Goal: Task Accomplishment & Management: Manage account settings

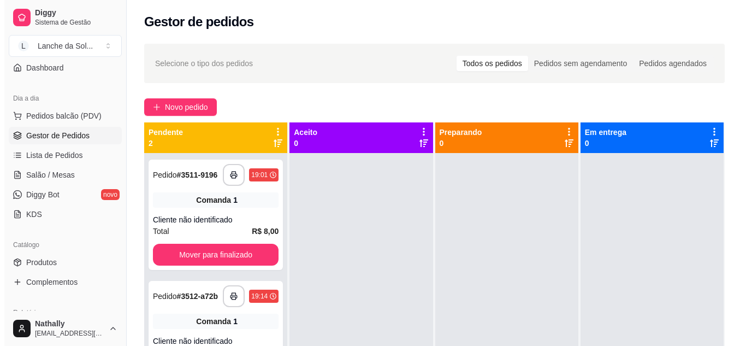
scroll to position [123, 0]
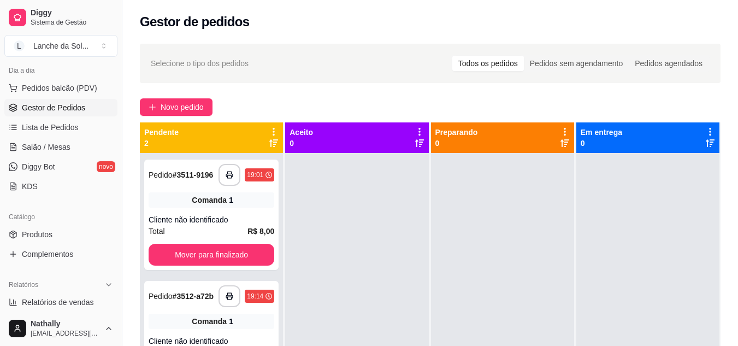
click at [73, 150] on link "Salão / Mesas" at bounding box center [60, 146] width 113 height 17
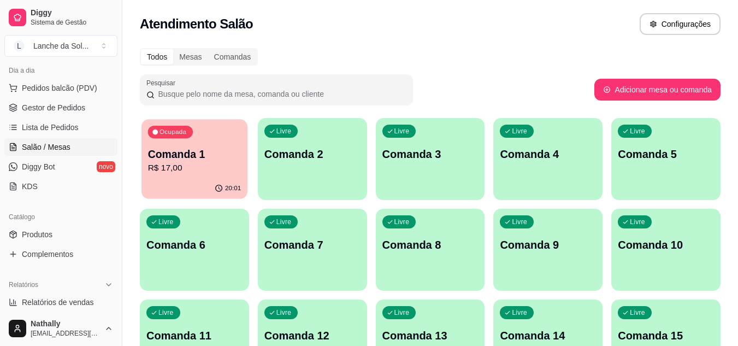
click at [219, 189] on icon "button" at bounding box center [219, 188] width 9 height 9
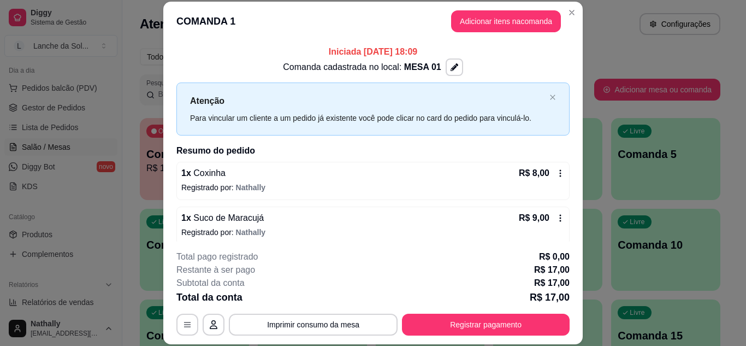
scroll to position [8, 0]
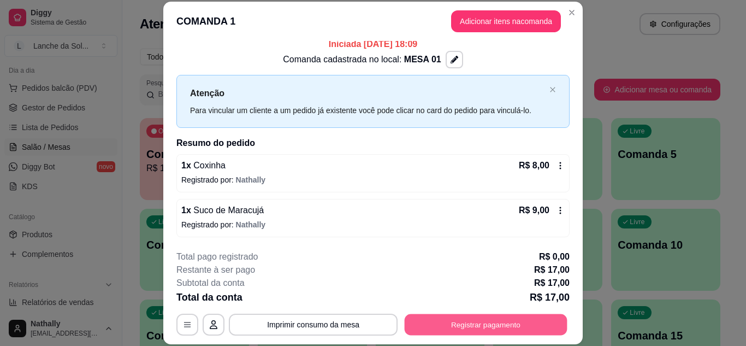
click at [448, 323] on button "Registrar pagamento" at bounding box center [486, 323] width 163 height 21
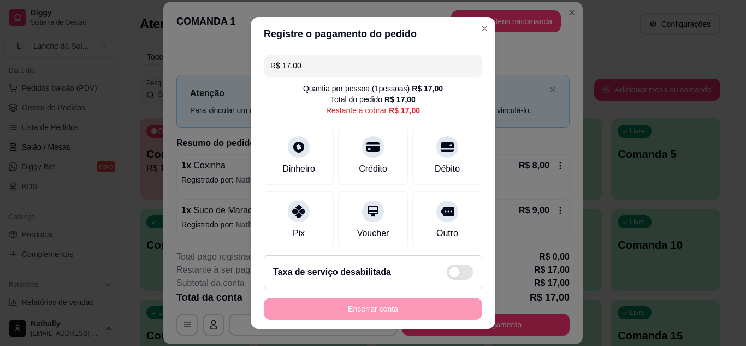
click at [310, 219] on div "Pix" at bounding box center [299, 220] width 70 height 58
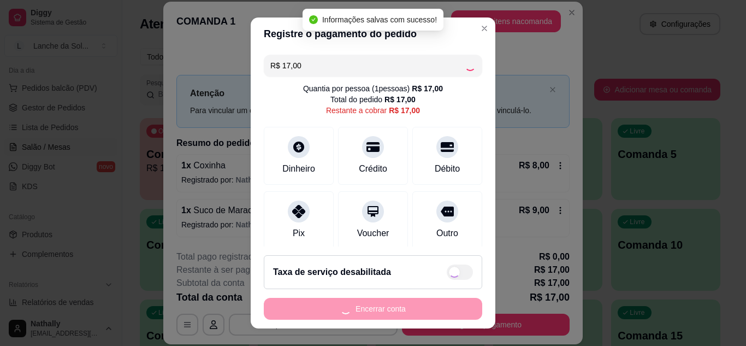
type input "R$ 0,00"
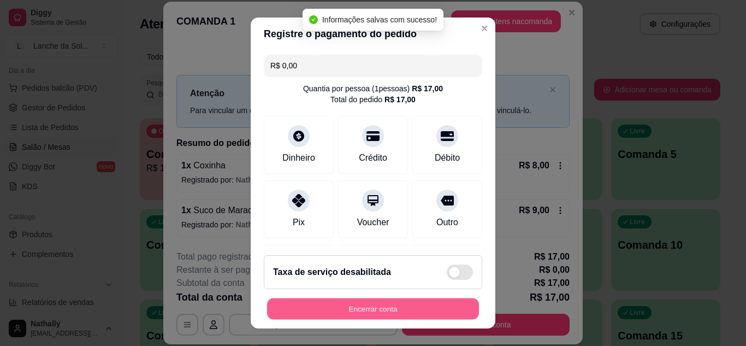
click at [366, 299] on button "Encerrar conta" at bounding box center [373, 308] width 212 height 21
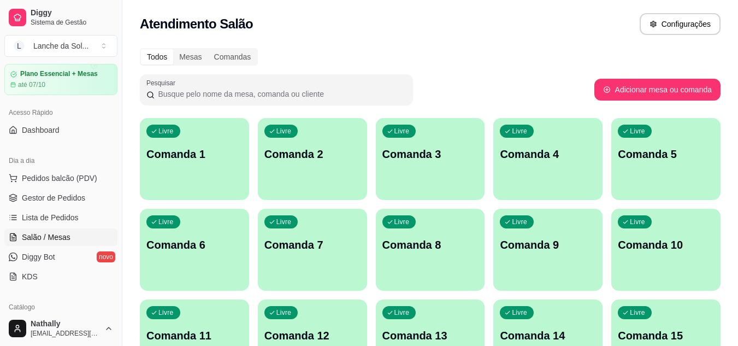
scroll to position [35, 0]
click at [114, 132] on div "Diggy Sistema de Gestão L Lanche da Sol ... Loja aberta Plano Essencial + Mesas…" at bounding box center [61, 173] width 122 height 346
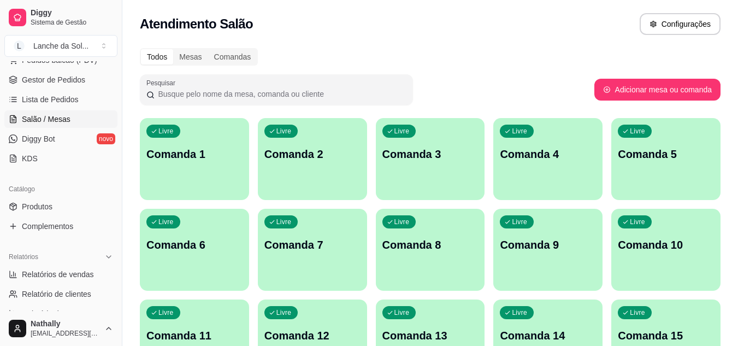
scroll to position [153, 0]
click at [61, 203] on link "Produtos" at bounding box center [60, 204] width 113 height 17
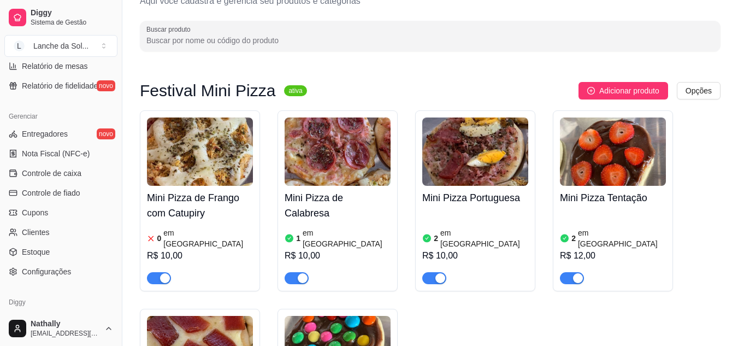
scroll to position [404, 0]
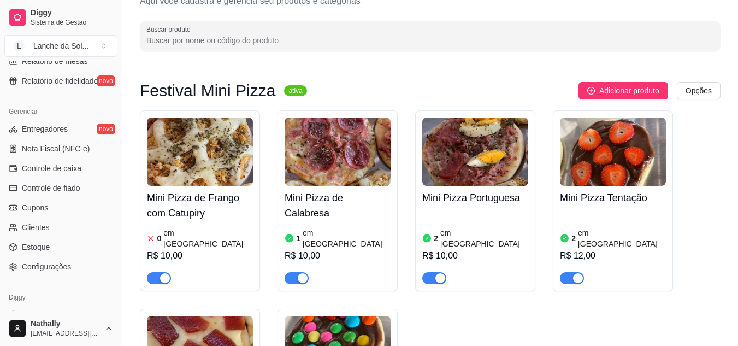
click at [60, 248] on link "Estoque" at bounding box center [60, 246] width 113 height 17
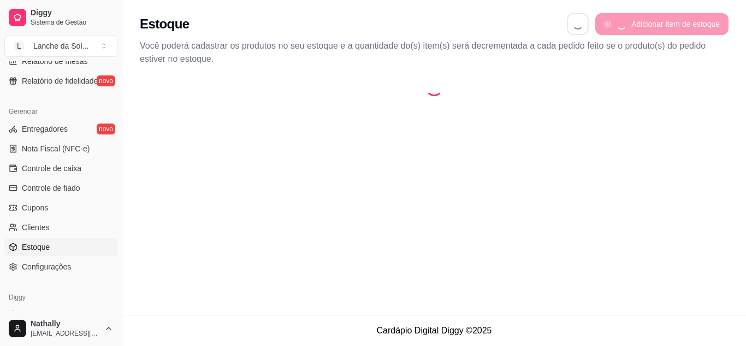
select select "QUANTITY_ORDER"
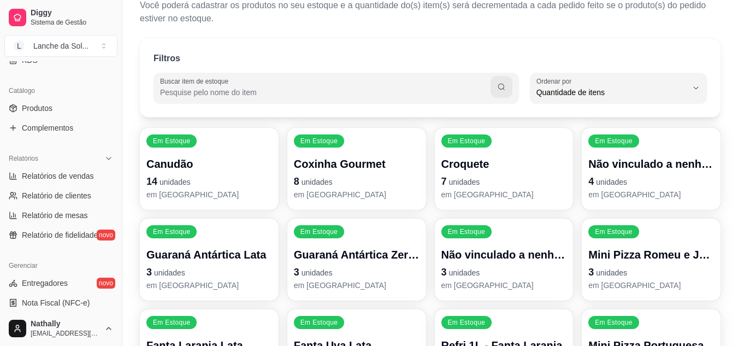
scroll to position [268, 0]
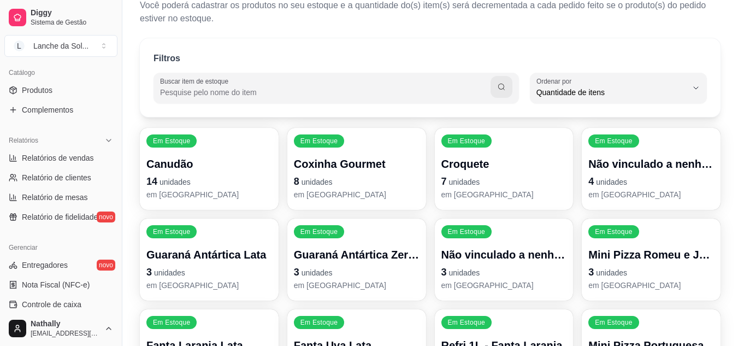
click at [46, 84] on link "Produtos" at bounding box center [60, 89] width 113 height 17
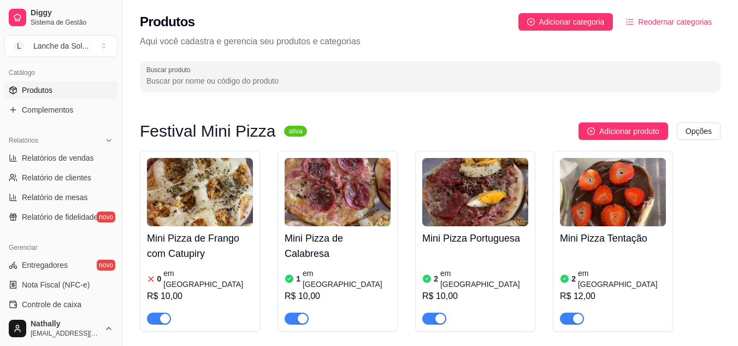
click at [220, 289] on div "R$ 10,00" at bounding box center [200, 295] width 106 height 13
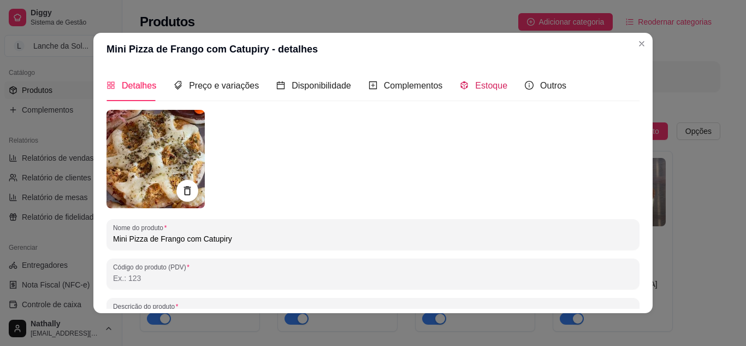
click at [483, 87] on span "Estoque" at bounding box center [491, 85] width 32 height 9
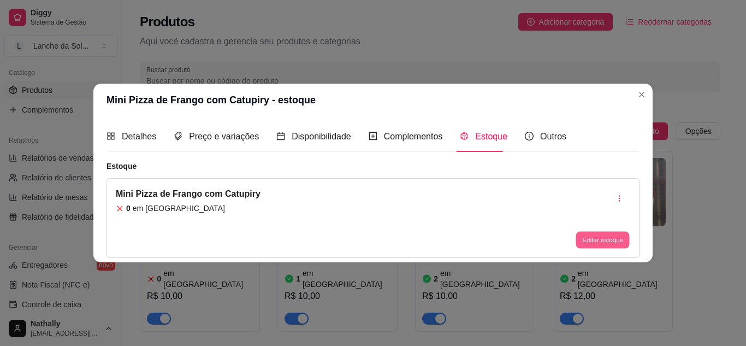
click at [615, 238] on button "Editar estoque" at bounding box center [602, 240] width 54 height 17
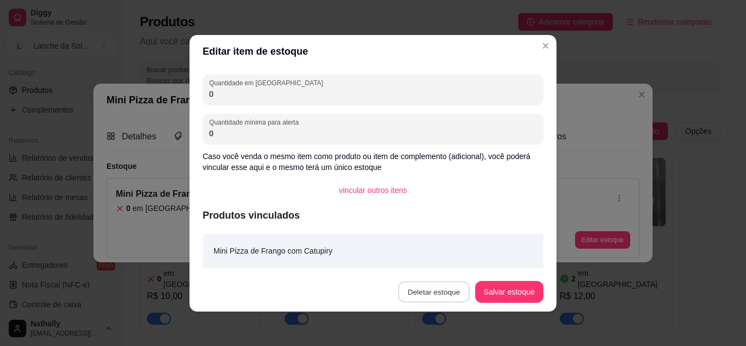
click at [435, 292] on button "Deletar estoque" at bounding box center [434, 291] width 72 height 21
click at [455, 265] on button "Confirmar" at bounding box center [435, 260] width 39 height 16
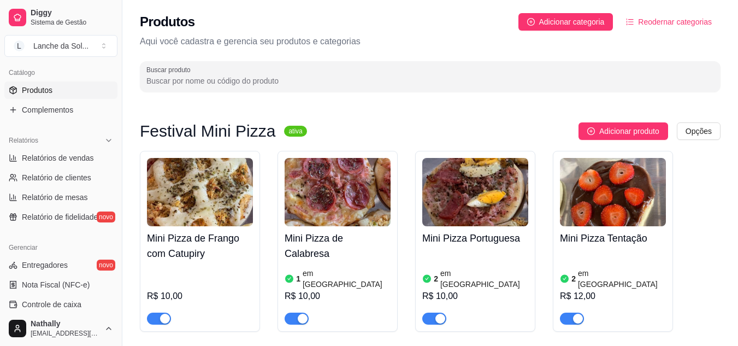
click at [313, 268] on article "em [GEOGRAPHIC_DATA]" at bounding box center [346, 279] width 88 height 22
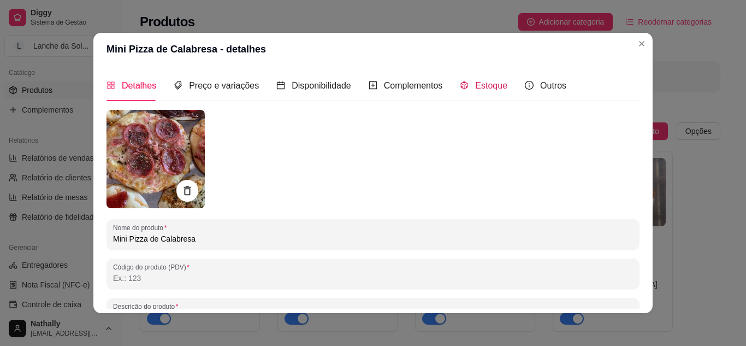
click at [477, 81] on span "Estoque" at bounding box center [491, 85] width 32 height 9
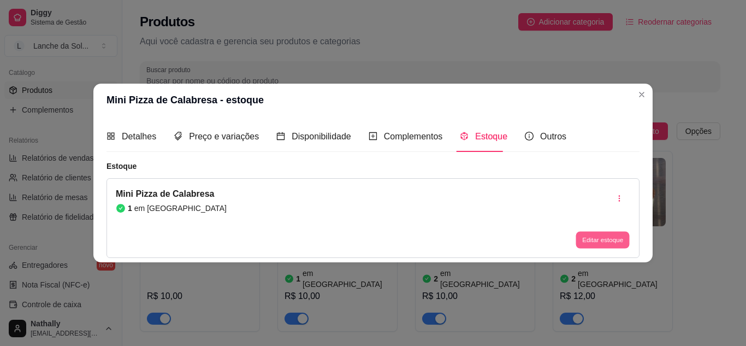
click at [594, 232] on button "Editar estoque" at bounding box center [602, 240] width 54 height 17
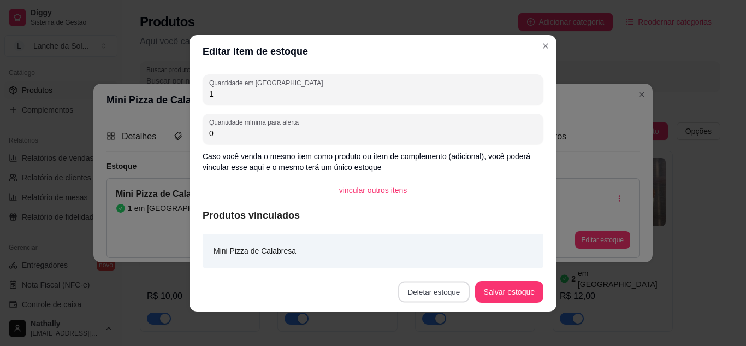
click at [449, 283] on button "Deletar estoque" at bounding box center [434, 291] width 72 height 21
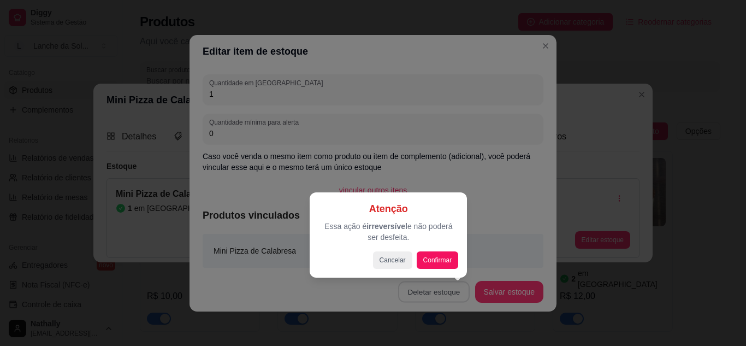
click at [449, 270] on div "Atenção Essa ação é irreversível e não poderá ser desfeita. Cancelar Confirmar" at bounding box center [388, 234] width 157 height 85
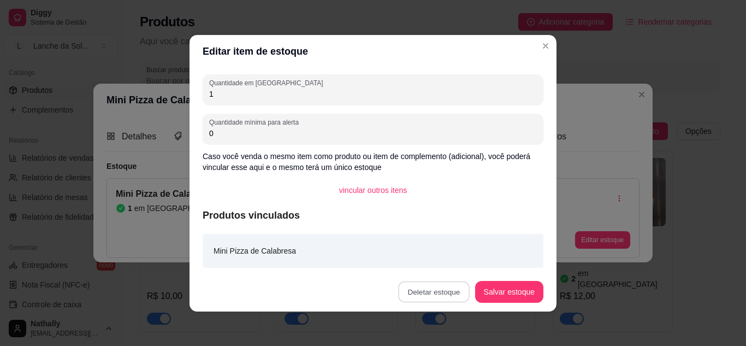
click at [452, 262] on button "Confirmar" at bounding box center [435, 260] width 39 height 16
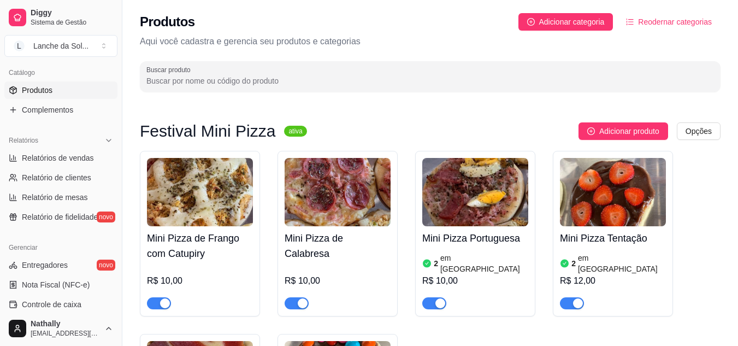
click at [487, 274] on div "R$ 10,00" at bounding box center [475, 280] width 106 height 13
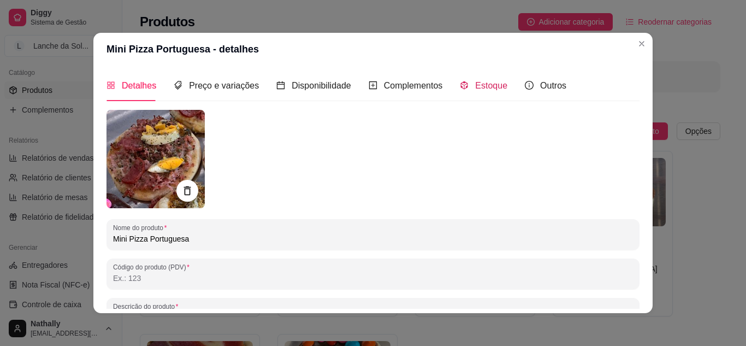
click at [488, 84] on span "Estoque" at bounding box center [491, 85] width 32 height 9
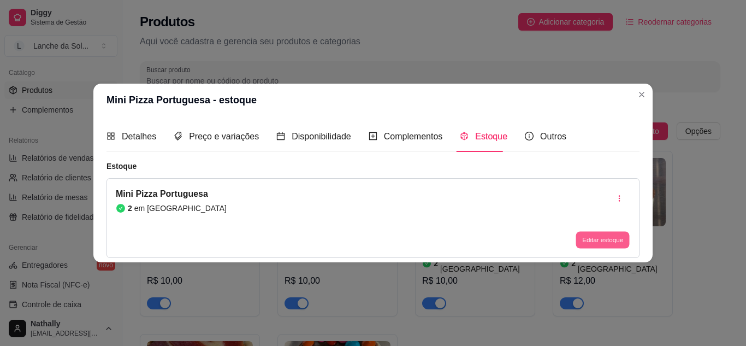
click at [600, 237] on button "Editar estoque" at bounding box center [602, 240] width 54 height 17
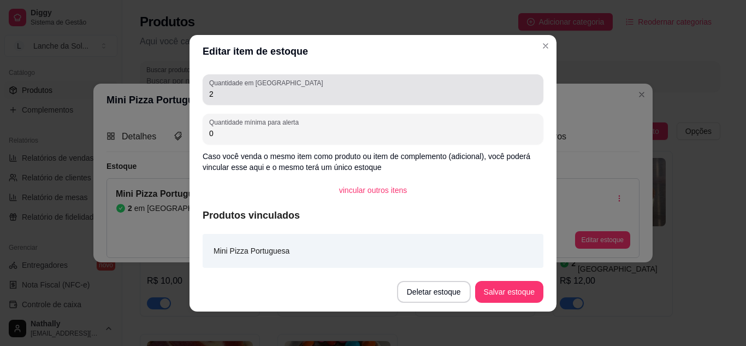
click at [394, 103] on div "Quantidade em estoque 2" at bounding box center [373, 89] width 341 height 31
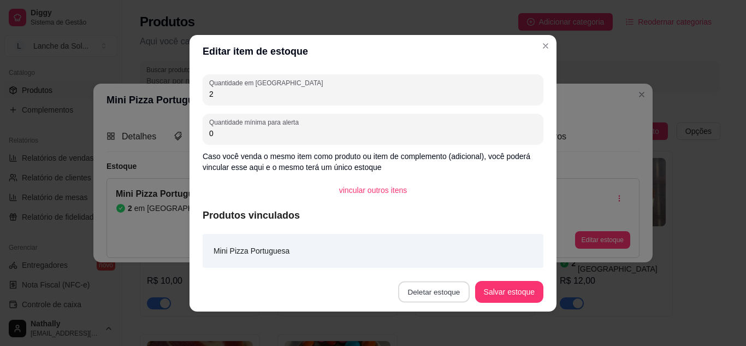
click at [427, 293] on button "Deletar estoque" at bounding box center [434, 291] width 72 height 21
click at [432, 254] on button "Confirmar" at bounding box center [435, 260] width 39 height 16
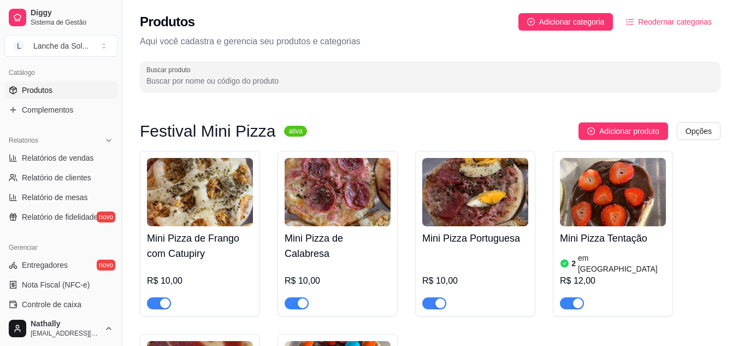
click at [615, 254] on div "2 em estoque R$ 12,00" at bounding box center [613, 279] width 106 height 59
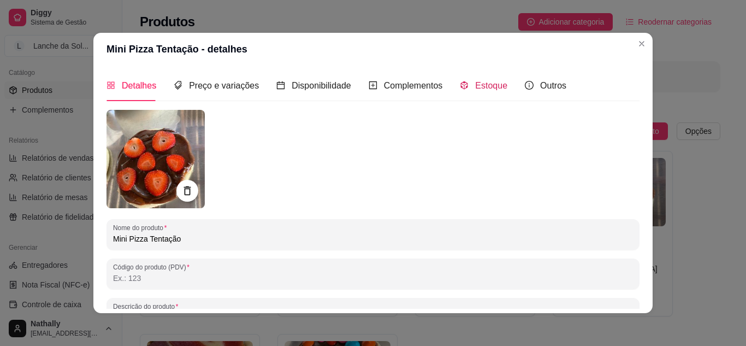
click at [475, 83] on span "Estoque" at bounding box center [491, 85] width 32 height 9
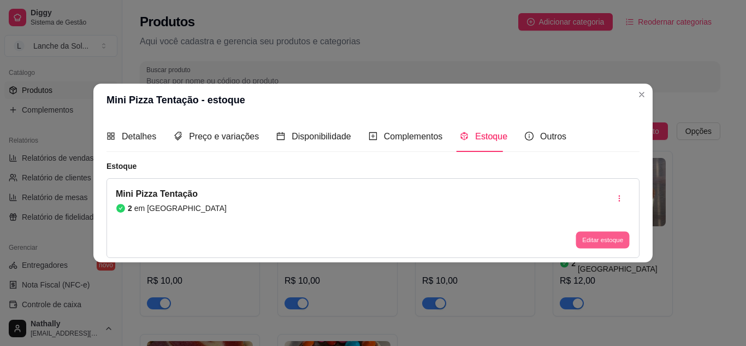
click at [591, 240] on button "Editar estoque" at bounding box center [602, 240] width 54 height 17
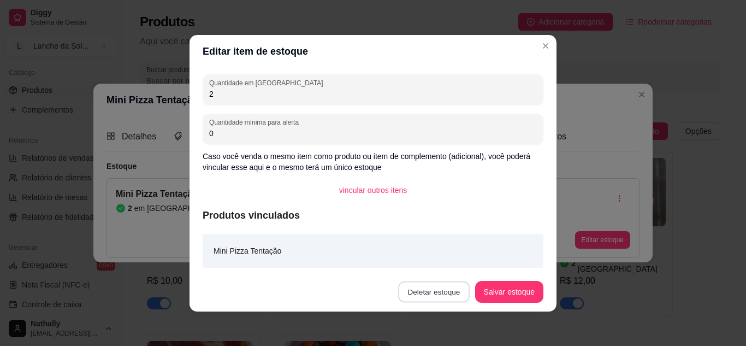
click at [444, 292] on button "Deletar estoque" at bounding box center [434, 291] width 72 height 21
click at [443, 263] on button "Confirmar" at bounding box center [435, 260] width 39 height 16
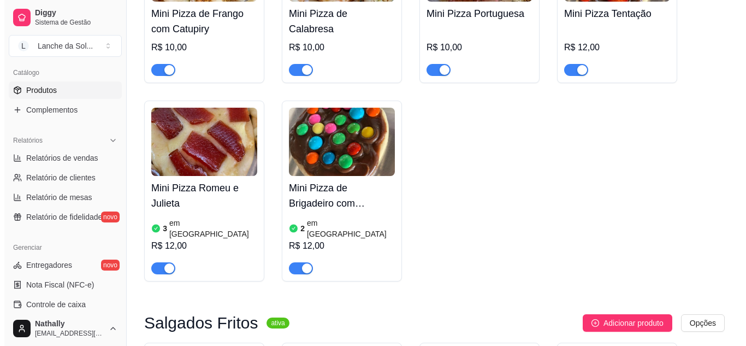
scroll to position [281, 0]
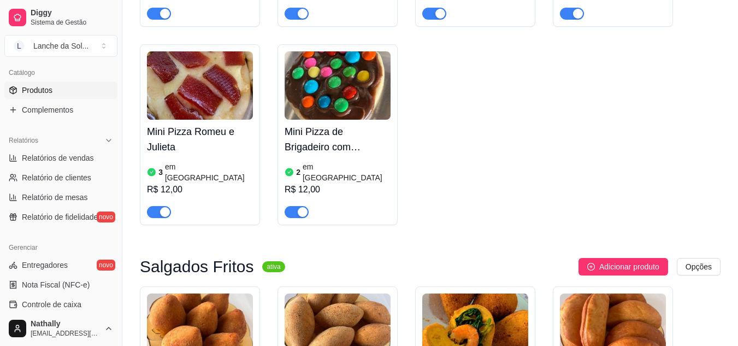
click at [193, 158] on div "Mini Pizza Romeu e [PERSON_NAME] 3 em estoque R$ 12,00" at bounding box center [200, 169] width 106 height 98
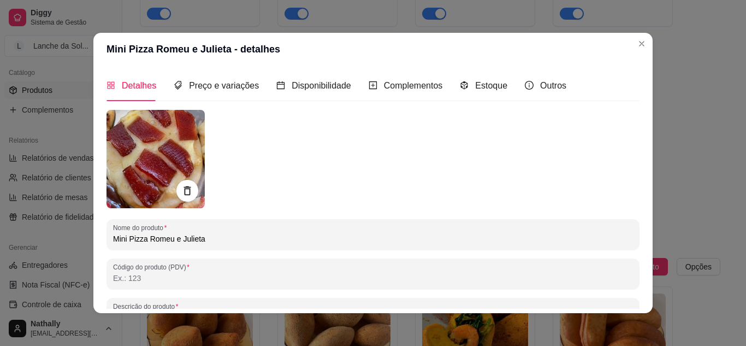
click at [452, 85] on div "Detalhes Preço e variações Disponibilidade Complementos Estoque Outros" at bounding box center [336, 85] width 460 height 31
click at [461, 85] on icon "code-sandbox" at bounding box center [464, 85] width 7 height 8
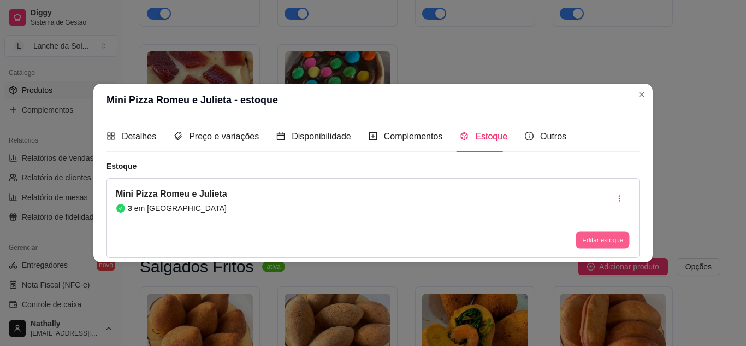
click at [600, 240] on button "Editar estoque" at bounding box center [602, 240] width 54 height 17
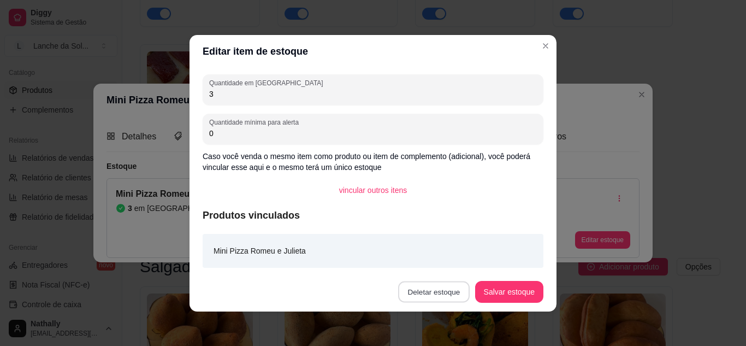
click at [447, 292] on button "Deletar estoque" at bounding box center [434, 291] width 72 height 21
click at [441, 265] on button "Confirmar" at bounding box center [435, 260] width 39 height 16
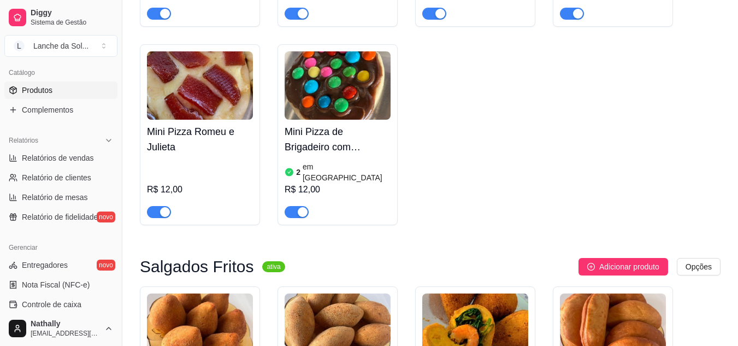
click at [359, 183] on div "R$ 12,00" at bounding box center [337, 189] width 106 height 13
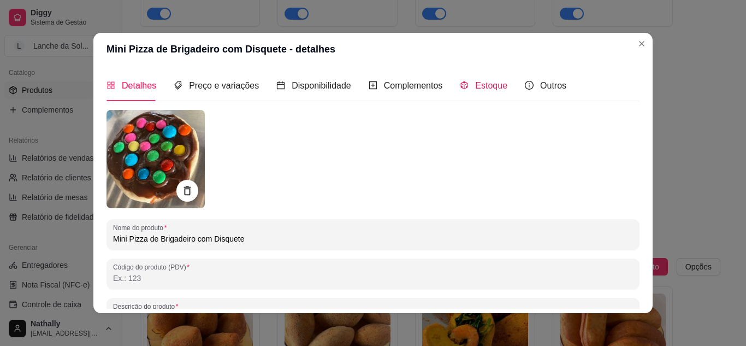
click at [491, 90] on span "Estoque" at bounding box center [491, 85] width 32 height 9
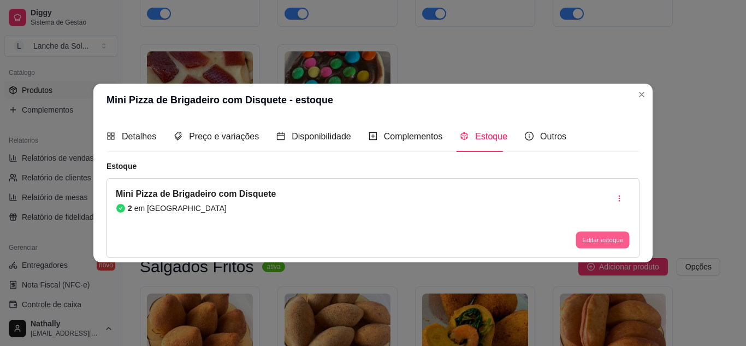
click at [604, 238] on button "Editar estoque" at bounding box center [602, 240] width 54 height 17
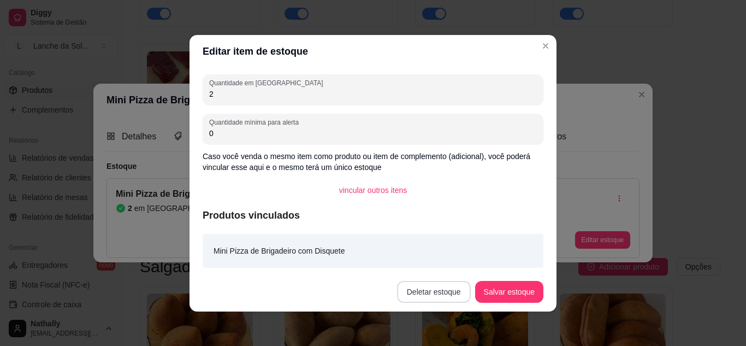
click at [428, 289] on button "Deletar estoque" at bounding box center [434, 292] width 74 height 22
click at [434, 254] on button "Confirmar" at bounding box center [435, 260] width 39 height 16
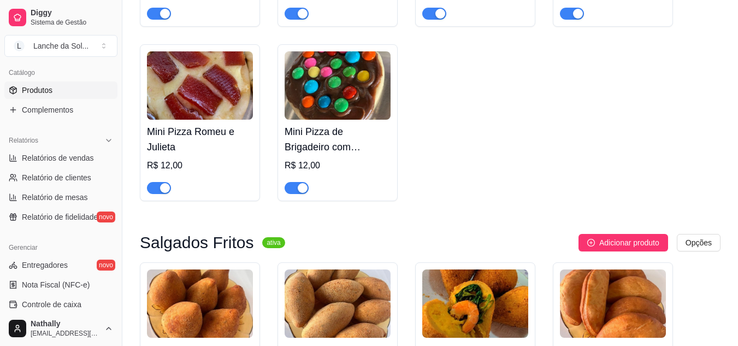
click at [325, 140] on h4 "Mini Pizza de Brigadeiro com Disquete" at bounding box center [337, 139] width 106 height 31
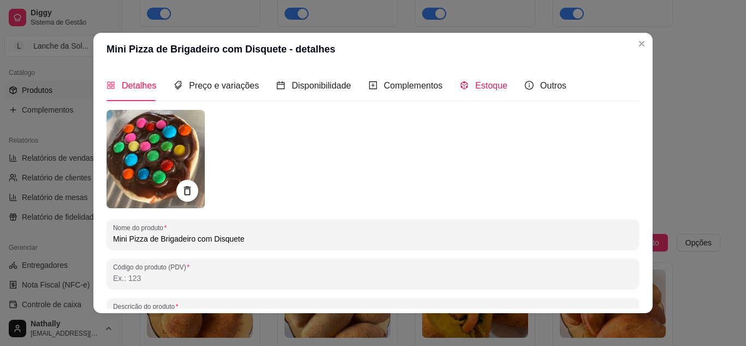
click at [462, 81] on div "Estoque" at bounding box center [484, 86] width 48 height 14
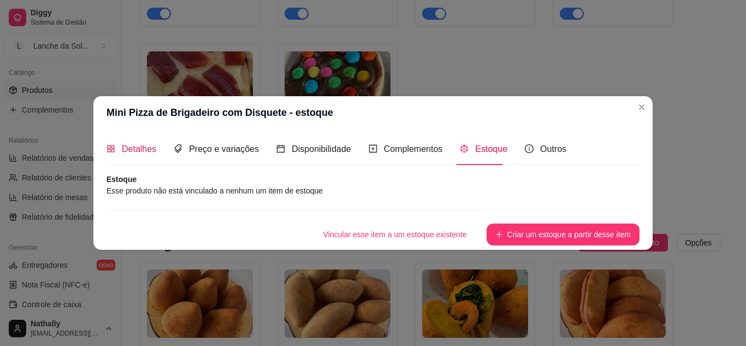
click at [141, 145] on span "Detalhes" at bounding box center [139, 148] width 34 height 9
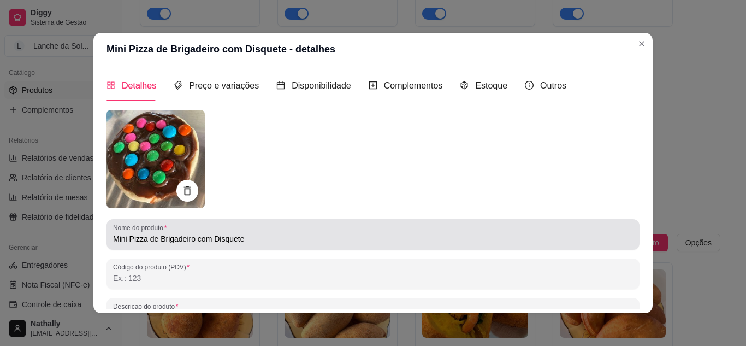
click at [317, 232] on div "Mini Pizza de Brigadeiro com Disquete" at bounding box center [373, 234] width 520 height 22
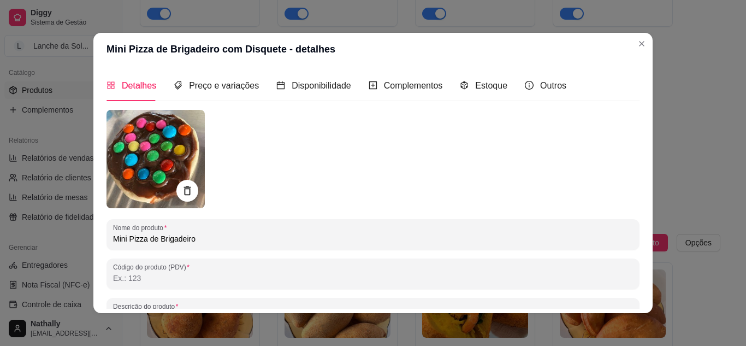
type input "Mini Pizza de Brigadeiro"
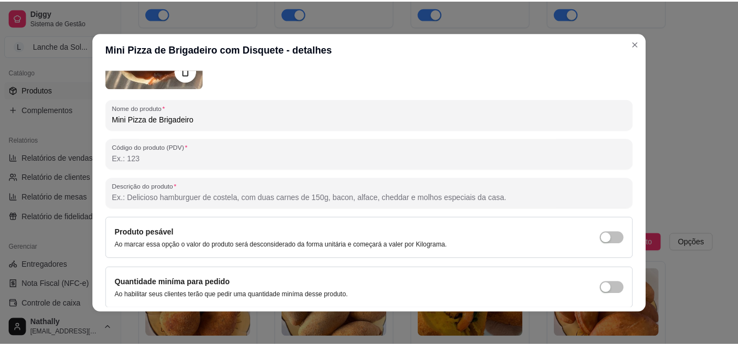
scroll to position [160, 0]
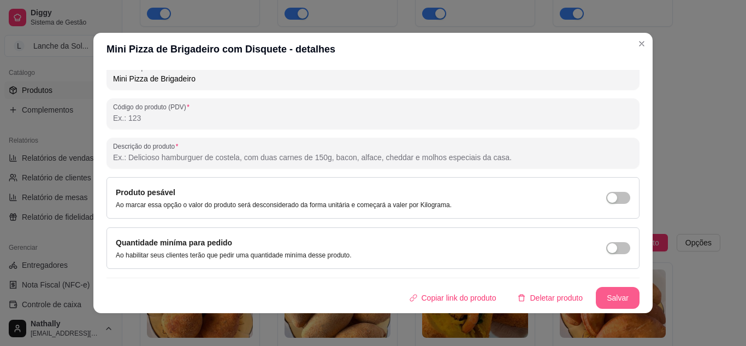
click at [598, 304] on button "Salvar" at bounding box center [618, 298] width 44 height 22
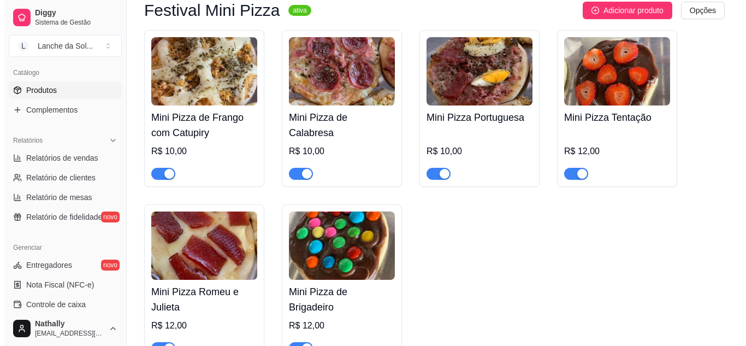
scroll to position [73, 0]
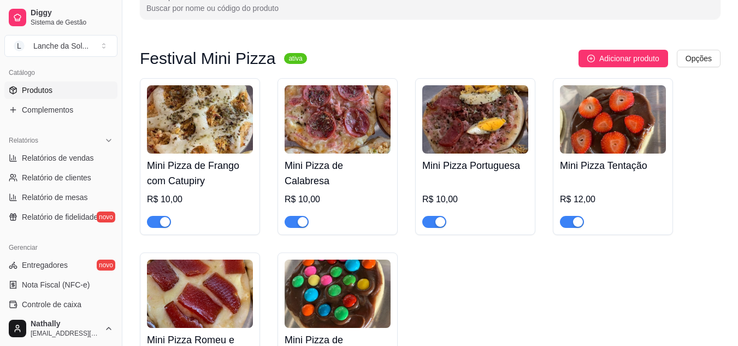
click at [206, 206] on div at bounding box center [200, 217] width 106 height 22
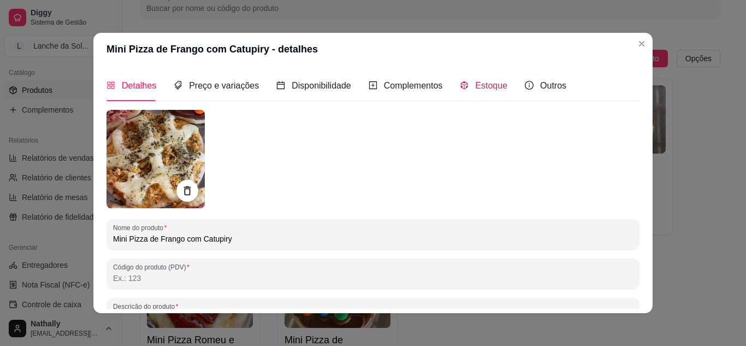
click at [494, 84] on span "Estoque" at bounding box center [491, 85] width 32 height 9
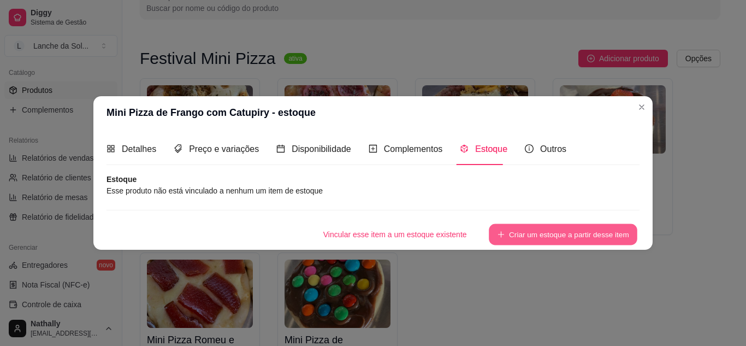
click at [530, 232] on button "Criar um estoque a partir desse item" at bounding box center [563, 233] width 149 height 21
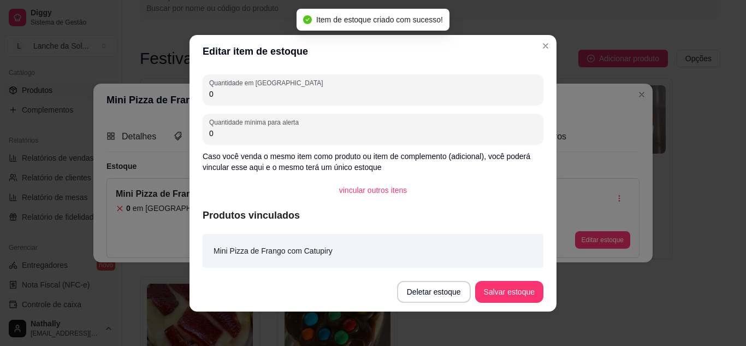
click at [289, 96] on input "0" at bounding box center [373, 93] width 328 height 11
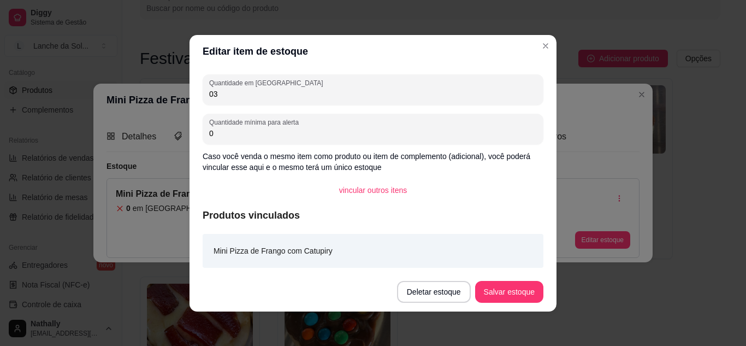
type input "0"
type input "30"
click at [493, 287] on button "Salvar estoque" at bounding box center [509, 292] width 68 height 22
click at [375, 192] on button "vincular outros itens" at bounding box center [372, 189] width 83 height 21
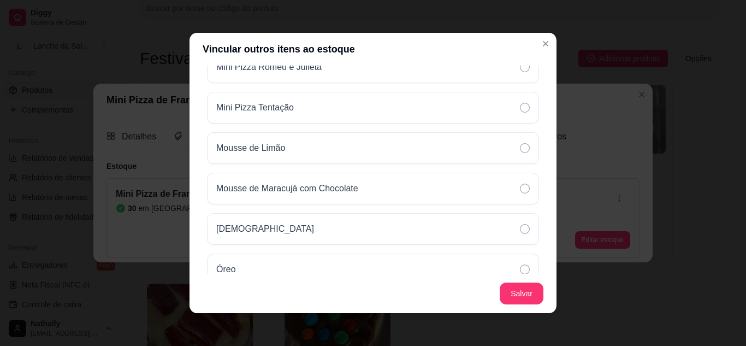
scroll to position [2333, 0]
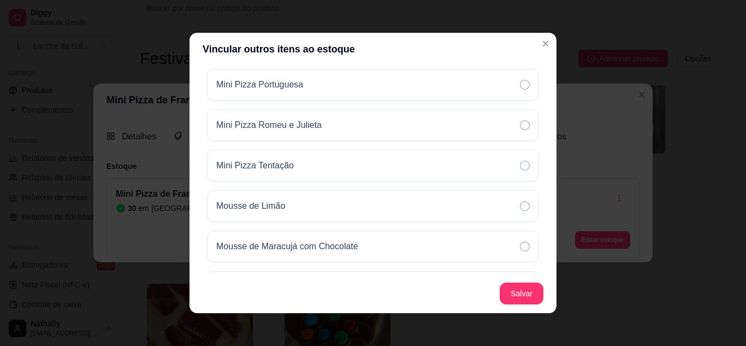
click at [520, 162] on icon at bounding box center [525, 166] width 10 height 10
click at [520, 127] on icon at bounding box center [525, 125] width 10 height 10
click at [512, 91] on div "Mini Pizza Portuguesa" at bounding box center [373, 85] width 332 height 32
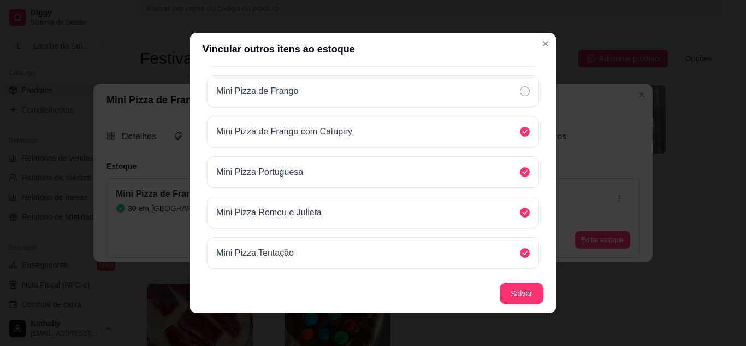
scroll to position [2063, 0]
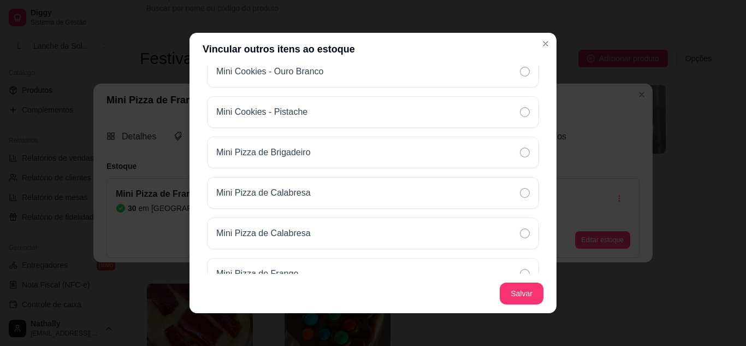
click at [520, 155] on icon at bounding box center [525, 152] width 10 height 10
click at [520, 194] on icon at bounding box center [525, 193] width 10 height 10
click at [520, 232] on icon at bounding box center [525, 233] width 10 height 10
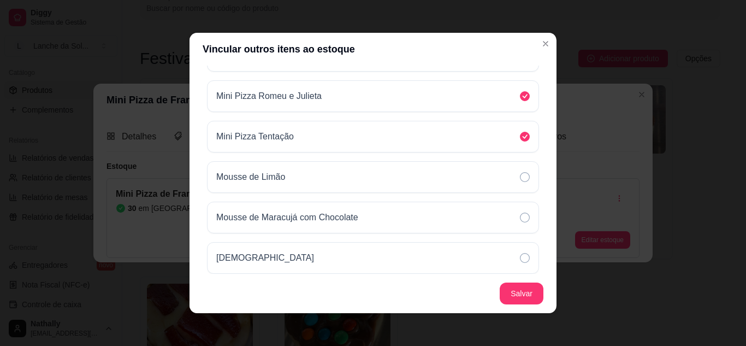
scroll to position [2390, 0]
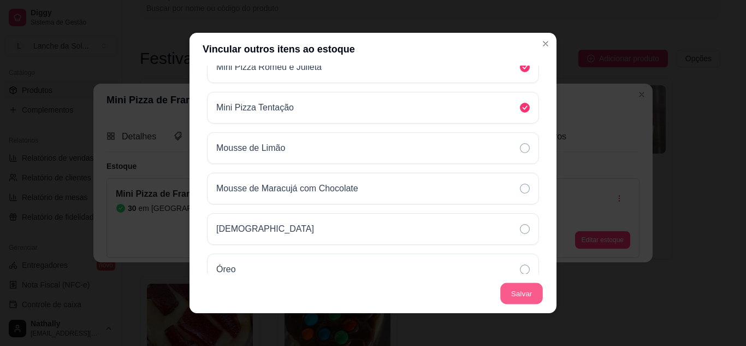
click at [525, 300] on button "Salvar" at bounding box center [521, 293] width 43 height 21
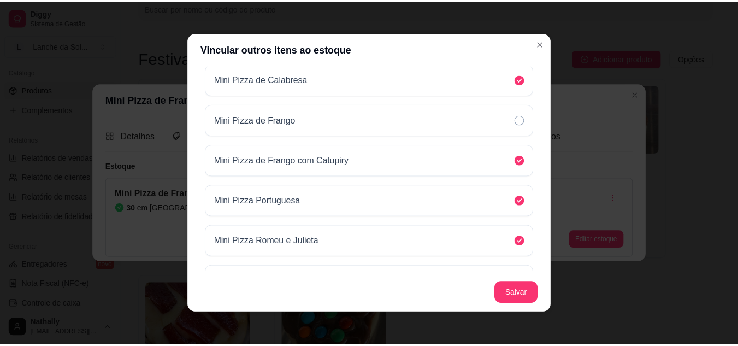
scroll to position [2188, 0]
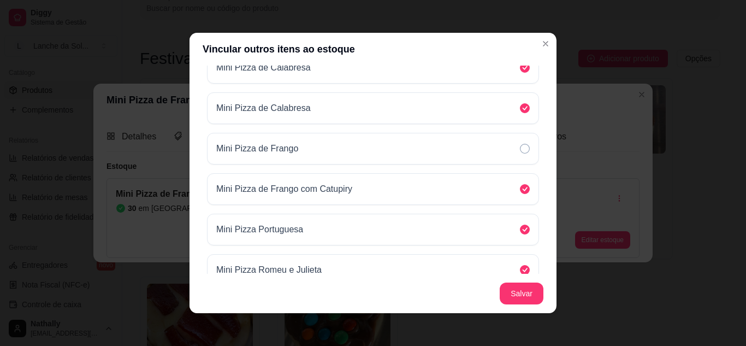
click at [518, 75] on div "Mini Pizza de Calabresa" at bounding box center [373, 68] width 332 height 32
click at [523, 299] on button "Salvar" at bounding box center [521, 293] width 43 height 21
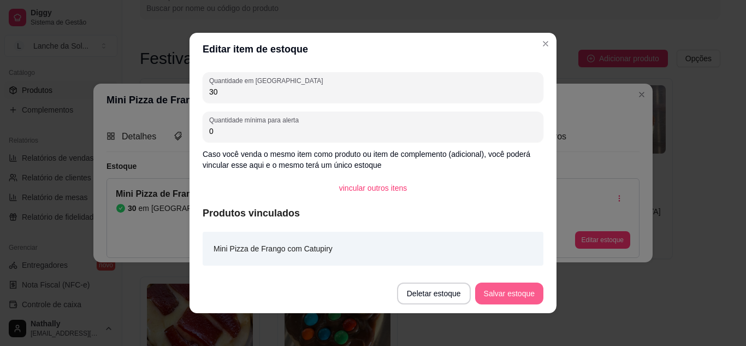
click at [505, 298] on button "Salvar estoque" at bounding box center [509, 293] width 68 height 22
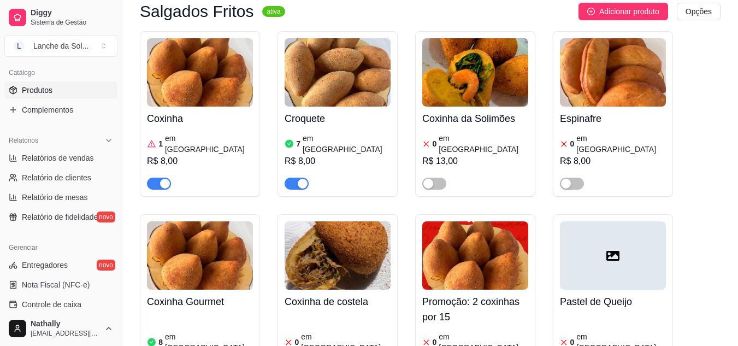
scroll to position [575, 0]
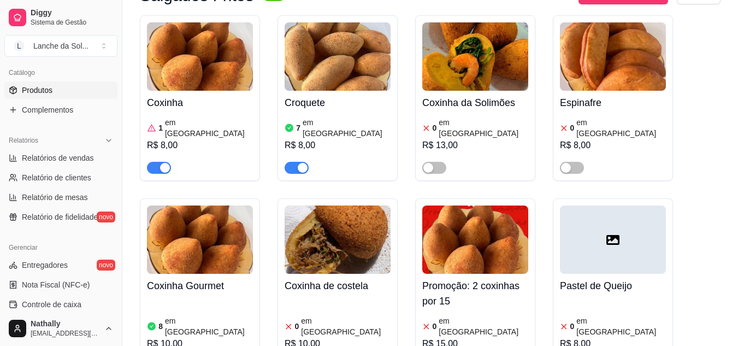
click at [229, 152] on div at bounding box center [200, 163] width 106 height 22
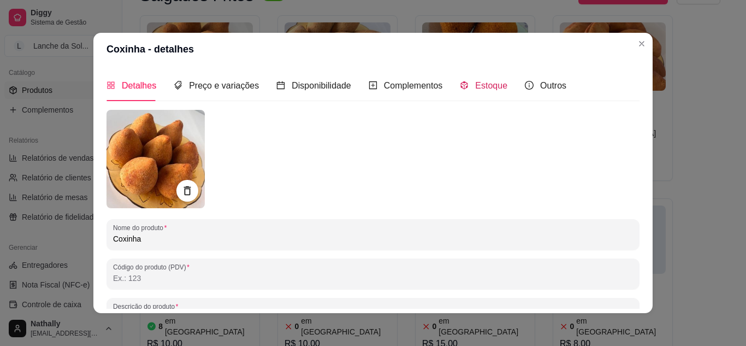
click at [494, 81] on span "Estoque" at bounding box center [491, 85] width 32 height 9
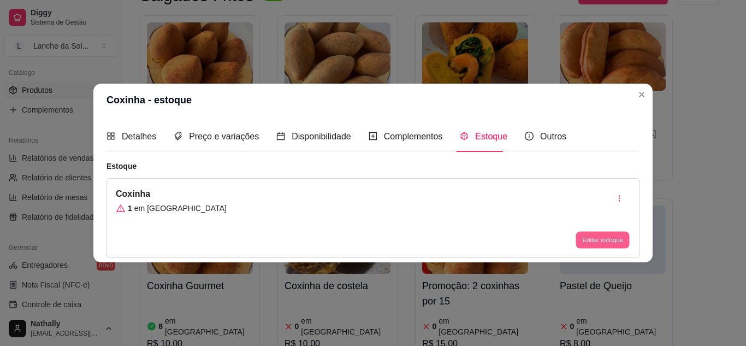
click at [594, 237] on button "Editar estoque" at bounding box center [602, 240] width 54 height 17
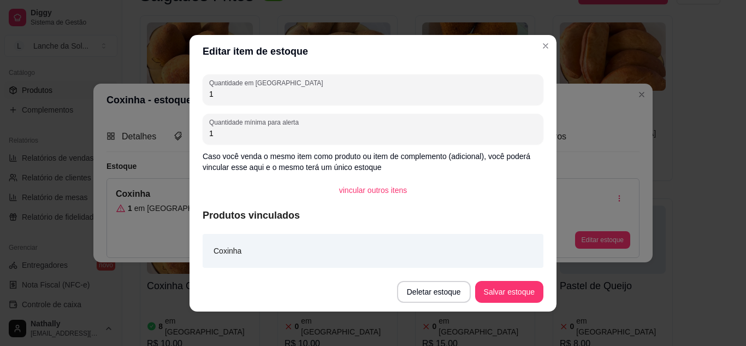
click at [287, 90] on input "1" at bounding box center [373, 93] width 328 height 11
type input "14"
click at [511, 293] on button "Salvar estoque" at bounding box center [509, 291] width 67 height 21
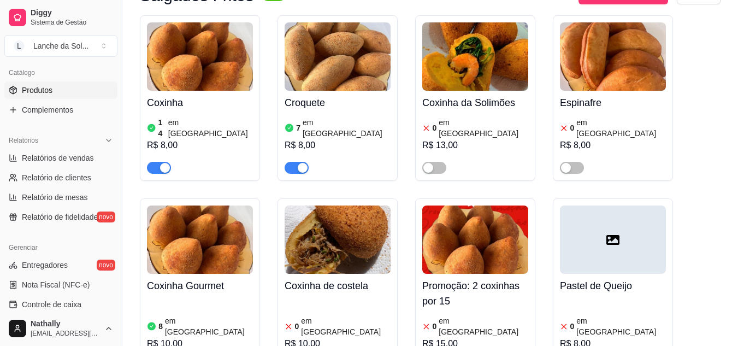
click at [241, 298] on div "8 em estoque R$ 10,00" at bounding box center [200, 335] width 106 height 74
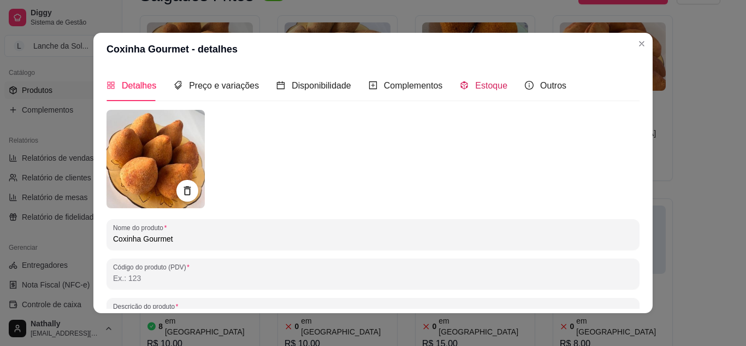
click at [461, 86] on div "Estoque" at bounding box center [484, 86] width 48 height 14
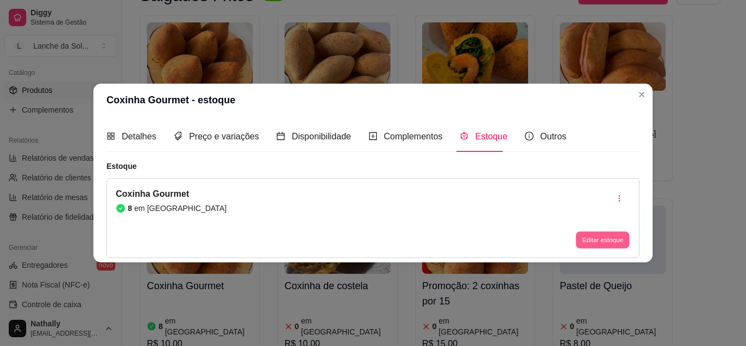
click at [583, 232] on button "Editar estoque" at bounding box center [602, 240] width 54 height 17
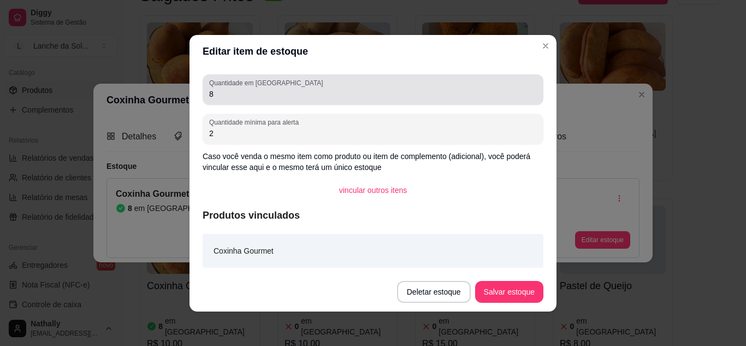
click at [286, 104] on div "Quantidade em estoque 8" at bounding box center [373, 89] width 341 height 31
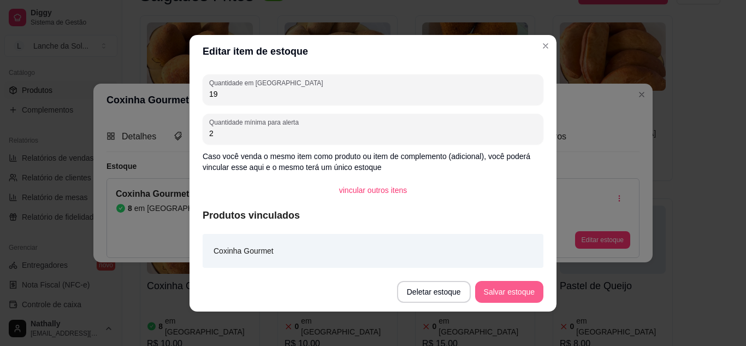
type input "19"
click at [528, 292] on button "Salvar estoque" at bounding box center [509, 292] width 68 height 22
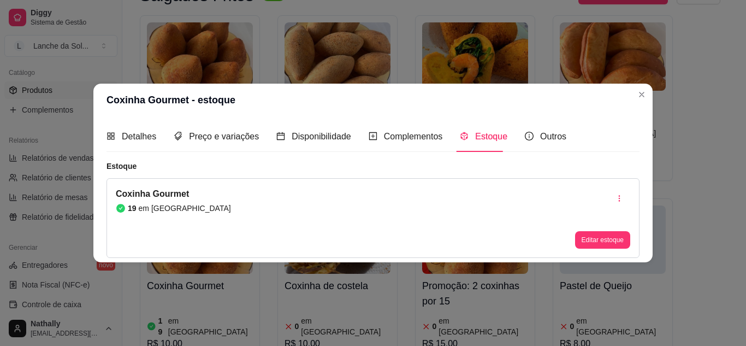
click at [651, 93] on header "Coxinha Gourmet - estoque" at bounding box center [372, 100] width 559 height 33
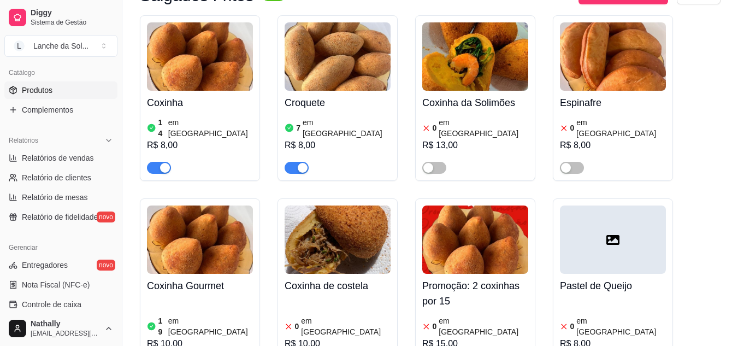
click at [339, 117] on article "em [GEOGRAPHIC_DATA]" at bounding box center [346, 128] width 88 height 22
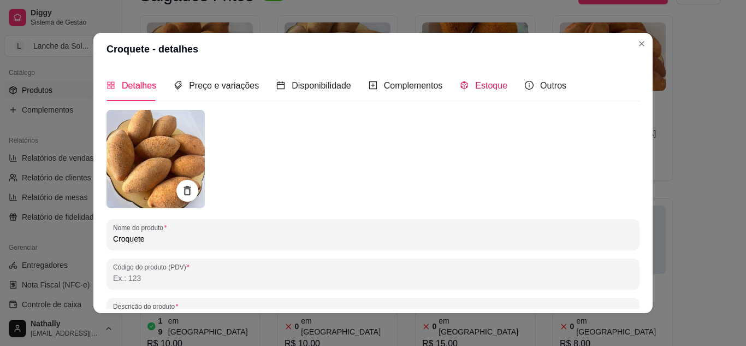
click at [475, 85] on span "Estoque" at bounding box center [491, 85] width 32 height 9
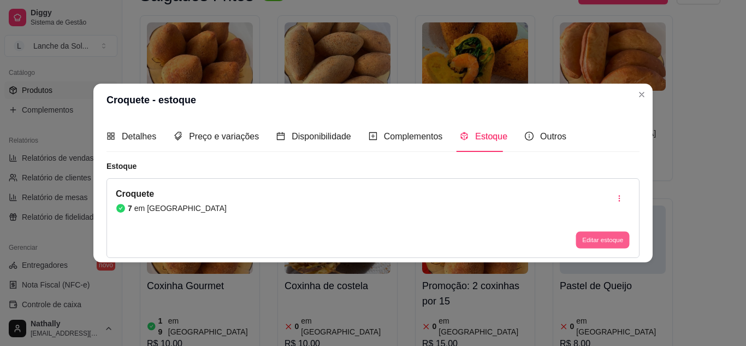
click at [591, 236] on button "Editar estoque" at bounding box center [602, 240] width 54 height 17
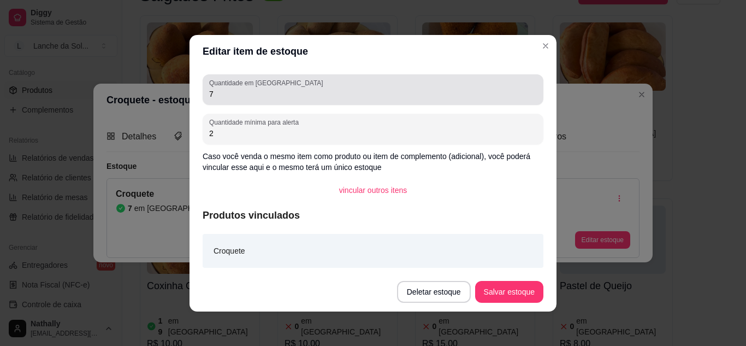
click at [277, 97] on input "7" at bounding box center [373, 93] width 328 height 11
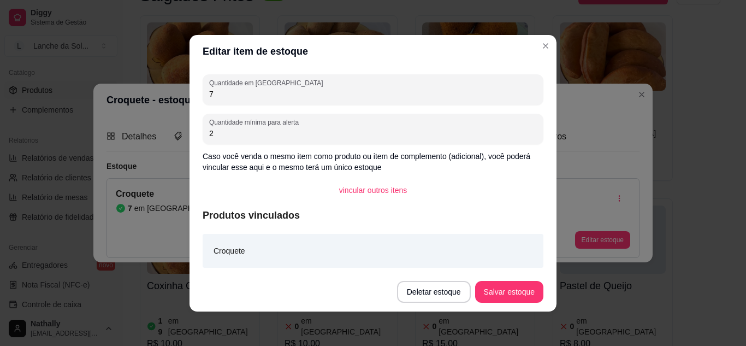
click at [277, 97] on input "7" at bounding box center [373, 93] width 328 height 11
type input "20"
click at [532, 292] on button "Salvar estoque" at bounding box center [509, 292] width 68 height 22
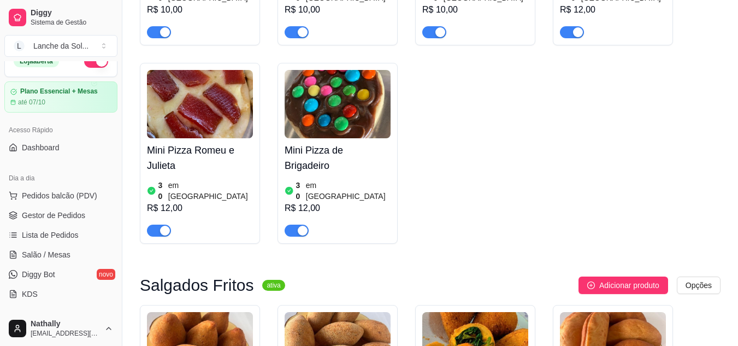
scroll to position [0, 0]
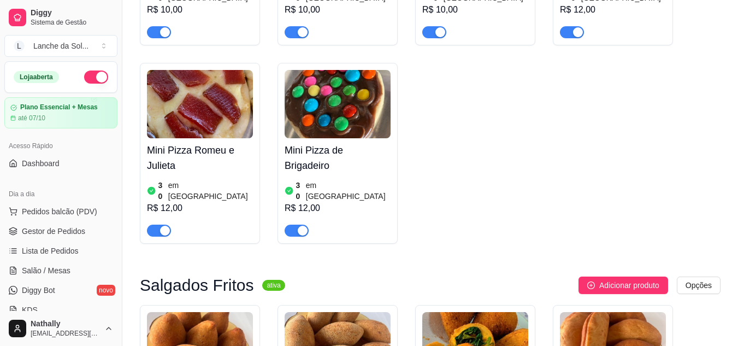
click at [69, 228] on span "Gestor de Pedidos" at bounding box center [53, 231] width 63 height 11
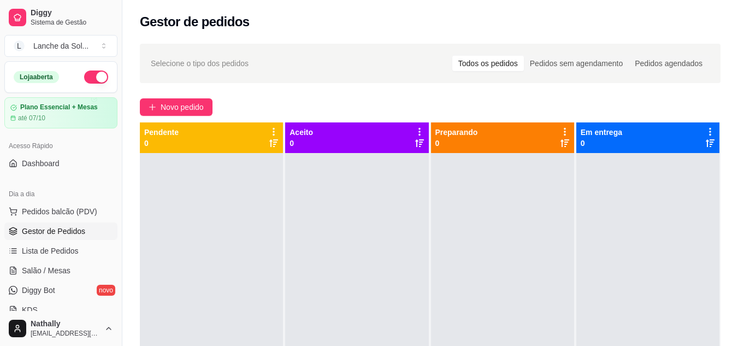
click at [69, 228] on span "Gestor de Pedidos" at bounding box center [53, 231] width 63 height 11
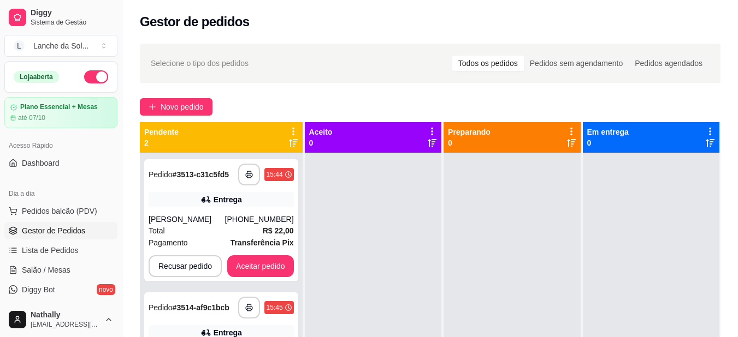
click at [182, 188] on div "**********" at bounding box center [221, 220] width 154 height 122
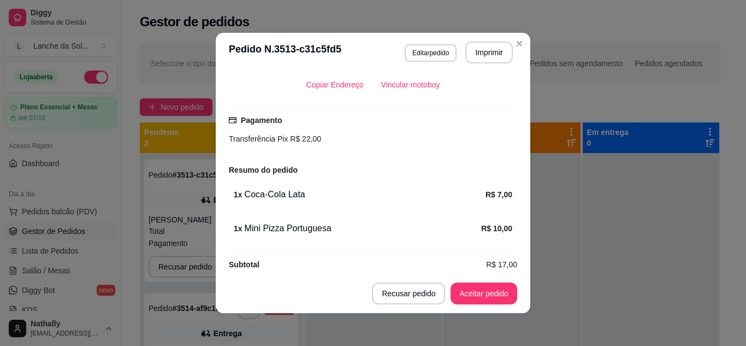
scroll to position [265, 0]
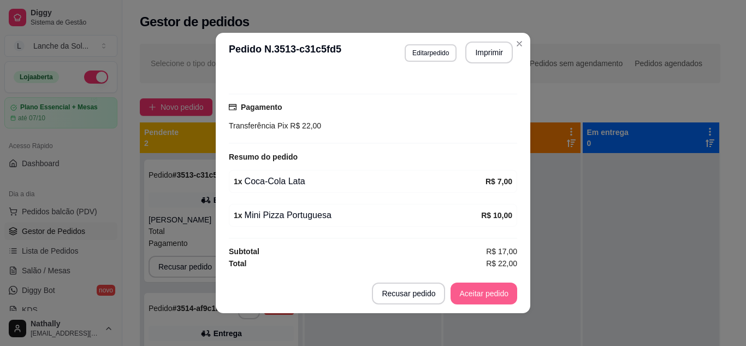
click at [470, 289] on button "Aceitar pedido" at bounding box center [483, 293] width 67 height 22
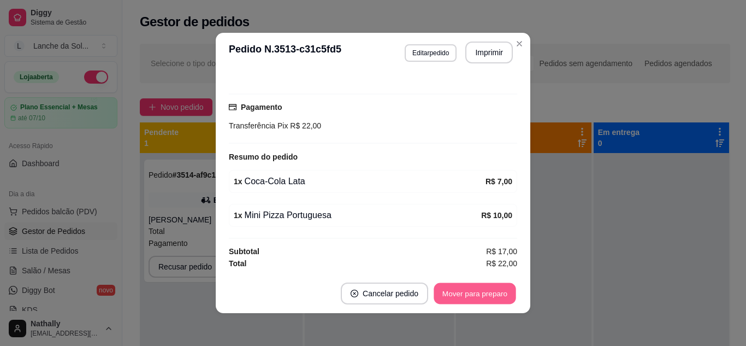
click at [474, 292] on button "Mover para preparo" at bounding box center [475, 293] width 82 height 21
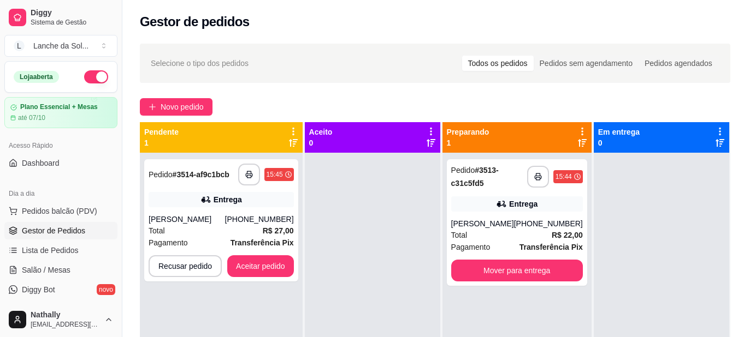
click at [187, 193] on div "Entrega" at bounding box center [221, 199] width 145 height 15
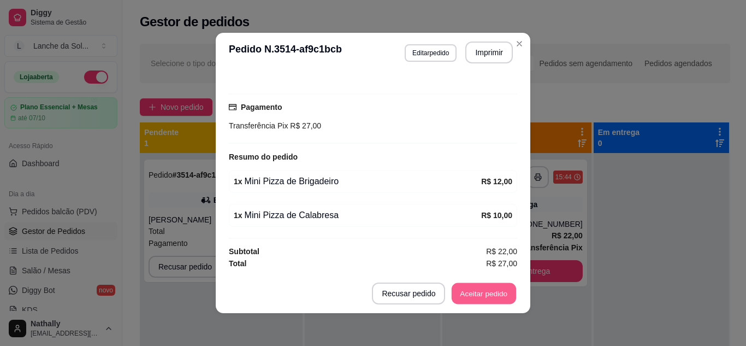
click at [476, 288] on button "Aceitar pedido" at bounding box center [484, 293] width 64 height 21
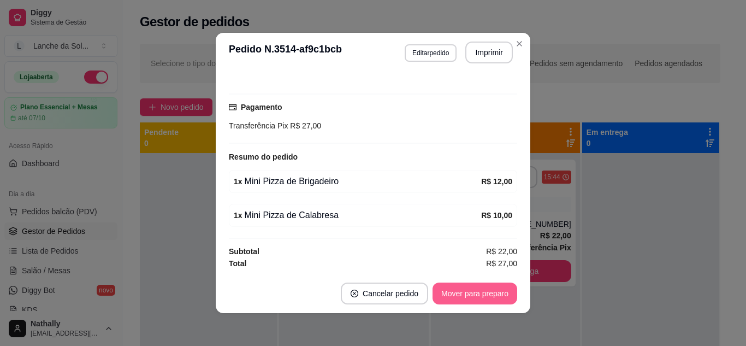
click at [476, 288] on button "Mover para preparo" at bounding box center [474, 293] width 85 height 22
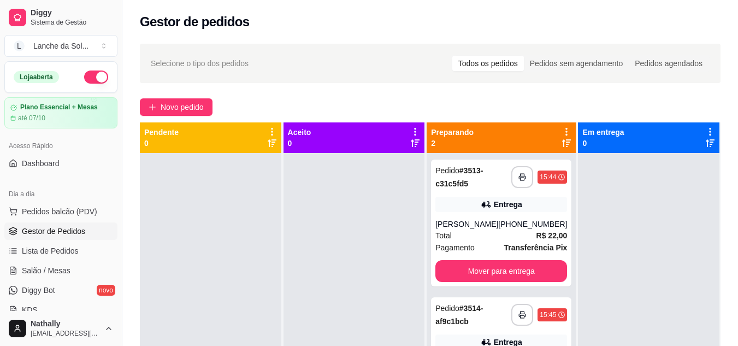
click at [473, 183] on div "Pedido # 3513-c31c5fd5" at bounding box center [473, 177] width 76 height 26
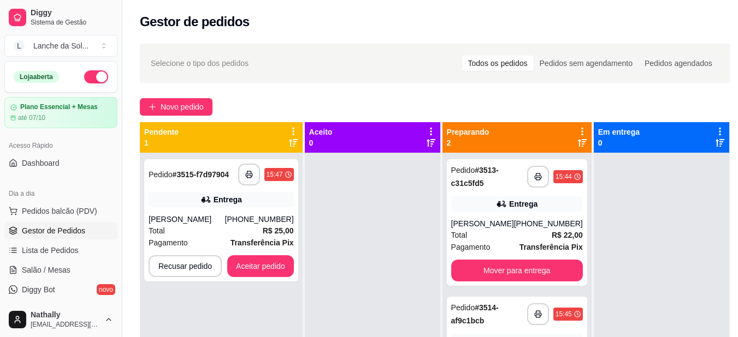
click at [174, 191] on div "**********" at bounding box center [221, 220] width 154 height 122
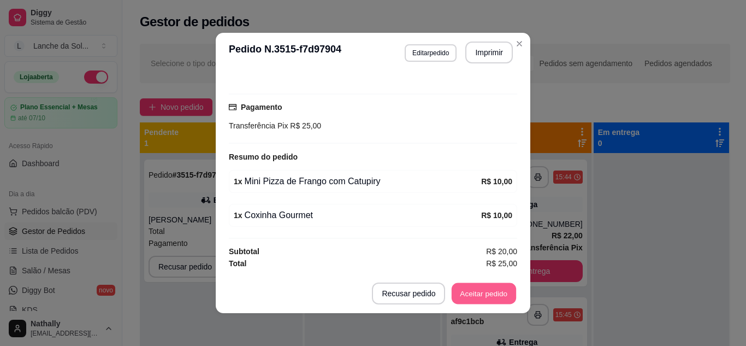
click at [478, 290] on button "Aceitar pedido" at bounding box center [484, 293] width 64 height 21
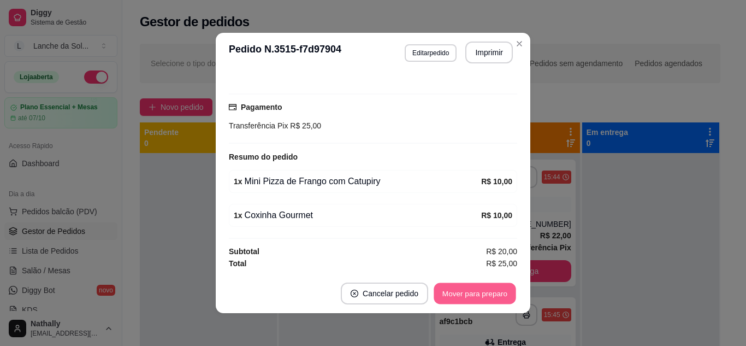
click at [478, 290] on button "Mover para preparo" at bounding box center [475, 293] width 82 height 21
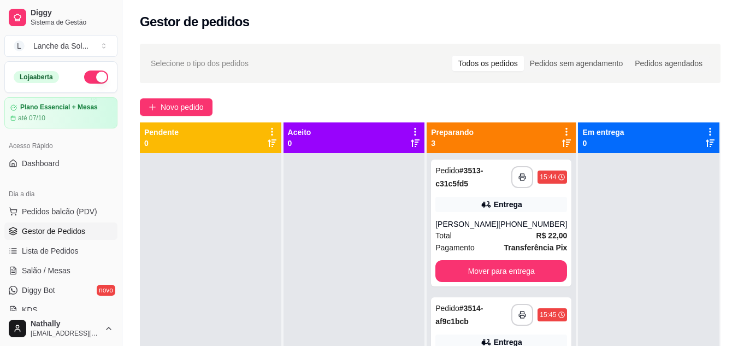
click at [462, 199] on div "Entrega" at bounding box center [501, 204] width 132 height 15
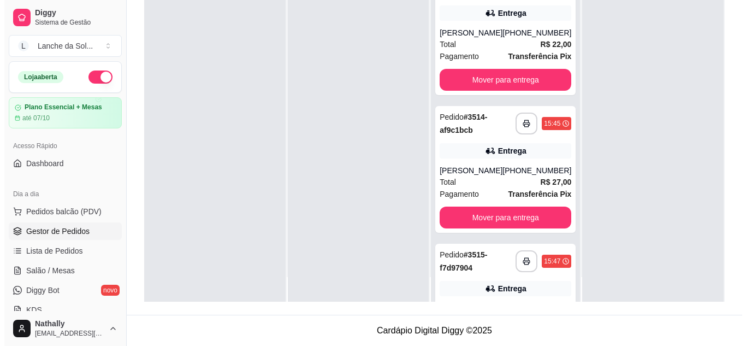
scroll to position [31, 0]
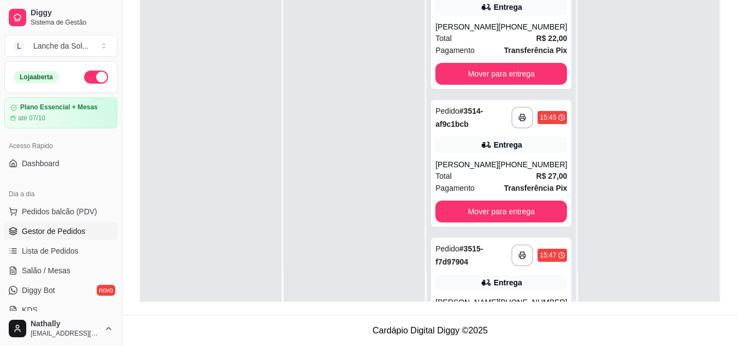
click at [457, 253] on span "Pedido" at bounding box center [447, 248] width 24 height 9
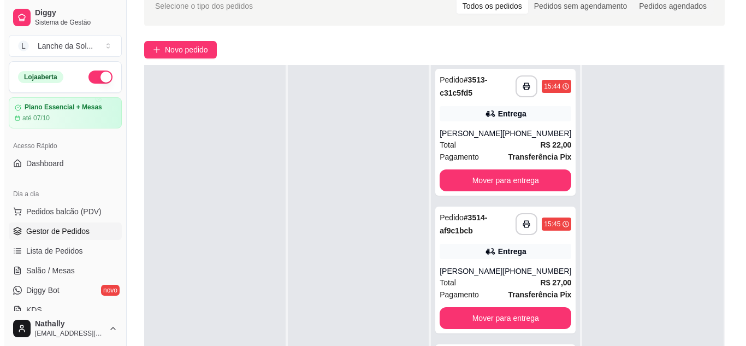
scroll to position [0, 0]
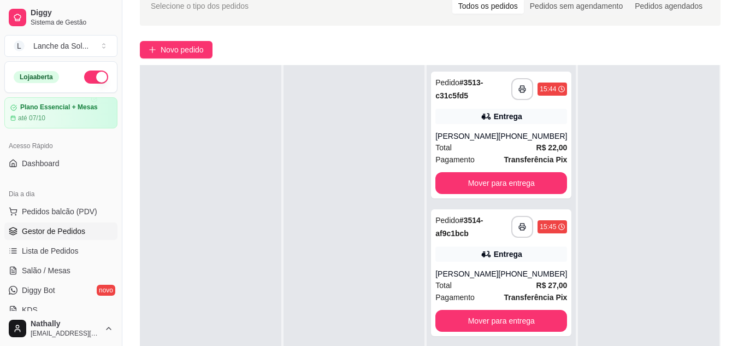
click at [481, 141] on div "[PERSON_NAME]" at bounding box center [466, 135] width 63 height 11
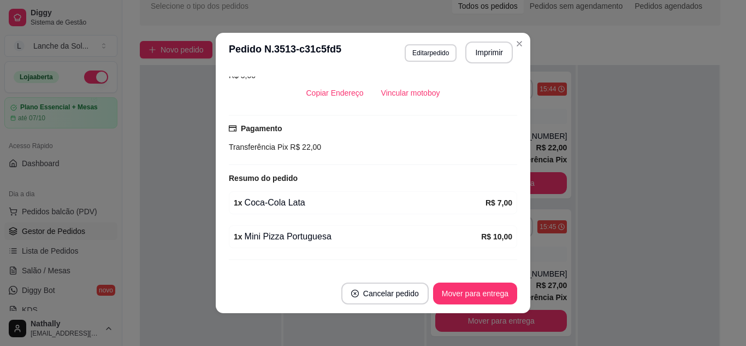
scroll to position [265, 0]
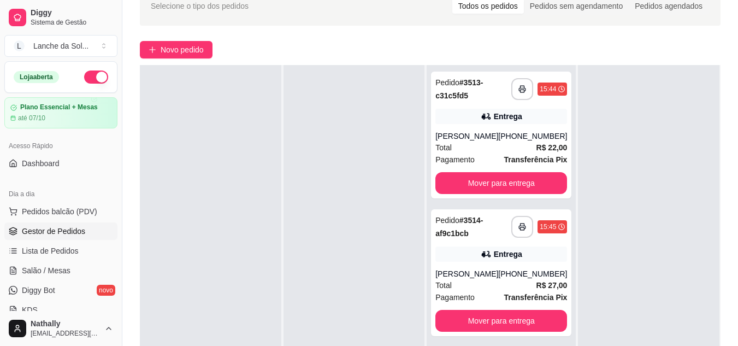
click at [518, 262] on div "Entrega" at bounding box center [501, 253] width 132 height 15
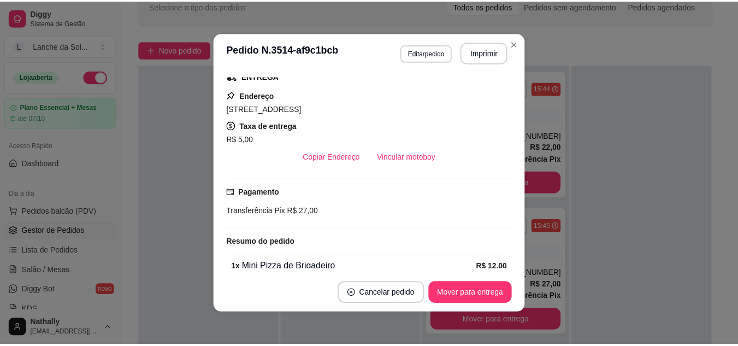
scroll to position [178, 0]
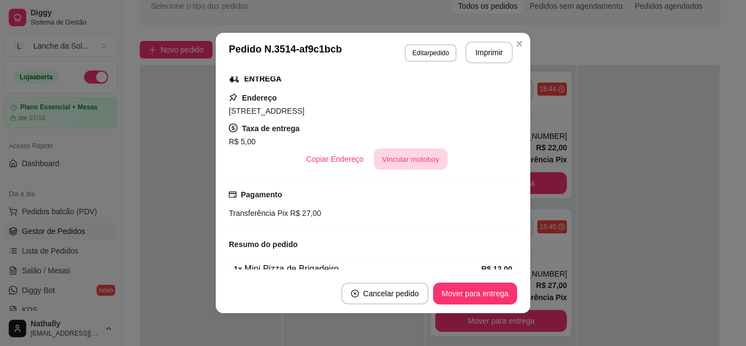
click at [411, 153] on button "Vincular motoboy" at bounding box center [410, 159] width 74 height 21
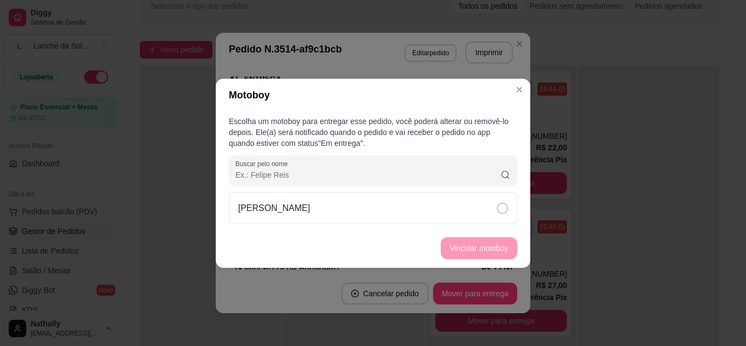
click at [440, 212] on div "[PERSON_NAME]" at bounding box center [373, 208] width 288 height 32
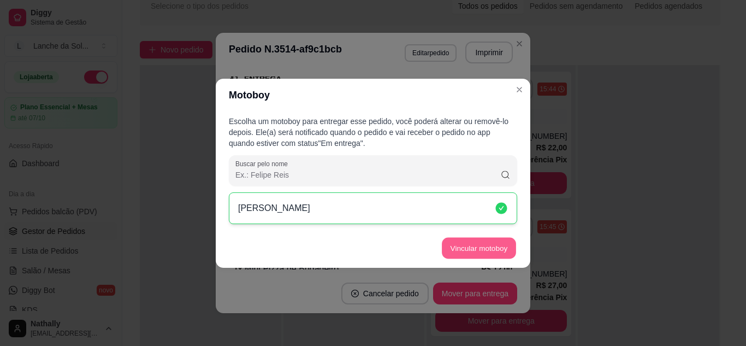
click at [457, 248] on button "Vincular motoboy" at bounding box center [479, 247] width 74 height 21
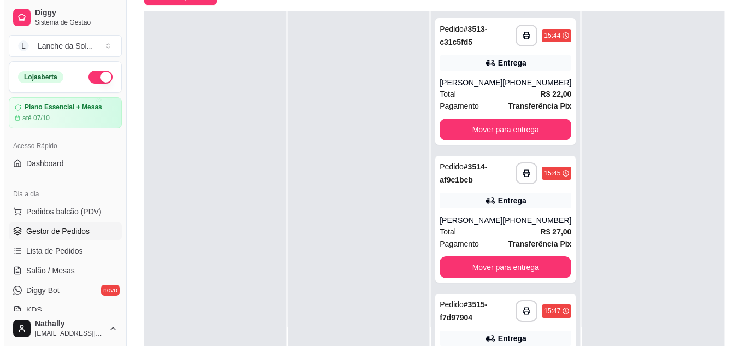
scroll to position [145, 0]
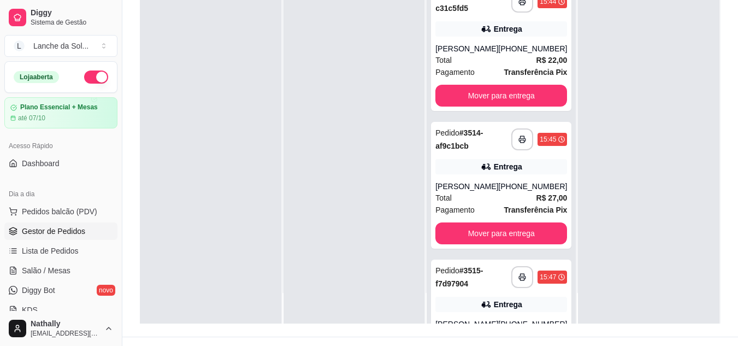
click at [525, 306] on div "**********" at bounding box center [501, 322] width 140 height 127
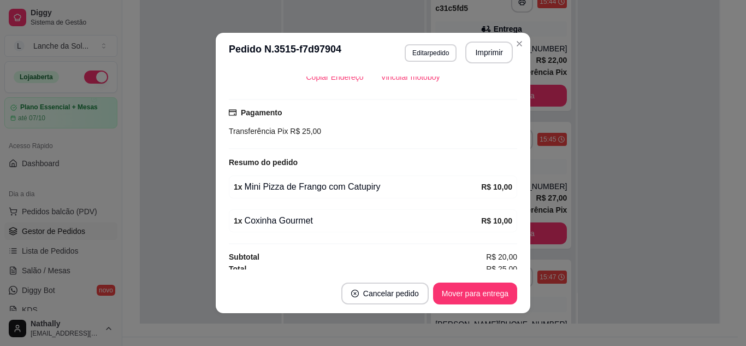
scroll to position [265, 0]
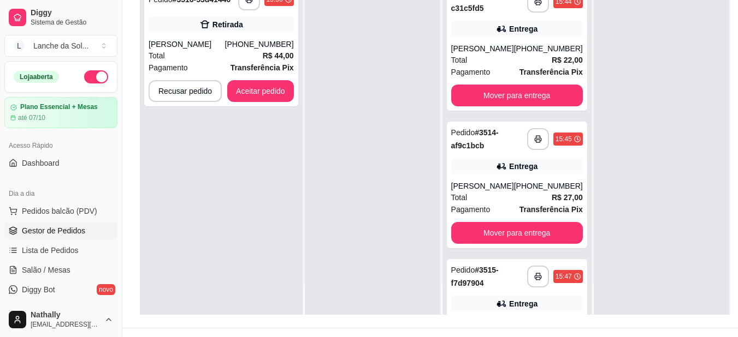
click at [277, 49] on div "[PHONE_NUMBER]" at bounding box center [259, 44] width 69 height 11
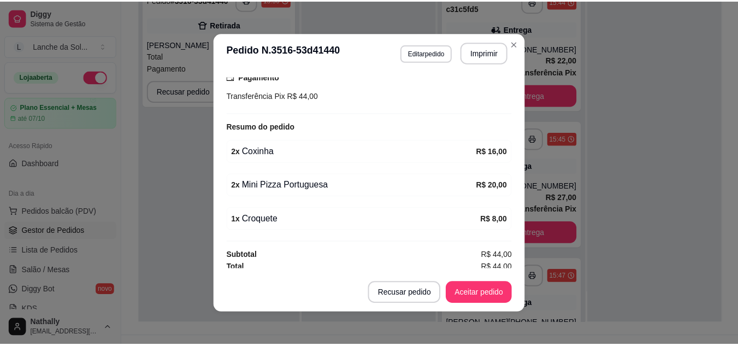
scroll to position [214, 0]
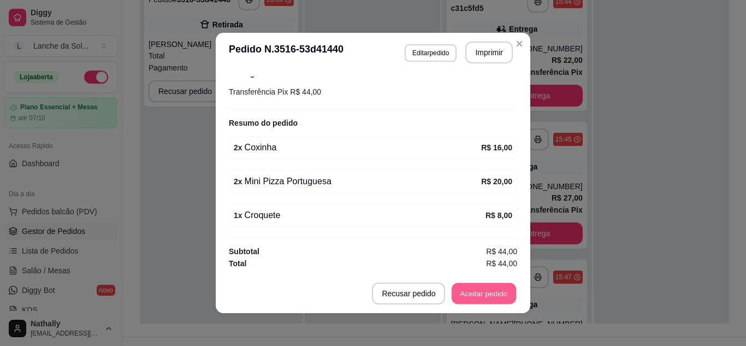
click at [488, 287] on button "Aceitar pedido" at bounding box center [484, 293] width 64 height 21
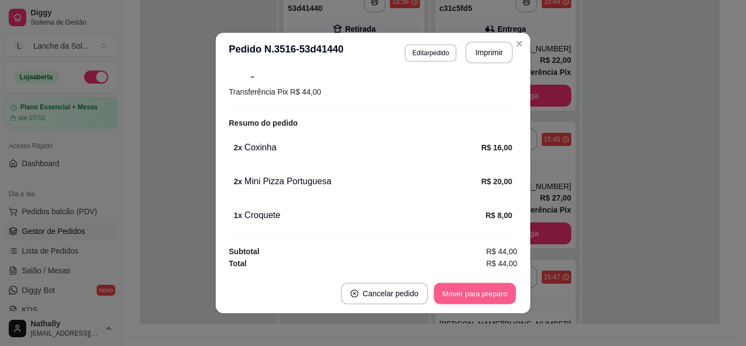
click at [488, 287] on button "Mover para preparo" at bounding box center [475, 293] width 82 height 21
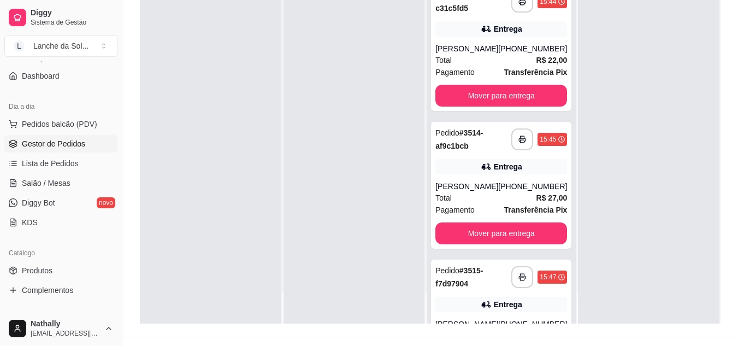
scroll to position [116, 0]
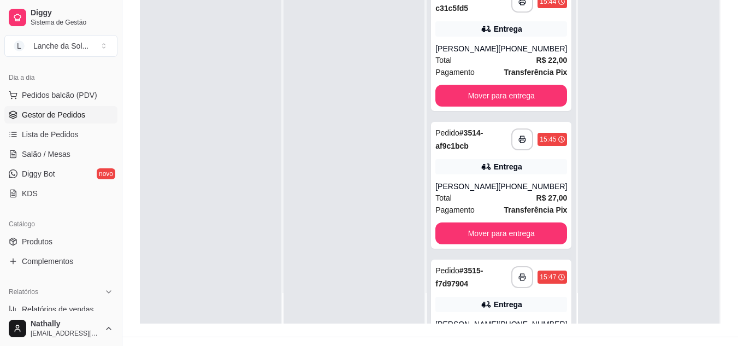
click at [68, 247] on link "Produtos" at bounding box center [60, 241] width 113 height 17
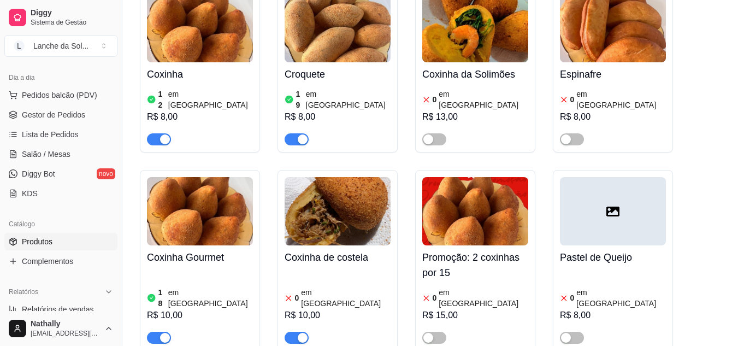
scroll to position [906, 0]
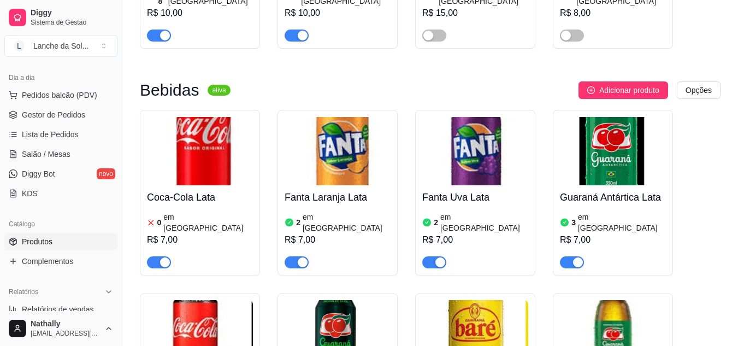
click at [470, 211] on article "em [GEOGRAPHIC_DATA]" at bounding box center [484, 222] width 88 height 22
click at [601, 189] on h4 "Guaraná Antártica Lata" at bounding box center [613, 196] width 106 height 15
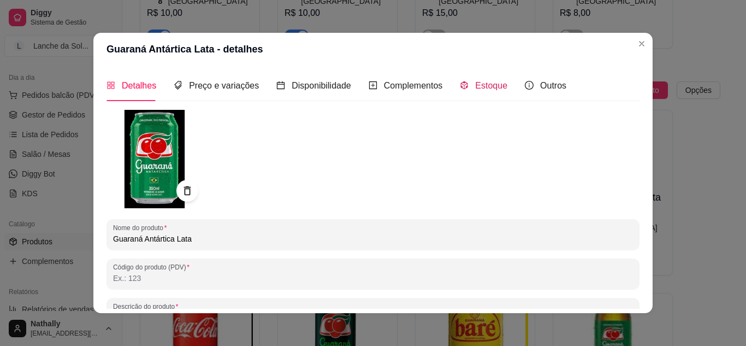
click at [461, 89] on icon "code-sandbox" at bounding box center [464, 85] width 7 height 8
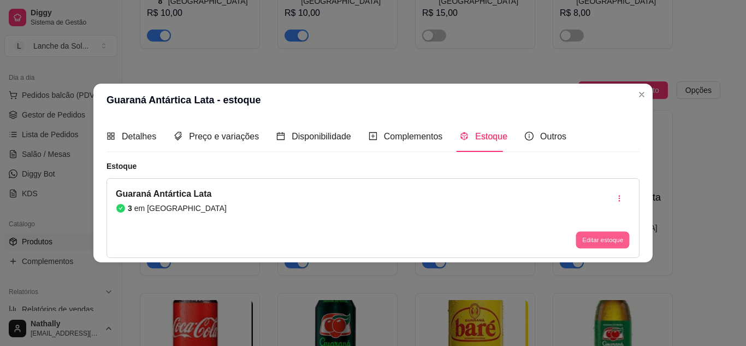
click at [588, 240] on button "Editar estoque" at bounding box center [602, 240] width 54 height 17
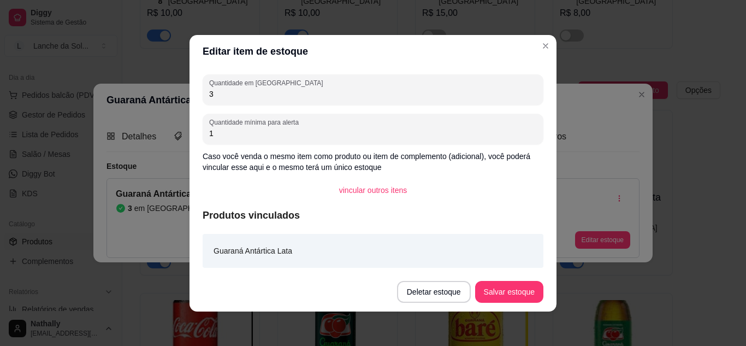
click at [515, 88] on input "3" at bounding box center [373, 93] width 328 height 11
type input "3"
type input "2"
click at [495, 289] on button "Salvar estoque" at bounding box center [509, 291] width 67 height 21
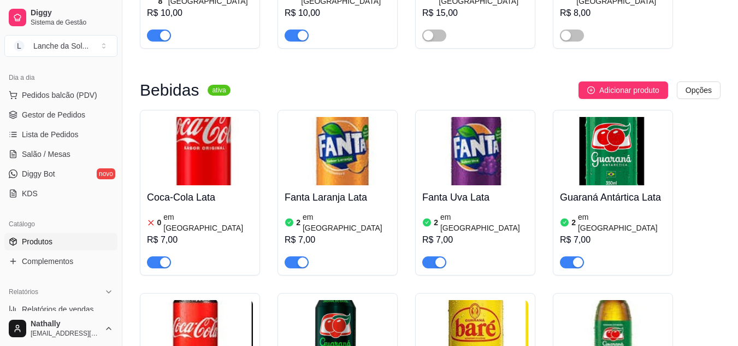
click at [183, 140] on img at bounding box center [200, 151] width 106 height 68
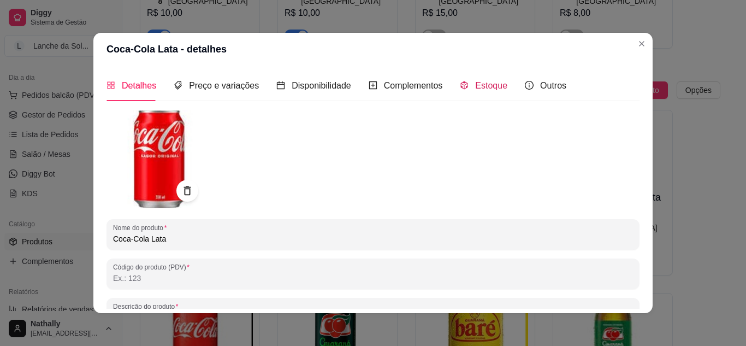
click at [460, 90] on span at bounding box center [464, 85] width 9 height 9
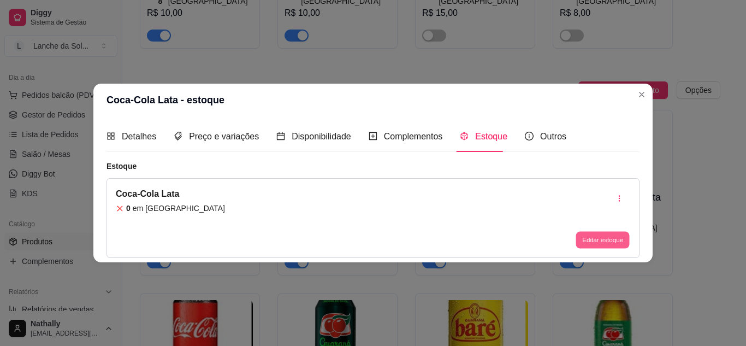
click at [578, 236] on button "Editar estoque" at bounding box center [602, 240] width 54 height 17
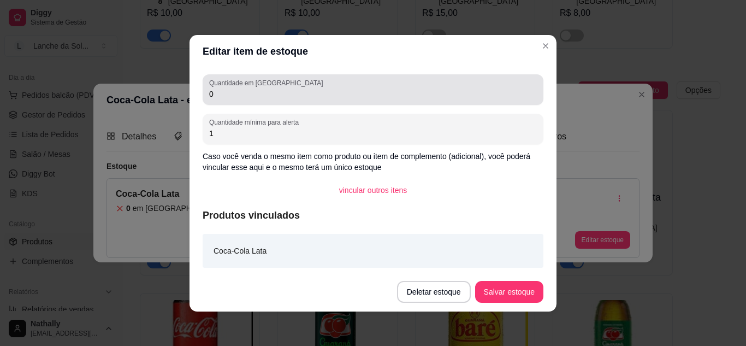
click at [472, 87] on div "0" at bounding box center [373, 90] width 328 height 22
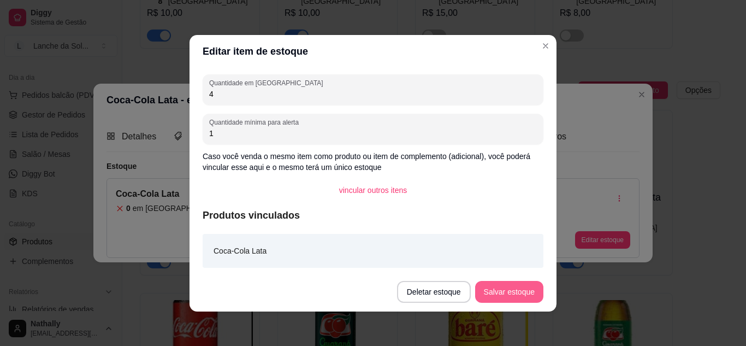
type input "4"
click at [490, 288] on button "Salvar estoque" at bounding box center [509, 291] width 67 height 21
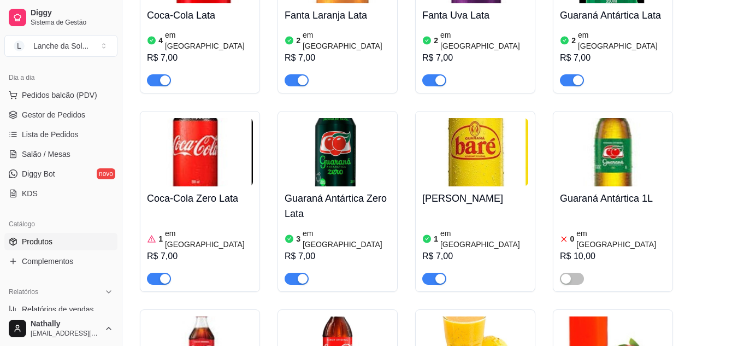
scroll to position [1102, 0]
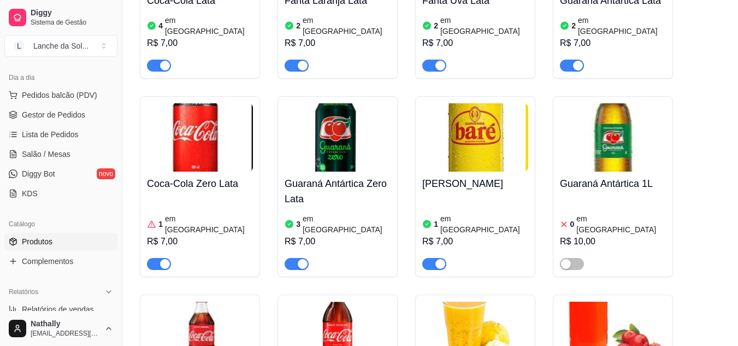
click at [292, 301] on img at bounding box center [337, 335] width 106 height 68
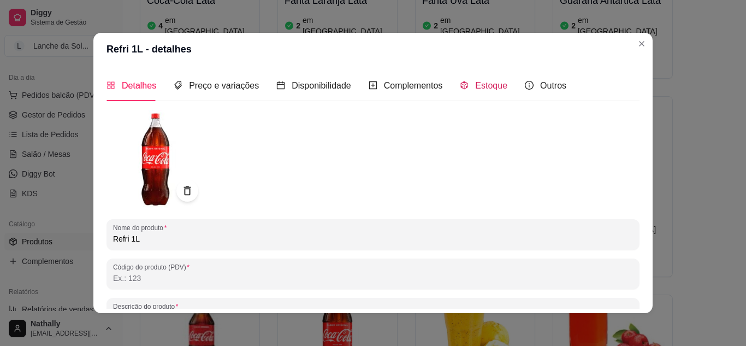
click at [488, 83] on span "Estoque" at bounding box center [491, 85] width 32 height 9
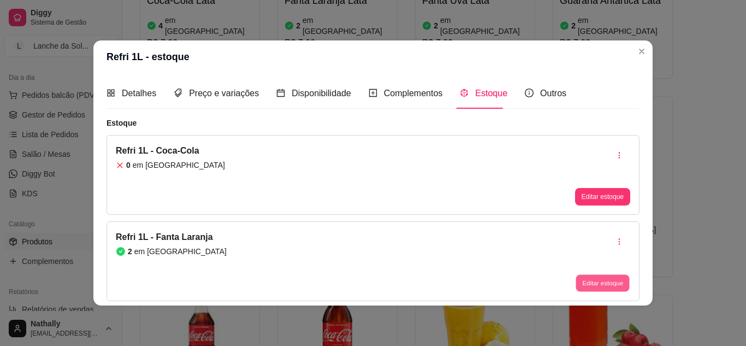
click at [598, 280] on button "Editar estoque" at bounding box center [602, 283] width 54 height 17
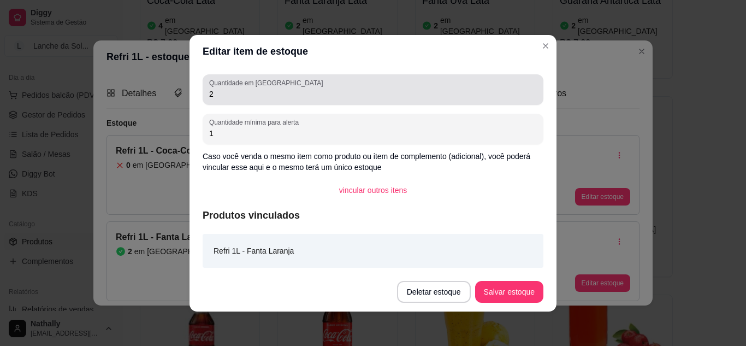
click at [509, 100] on div "2" at bounding box center [373, 90] width 328 height 22
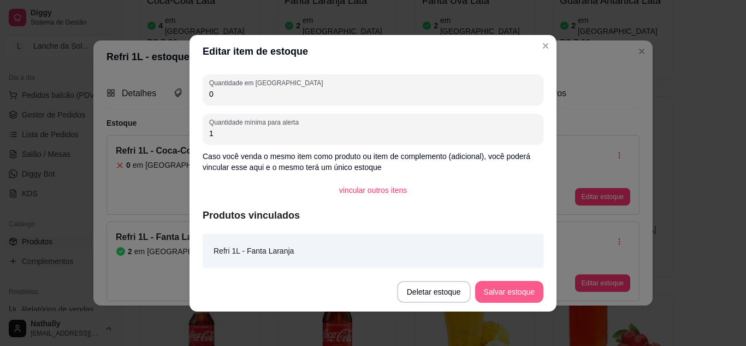
type input "0"
click at [503, 294] on button "Salvar estoque" at bounding box center [509, 291] width 67 height 21
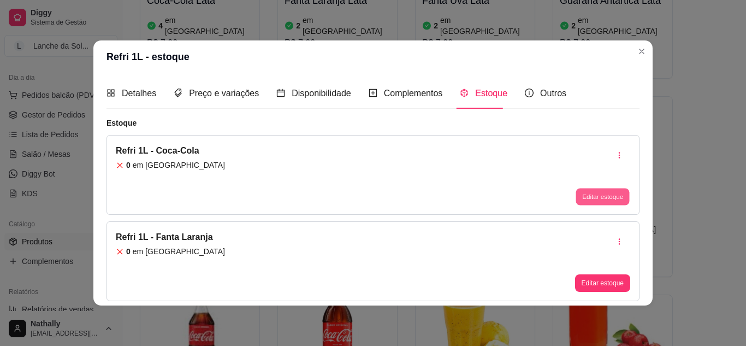
click at [605, 197] on button "Editar estoque" at bounding box center [602, 196] width 54 height 17
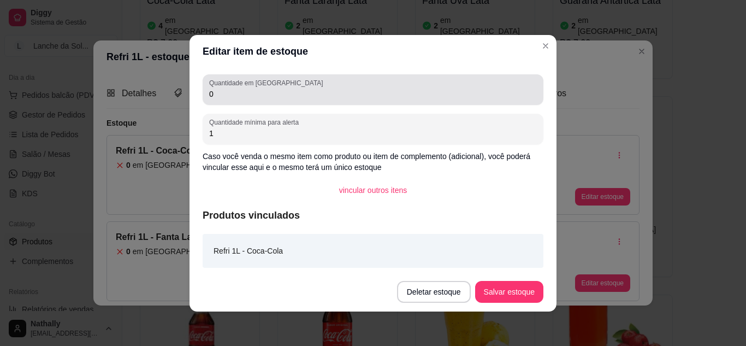
click at [482, 86] on div "0" at bounding box center [373, 90] width 328 height 22
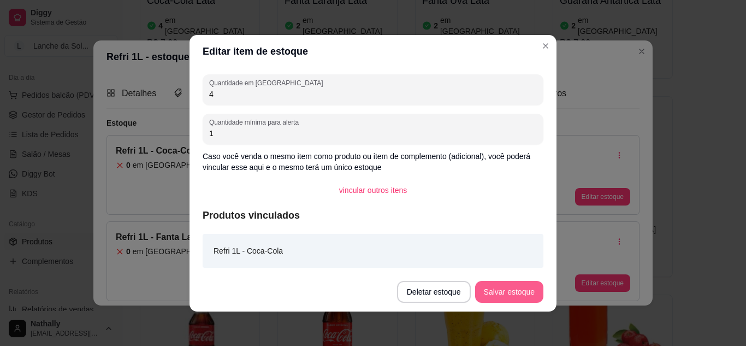
type input "4"
click at [487, 289] on button "Salvar estoque" at bounding box center [509, 291] width 67 height 21
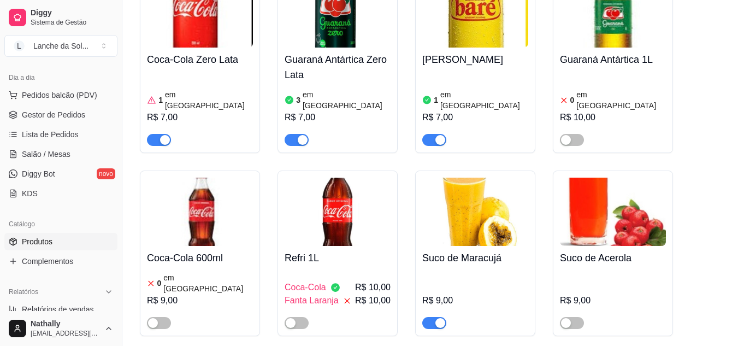
scroll to position [1255, 0]
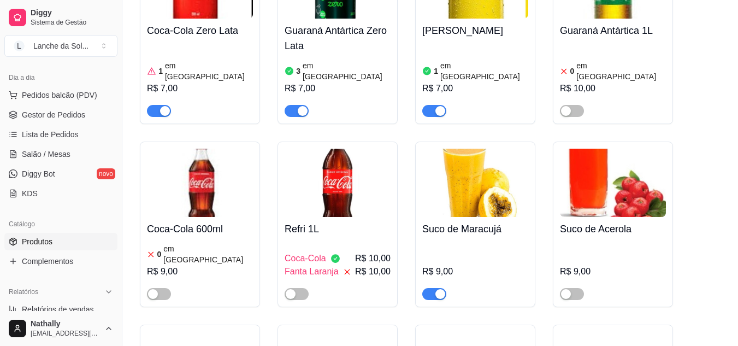
click at [441, 289] on div "button" at bounding box center [440, 294] width 10 height 10
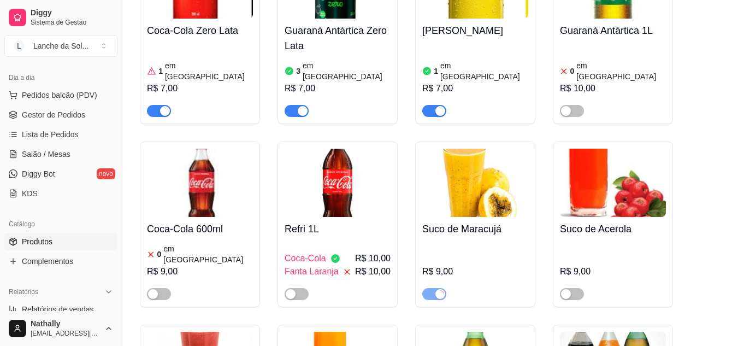
click at [577, 288] on span "button" at bounding box center [572, 294] width 24 height 12
click at [296, 288] on button "button" at bounding box center [296, 294] width 24 height 12
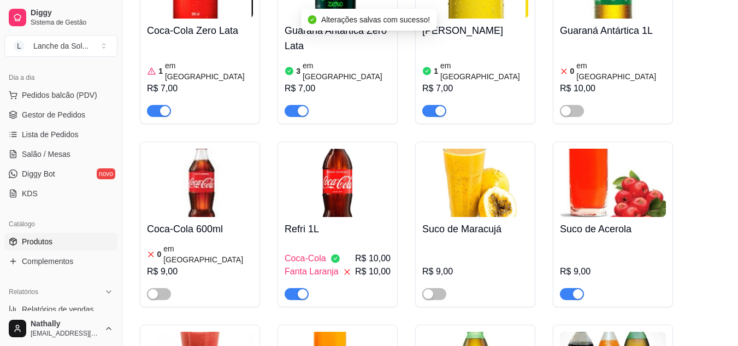
click at [54, 112] on span "Gestor de Pedidos" at bounding box center [53, 114] width 63 height 11
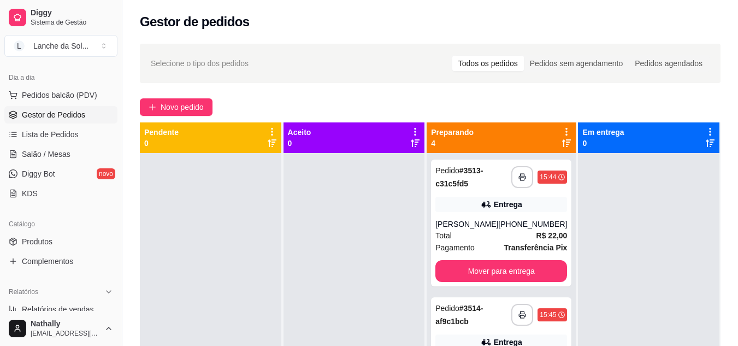
click at [72, 159] on link "Salão / Mesas" at bounding box center [60, 153] width 113 height 17
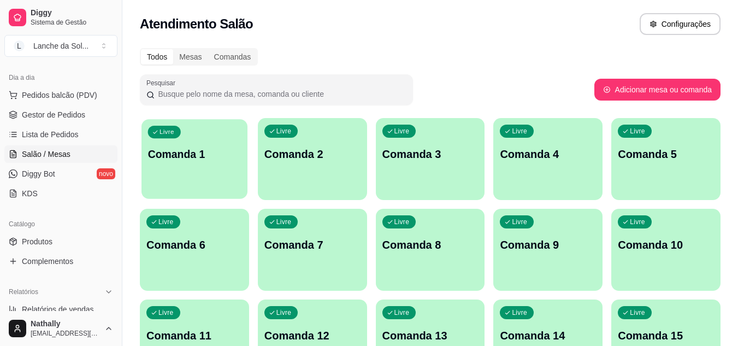
click at [175, 161] on p "Comanda 1" at bounding box center [194, 154] width 93 height 15
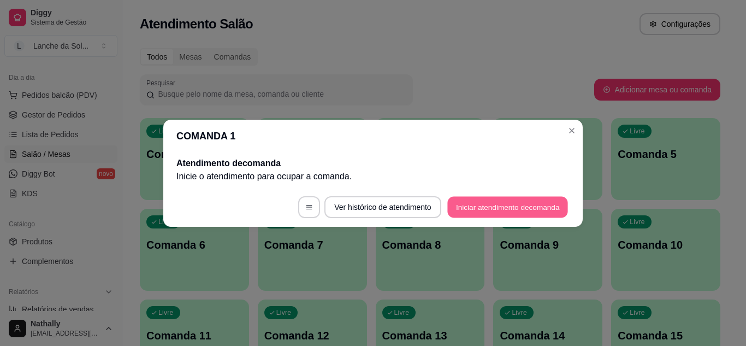
click at [454, 196] on button "Iniciar atendimento de comanda" at bounding box center [507, 206] width 121 height 21
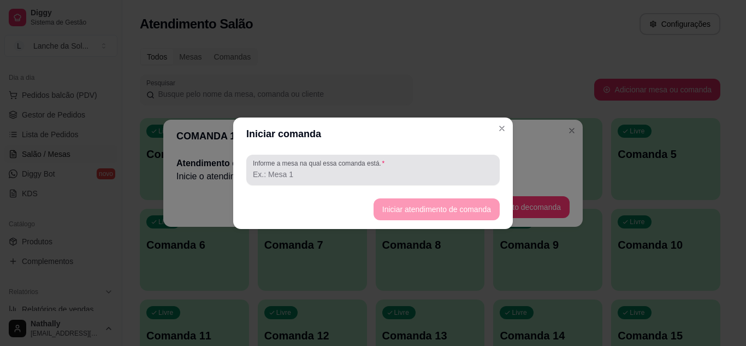
click at [422, 162] on div at bounding box center [373, 170] width 240 height 22
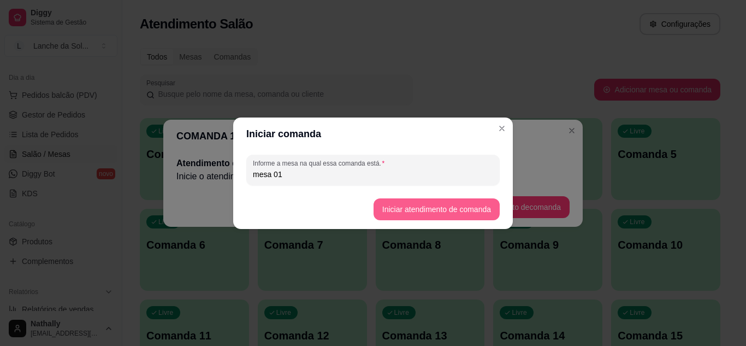
type input "mesa 01"
click at [381, 207] on button "Iniciar atendimento de comanda" at bounding box center [436, 208] width 122 height 21
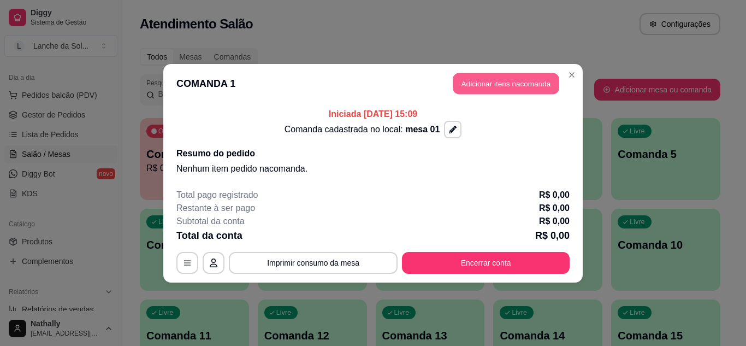
click at [477, 82] on button "Adicionar itens na comanda" at bounding box center [506, 83] width 106 height 21
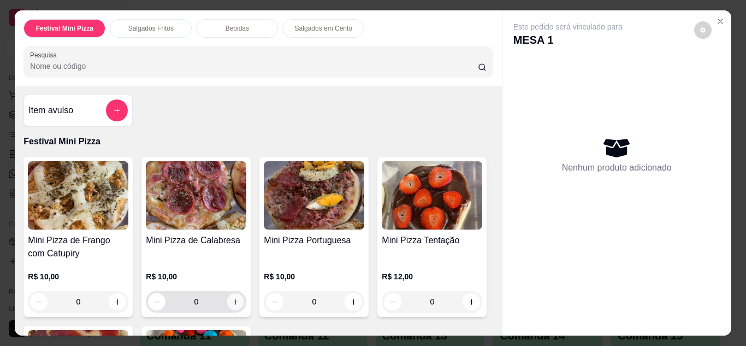
click at [233, 300] on icon "increase-product-quantity" at bounding box center [236, 302] width 8 height 8
type input "1"
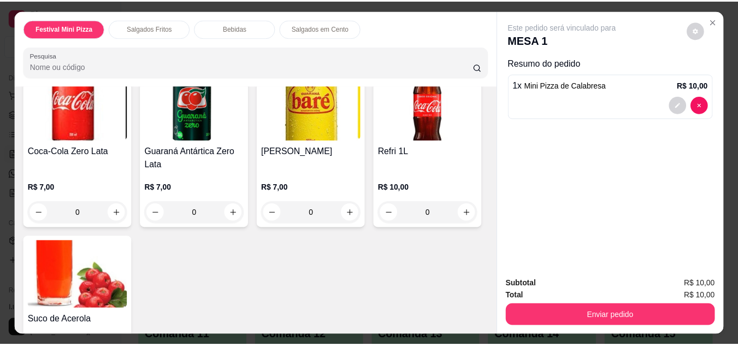
scroll to position [786, 0]
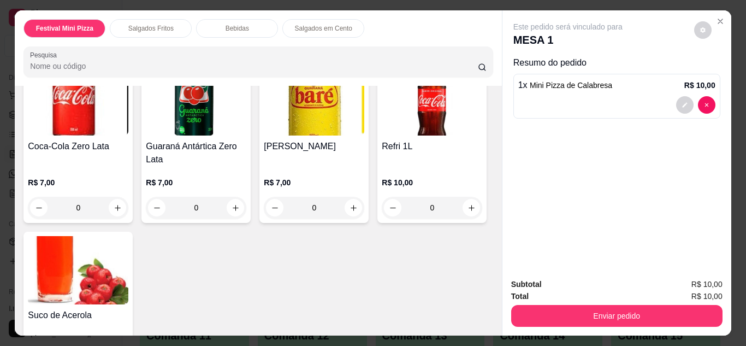
click at [349, 43] on icon "increase-product-quantity" at bounding box center [353, 39] width 8 height 8
type input "1"
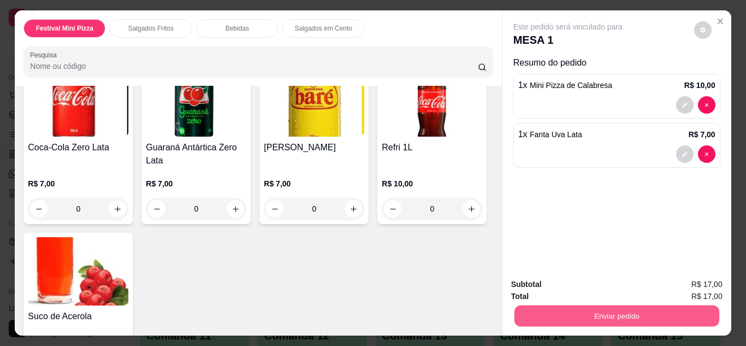
click at [547, 312] on button "Enviar pedido" at bounding box center [616, 315] width 205 height 21
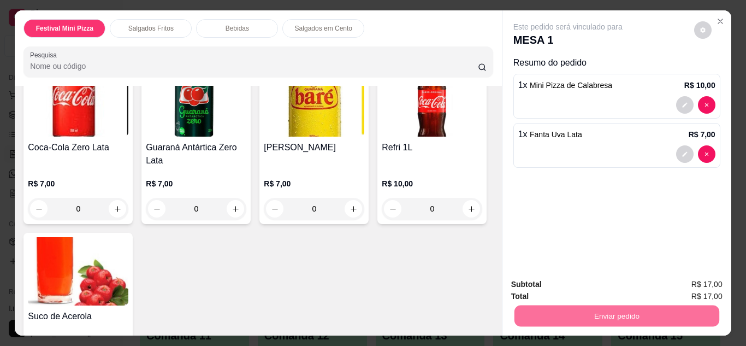
click at [559, 281] on button "Não registrar e enviar pedido" at bounding box center [581, 285] width 114 height 21
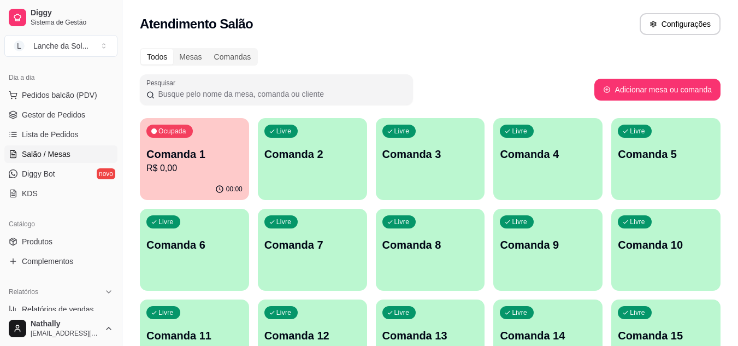
click at [49, 115] on span "Gestor de Pedidos" at bounding box center [53, 114] width 63 height 11
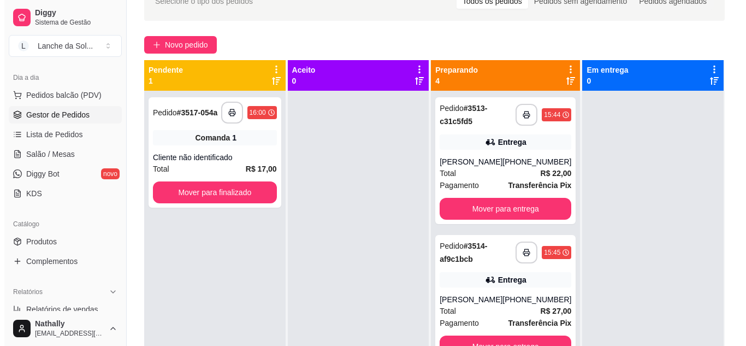
scroll to position [73, 0]
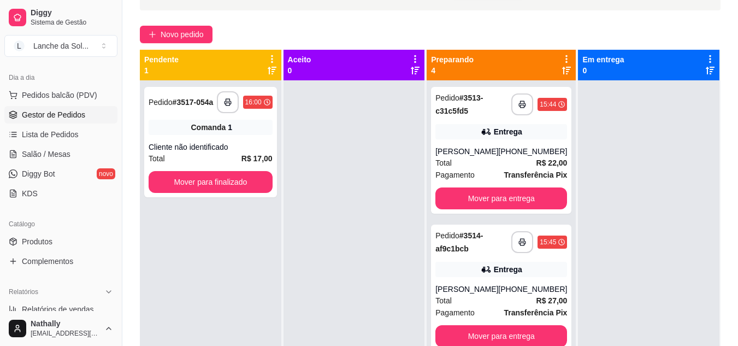
click at [543, 157] on div "[PHONE_NUMBER]" at bounding box center [532, 151] width 69 height 11
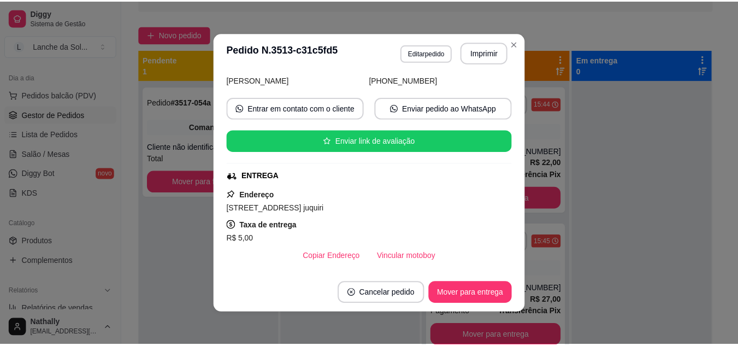
scroll to position [87, 0]
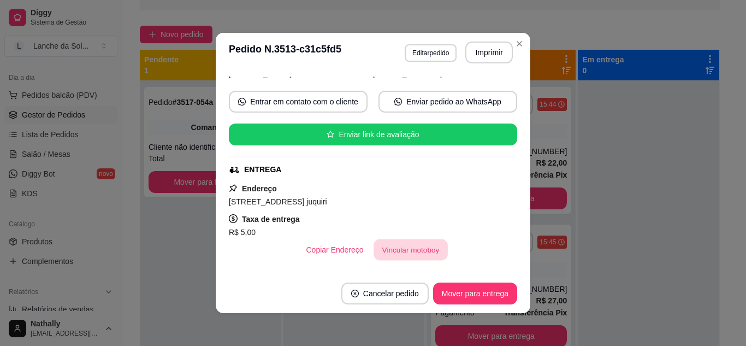
click at [416, 247] on button "Vincular motoboy" at bounding box center [410, 249] width 74 height 21
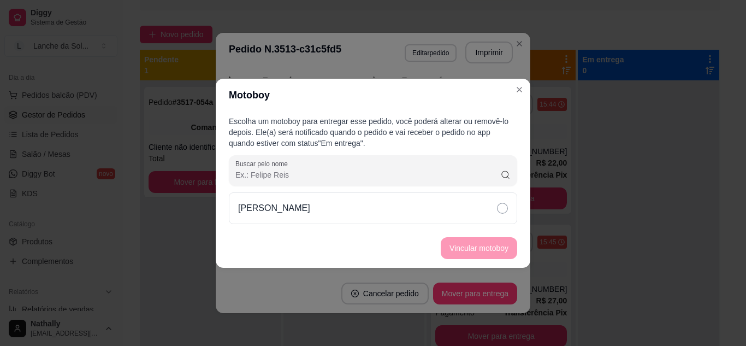
click at [447, 212] on div "[PERSON_NAME]" at bounding box center [373, 208] width 288 height 32
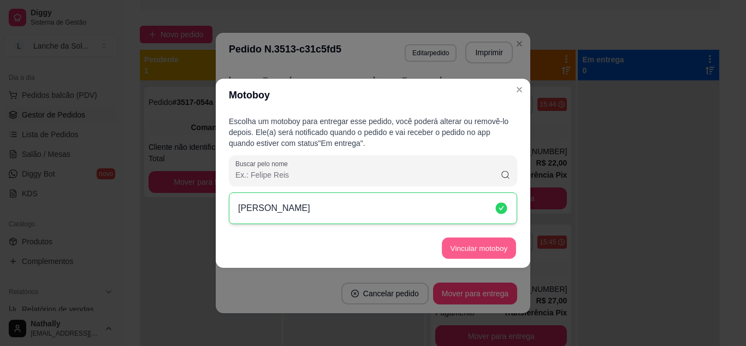
click at [454, 241] on button "Vincular motoboy" at bounding box center [479, 247] width 74 height 21
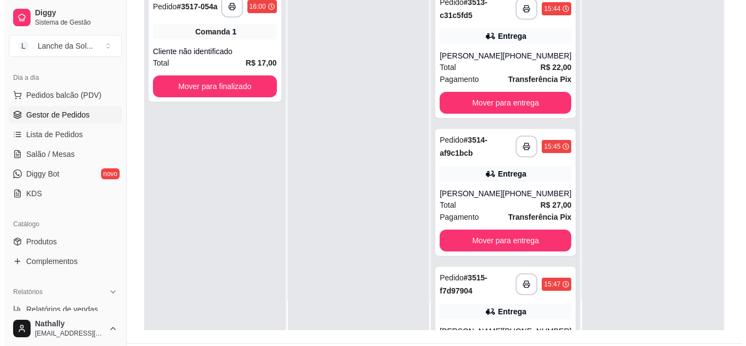
scroll to position [31, 0]
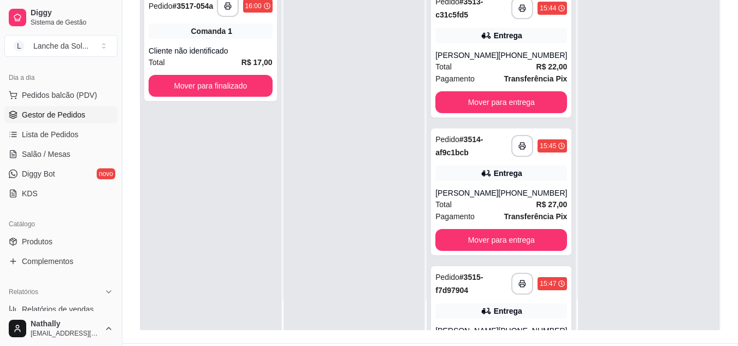
click at [529, 318] on div "Entrega" at bounding box center [501, 310] width 132 height 15
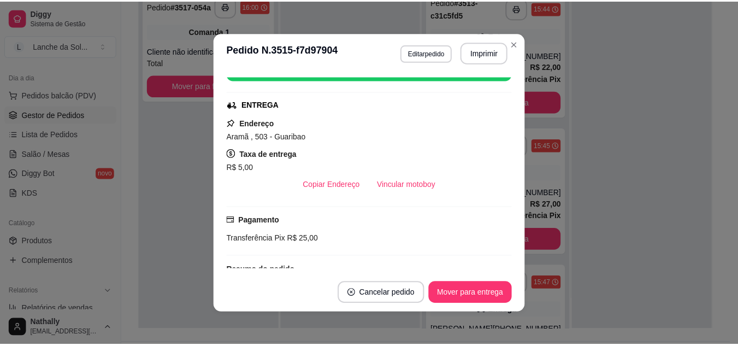
scroll to position [153, 0]
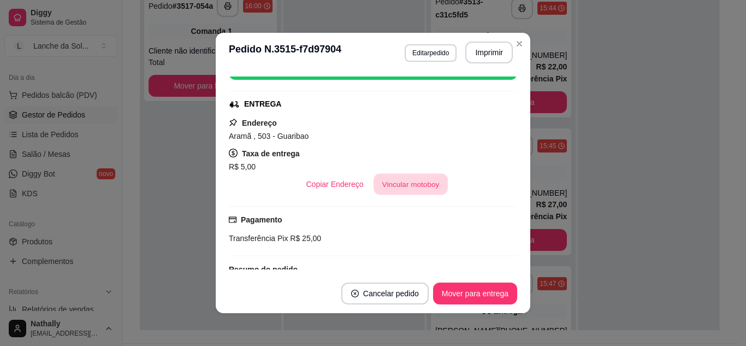
click at [405, 185] on button "Vincular motoboy" at bounding box center [410, 184] width 74 height 21
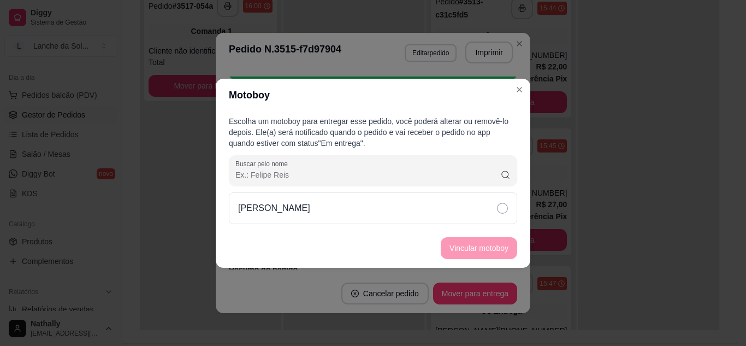
click at [472, 207] on div "[PERSON_NAME]" at bounding box center [373, 208] width 288 height 32
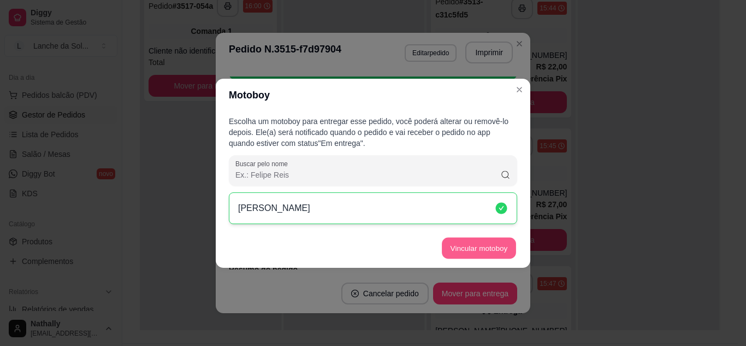
click at [486, 248] on button "Vincular motoboy" at bounding box center [479, 247] width 74 height 21
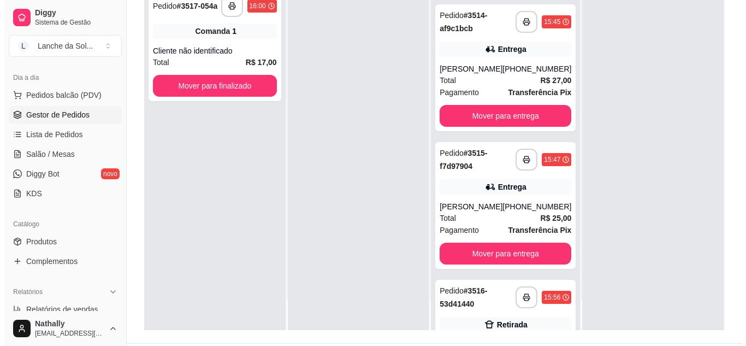
scroll to position [160, 0]
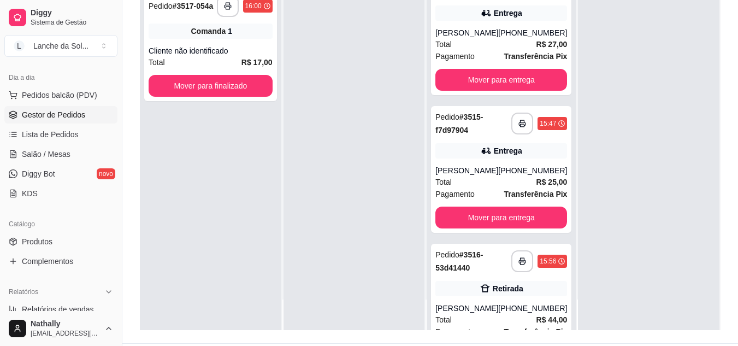
click at [525, 171] on div "**********" at bounding box center [501, 169] width 140 height 127
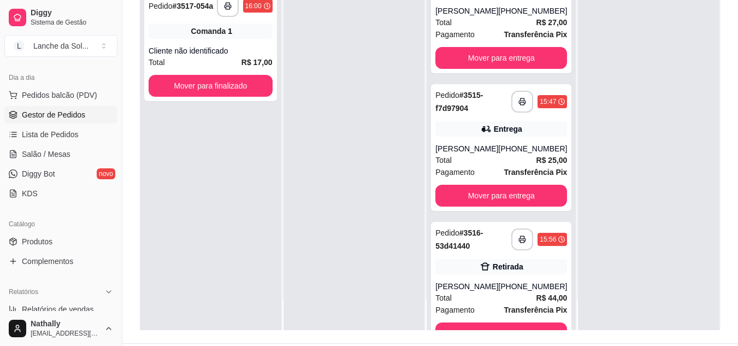
scroll to position [227, 0]
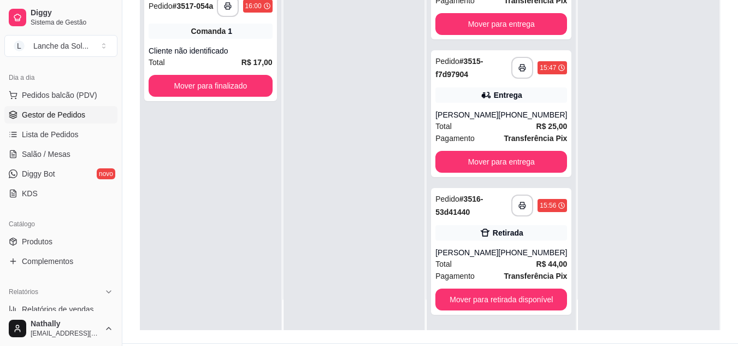
click at [536, 262] on strong "R$ 44,00" at bounding box center [551, 263] width 31 height 9
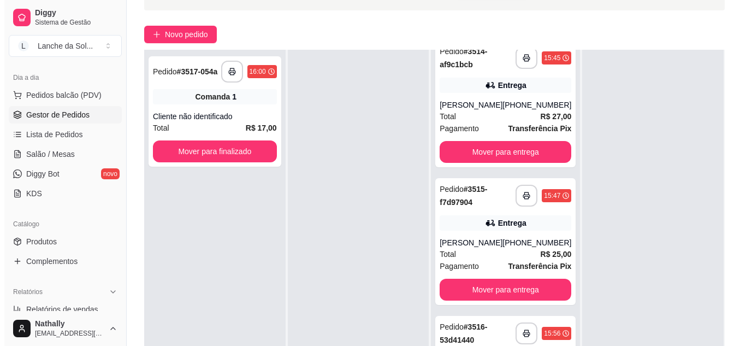
scroll to position [139, 0]
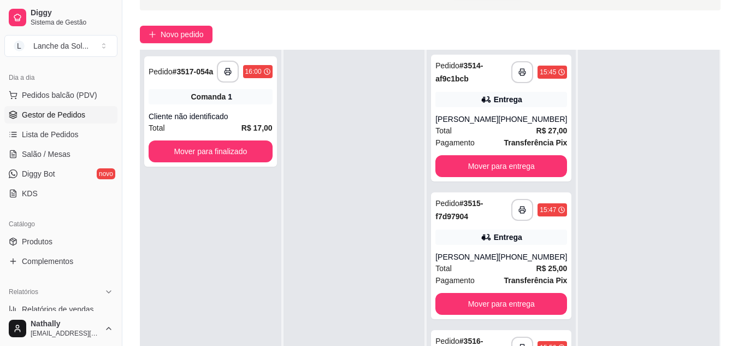
click at [510, 261] on div "**********" at bounding box center [501, 255] width 140 height 127
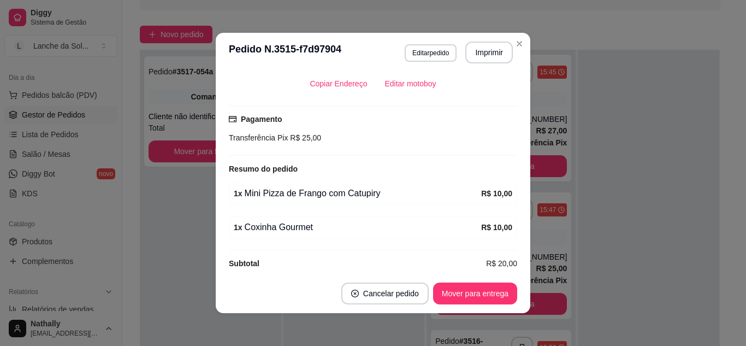
scroll to position [284, 0]
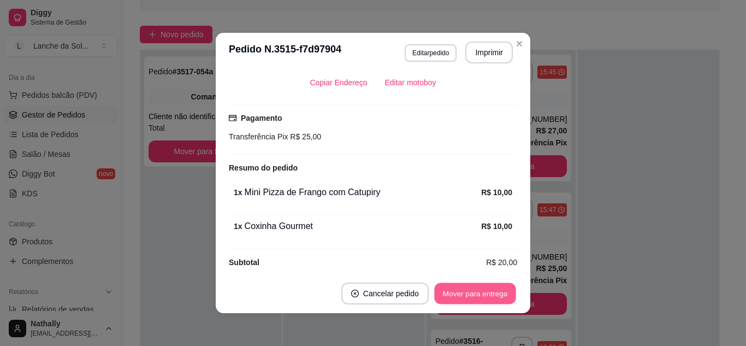
click at [493, 290] on button "Mover para entrega" at bounding box center [475, 293] width 82 height 21
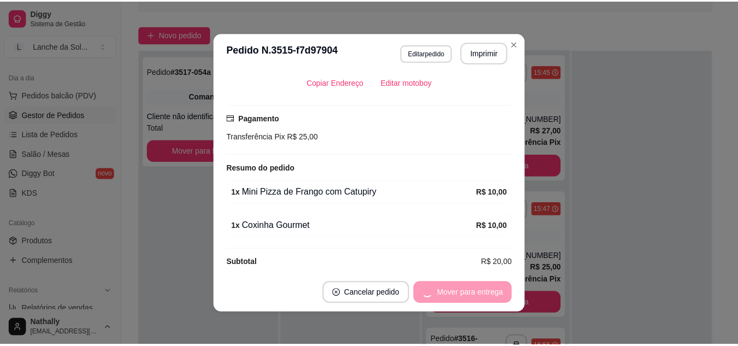
scroll to position [89, 0]
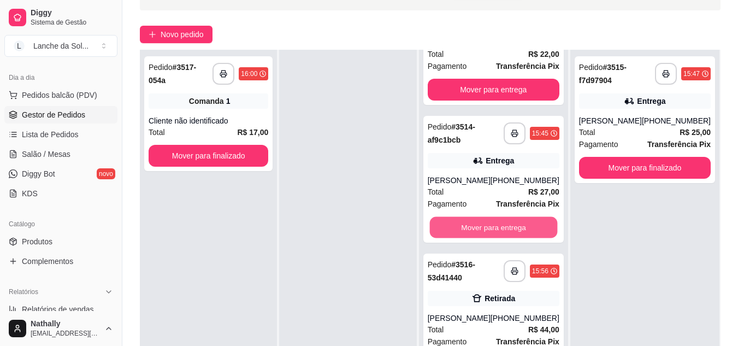
click at [532, 227] on button "Mover para entrega" at bounding box center [493, 227] width 128 height 21
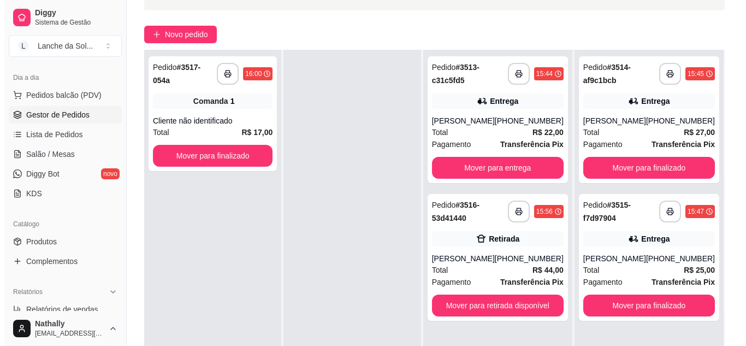
scroll to position [0, 0]
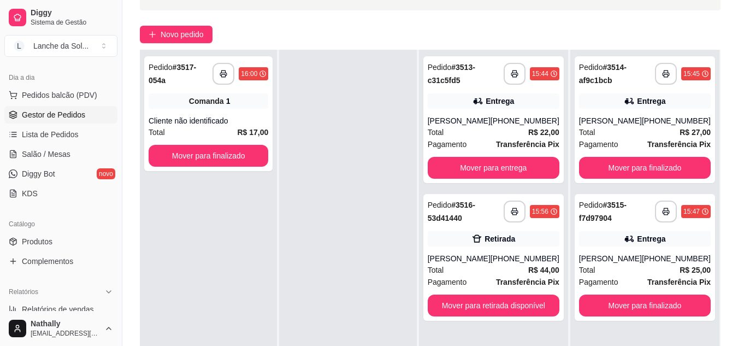
click at [513, 262] on div "**********" at bounding box center [493, 257] width 140 height 127
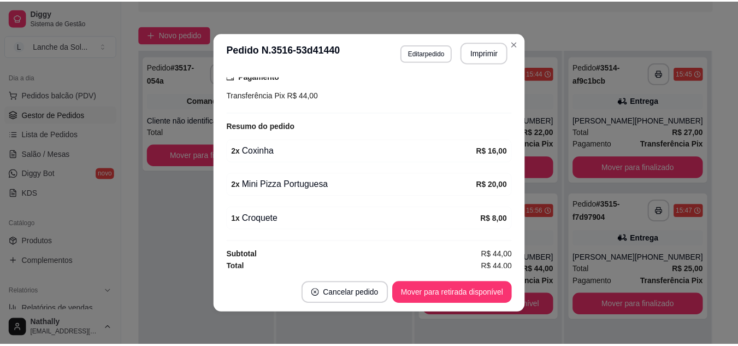
scroll to position [214, 0]
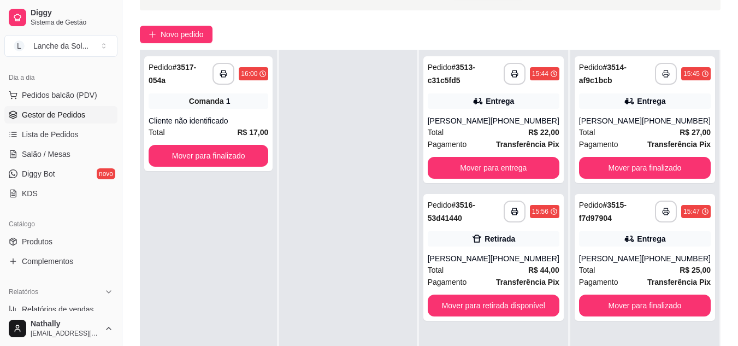
click at [44, 157] on span "Salão / Mesas" at bounding box center [46, 154] width 49 height 11
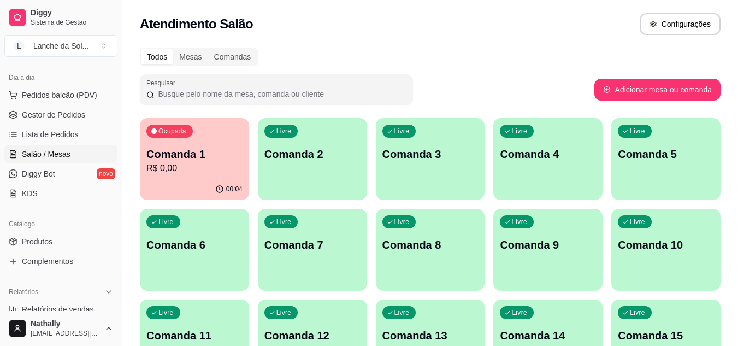
click at [182, 162] on p "R$ 17,00" at bounding box center [194, 168] width 96 height 13
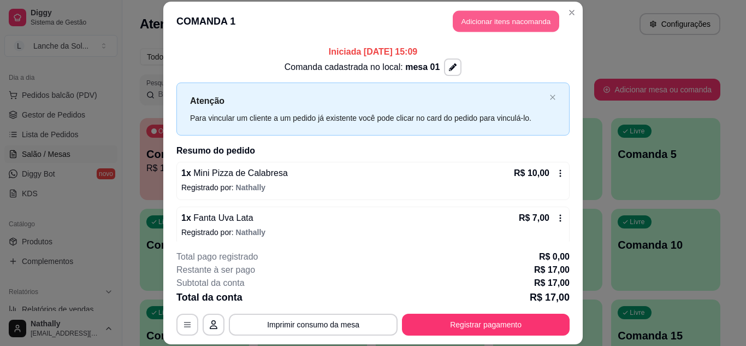
click at [458, 28] on button "Adicionar itens na comanda" at bounding box center [506, 21] width 106 height 21
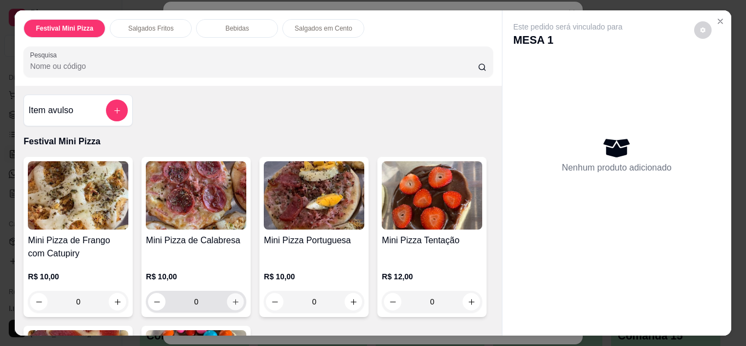
click at [233, 298] on icon "increase-product-quantity" at bounding box center [236, 302] width 8 height 8
type input "1"
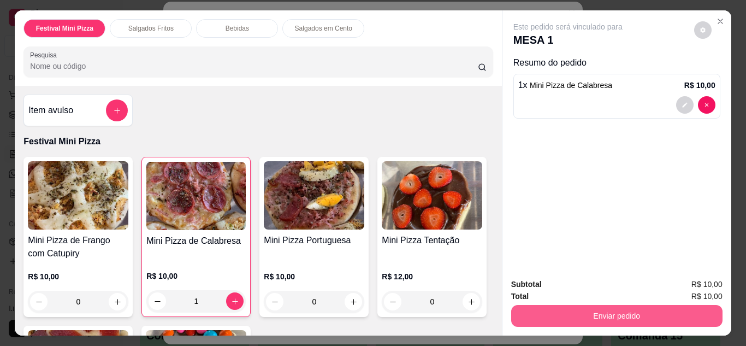
click at [522, 308] on button "Enviar pedido" at bounding box center [616, 316] width 211 height 22
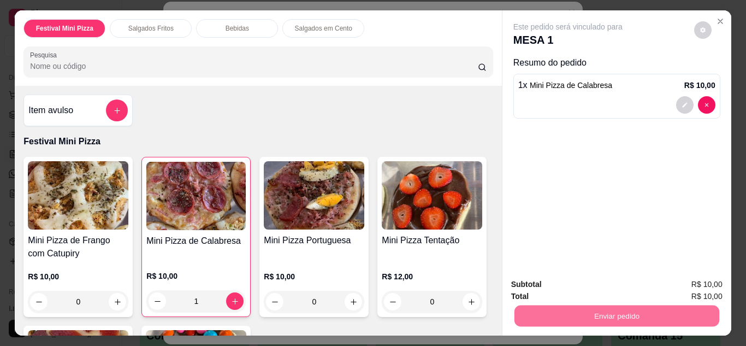
click at [545, 283] on button "Não registrar e enviar pedido" at bounding box center [580, 285] width 110 height 20
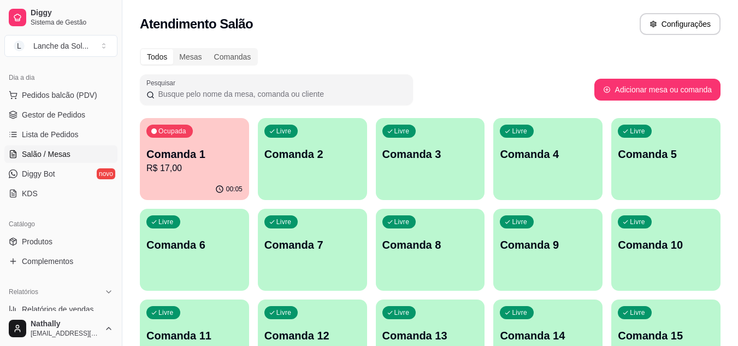
click at [43, 115] on span "Gestor de Pedidos" at bounding box center [53, 114] width 63 height 11
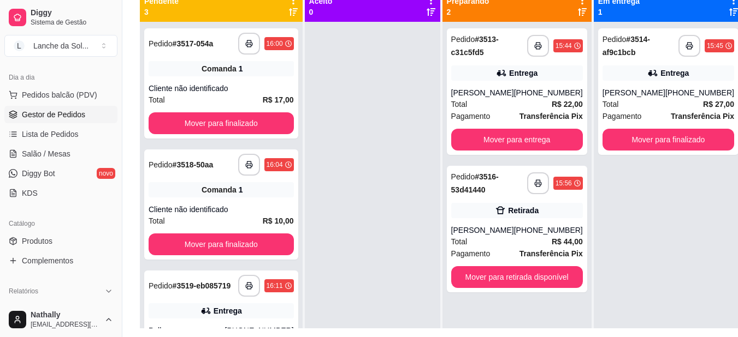
scroll to position [175, 0]
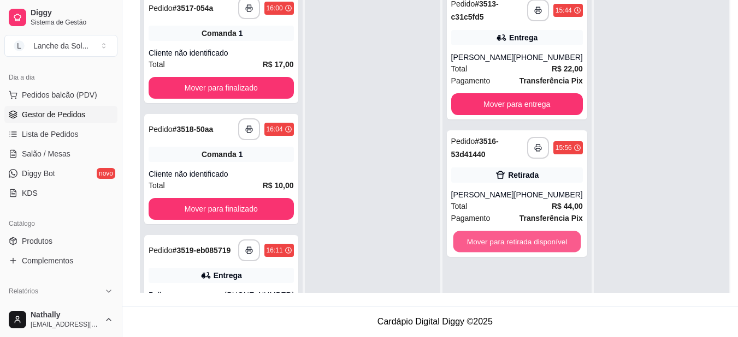
click at [553, 246] on button "Mover para retirada disponível" at bounding box center [517, 242] width 128 height 21
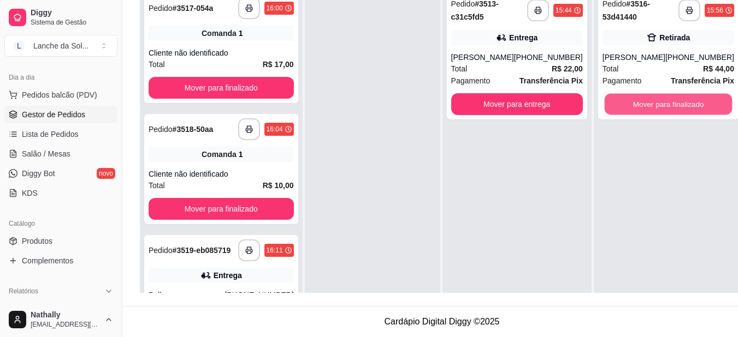
click at [668, 100] on button "Mover para finalizado" at bounding box center [668, 104] width 128 height 21
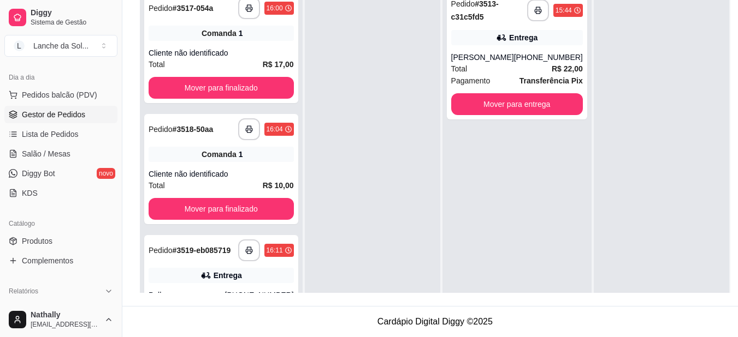
click at [62, 155] on span "Salão / Mesas" at bounding box center [46, 154] width 49 height 11
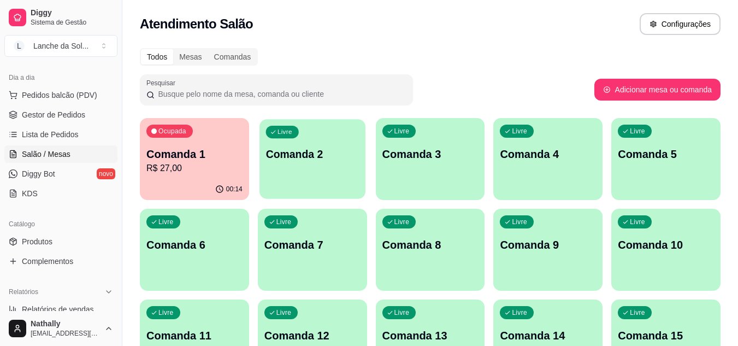
click at [329, 175] on div "Livre Comanda 2" at bounding box center [312, 152] width 106 height 67
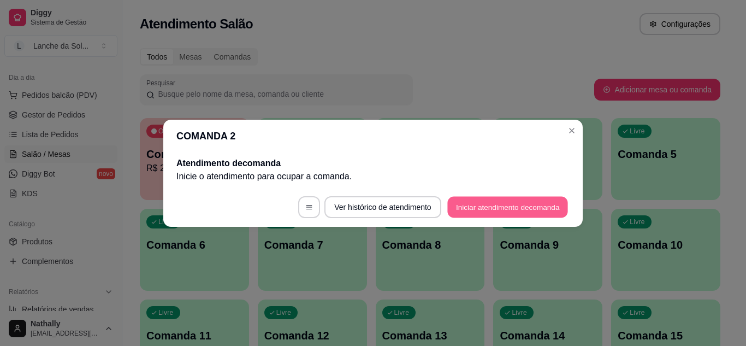
click at [475, 203] on button "Iniciar atendimento de comanda" at bounding box center [507, 206] width 121 height 21
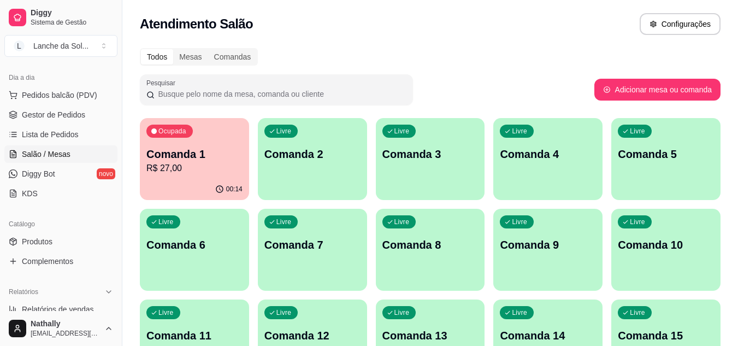
click at [72, 94] on span "Pedidos balcão (PDV)" at bounding box center [59, 95] width 75 height 11
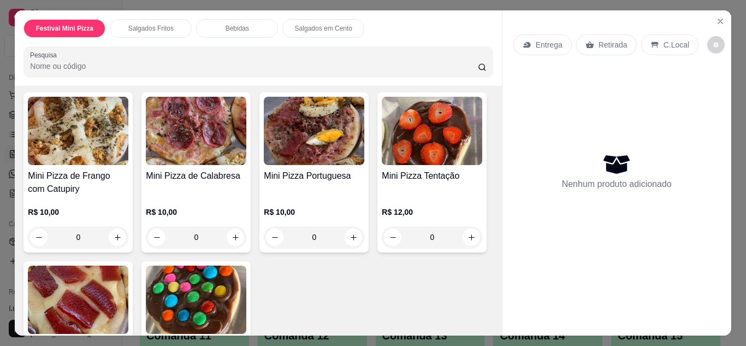
scroll to position [87, 0]
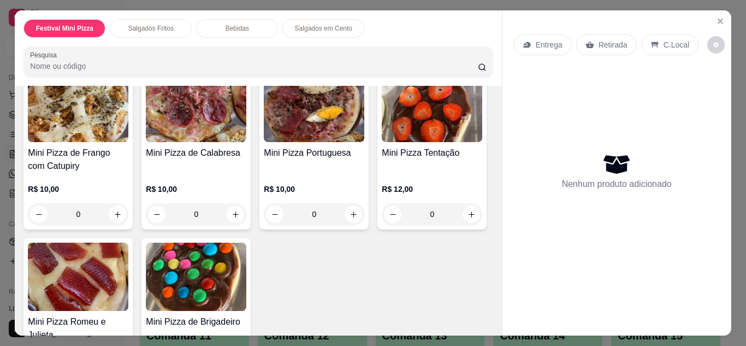
click at [716, 17] on icon "Close" at bounding box center [720, 21] width 9 height 9
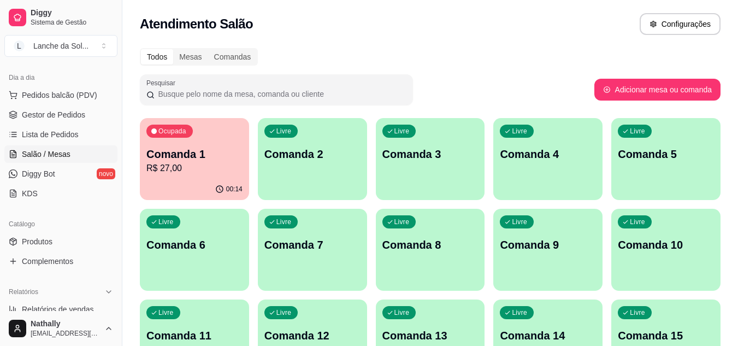
click at [60, 91] on span "Pedidos balcão (PDV)" at bounding box center [59, 95] width 75 height 11
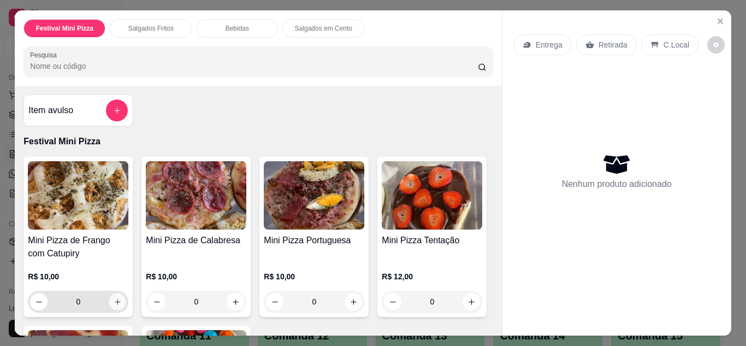
click at [114, 298] on icon "increase-product-quantity" at bounding box center [118, 302] width 8 height 8
type input "1"
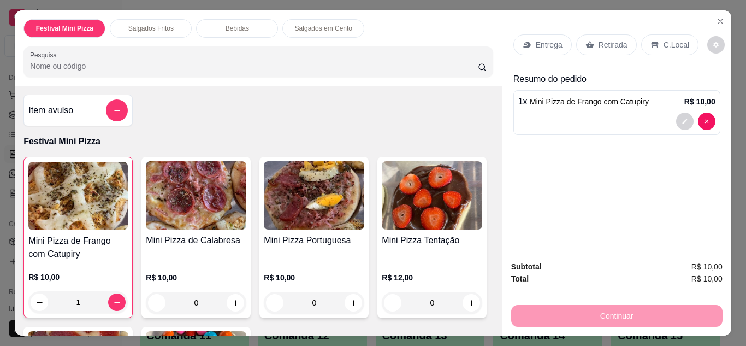
click at [585, 41] on icon at bounding box center [589, 44] width 8 height 7
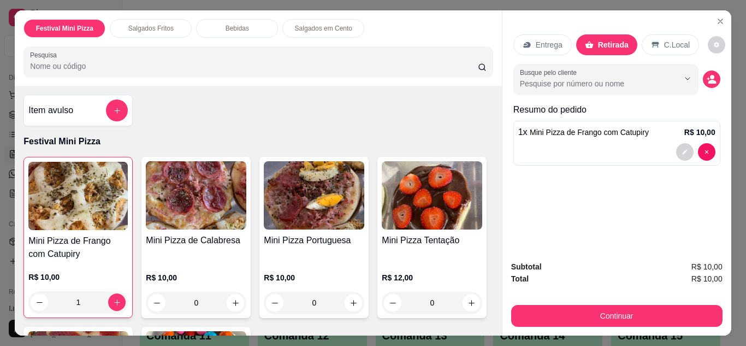
click at [671, 39] on p "C.Local" at bounding box center [677, 44] width 26 height 11
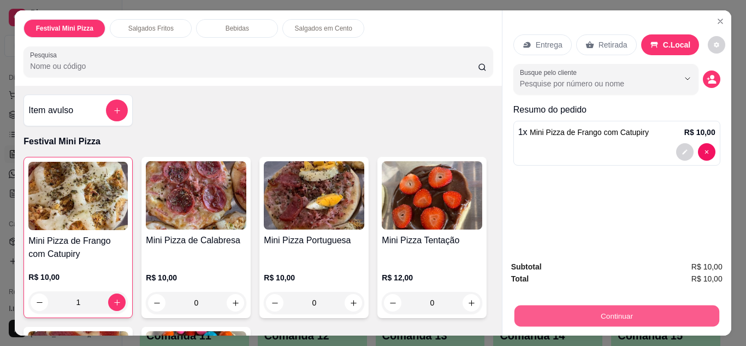
click at [575, 315] on button "Continuar" at bounding box center [616, 315] width 205 height 21
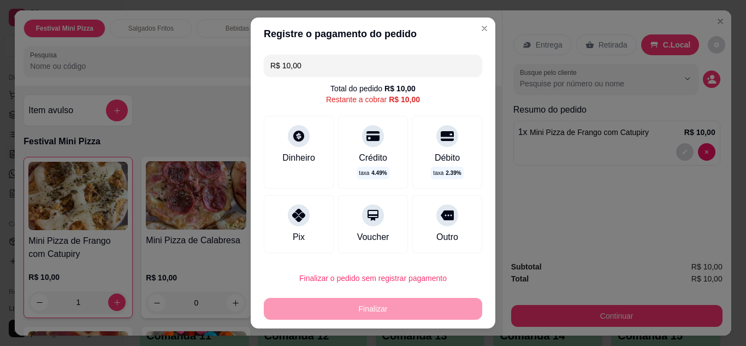
click at [292, 222] on div at bounding box center [299, 215] width 22 height 22
type input "R$ 0,00"
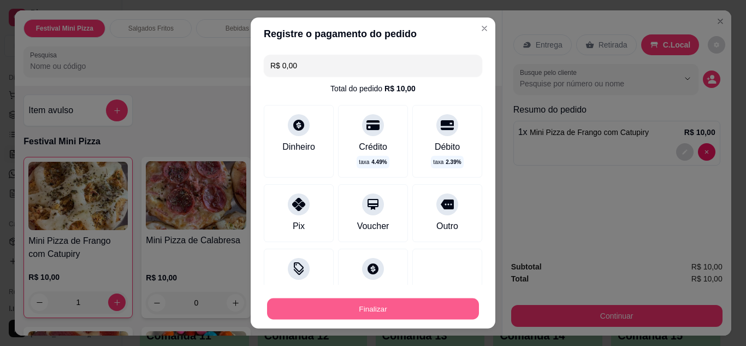
click at [339, 303] on button "Finalizar" at bounding box center [373, 308] width 212 height 21
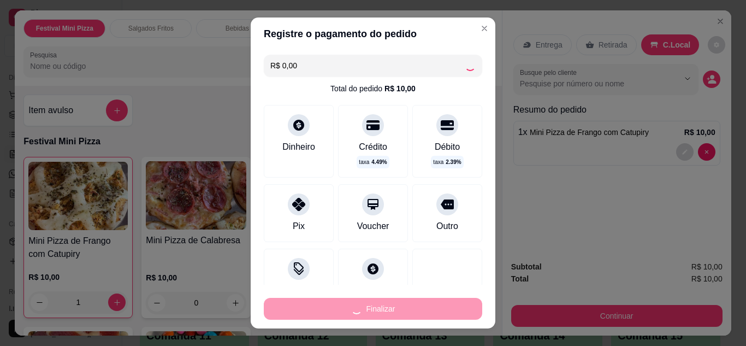
type input "0"
type input "-R$ 10,00"
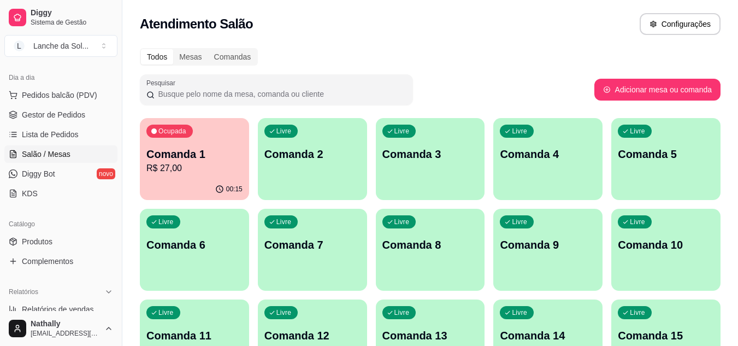
click at [75, 102] on button "Pedidos balcão (PDV)" at bounding box center [60, 94] width 113 height 17
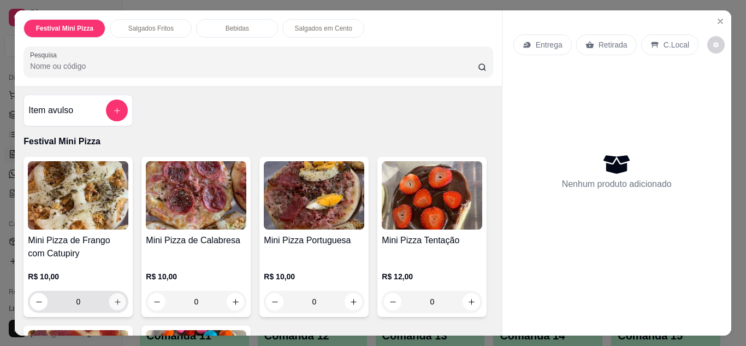
click at [113, 293] on button "increase-product-quantity" at bounding box center [117, 301] width 17 height 17
type input "1"
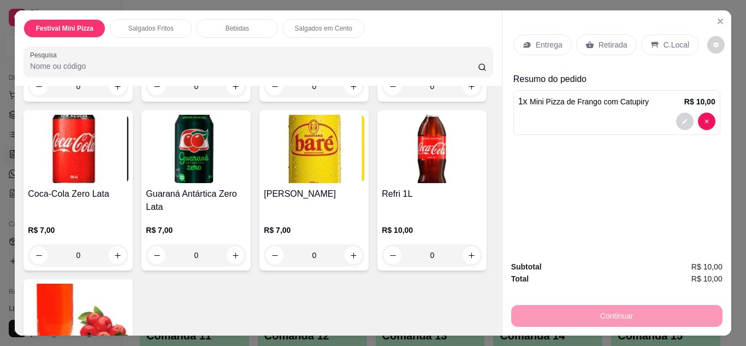
scroll to position [764, 0]
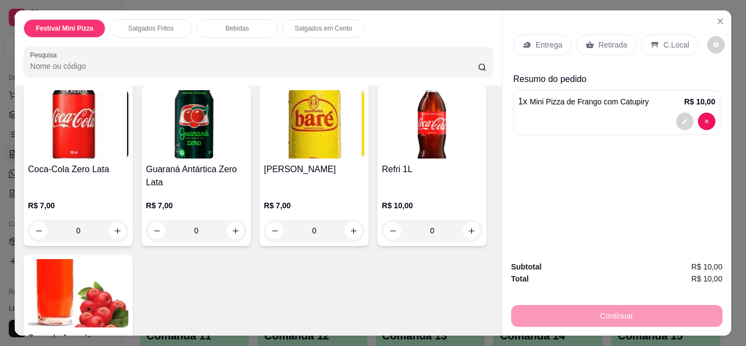
click at [351, 66] on icon "increase-product-quantity" at bounding box center [353, 62] width 8 height 8
type input "1"
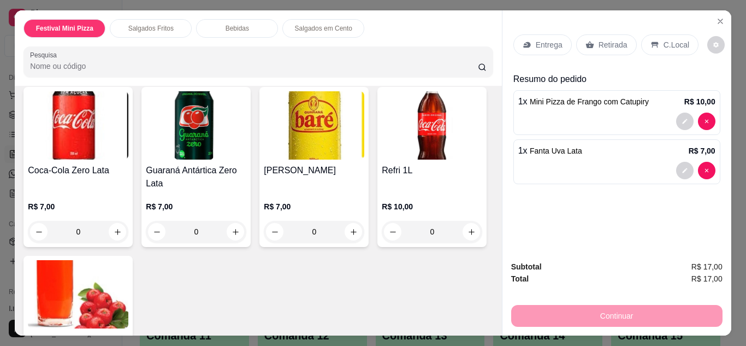
click at [675, 39] on p "C.Local" at bounding box center [676, 44] width 26 height 11
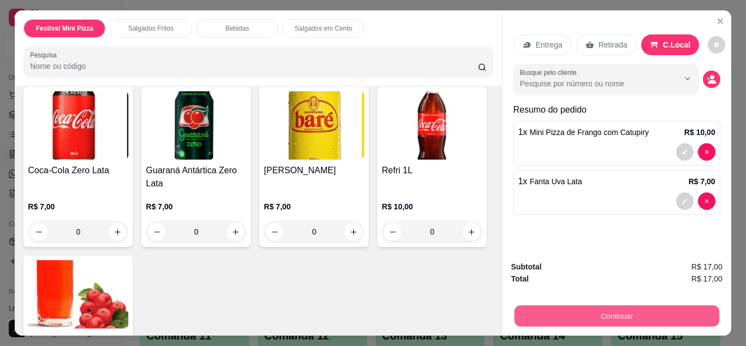
click at [559, 305] on button "Continuar" at bounding box center [616, 315] width 205 height 21
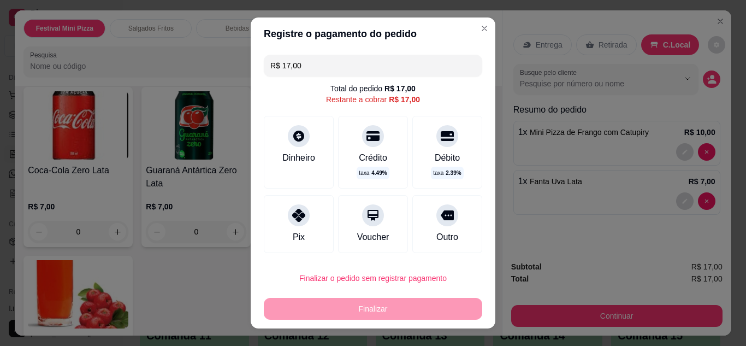
click at [292, 209] on icon at bounding box center [298, 215] width 13 height 13
type input "R$ 0,00"
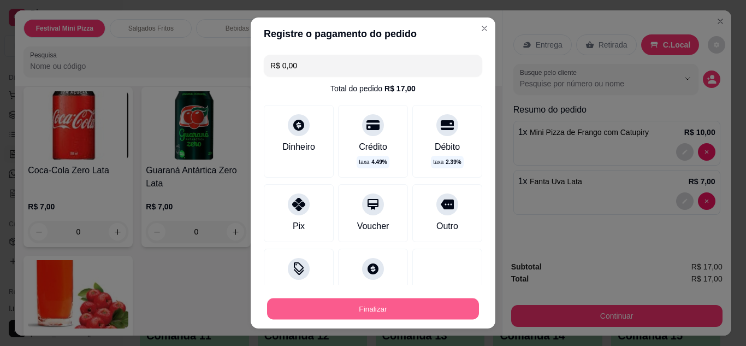
click at [347, 307] on button "Finalizar" at bounding box center [373, 308] width 212 height 21
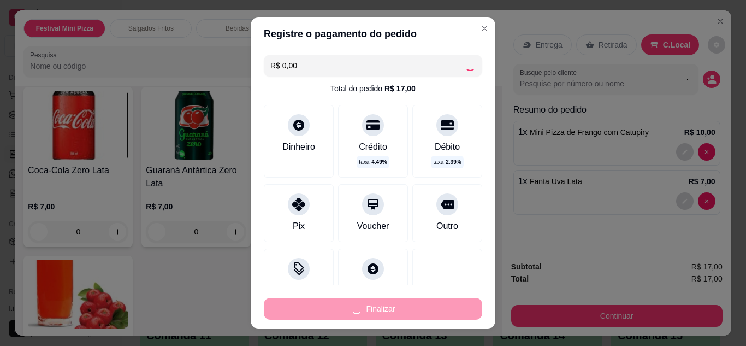
type input "0"
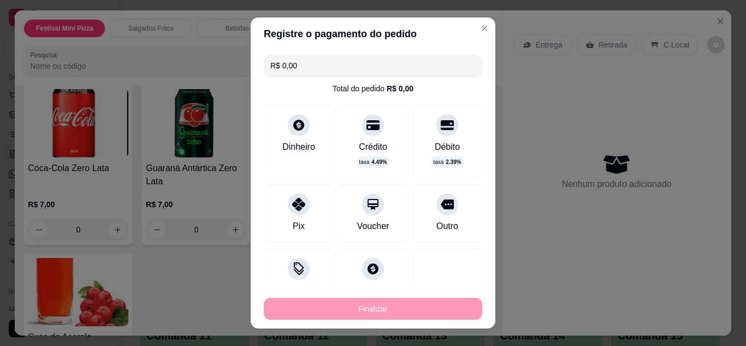
type input "-R$ 17,00"
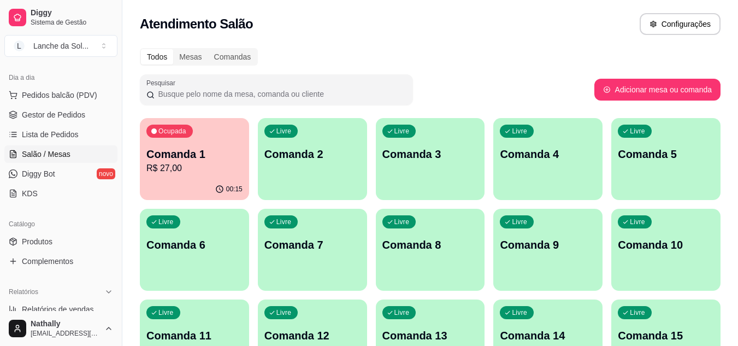
drag, startPoint x: 197, startPoint y: 201, endPoint x: 188, endPoint y: 181, distance: 22.2
click at [188, 181] on div "00:15" at bounding box center [194, 188] width 106 height 21
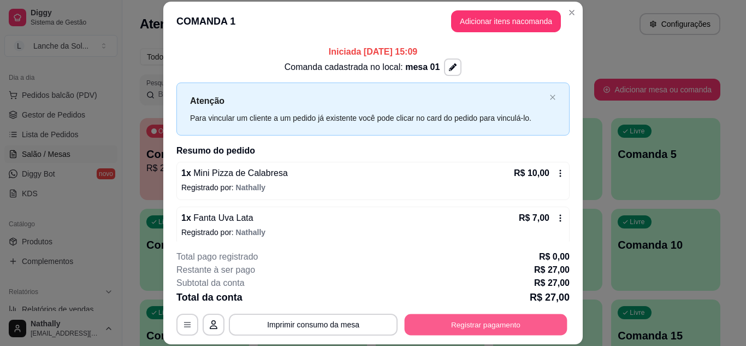
click at [467, 325] on button "Registrar pagamento" at bounding box center [486, 323] width 163 height 21
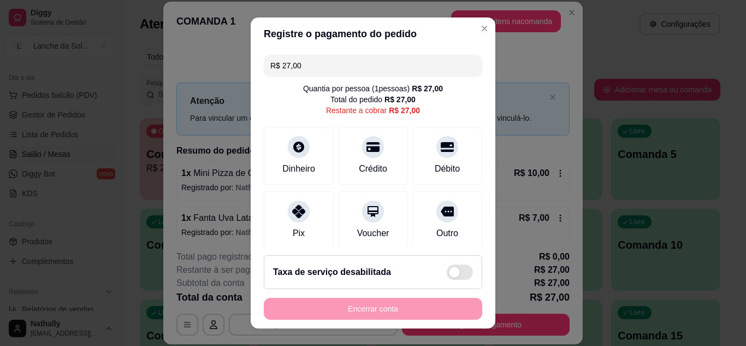
click at [325, 57] on input "R$ 27,00" at bounding box center [372, 66] width 205 height 22
click at [300, 222] on div "Pix" at bounding box center [299, 220] width 70 height 58
click at [295, 162] on div "Dinheiro" at bounding box center [298, 168] width 33 height 13
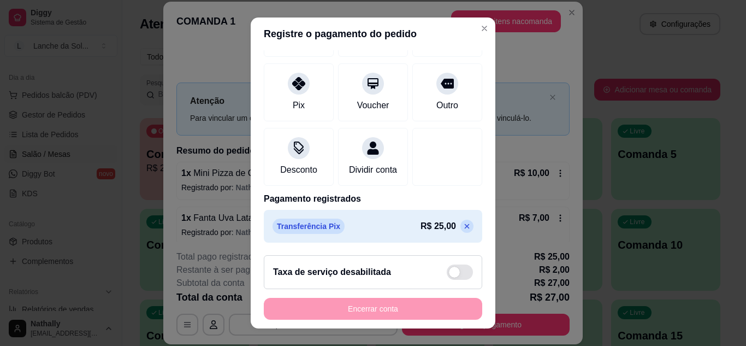
scroll to position [141, 0]
click at [462, 226] on icon at bounding box center [466, 226] width 9 height 9
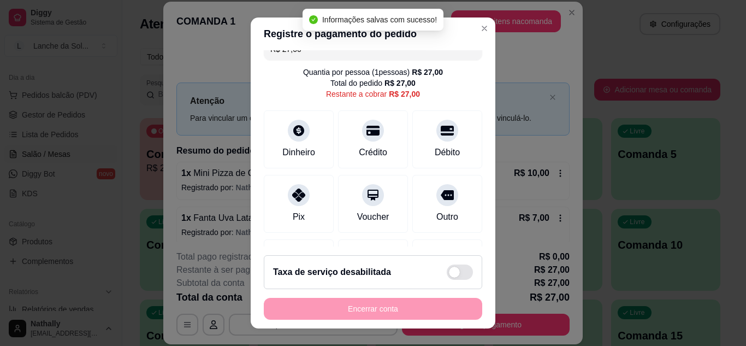
scroll to position [0, 0]
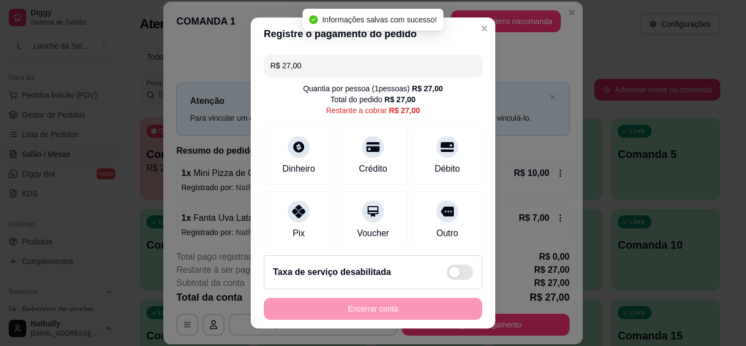
click at [416, 60] on input "R$ 27,00" at bounding box center [372, 66] width 205 height 22
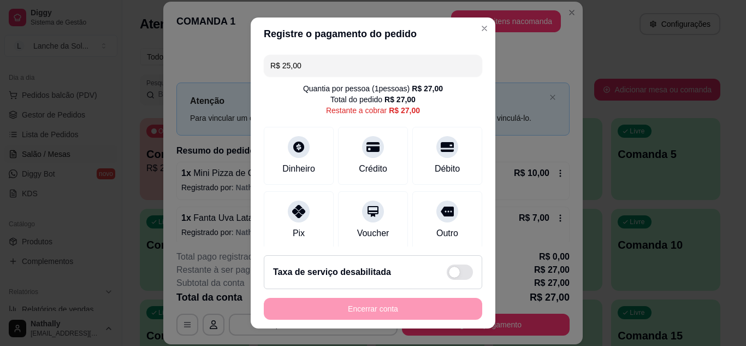
type input "R$ 25,00"
click at [299, 140] on icon at bounding box center [298, 146] width 13 height 13
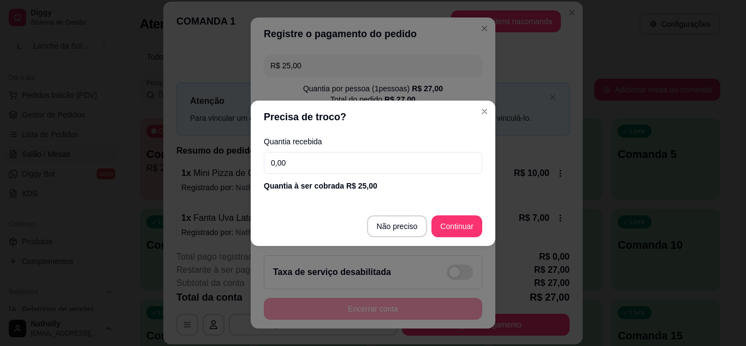
click at [370, 165] on input "0,00" at bounding box center [373, 163] width 218 height 22
type input "25,00"
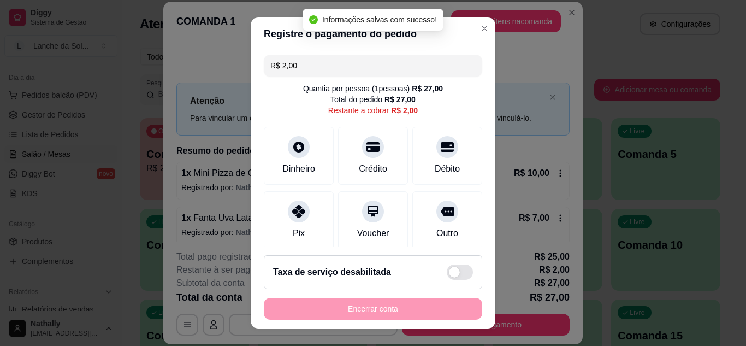
click at [300, 206] on div at bounding box center [299, 211] width 22 height 22
type input "R$ 0,00"
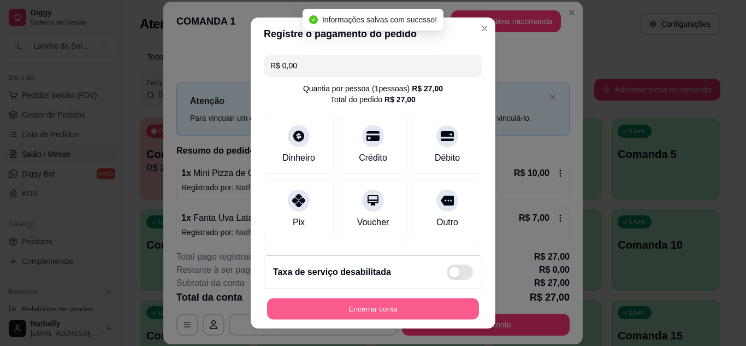
click at [353, 312] on button "Encerrar conta" at bounding box center [373, 308] width 212 height 21
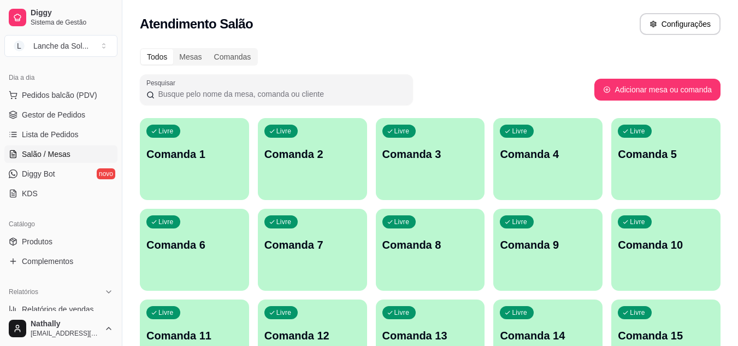
click at [61, 112] on span "Gestor de Pedidos" at bounding box center [53, 114] width 63 height 11
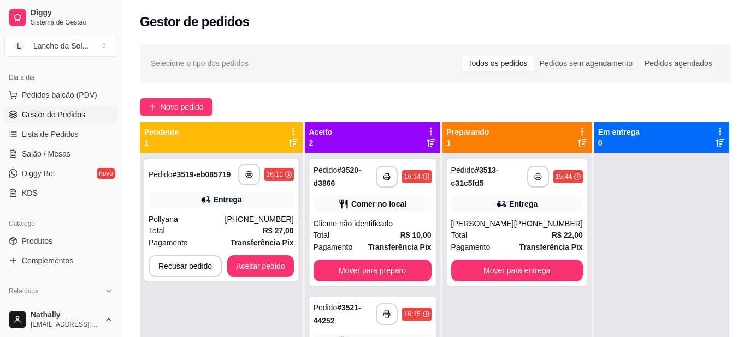
click at [255, 228] on div "Total R$ 27,00" at bounding box center [221, 231] width 145 height 12
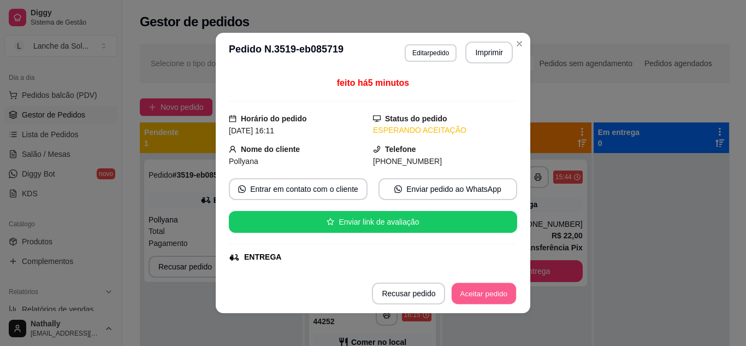
click at [490, 295] on button "Aceitar pedido" at bounding box center [484, 293] width 64 height 21
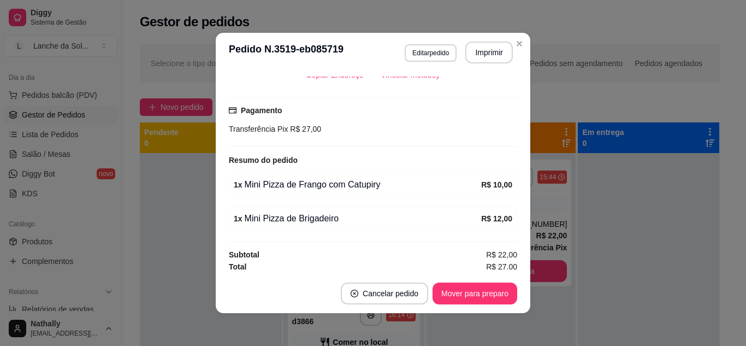
scroll to position [265, 0]
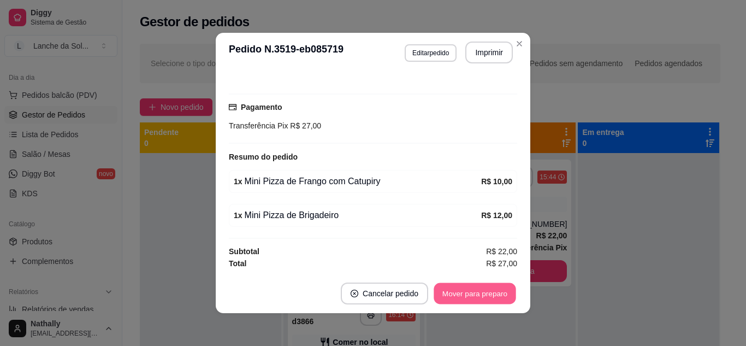
click at [484, 295] on button "Mover para preparo" at bounding box center [475, 293] width 82 height 21
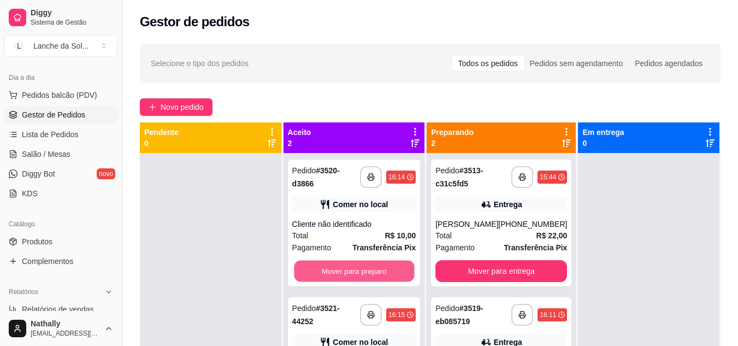
click at [398, 263] on button "Mover para preparo" at bounding box center [354, 270] width 120 height 21
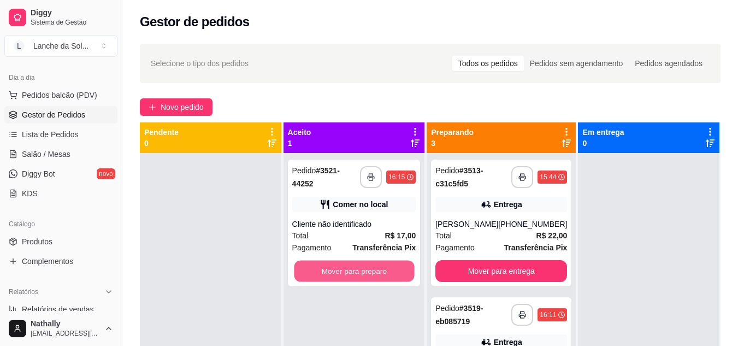
click at [398, 263] on button "Mover para preparo" at bounding box center [354, 270] width 120 height 21
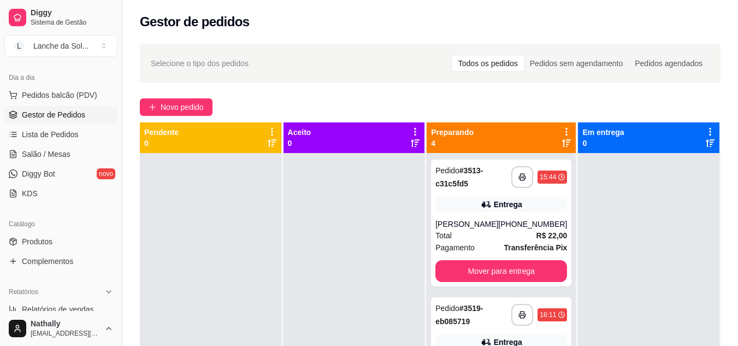
click at [465, 253] on span "Pagamento" at bounding box center [454, 247] width 39 height 12
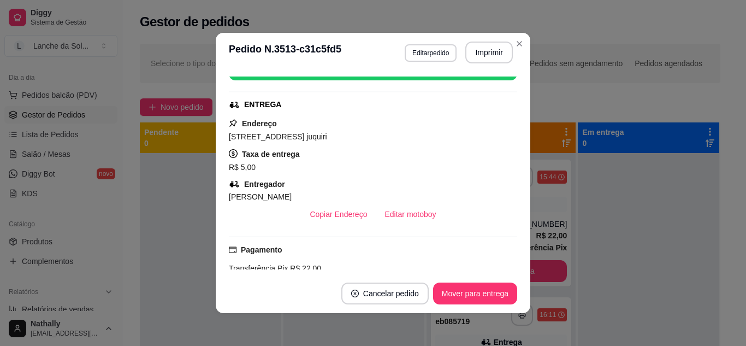
scroll to position [153, 0]
click at [489, 288] on button "Mover para entrega" at bounding box center [475, 293] width 82 height 21
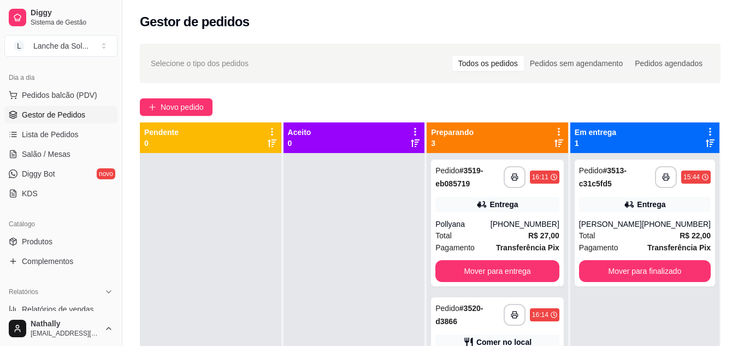
click at [528, 232] on strong "R$ 27,00" at bounding box center [543, 235] width 31 height 9
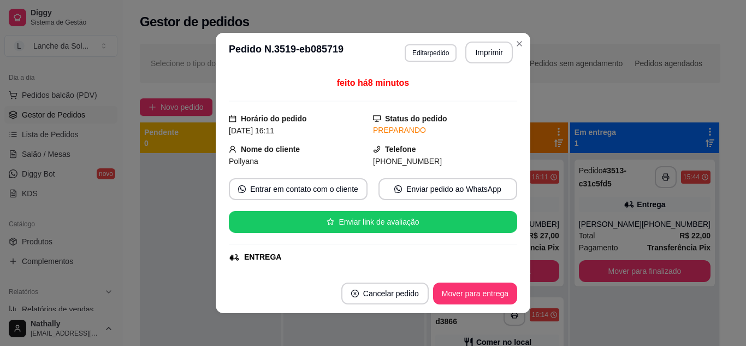
click at [504, 260] on div "ENTREGA" at bounding box center [373, 256] width 288 height 11
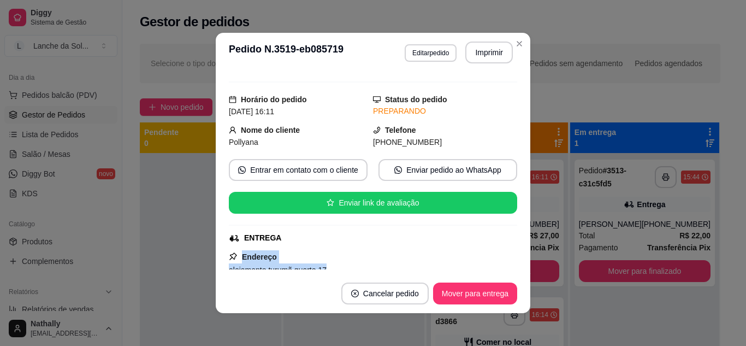
click at [504, 260] on div "feito há 8 minutos Horário do pedido [DATE] 16:11 Status do pedido PREPARANDO N…" at bounding box center [373, 172] width 288 height 193
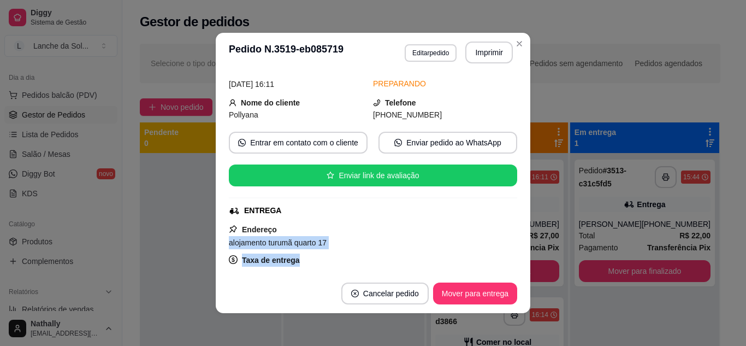
click at [504, 260] on div "Endereço alojamento turumã quarto 17 Taxa de entrega R$ 5,00 Copiar Endereço Vi…" at bounding box center [373, 262] width 288 height 79
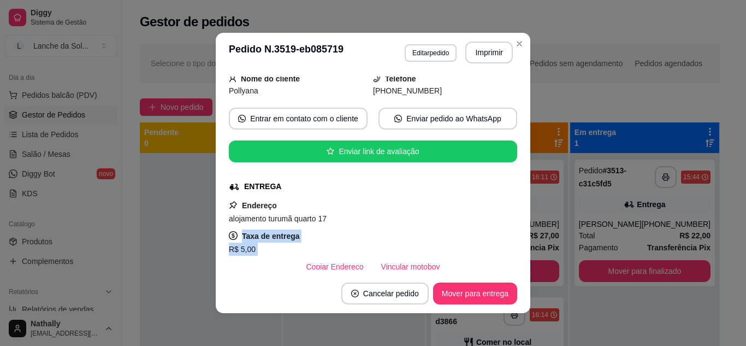
click at [504, 260] on div "Endereço alojamento turumã quarto 17 Taxa de entrega R$ 5,00 Copiar Endereço Vi…" at bounding box center [373, 238] width 288 height 79
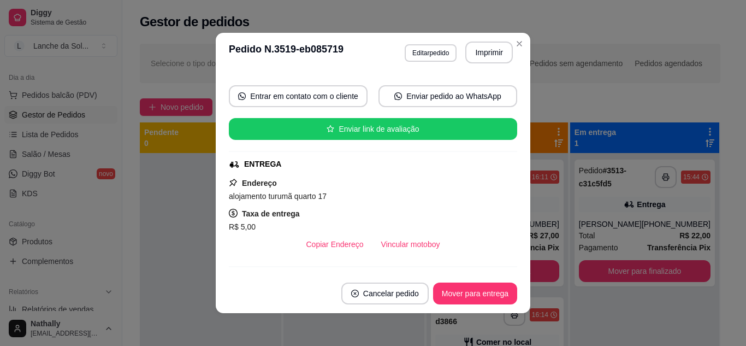
click at [504, 260] on div "feito há 8 minutos Horário do pedido [DATE] 16:11 Status do pedido PREPARANDO N…" at bounding box center [373, 172] width 288 height 193
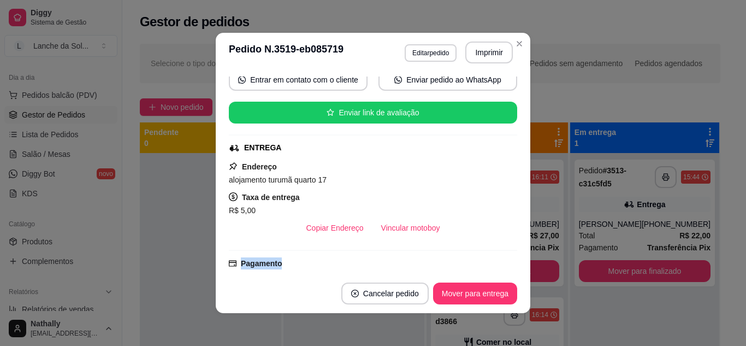
click at [504, 260] on div "feito há 8 minutos Horário do pedido [DATE] 16:11 Status do pedido PREPARANDO N…" at bounding box center [373, 172] width 288 height 193
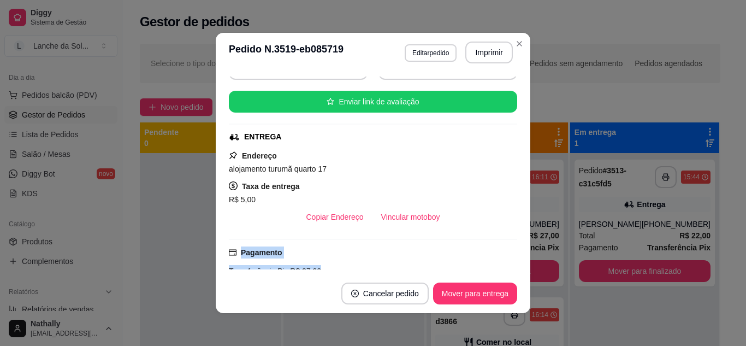
click at [504, 260] on div "Pagamento Transferência Pix R$ 27,00" at bounding box center [373, 264] width 288 height 50
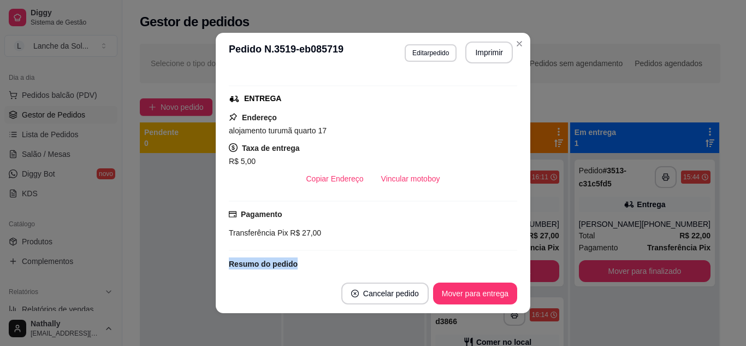
click at [504, 260] on div "feito há 8 minutos Horário do pedido [DATE] 16:11 Status do pedido PREPARANDO N…" at bounding box center [373, 172] width 288 height 193
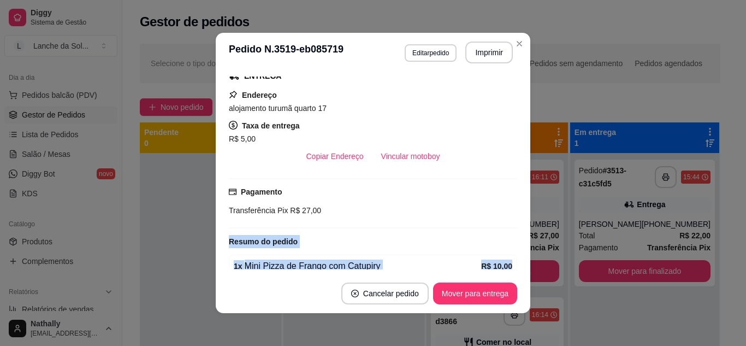
click at [504, 260] on div "feito há 8 minutos Horário do pedido [DATE] 16:11 Status do pedido PREPARANDO N…" at bounding box center [373, 172] width 288 height 193
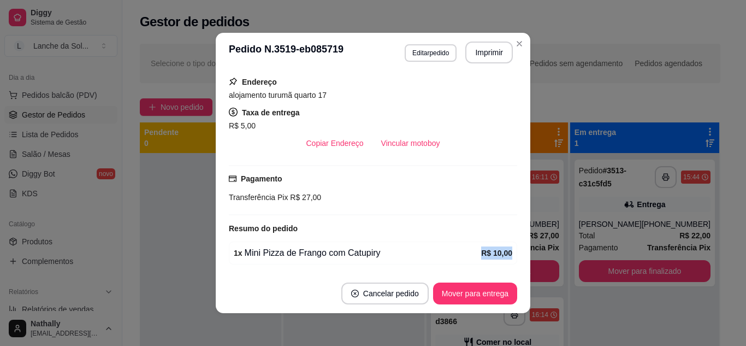
click at [504, 260] on div "feito há 8 minutos Horário do pedido [DATE] 16:11 Status do pedido PREPARANDO N…" at bounding box center [373, 172] width 288 height 193
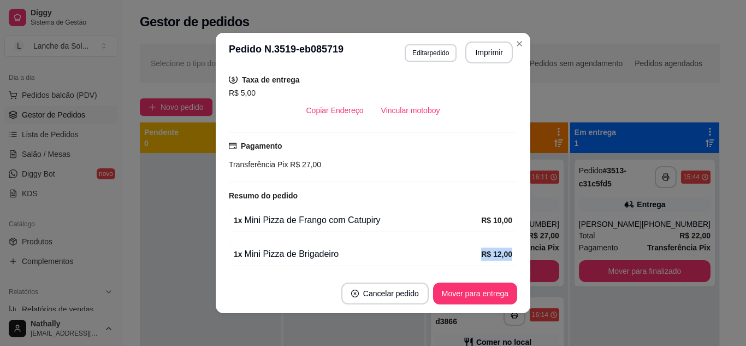
click at [504, 260] on div "feito há 8 minutos Horário do pedido [DATE] 16:11 Status do pedido PREPARANDO N…" at bounding box center [373, 172] width 288 height 193
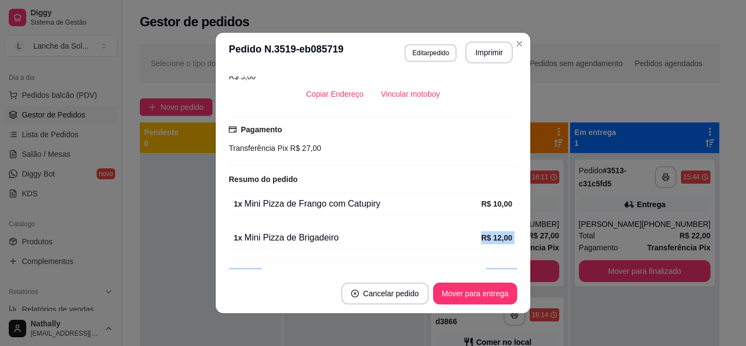
click at [504, 260] on div "feito há 8 minutos Horário do pedido [DATE] 16:11 Status do pedido PREPARANDO N…" at bounding box center [373, 172] width 288 height 193
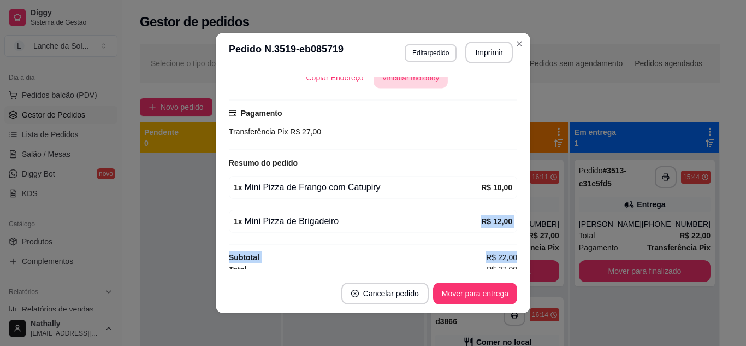
click at [383, 78] on button "Vincular motoboy" at bounding box center [410, 77] width 74 height 21
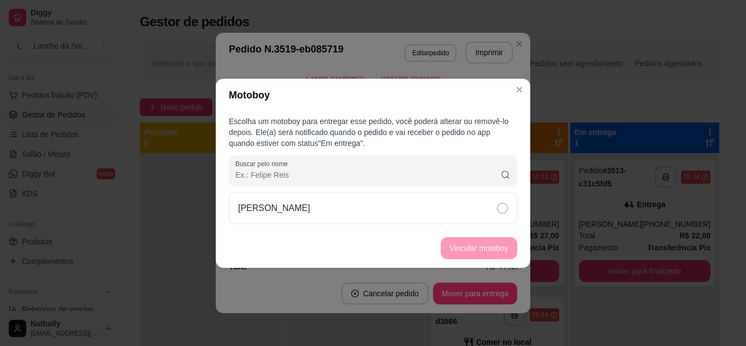
click at [456, 207] on div "[PERSON_NAME]" at bounding box center [373, 208] width 288 height 32
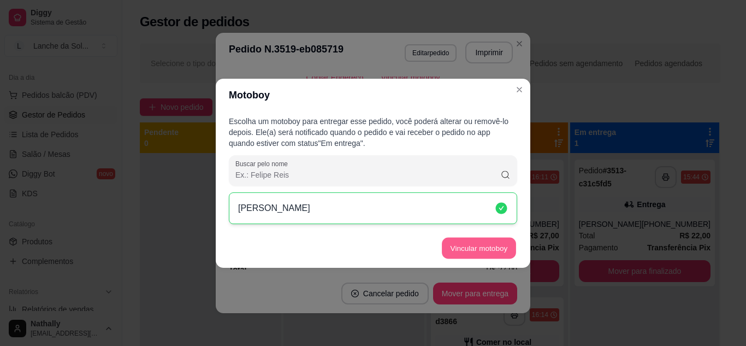
click at [456, 250] on button "Vincular motoboy" at bounding box center [479, 247] width 74 height 21
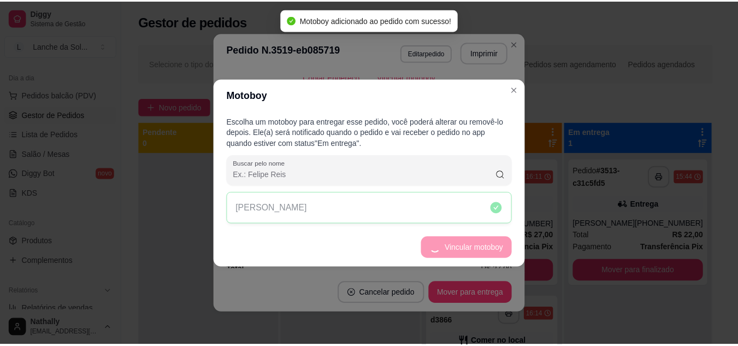
scroll to position [289, 0]
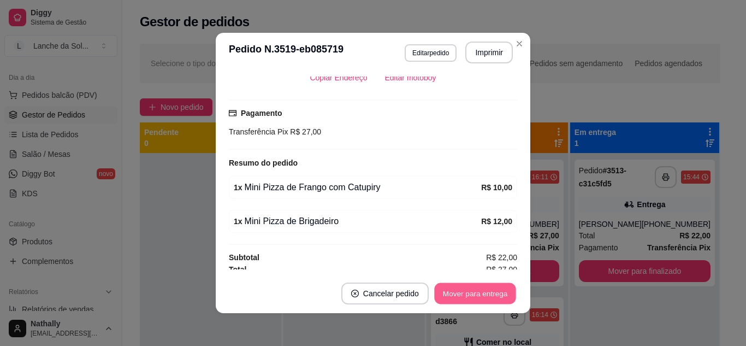
click at [495, 293] on button "Mover para entrega" at bounding box center [475, 293] width 82 height 21
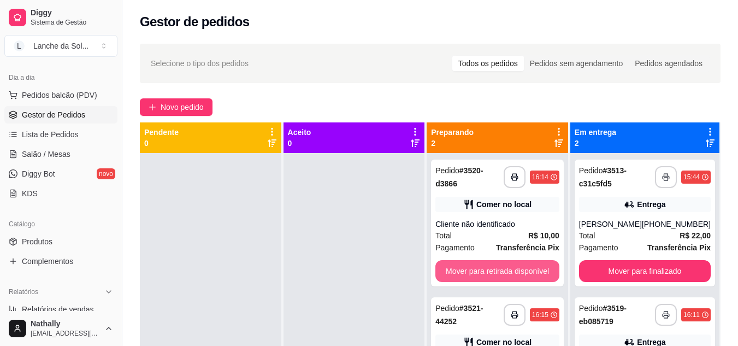
click at [515, 275] on button "Mover para retirada disponível" at bounding box center [497, 271] width 124 height 22
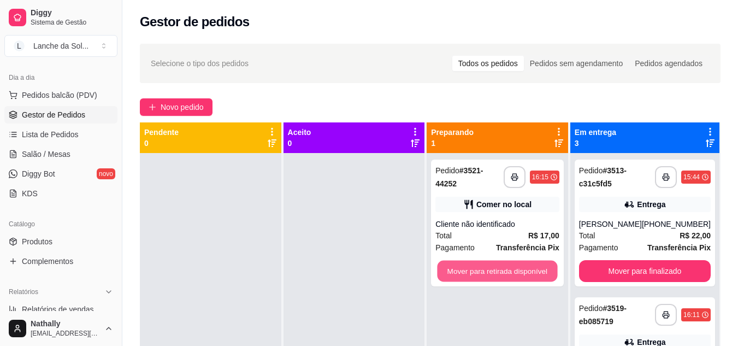
click at [515, 275] on button "Mover para retirada disponível" at bounding box center [497, 270] width 120 height 21
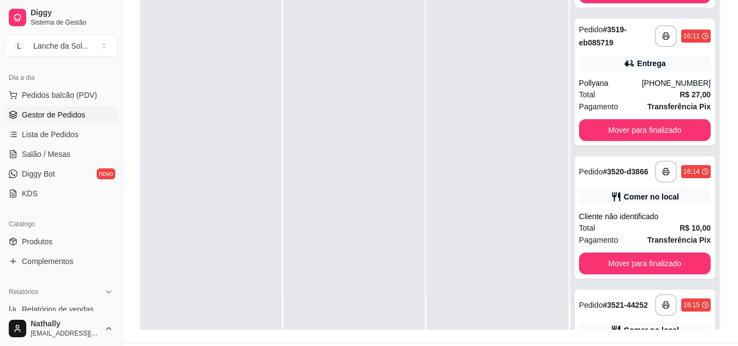
scroll to position [124, 0]
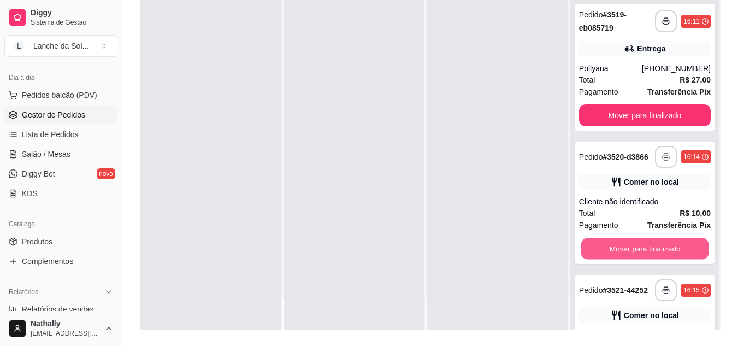
click at [664, 259] on button "Mover para finalizado" at bounding box center [644, 248] width 128 height 21
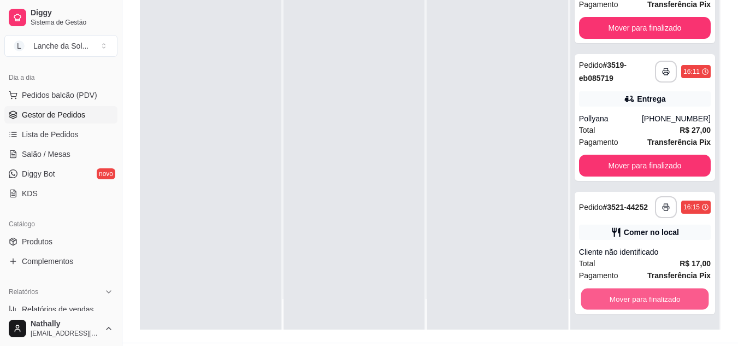
click at [644, 294] on button "Mover para finalizado" at bounding box center [644, 298] width 128 height 21
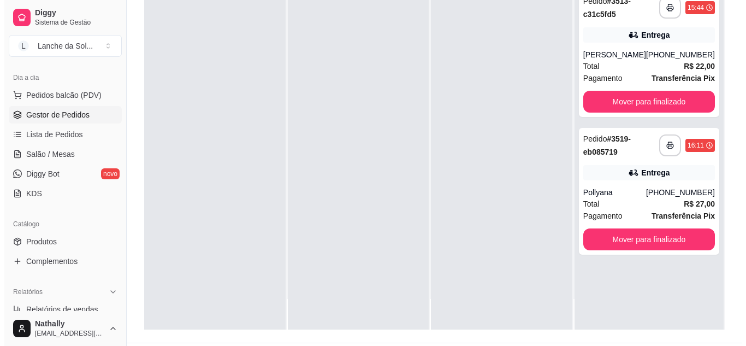
scroll to position [0, 0]
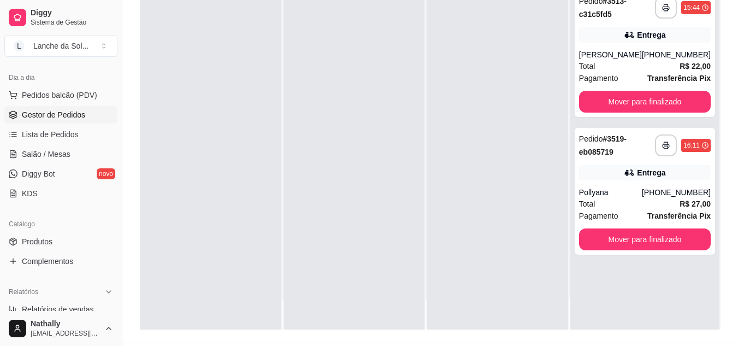
click at [673, 197] on div "**********" at bounding box center [644, 191] width 140 height 127
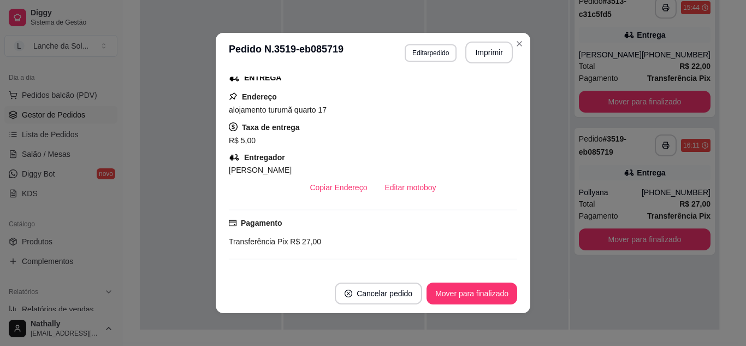
scroll to position [218, 0]
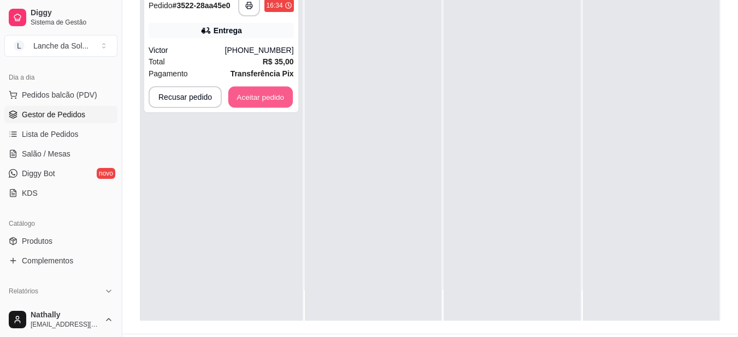
click at [276, 94] on button "Aceitar pedido" at bounding box center [260, 97] width 64 height 21
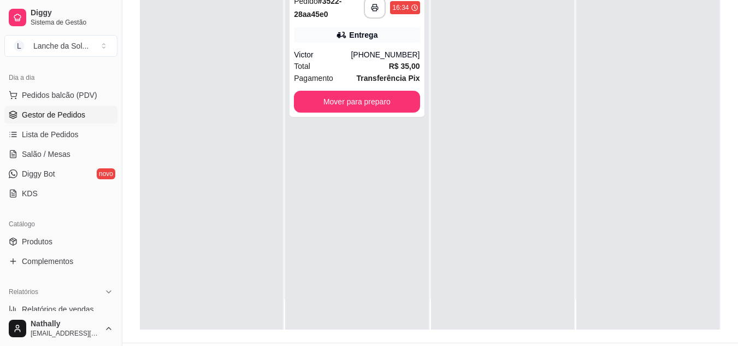
click at [379, 65] on div "Total R$ 35,00" at bounding box center [357, 66] width 126 height 12
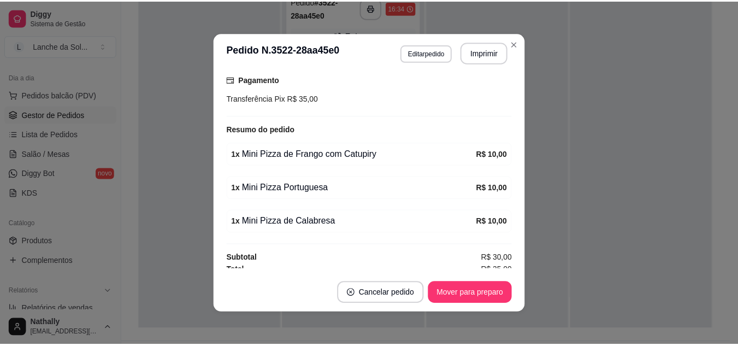
scroll to position [299, 0]
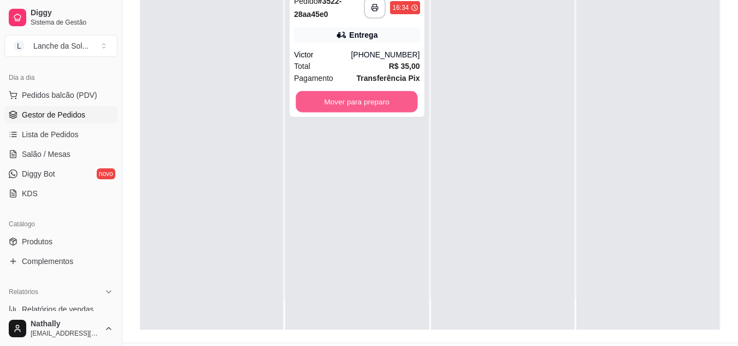
click at [392, 101] on button "Mover para preparo" at bounding box center [357, 101] width 122 height 21
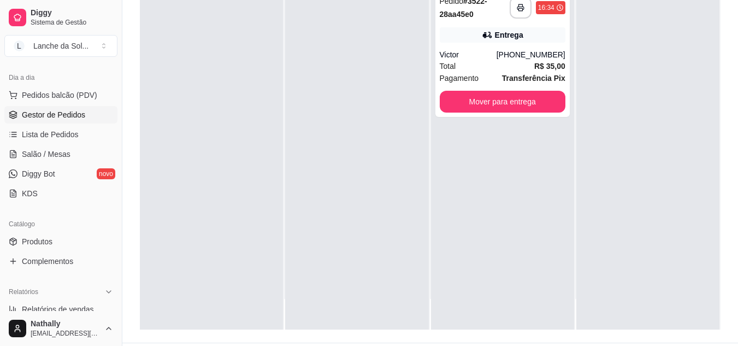
click at [53, 248] on link "Produtos" at bounding box center [60, 241] width 113 height 17
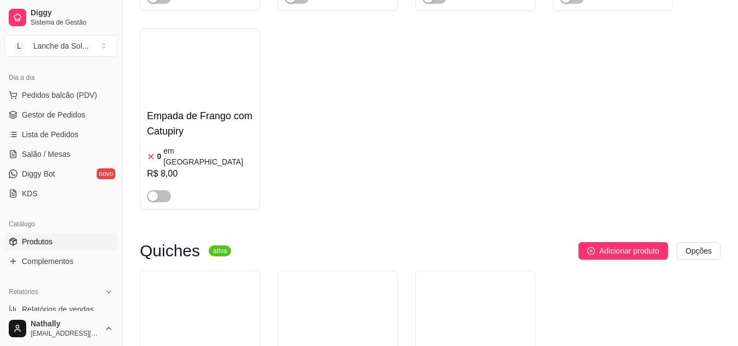
scroll to position [2718, 0]
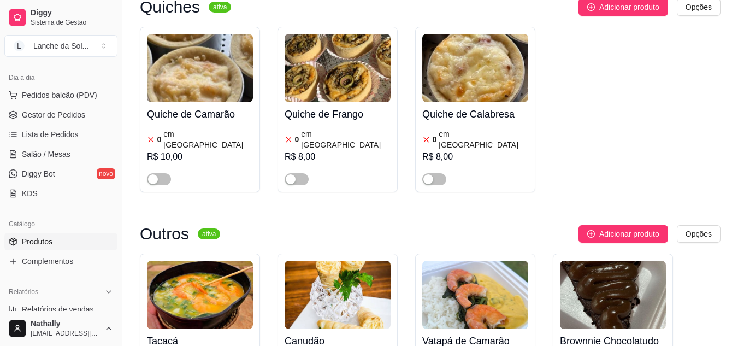
scroll to position [2624, 0]
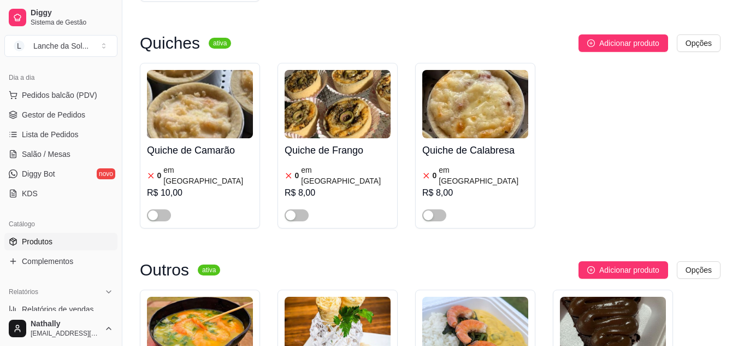
click at [632, 264] on span "Adicionar produto" at bounding box center [629, 270] width 60 height 12
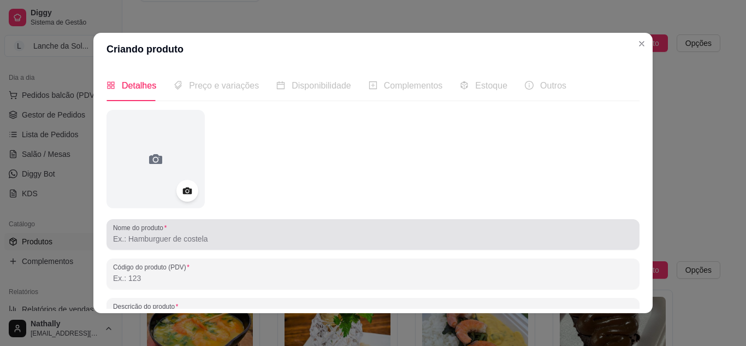
click at [304, 245] on div at bounding box center [373, 234] width 520 height 22
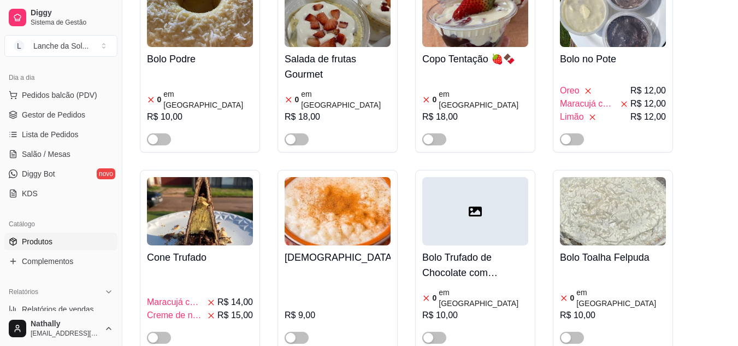
scroll to position [3534, 0]
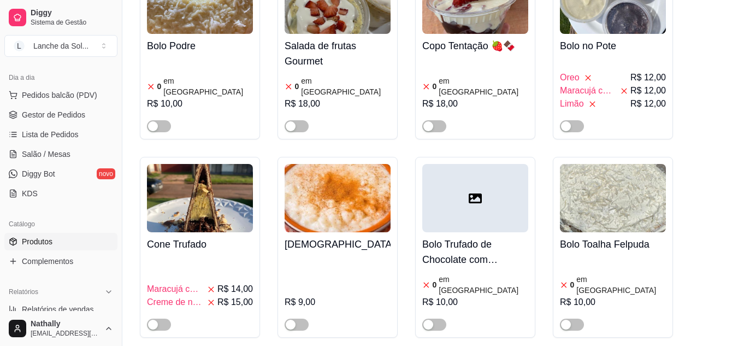
click at [484, 164] on div at bounding box center [475, 198] width 106 height 68
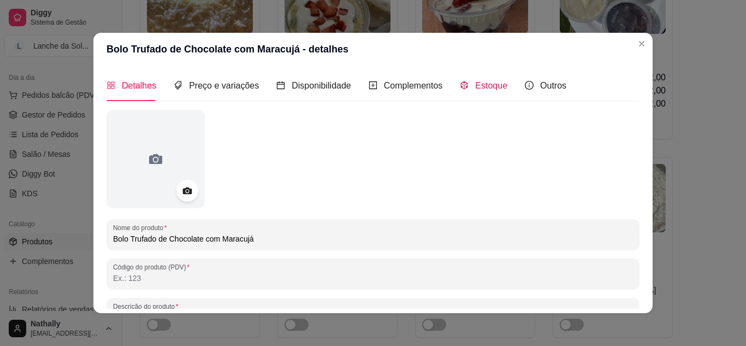
click at [485, 85] on span "Estoque" at bounding box center [491, 85] width 32 height 9
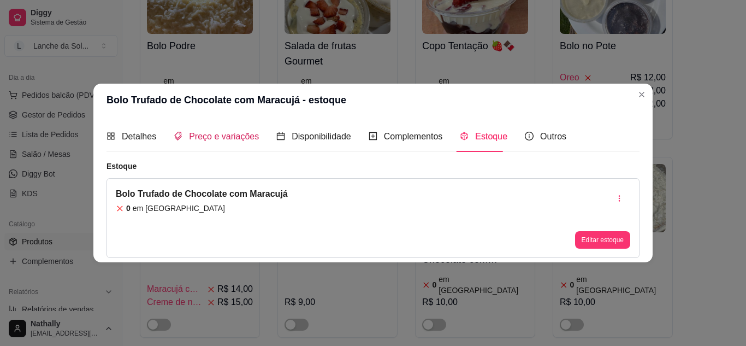
click at [225, 137] on span "Preço e variações" at bounding box center [224, 136] width 70 height 9
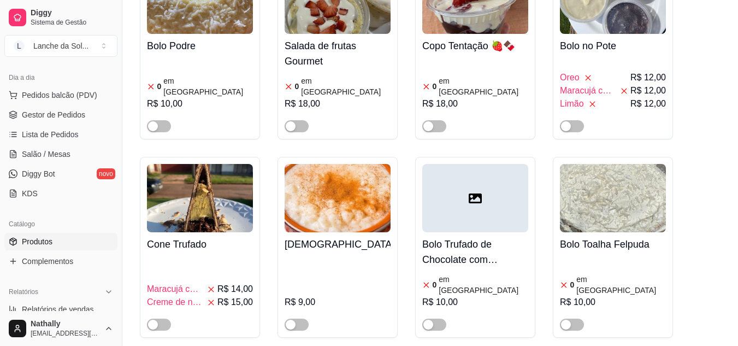
click at [64, 119] on span "Gestor de Pedidos" at bounding box center [53, 114] width 63 height 11
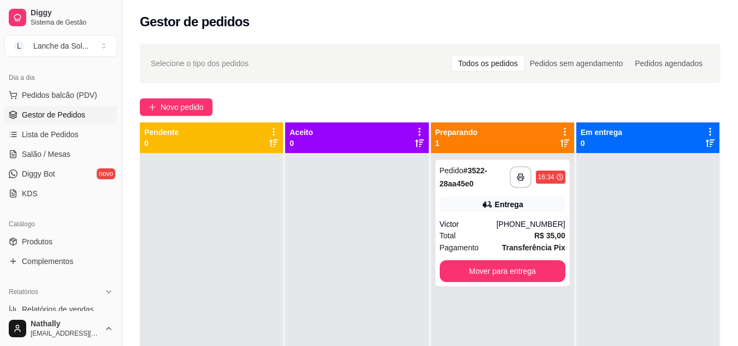
click at [478, 222] on div "Victor" at bounding box center [468, 223] width 57 height 11
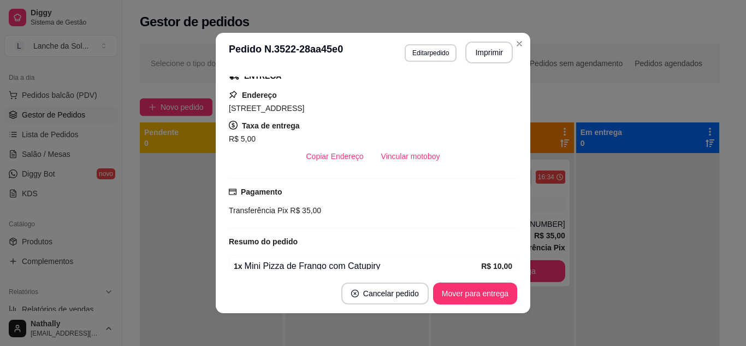
scroll to position [197, 0]
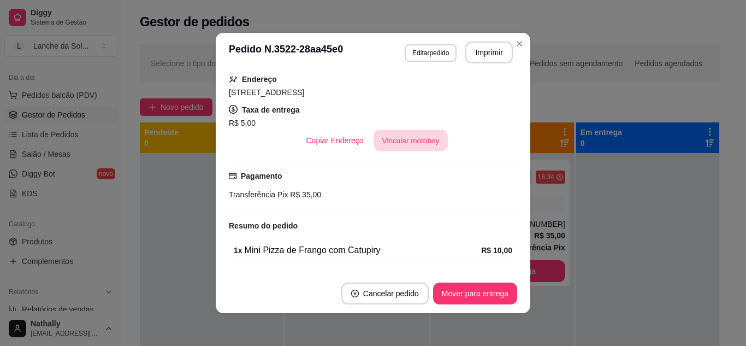
click at [405, 133] on button "Vincular motoboy" at bounding box center [410, 140] width 74 height 21
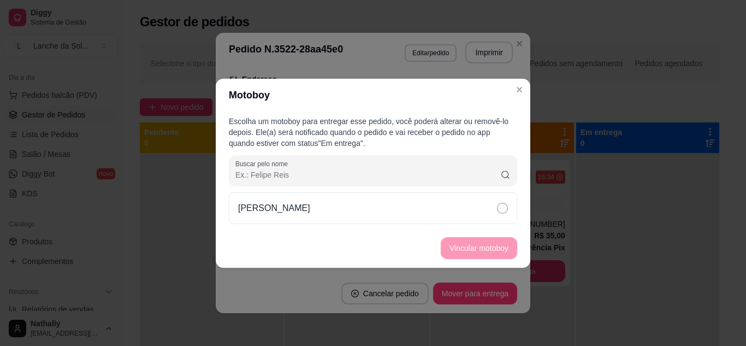
click at [449, 211] on div "[PERSON_NAME]" at bounding box center [373, 208] width 288 height 32
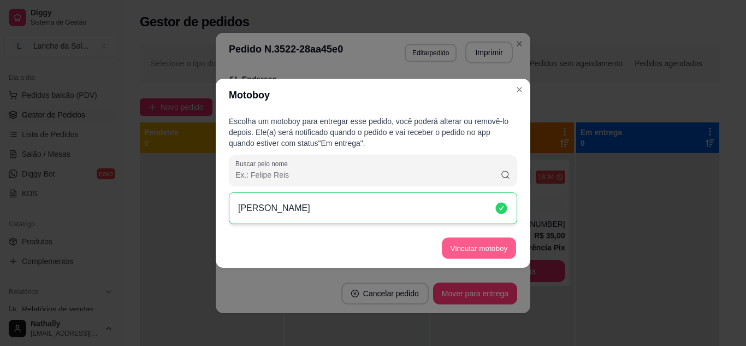
click at [460, 249] on button "Vincular motoboy" at bounding box center [479, 247] width 74 height 21
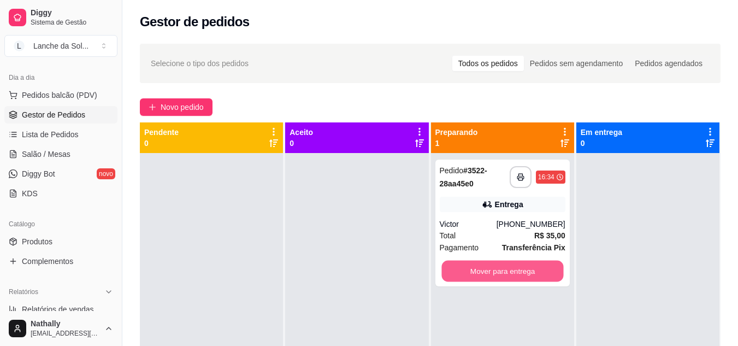
click at [519, 269] on button "Mover para entrega" at bounding box center [502, 270] width 122 height 21
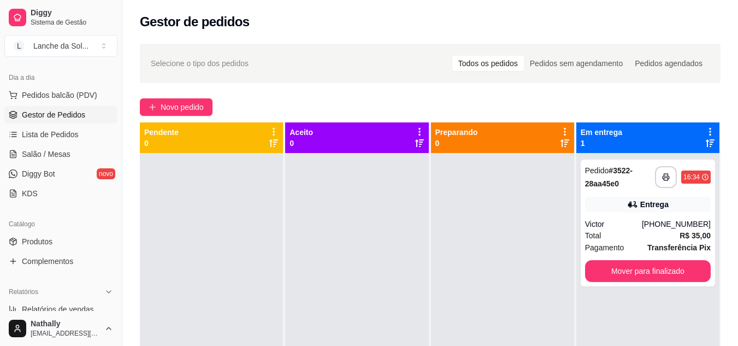
click at [63, 95] on span "Pedidos balcão (PDV)" at bounding box center [59, 95] width 75 height 11
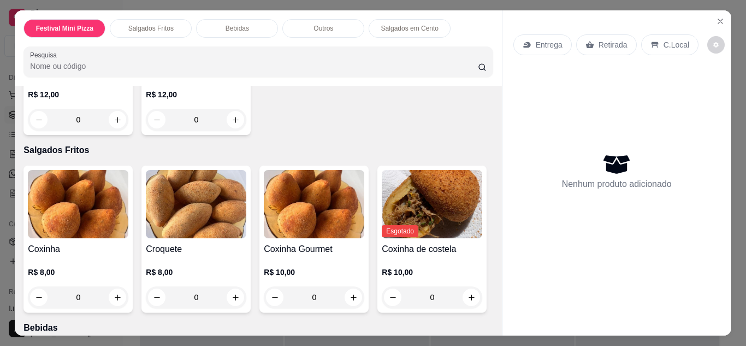
scroll to position [415, 0]
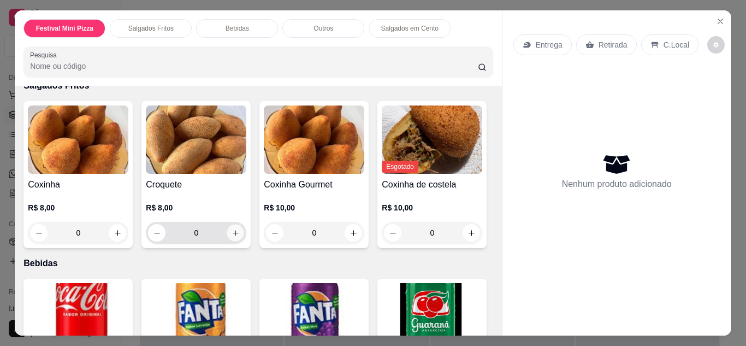
click at [232, 229] on icon "increase-product-quantity" at bounding box center [236, 233] width 8 height 8
type input "1"
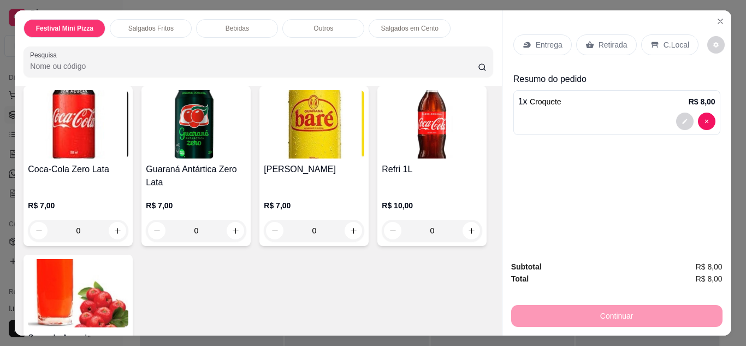
scroll to position [786, 0]
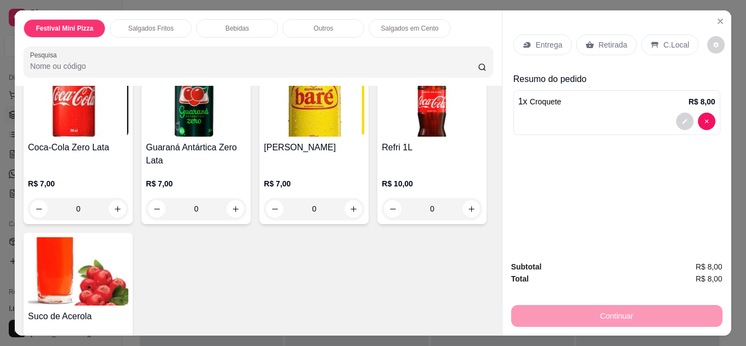
click at [118, 48] on button "increase-product-quantity" at bounding box center [117, 39] width 17 height 17
type input "1"
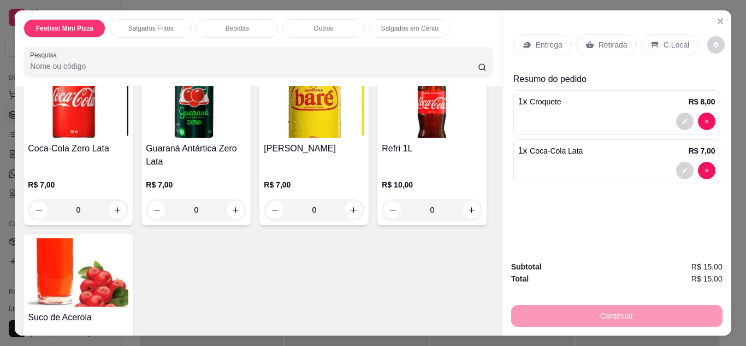
scroll to position [787, 0]
click at [589, 42] on div "Retirada" at bounding box center [606, 44] width 61 height 21
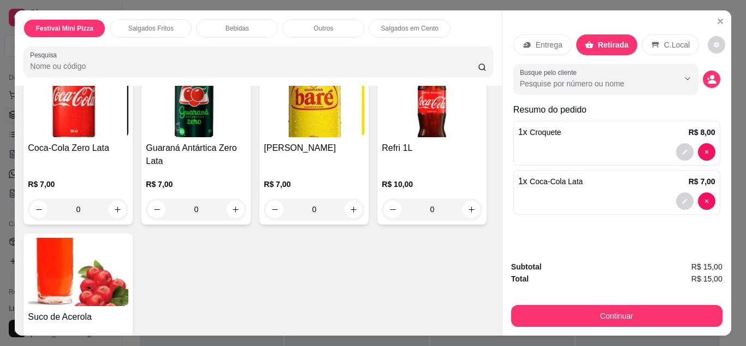
click at [651, 42] on icon at bounding box center [654, 45] width 7 height 6
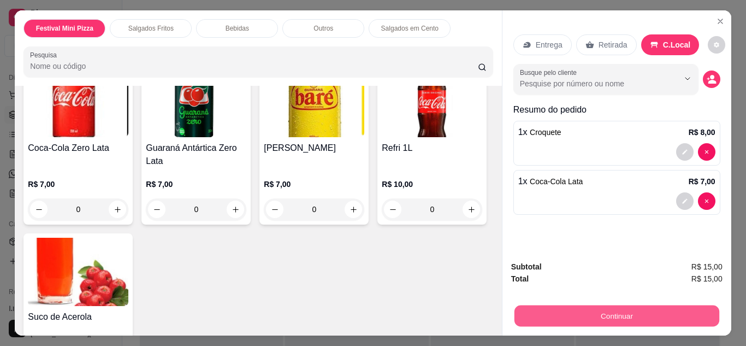
click at [531, 313] on button "Continuar" at bounding box center [616, 315] width 205 height 21
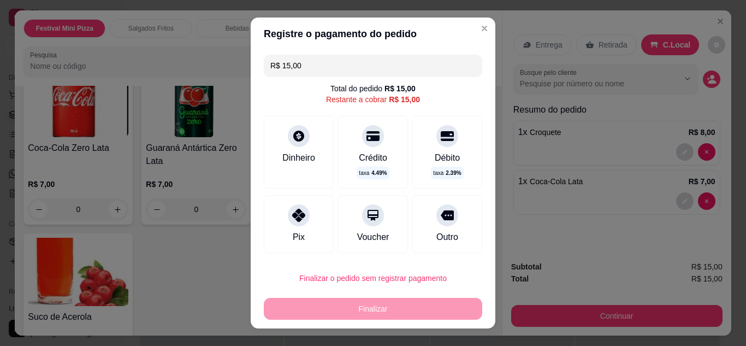
click at [283, 222] on div "Pix" at bounding box center [299, 224] width 70 height 58
type input "R$ 0,00"
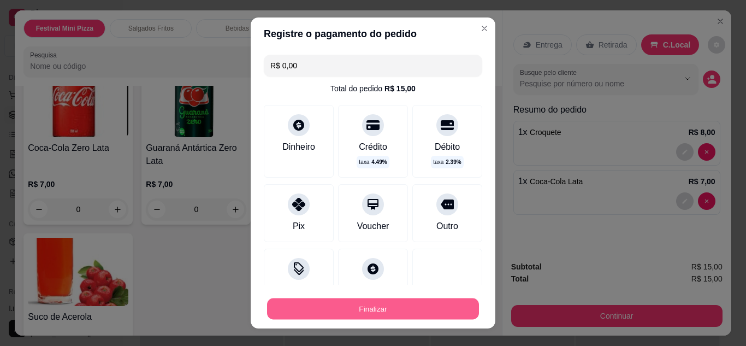
click at [305, 302] on button "Finalizar" at bounding box center [373, 308] width 212 height 21
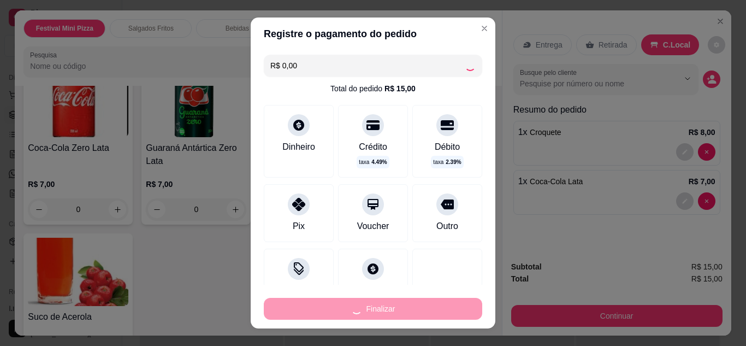
type input "0"
type input "-R$ 15,00"
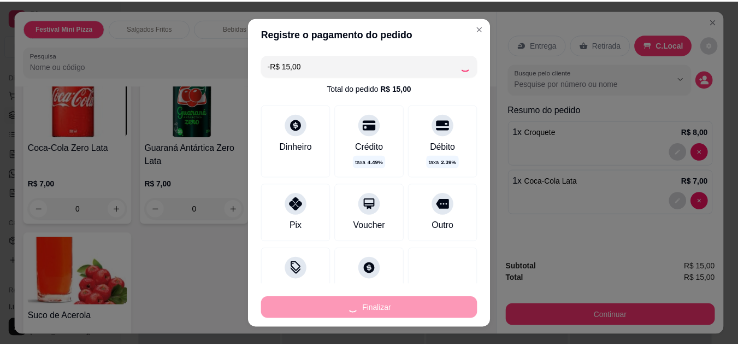
scroll to position [785, 0]
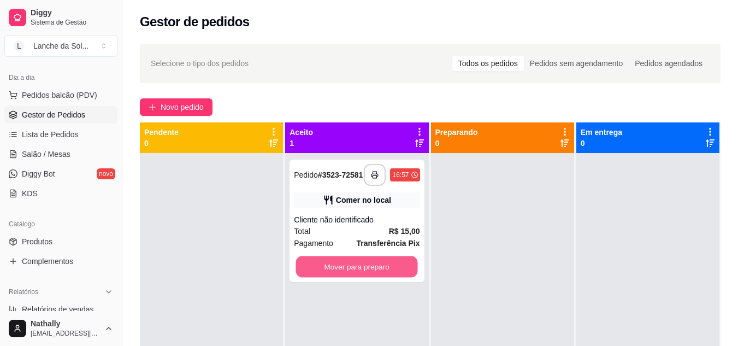
click at [388, 260] on button "Mover para preparo" at bounding box center [357, 266] width 122 height 21
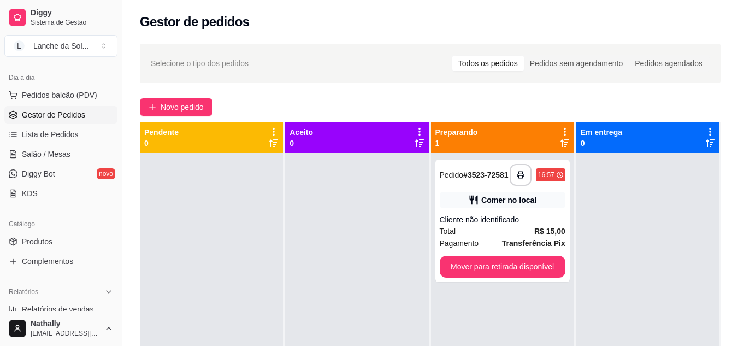
click at [66, 245] on link "Produtos" at bounding box center [60, 241] width 113 height 17
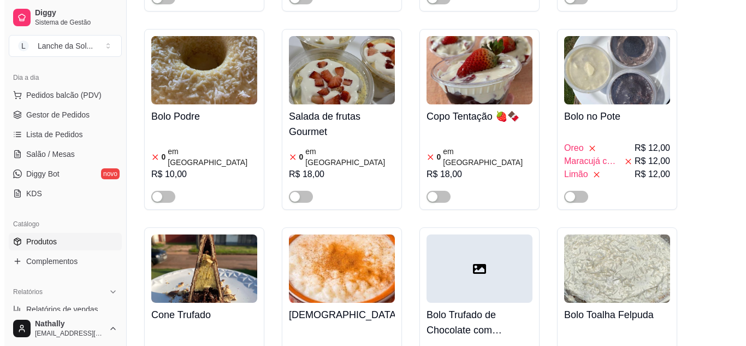
scroll to position [3500, 0]
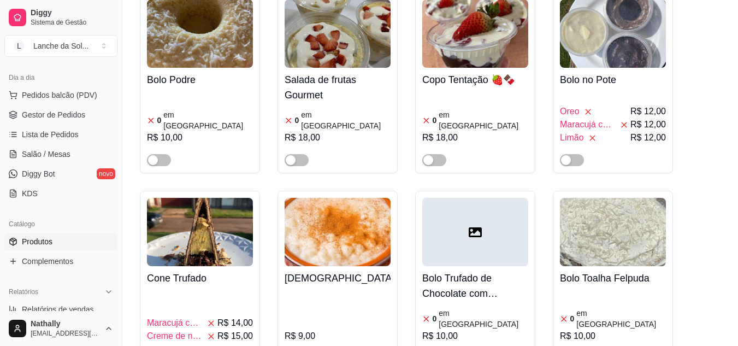
click at [466, 329] on div "R$ 10,00" at bounding box center [475, 335] width 106 height 13
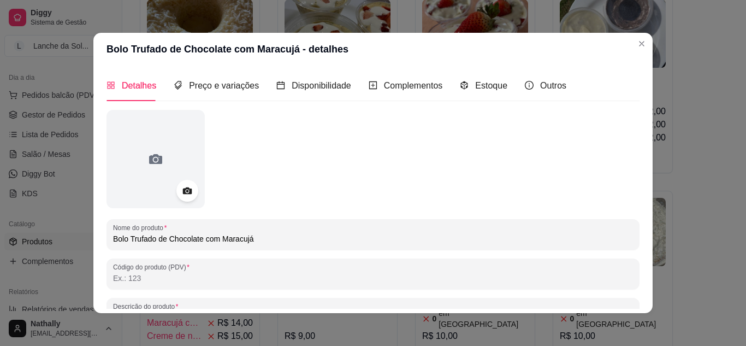
click at [311, 242] on input "Bolo Trufado de Chocolate com Maracujá" at bounding box center [373, 238] width 520 height 11
click at [151, 239] on input "Bolo Trufado de Chocolate com Maracujá" at bounding box center [373, 238] width 520 height 11
click at [230, 240] on input "Bolo de Chocolate com Maracujá" at bounding box center [373, 238] width 520 height 11
click at [126, 240] on input "Bolo de Chocolate" at bounding box center [373, 238] width 520 height 11
click at [126, 240] on input "Bolode Chocolate" at bounding box center [373, 238] width 520 height 11
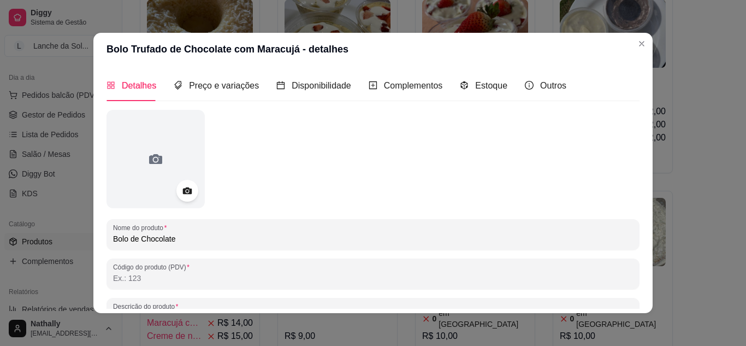
type input "Bolo de Chocolate"
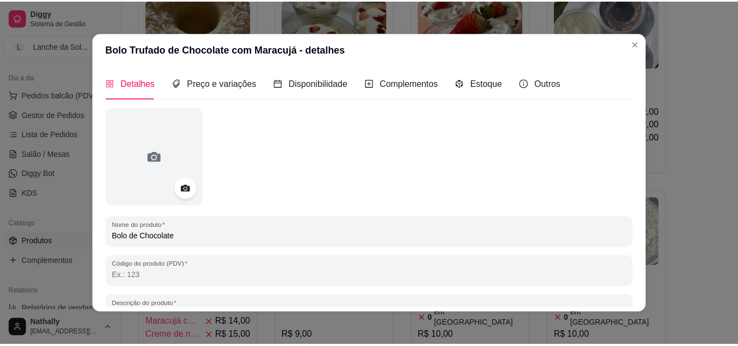
scroll to position [0, 0]
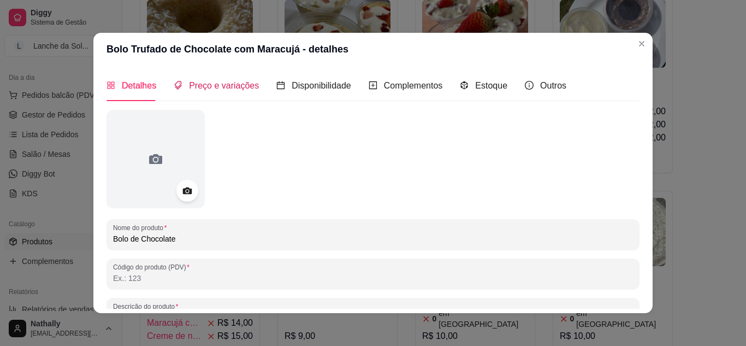
click at [229, 82] on span "Preço e variações" at bounding box center [224, 85] width 70 height 9
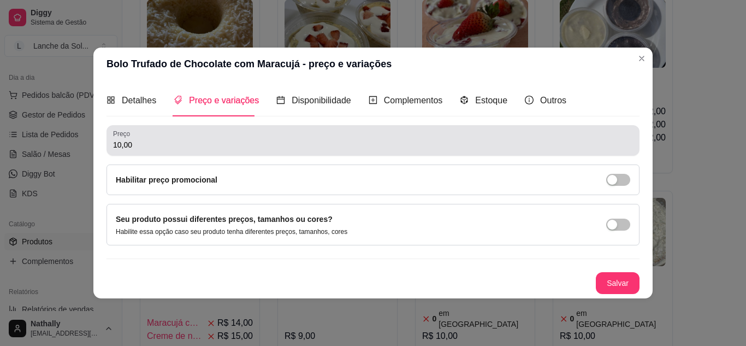
click at [236, 138] on div "10,00" at bounding box center [373, 140] width 520 height 22
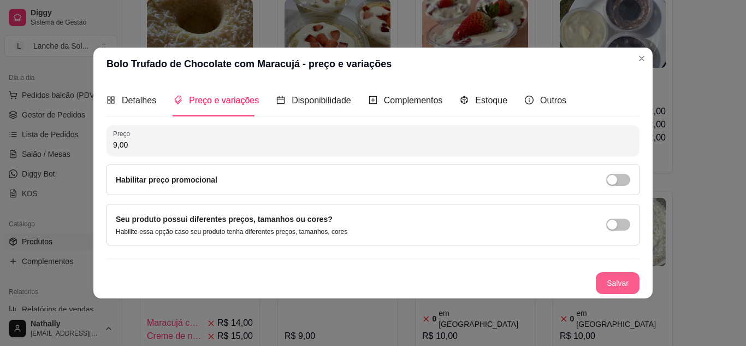
type input "9,00"
click at [602, 282] on button "Salvar" at bounding box center [617, 282] width 43 height 21
click at [476, 98] on span "Estoque" at bounding box center [491, 100] width 32 height 9
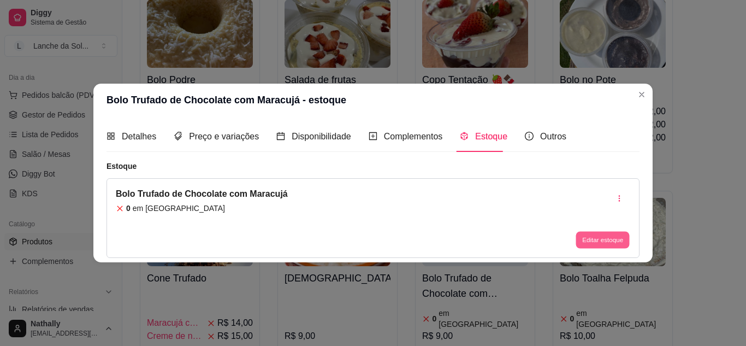
click at [585, 235] on button "Editar estoque" at bounding box center [602, 240] width 54 height 17
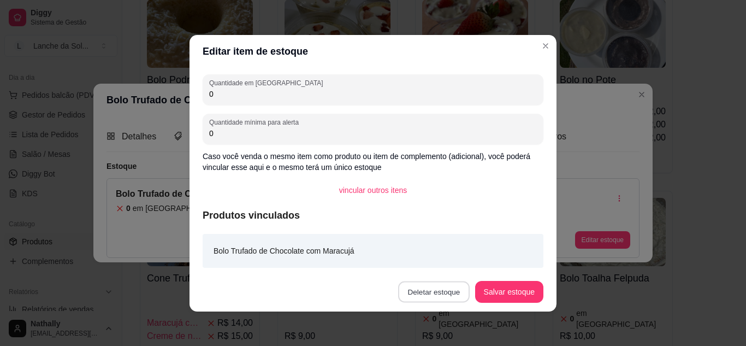
click at [438, 295] on button "Deletar estoque" at bounding box center [434, 291] width 72 height 21
click at [430, 260] on button "Confirmar" at bounding box center [435, 260] width 39 height 16
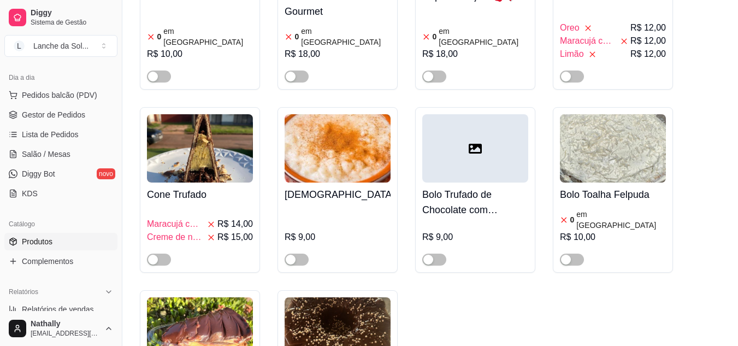
scroll to position [3587, 0]
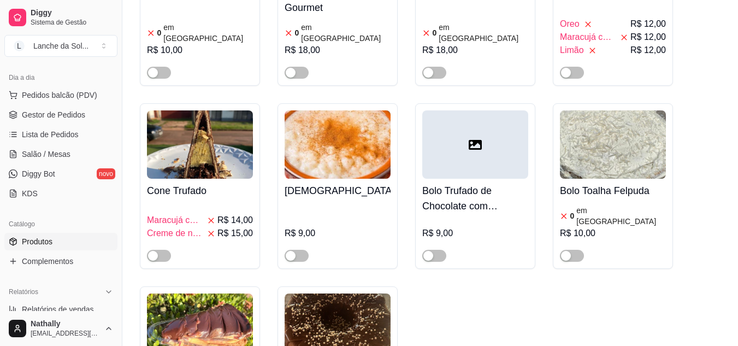
click at [38, 152] on span "Salão / Mesas" at bounding box center [46, 154] width 49 height 11
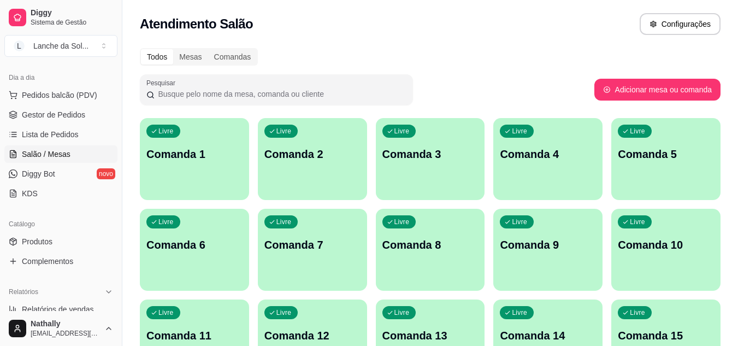
click at [94, 93] on button "Pedidos balcão (PDV)" at bounding box center [60, 94] width 113 height 17
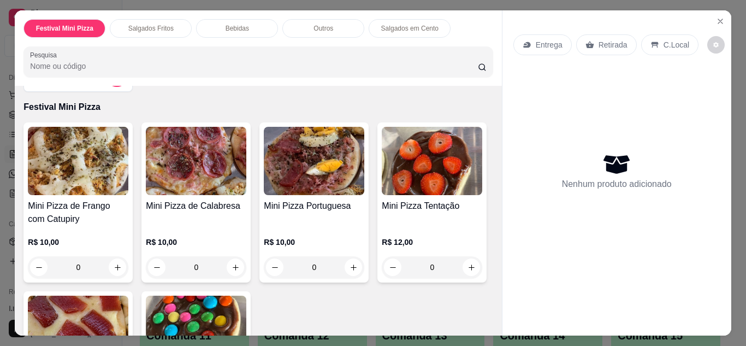
scroll to position [66, 0]
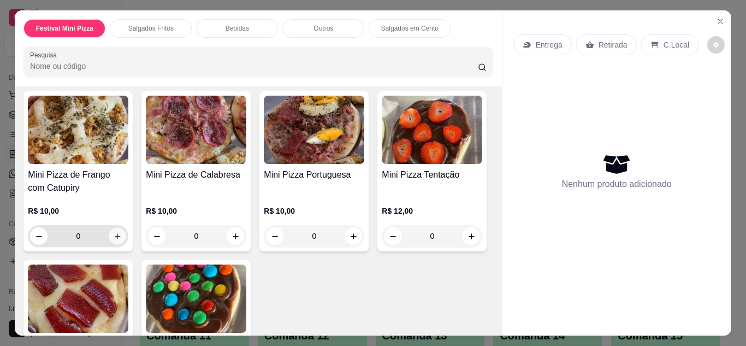
click at [114, 232] on icon "increase-product-quantity" at bounding box center [118, 236] width 8 height 8
type input "1"
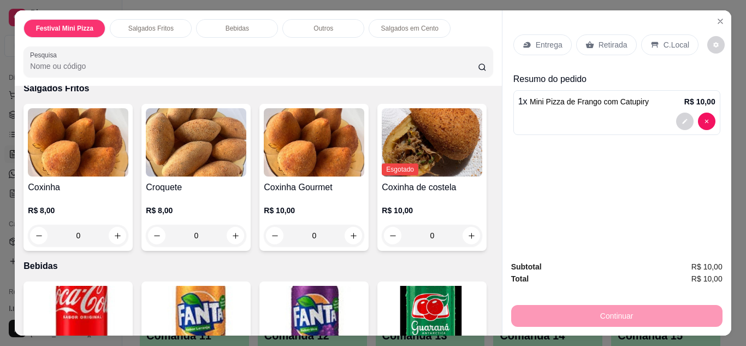
scroll to position [437, 0]
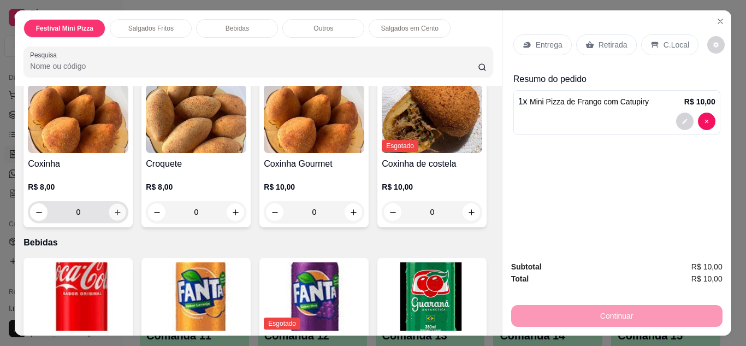
click at [115, 209] on icon "increase-product-quantity" at bounding box center [118, 212] width 8 height 8
type input "1"
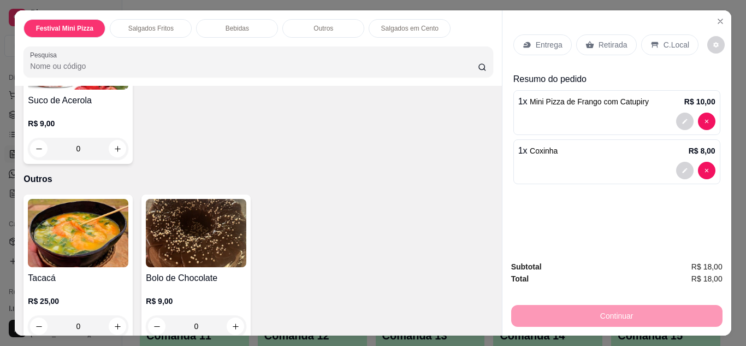
scroll to position [1027, 0]
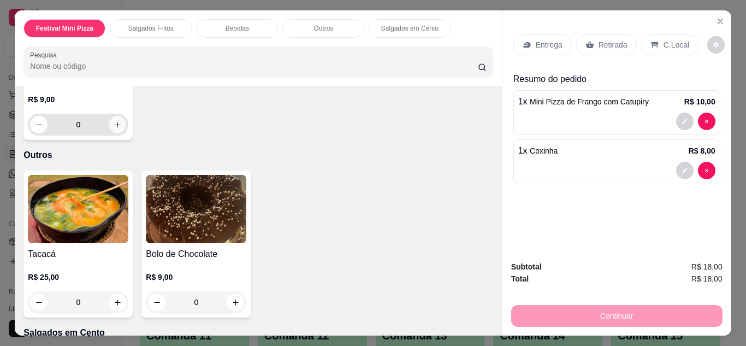
click at [126, 133] on button "increase-product-quantity" at bounding box center [117, 124] width 17 height 17
type input "1"
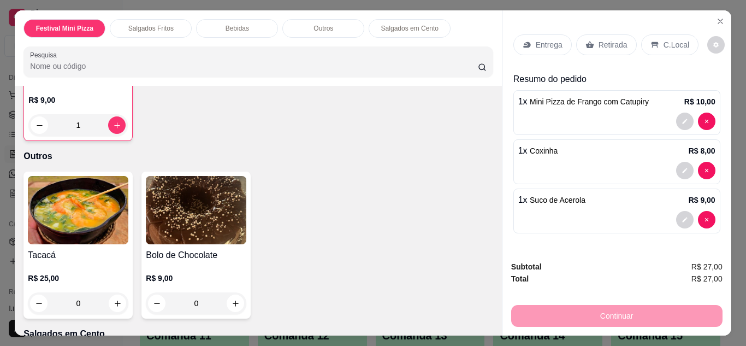
click at [616, 44] on p "Retirada" at bounding box center [612, 44] width 29 height 11
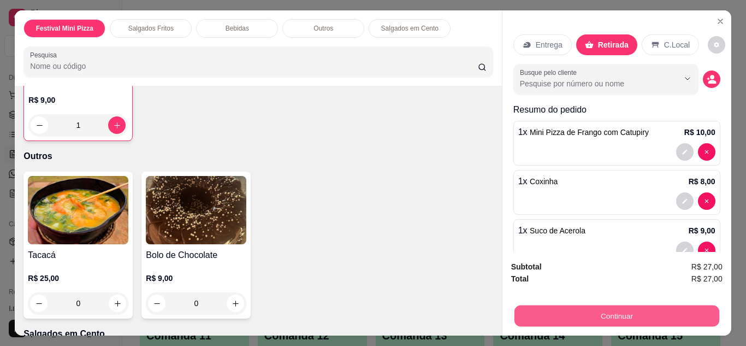
click at [522, 312] on button "Continuar" at bounding box center [616, 315] width 205 height 21
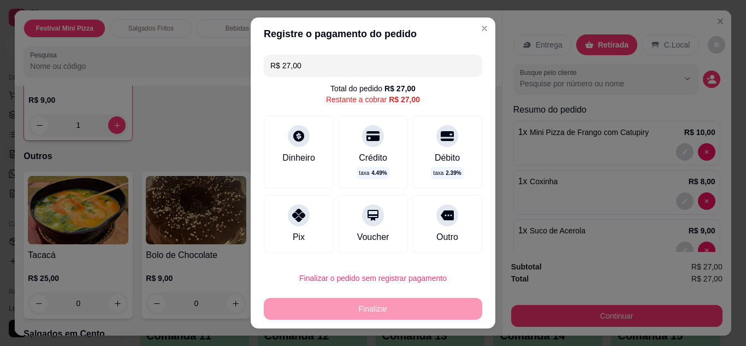
click at [298, 232] on div "Pix" at bounding box center [299, 236] width 12 height 13
type input "R$ 0,00"
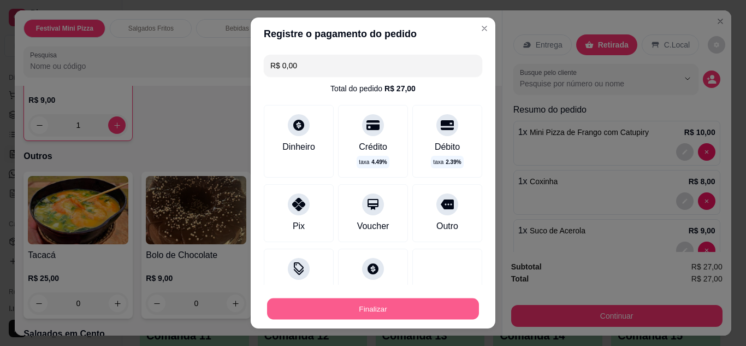
click at [315, 302] on button "Finalizar" at bounding box center [373, 308] width 212 height 21
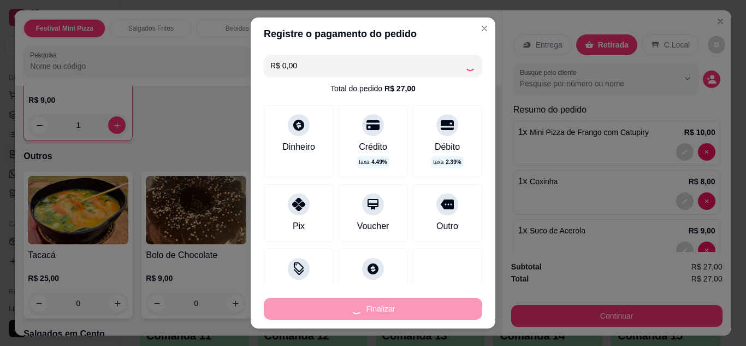
type input "0"
type input "-R$ 27,00"
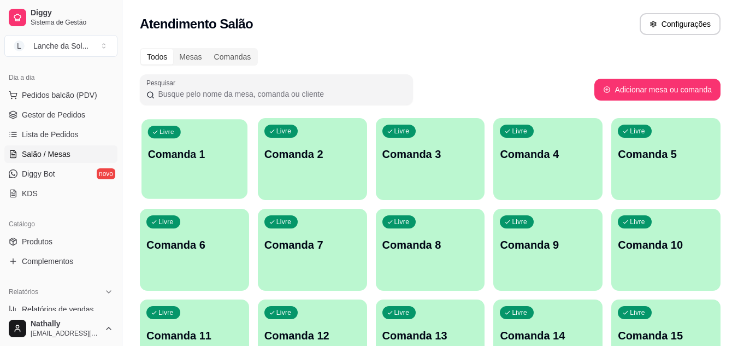
click at [184, 164] on div "Livre Comanda 1" at bounding box center [194, 152] width 106 height 67
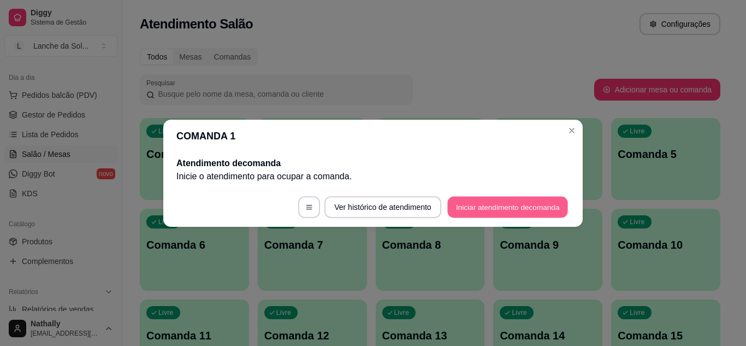
click at [460, 206] on button "Iniciar atendimento de comanda" at bounding box center [507, 206] width 121 height 21
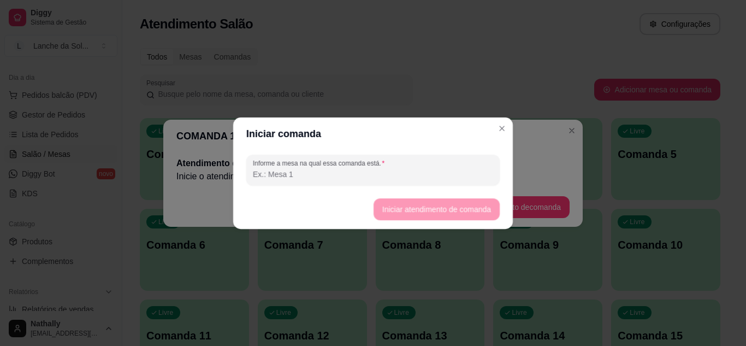
click at [460, 206] on footer "Iniciar atendimento de comanda" at bounding box center [373, 208] width 280 height 39
click at [438, 179] on input "Informe a mesa na qual essa comanda está." at bounding box center [373, 174] width 240 height 11
type input "mesa 01"
click at [394, 206] on button "Iniciar atendimento de comanda" at bounding box center [436, 208] width 122 height 21
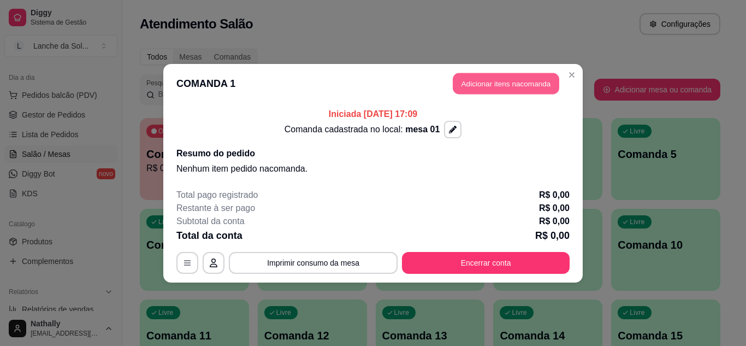
click at [478, 80] on button "Adicionar itens na comanda" at bounding box center [506, 83] width 106 height 21
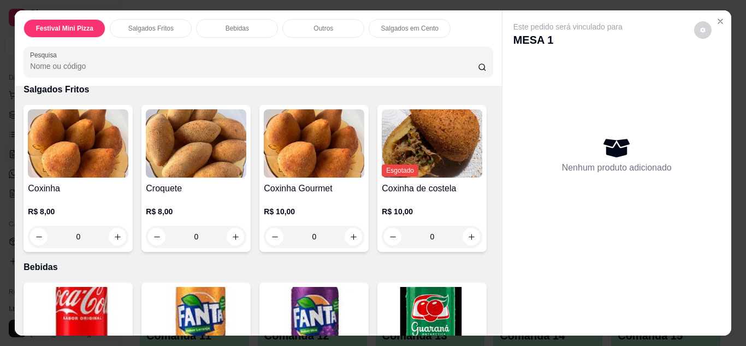
scroll to position [415, 0]
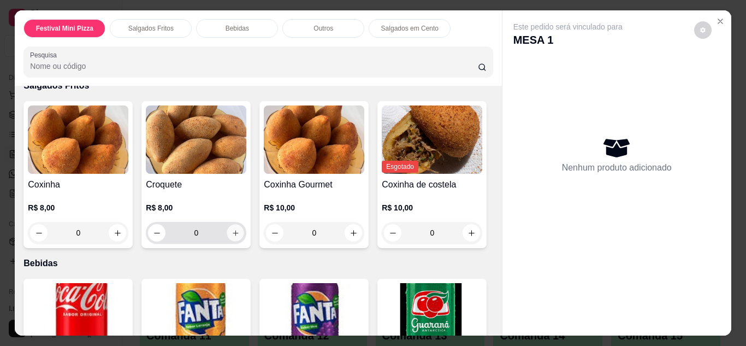
click at [232, 229] on icon "increase-product-quantity" at bounding box center [236, 233] width 8 height 8
type input "1"
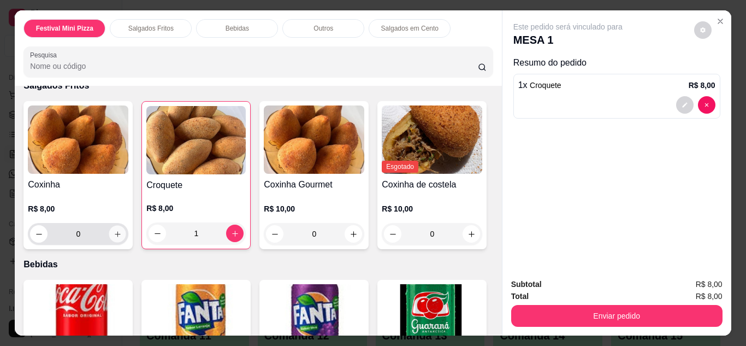
click at [114, 230] on icon "increase-product-quantity" at bounding box center [118, 234] width 8 height 8
type input "1"
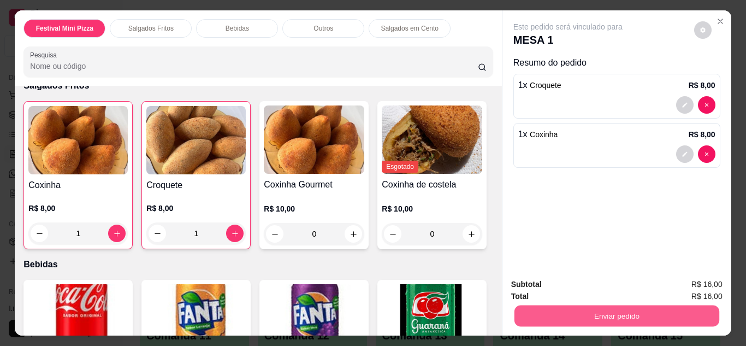
click at [583, 306] on button "Enviar pedido" at bounding box center [616, 315] width 205 height 21
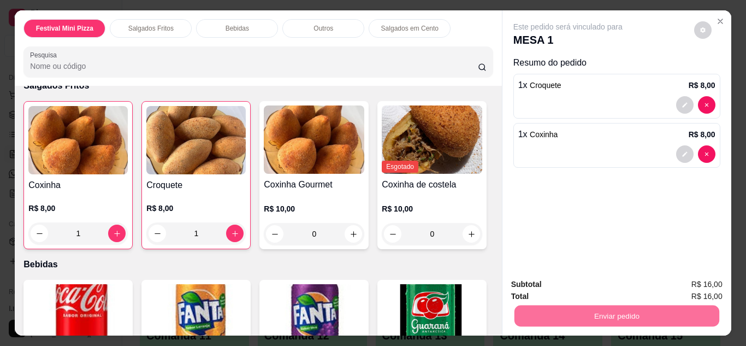
click at [566, 288] on button "Não registrar e enviar pedido" at bounding box center [580, 285] width 110 height 20
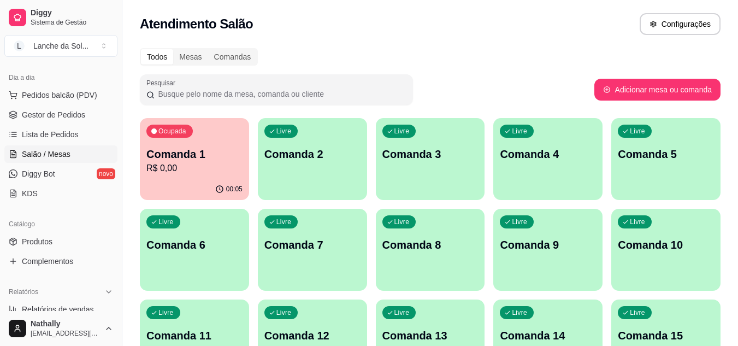
click at [70, 92] on span "Pedidos balcão (PDV)" at bounding box center [59, 95] width 75 height 11
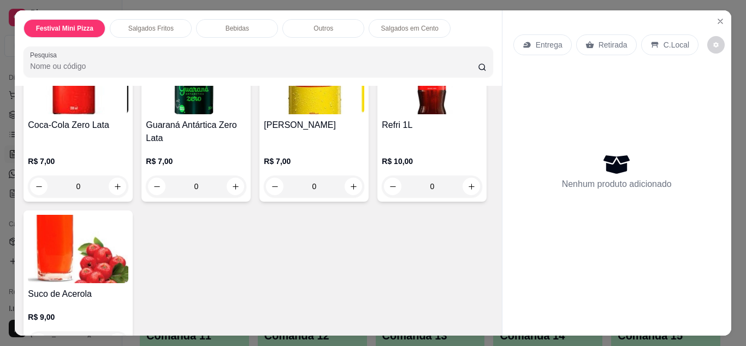
scroll to position [808, 0]
click at [128, 197] on div "R$ 7,00 0" at bounding box center [78, 170] width 100 height 52
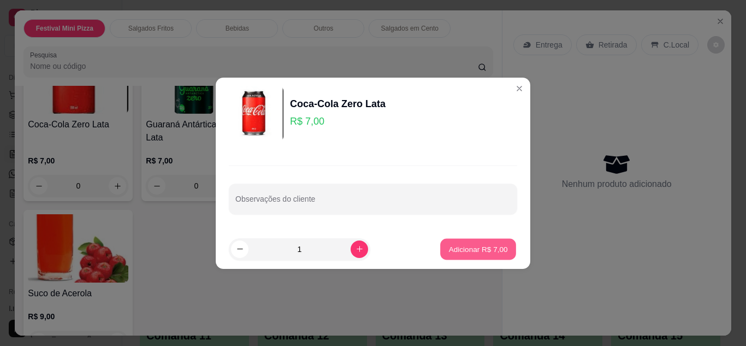
click at [473, 241] on button "Adicionar R$ 7,00" at bounding box center [478, 248] width 76 height 21
type input "1"
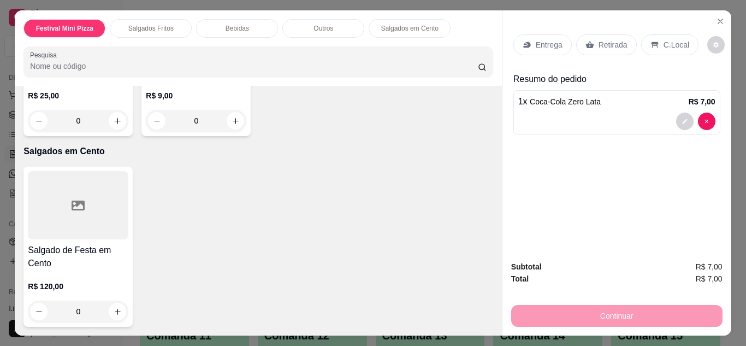
scroll to position [1362, 0]
click at [234, 118] on div "0" at bounding box center [196, 121] width 100 height 22
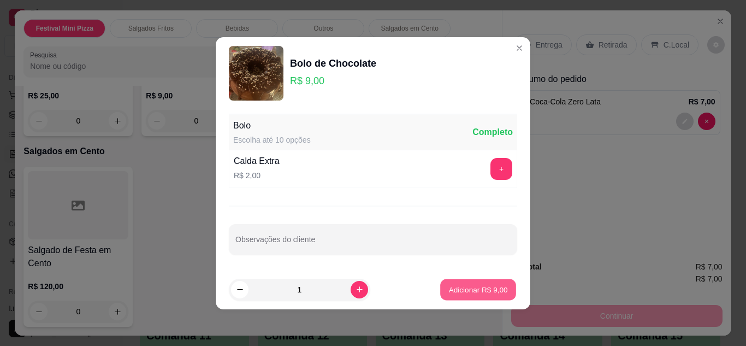
click at [462, 286] on p "Adicionar R$ 9,00" at bounding box center [477, 289] width 59 height 10
type input "1"
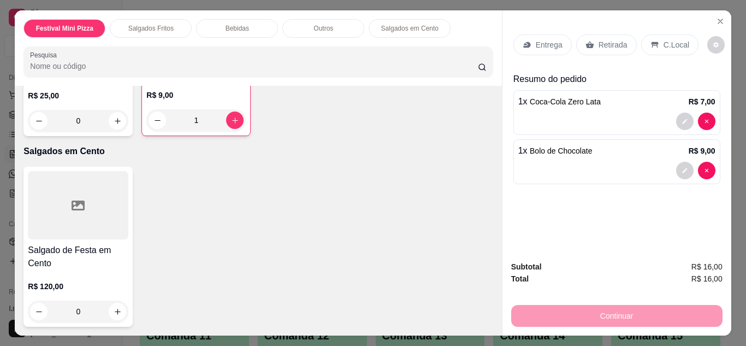
click at [605, 43] on p "Retirada" at bounding box center [612, 44] width 29 height 11
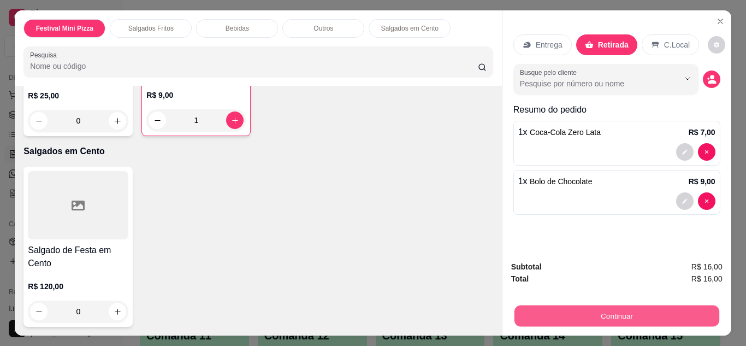
click at [554, 306] on button "Continuar" at bounding box center [616, 315] width 205 height 21
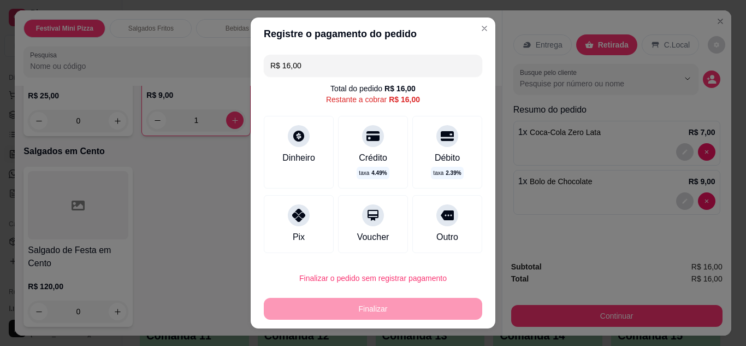
click at [317, 223] on div "Pix" at bounding box center [299, 224] width 70 height 58
type input "R$ 0,00"
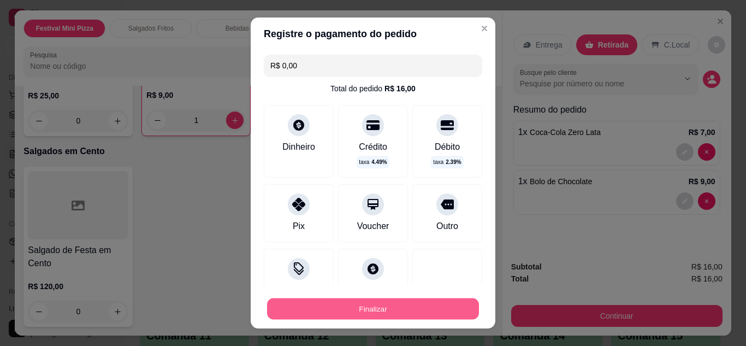
click at [346, 311] on button "Finalizar" at bounding box center [373, 308] width 212 height 21
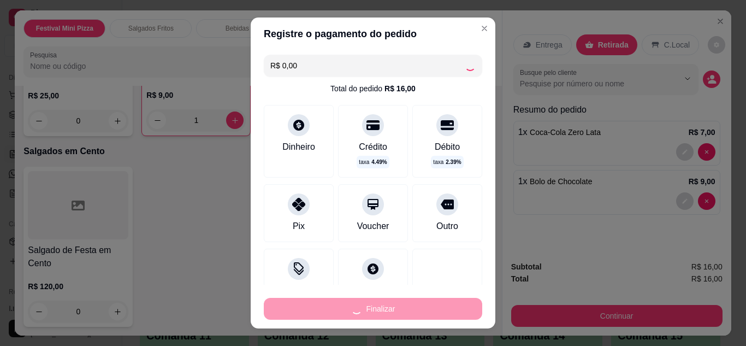
type input "0"
type input "-R$ 16,00"
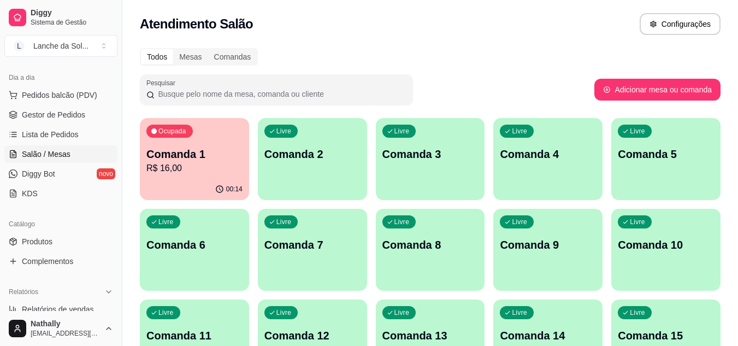
click at [229, 173] on p "R$ 16,00" at bounding box center [194, 168] width 96 height 13
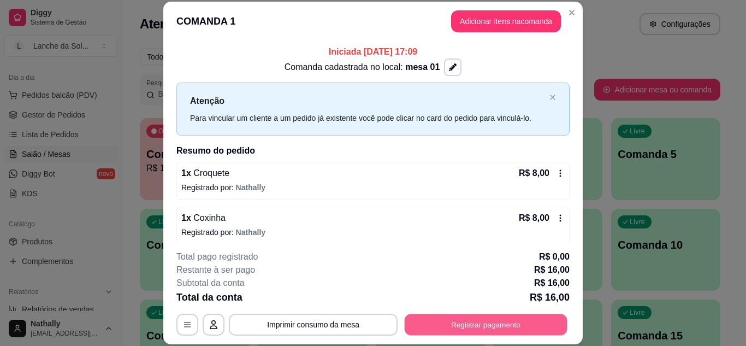
click at [455, 322] on button "Registrar pagamento" at bounding box center [486, 323] width 163 height 21
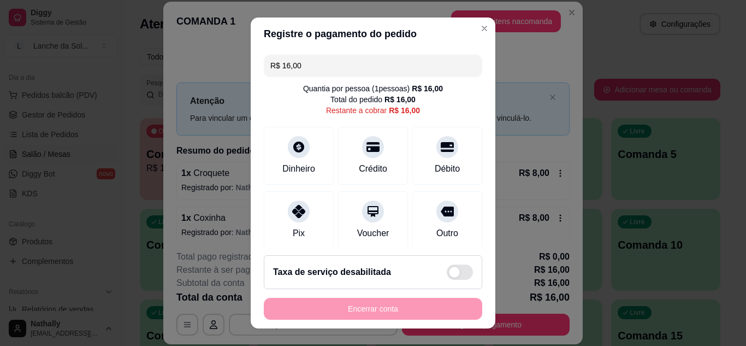
click at [293, 239] on div "Pix" at bounding box center [299, 233] width 12 height 13
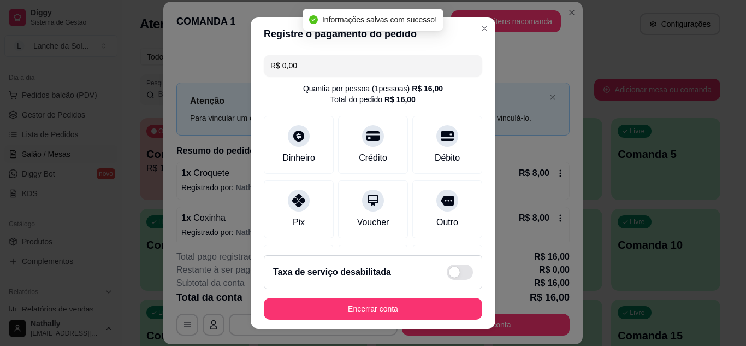
type input "R$ 0,00"
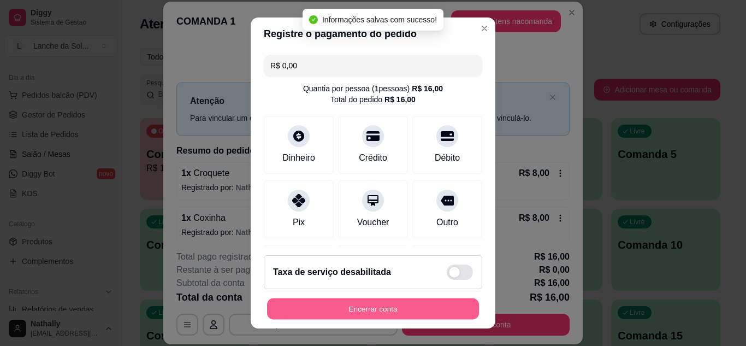
click at [328, 307] on button "Encerrar conta" at bounding box center [373, 308] width 212 height 21
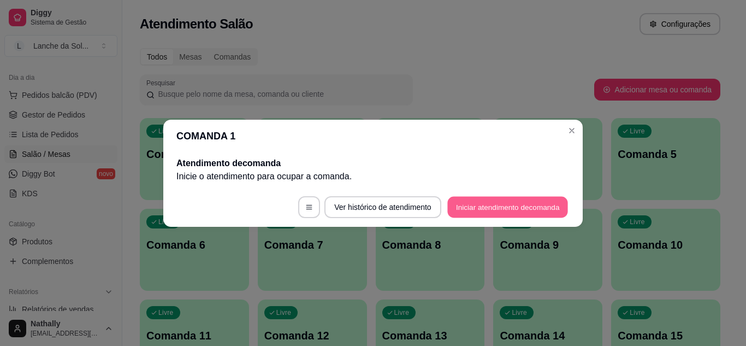
click at [462, 202] on button "Iniciar atendimento de comanda" at bounding box center [507, 206] width 121 height 21
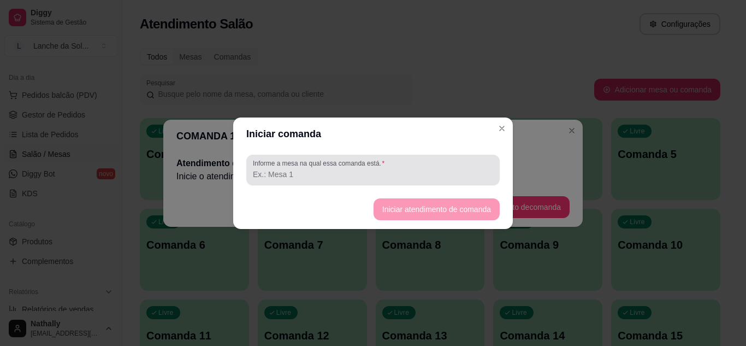
click at [428, 174] on input "Informe a mesa na qual essa comanda está." at bounding box center [373, 174] width 240 height 11
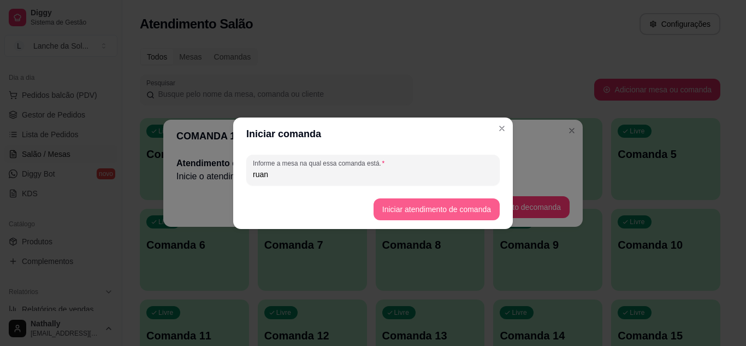
type input "ruan"
click at [399, 211] on button "Iniciar atendimento de comanda" at bounding box center [436, 208] width 122 height 21
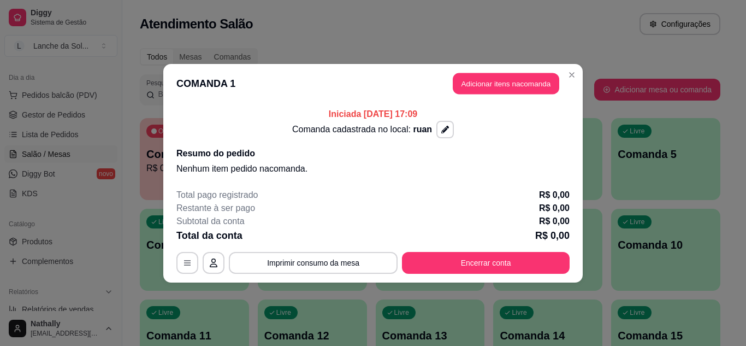
click at [505, 81] on button "Adicionar itens na comanda" at bounding box center [506, 83] width 106 height 21
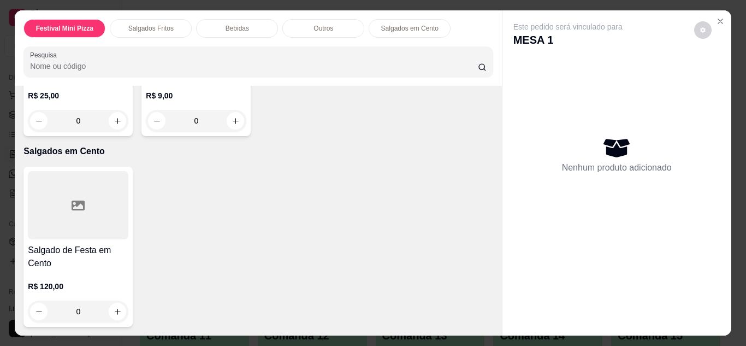
scroll to position [1267, 0]
click at [112, 132] on div "0" at bounding box center [78, 121] width 100 height 22
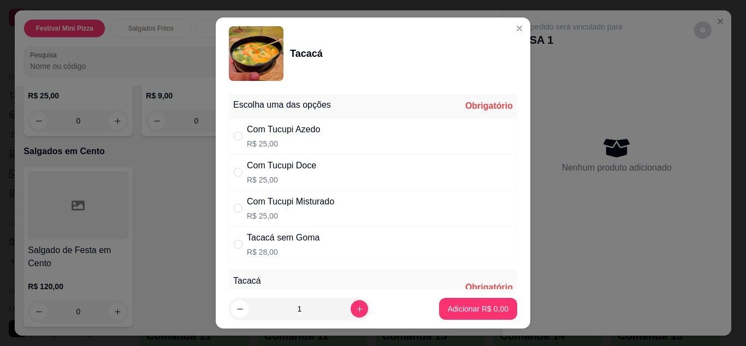
click at [370, 167] on div "Com Tucupi Doce R$ 25,00" at bounding box center [373, 172] width 288 height 36
click at [391, 207] on div "Com Tucupi Misturado R$ 25,00" at bounding box center [373, 208] width 288 height 36
radio input "false"
radio input "true"
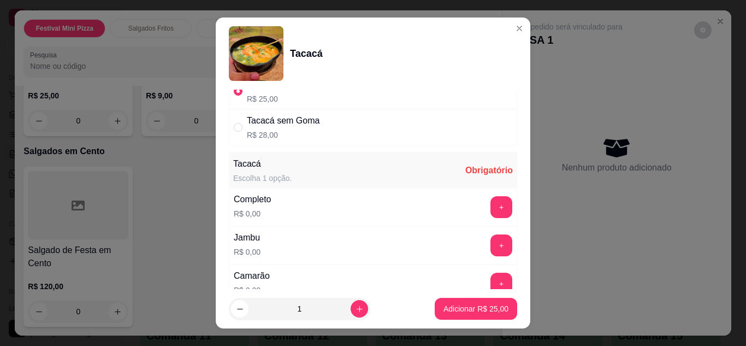
scroll to position [131, 0]
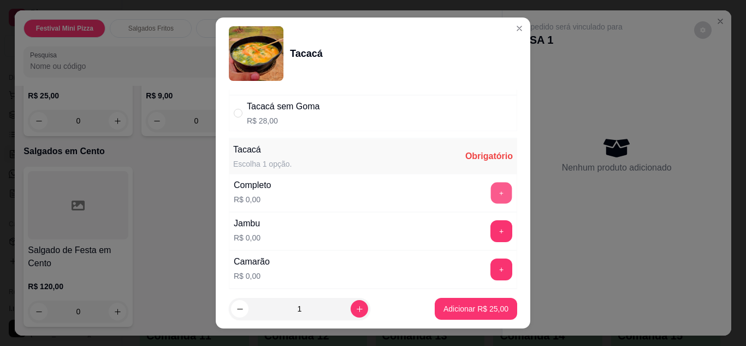
click at [491, 200] on button "+" at bounding box center [501, 192] width 21 height 21
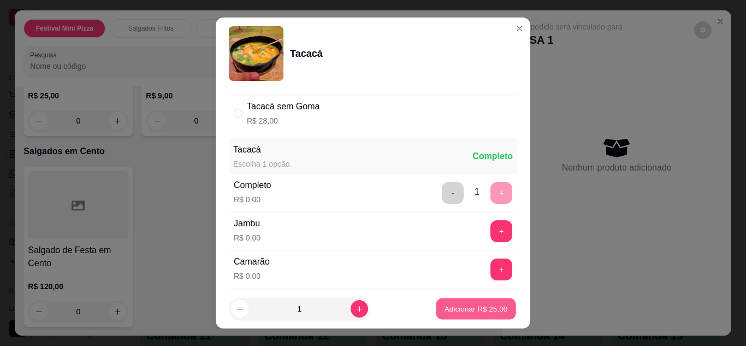
click at [457, 310] on p "Adicionar R$ 25,00" at bounding box center [475, 309] width 63 height 10
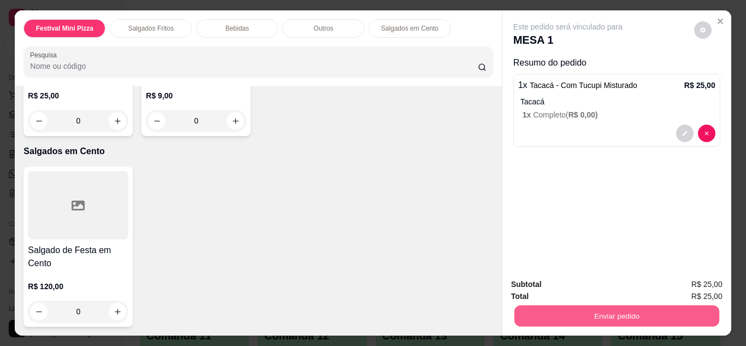
click at [549, 312] on button "Enviar pedido" at bounding box center [616, 315] width 205 height 21
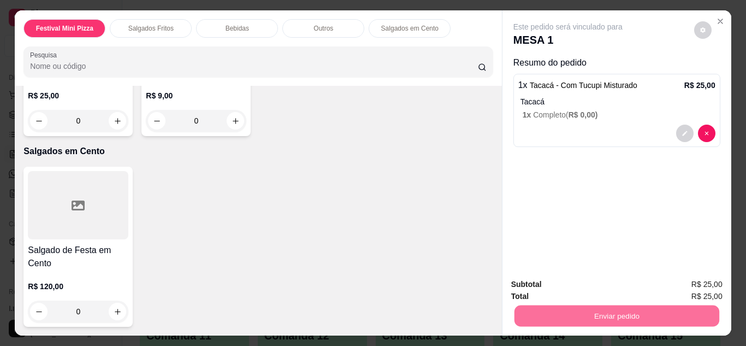
click at [551, 282] on button "Não registrar e enviar pedido" at bounding box center [580, 285] width 110 height 20
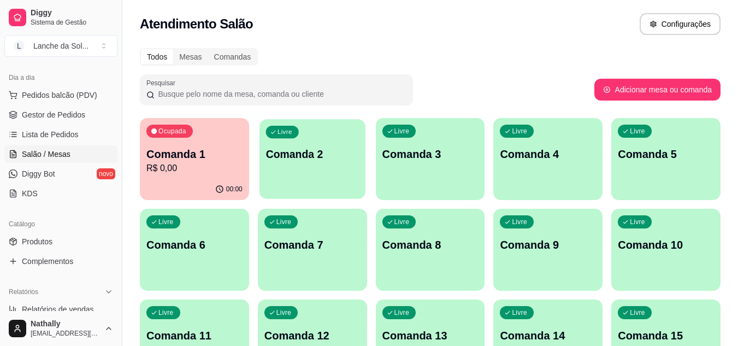
click at [318, 167] on div "Livre Comanda 2" at bounding box center [312, 152] width 106 height 67
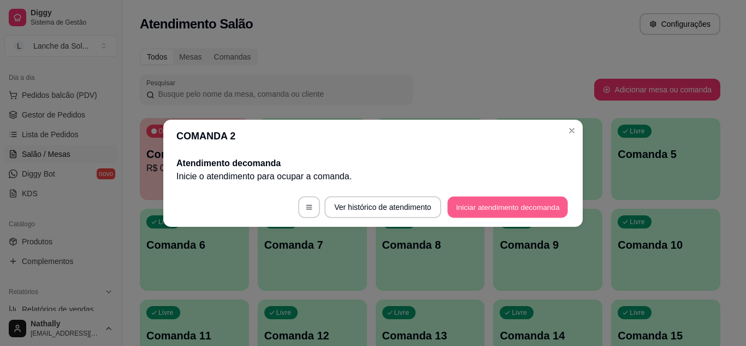
click at [453, 204] on button "Iniciar atendimento de comanda" at bounding box center [507, 206] width 121 height 21
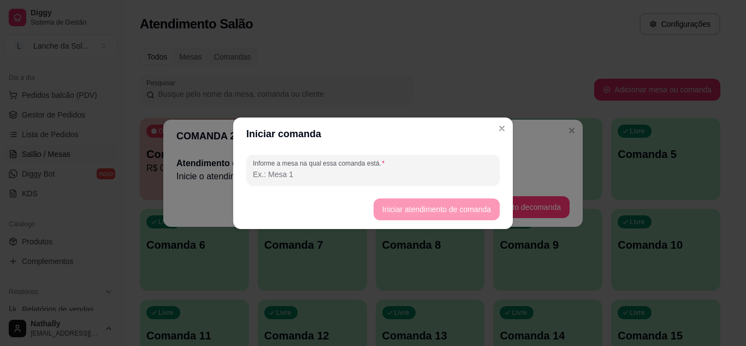
click at [419, 178] on input "Informe a mesa na qual essa comanda está." at bounding box center [373, 174] width 240 height 11
type input "mesa 02"
click at [398, 216] on button "Iniciar atendimento de comanda" at bounding box center [436, 208] width 122 height 21
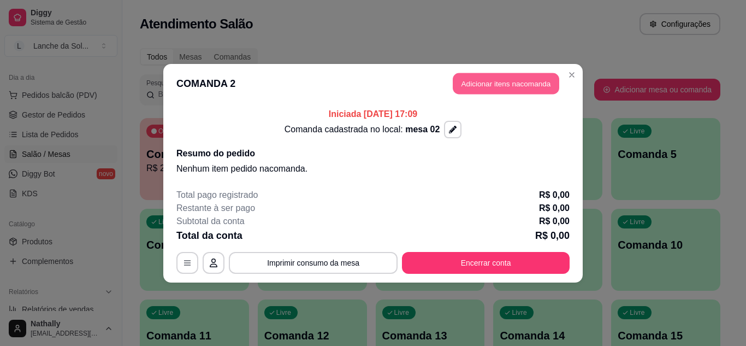
click at [495, 78] on button "Adicionar itens na comanda" at bounding box center [506, 83] width 106 height 21
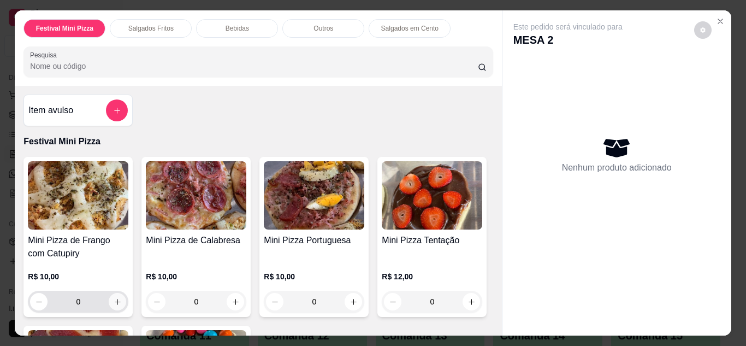
click at [109, 298] on button "increase-product-quantity" at bounding box center [117, 301] width 17 height 17
type input "1"
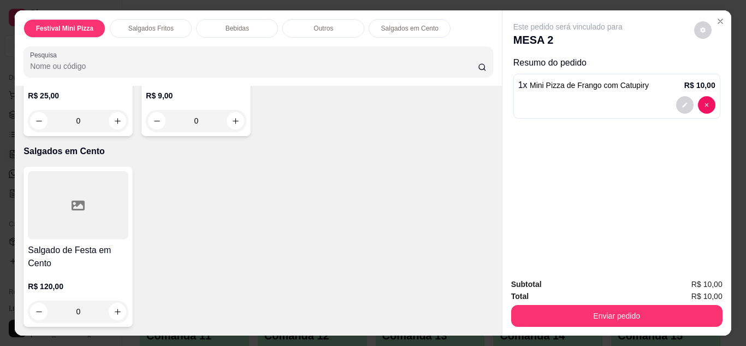
scroll to position [1267, 0]
click at [112, 132] on div "0" at bounding box center [78, 121] width 100 height 22
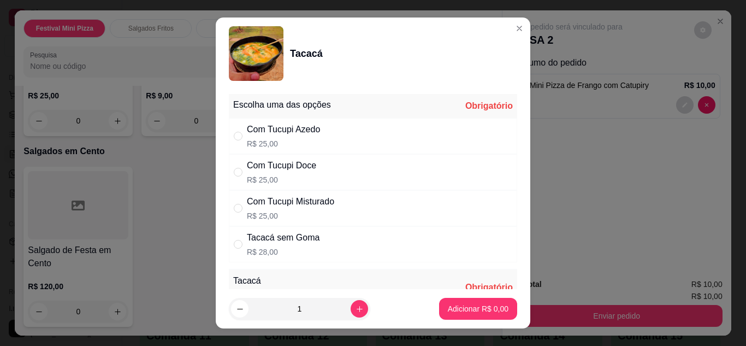
click at [360, 169] on div "Com Tucupi Doce R$ 25,00" at bounding box center [373, 172] width 288 height 36
radio input "true"
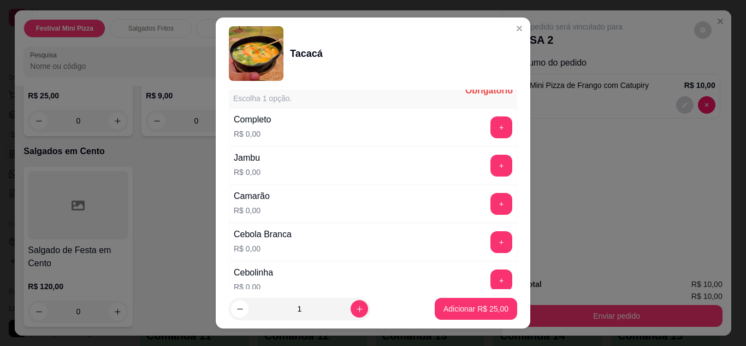
scroll to position [218, 0]
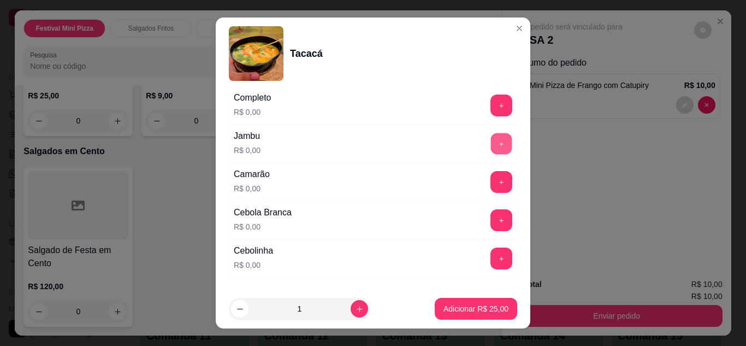
click at [491, 145] on button "+" at bounding box center [501, 143] width 21 height 21
click at [491, 175] on button "+" at bounding box center [501, 181] width 21 height 21
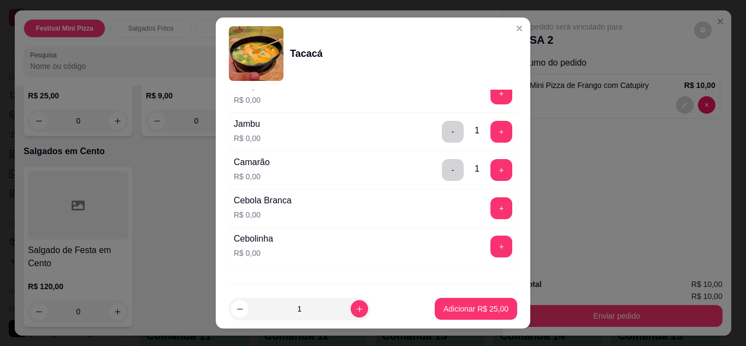
scroll to position [240, 0]
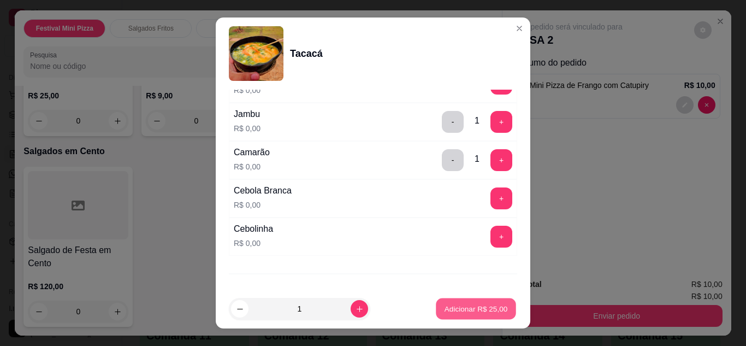
click at [487, 313] on p "Adicionar R$ 25,00" at bounding box center [475, 309] width 63 height 10
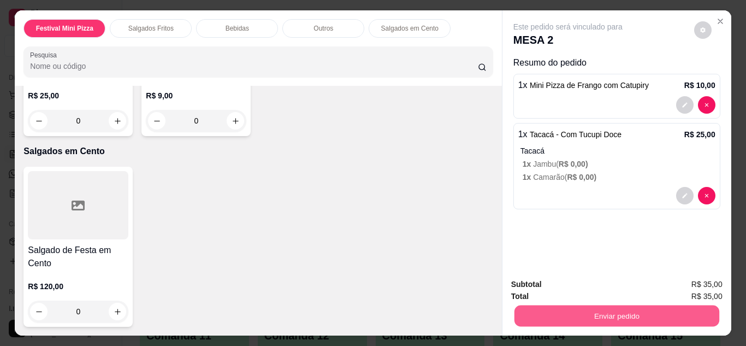
click at [535, 310] on button "Enviar pedido" at bounding box center [616, 315] width 205 height 21
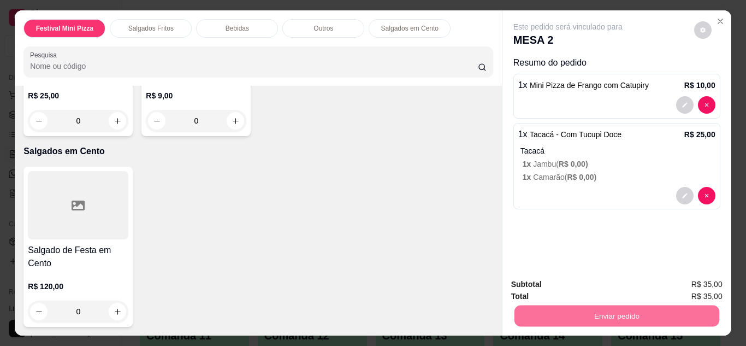
click at [544, 285] on button "Não registrar e enviar pedido" at bounding box center [581, 285] width 114 height 21
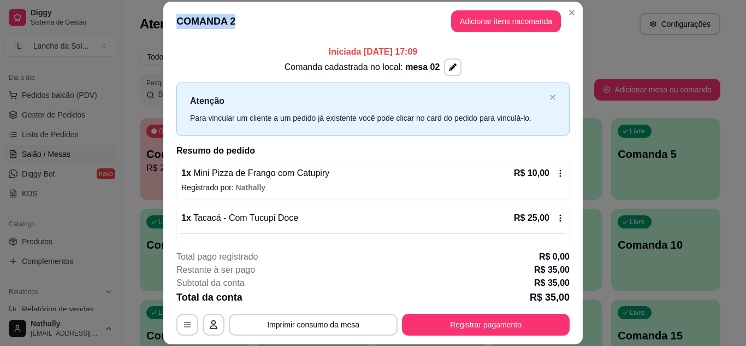
drag, startPoint x: 578, startPoint y: 7, endPoint x: 563, endPoint y: 9, distance: 14.8
click at [563, 9] on section "**********" at bounding box center [372, 173] width 419 height 342
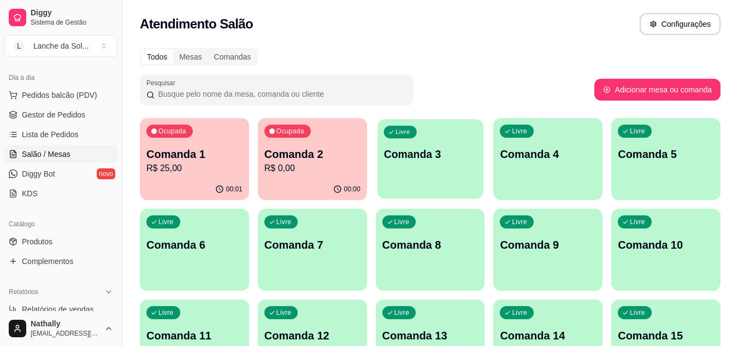
click at [459, 156] on p "Comanda 3" at bounding box center [429, 154] width 93 height 15
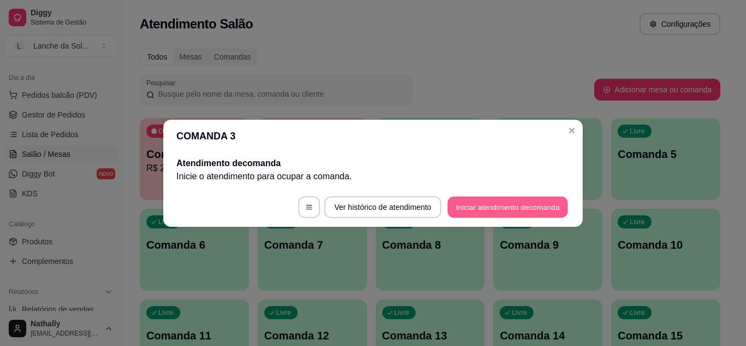
click at [474, 204] on button "Iniciar atendimento de comanda" at bounding box center [507, 206] width 121 height 21
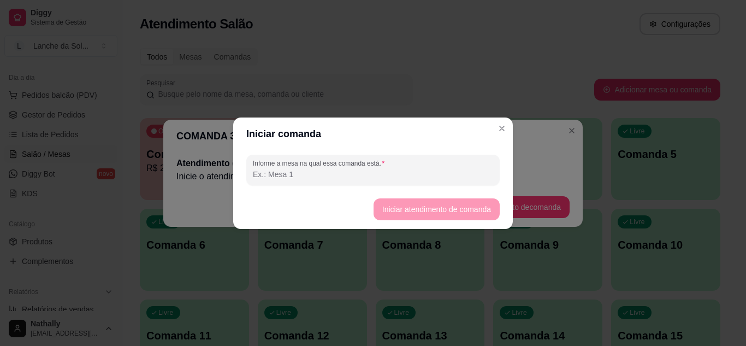
click at [422, 171] on input "Informe a mesa na qual essa comanda está." at bounding box center [373, 174] width 240 height 11
type input "mesa 03"
click at [398, 210] on button "Iniciar atendimento de comanda" at bounding box center [436, 208] width 122 height 21
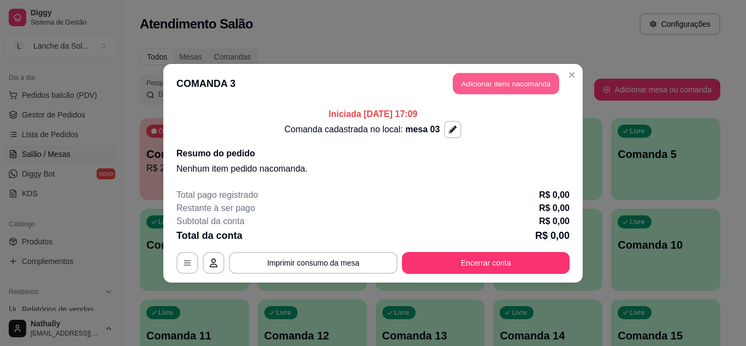
click at [456, 84] on button "Adicionar itens na comanda" at bounding box center [506, 83] width 106 height 21
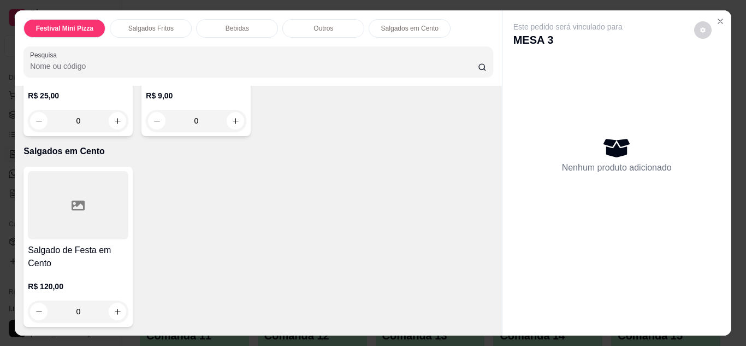
scroll to position [1267, 0]
click at [115, 132] on div "0" at bounding box center [78, 121] width 100 height 22
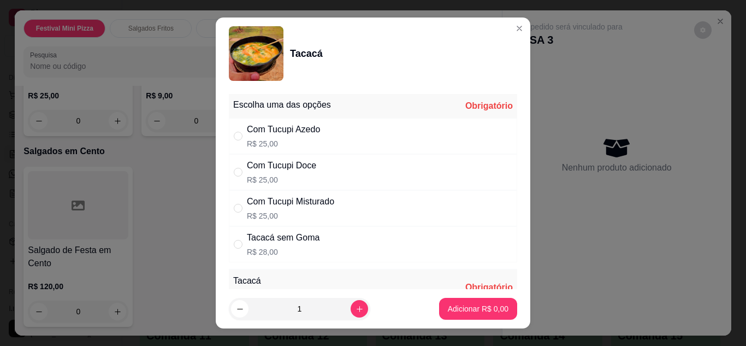
click at [366, 179] on div "Com Tucupi Doce R$ 25,00" at bounding box center [373, 172] width 288 height 36
radio input "true"
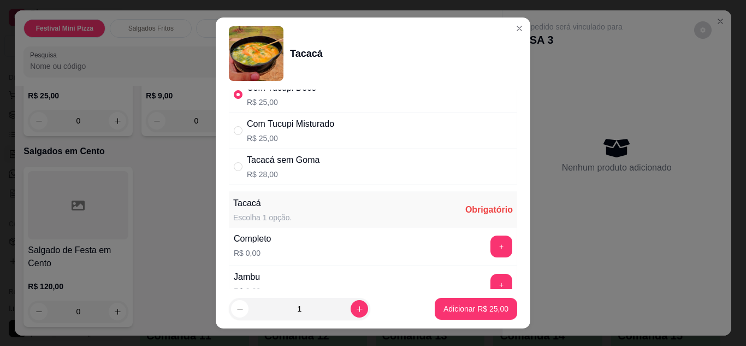
scroll to position [87, 0]
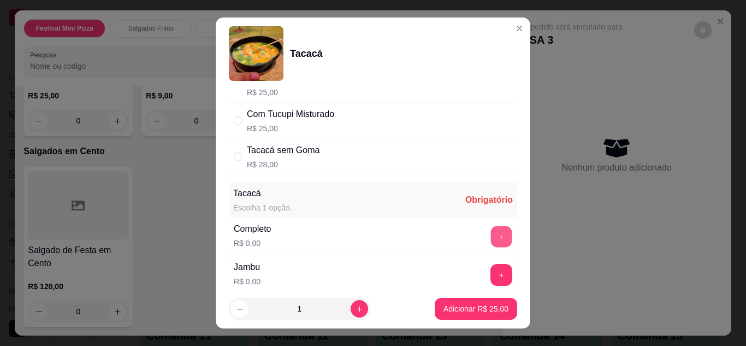
click at [491, 226] on button "+" at bounding box center [501, 236] width 21 height 21
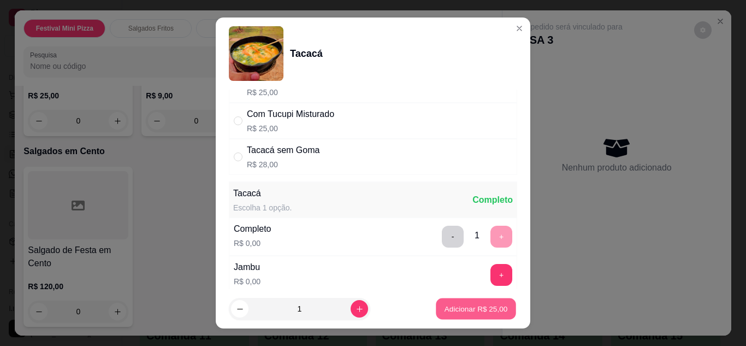
click at [459, 311] on p "Adicionar R$ 25,00" at bounding box center [475, 309] width 63 height 10
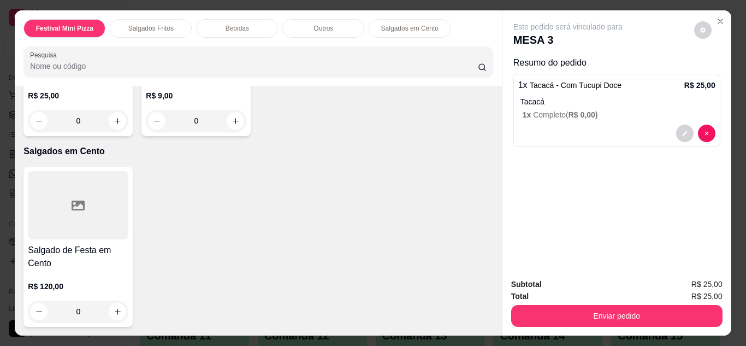
click at [120, 132] on div "0" at bounding box center [78, 121] width 100 height 22
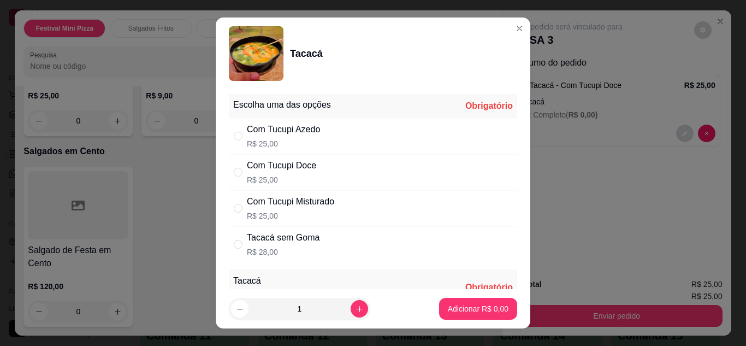
click at [352, 214] on div "Com Tucupi Misturado R$ 25,00" at bounding box center [373, 208] width 288 height 36
radio input "true"
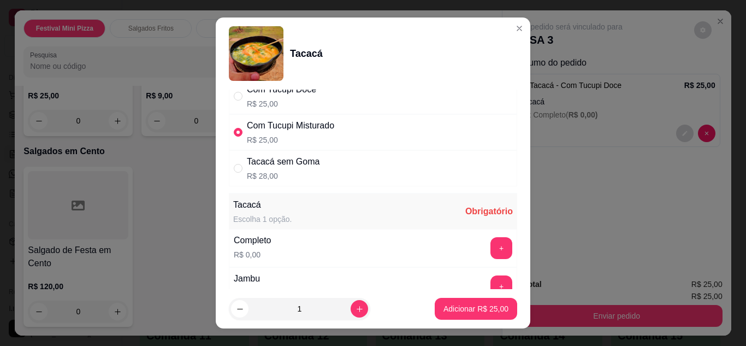
scroll to position [109, 0]
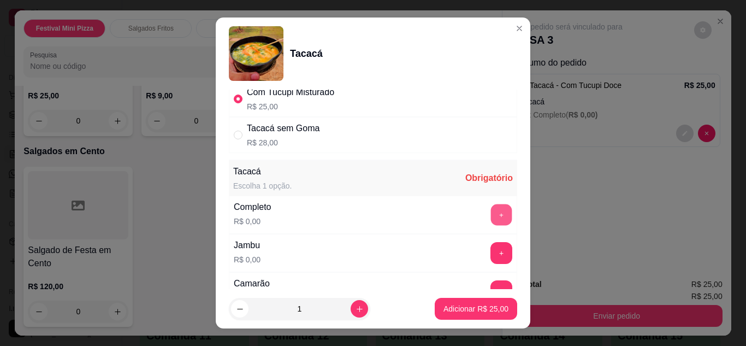
click at [491, 215] on button "+" at bounding box center [501, 214] width 21 height 21
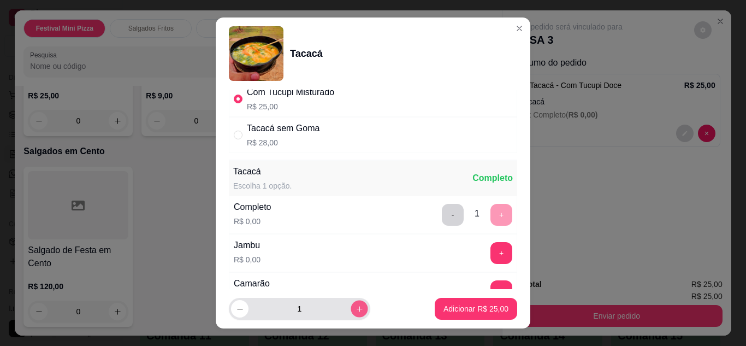
click at [355, 306] on icon "increase-product-quantity" at bounding box center [359, 309] width 8 height 8
type input "2"
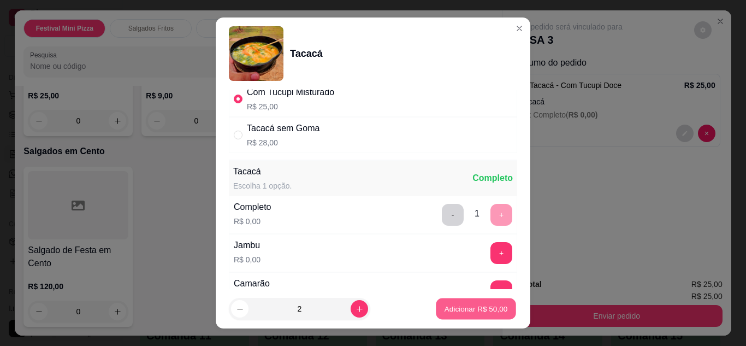
click at [444, 312] on p "Adicionar R$ 50,00" at bounding box center [475, 309] width 63 height 10
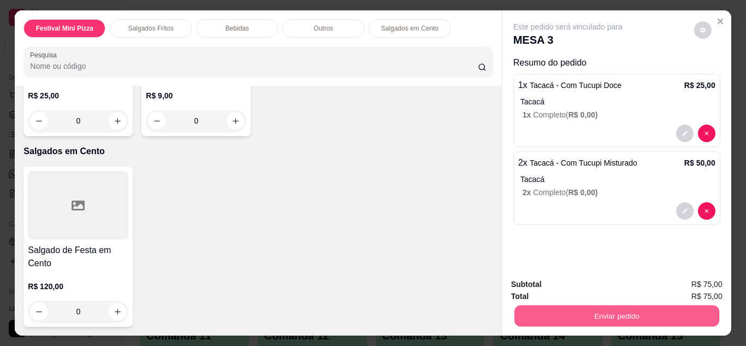
click at [515, 312] on button "Enviar pedido" at bounding box center [616, 315] width 205 height 21
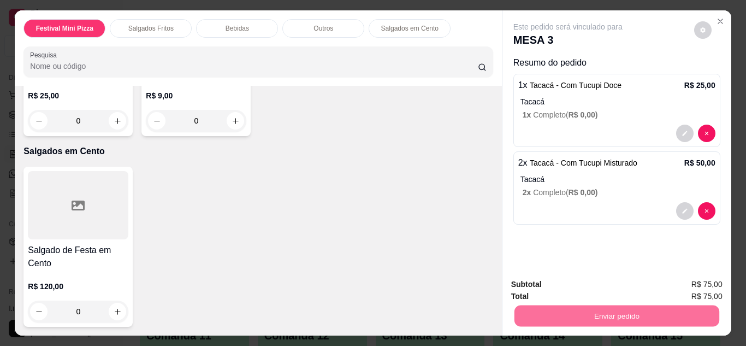
click at [530, 284] on button "Não registrar e enviar pedido" at bounding box center [580, 285] width 110 height 20
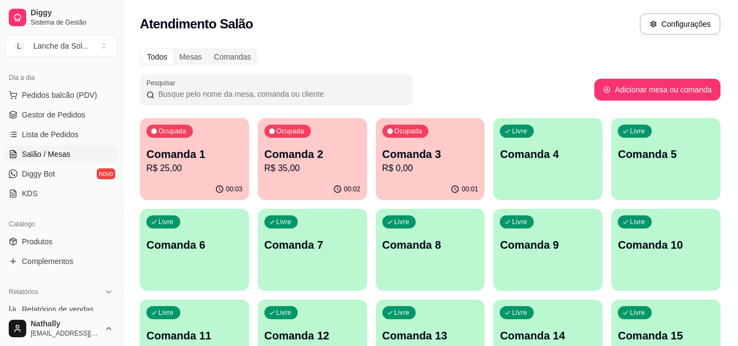
click at [43, 116] on span "Gestor de Pedidos" at bounding box center [53, 114] width 63 height 11
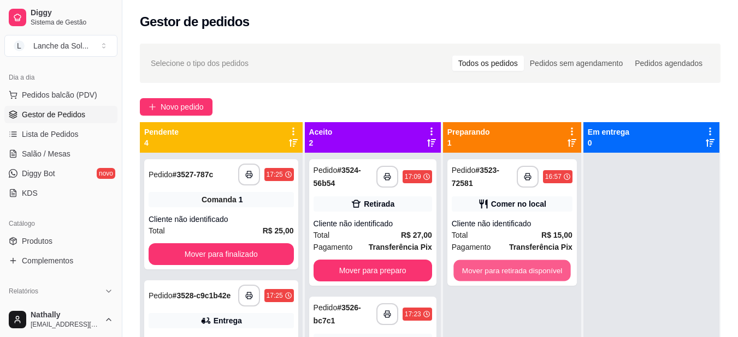
click at [492, 266] on button "Mover para retirada disponível" at bounding box center [511, 270] width 117 height 21
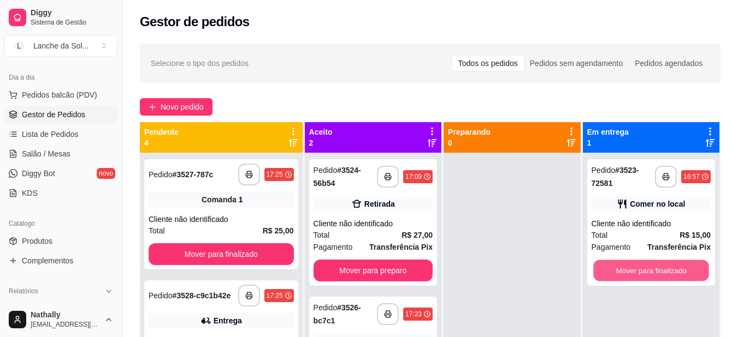
click at [612, 271] on button "Mover para finalizado" at bounding box center [651, 270] width 116 height 21
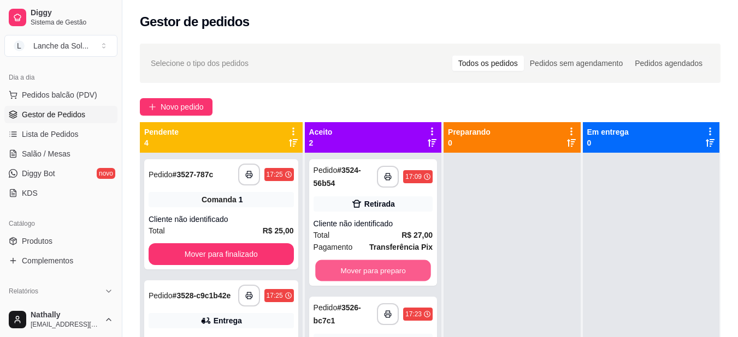
click at [425, 271] on button "Mover para preparo" at bounding box center [373, 270] width 116 height 21
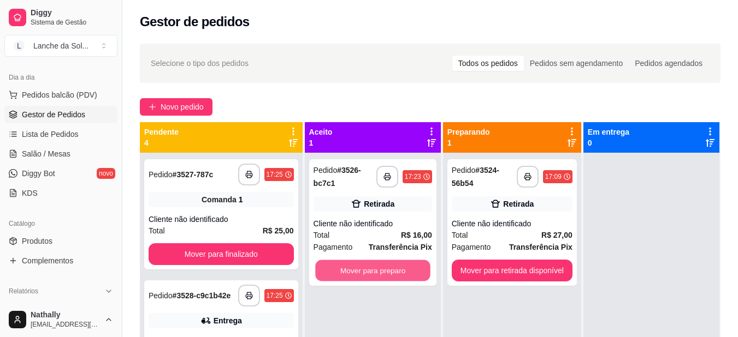
click at [425, 271] on button "Mover para preparo" at bounding box center [372, 270] width 115 height 21
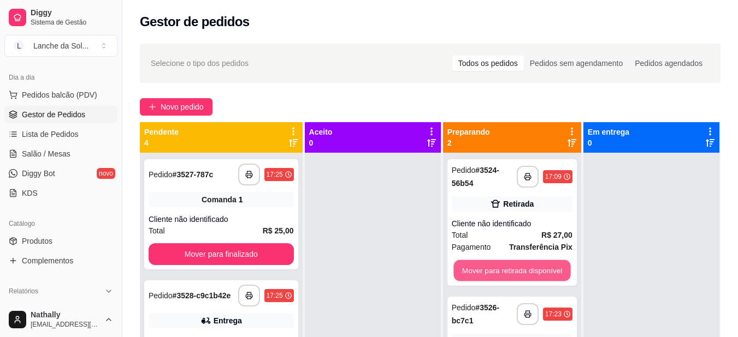
click at [513, 268] on button "Mover para retirada disponível" at bounding box center [511, 270] width 117 height 21
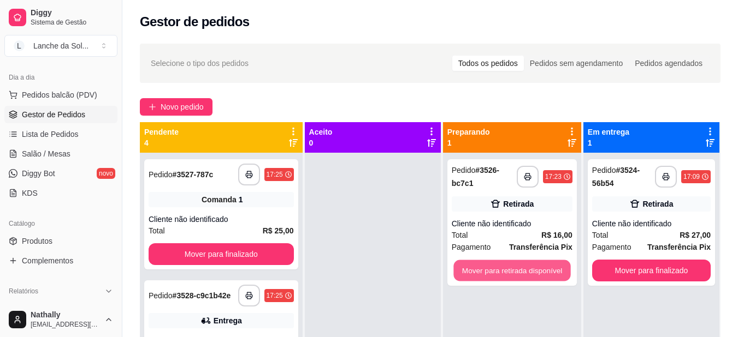
click at [513, 268] on button "Mover para retirada disponível" at bounding box center [511, 270] width 117 height 21
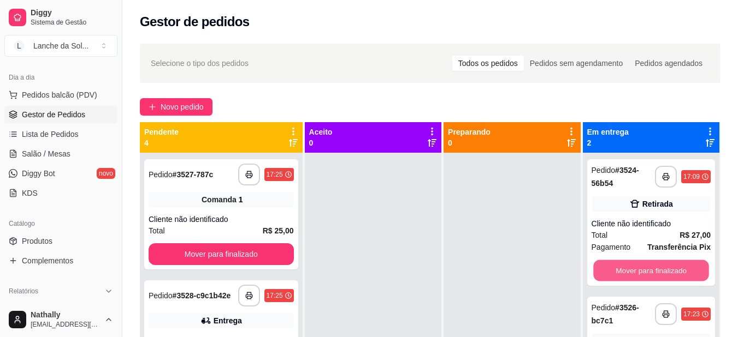
click at [632, 268] on button "Mover para finalizado" at bounding box center [651, 270] width 116 height 21
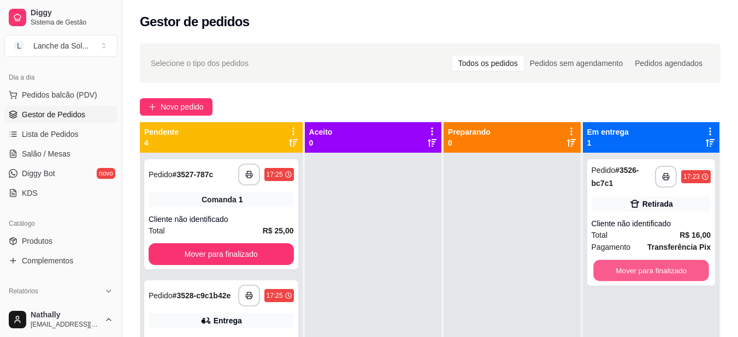
click at [632, 268] on button "Mover para finalizado" at bounding box center [651, 270] width 116 height 21
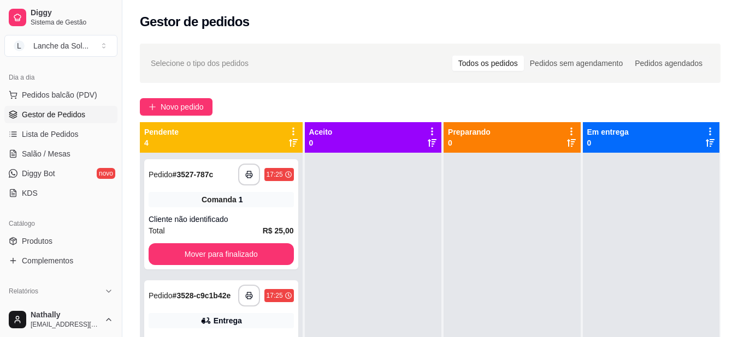
click at [266, 322] on div "Entrega" at bounding box center [221, 320] width 145 height 15
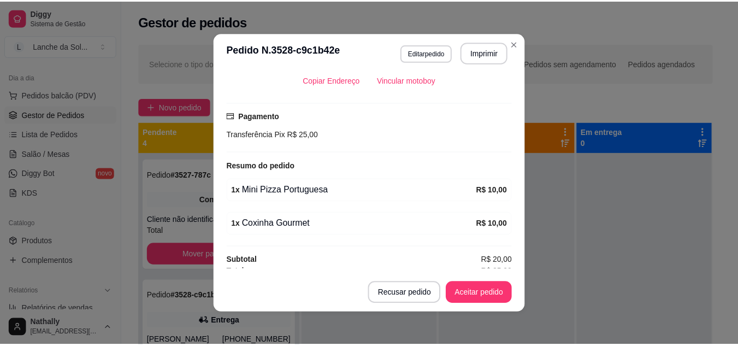
scroll to position [265, 0]
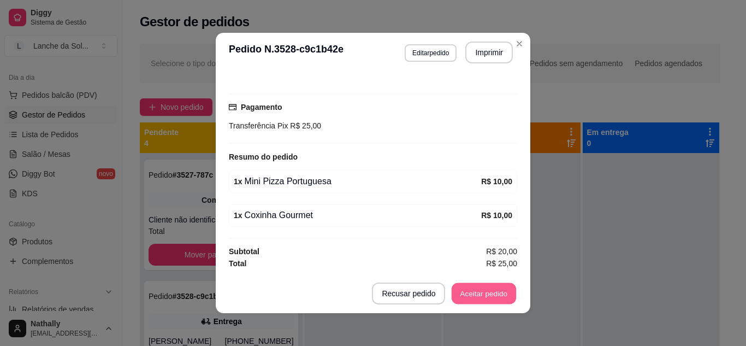
click at [493, 291] on button "Aceitar pedido" at bounding box center [484, 293] width 64 height 21
click at [493, 291] on button "Mover para preparo" at bounding box center [475, 293] width 82 height 21
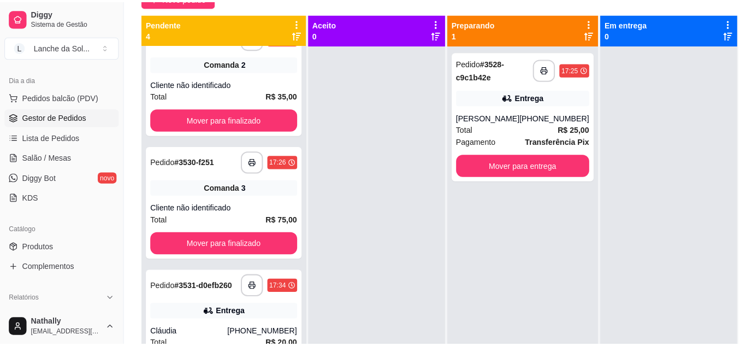
scroll to position [162, 0]
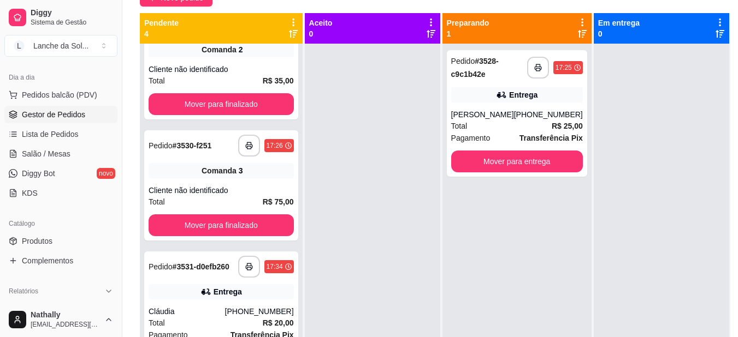
click at [230, 293] on div "Entrega" at bounding box center [227, 292] width 28 height 11
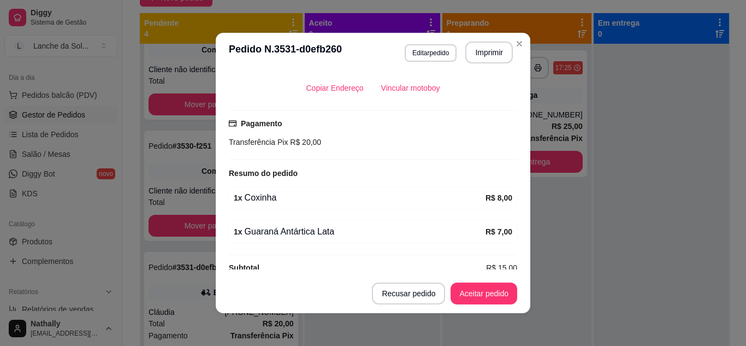
scroll to position [265, 0]
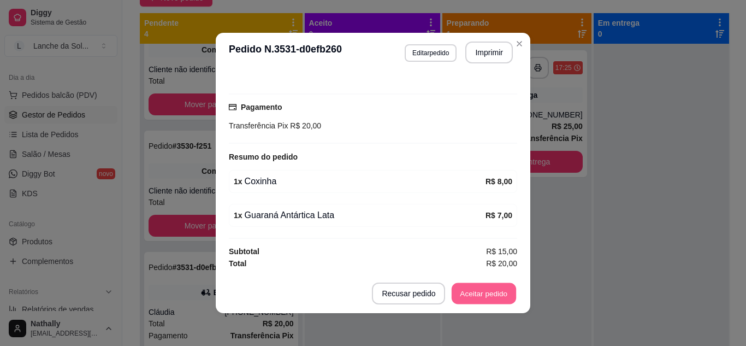
click at [492, 296] on button "Aceitar pedido" at bounding box center [484, 293] width 64 height 21
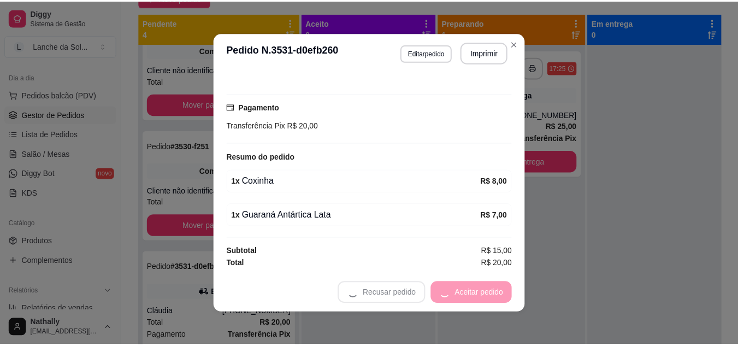
scroll to position [42, 0]
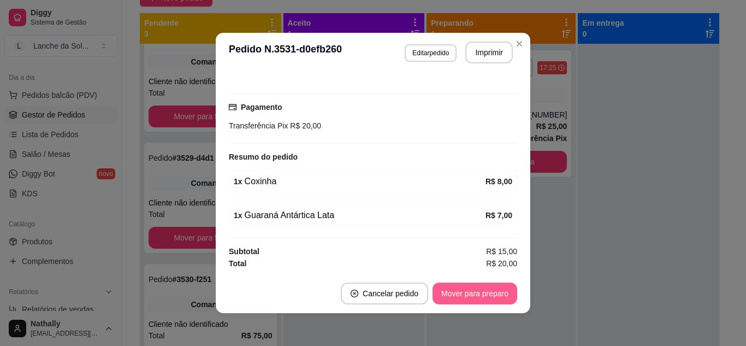
click at [492, 296] on button "Mover para preparo" at bounding box center [474, 293] width 85 height 22
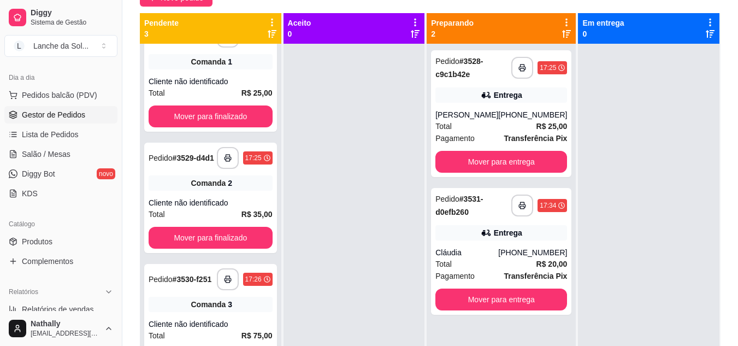
click at [43, 157] on span "Salão / Mesas" at bounding box center [46, 154] width 49 height 11
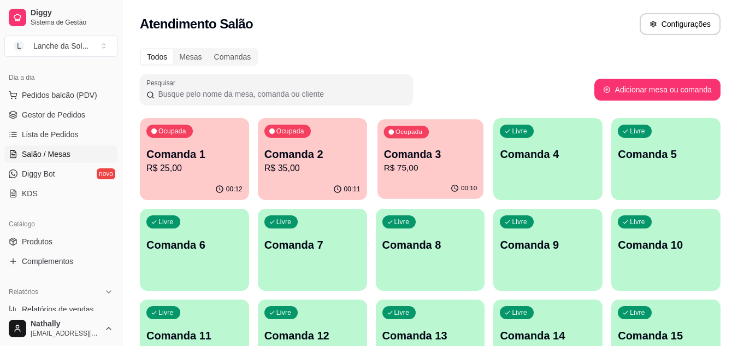
click at [406, 175] on div "Ocupada Comanda 3 R$ 75,00" at bounding box center [430, 148] width 106 height 59
click at [319, 172] on p "R$ 35,00" at bounding box center [311, 168] width 93 height 13
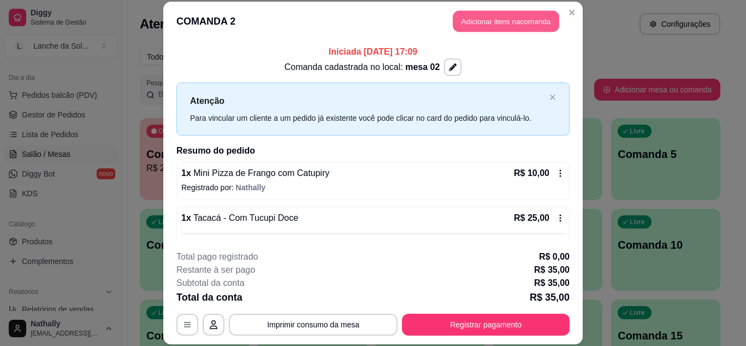
click at [453, 28] on button "Adicionar itens na comanda" at bounding box center [506, 21] width 106 height 21
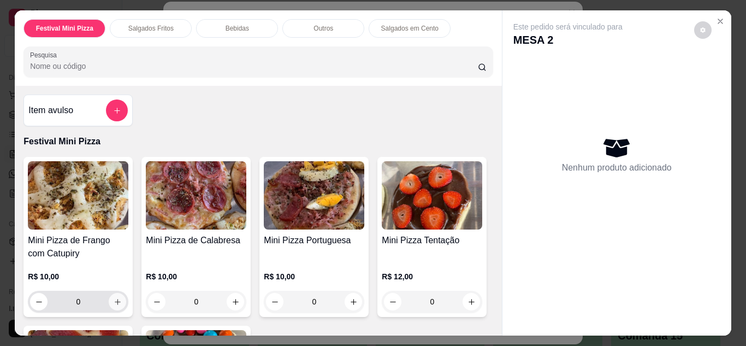
click at [113, 293] on button "increase-product-quantity" at bounding box center [117, 301] width 17 height 17
type input "1"
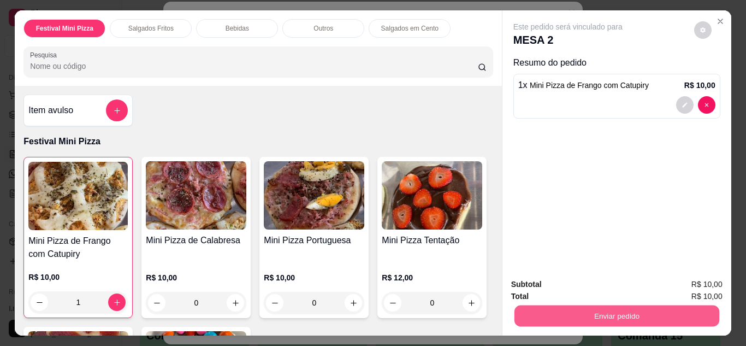
click at [533, 308] on button "Enviar pedido" at bounding box center [616, 315] width 205 height 21
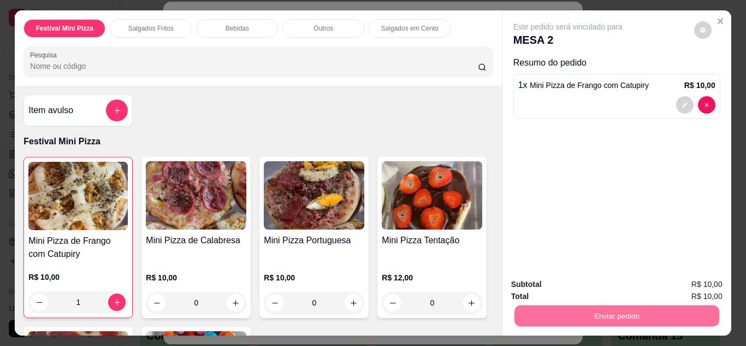
click at [538, 282] on button "Não registrar e enviar pedido" at bounding box center [580, 285] width 110 height 20
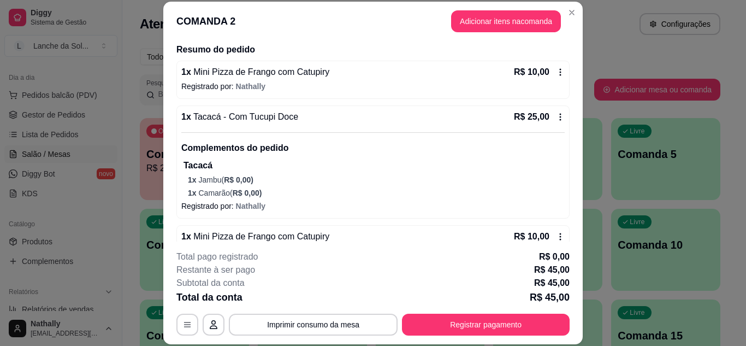
scroll to position [109, 0]
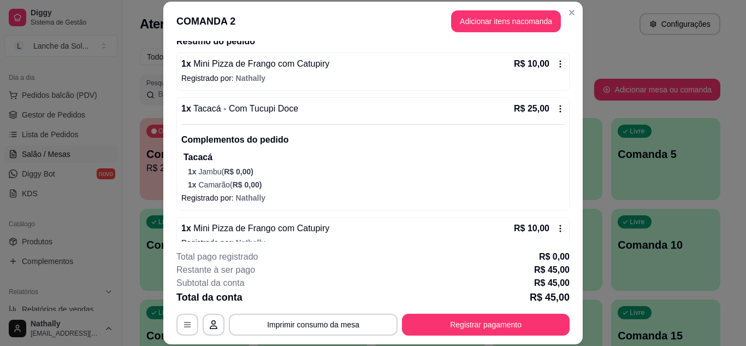
click at [560, 109] on icon at bounding box center [561, 108] width 2 height 7
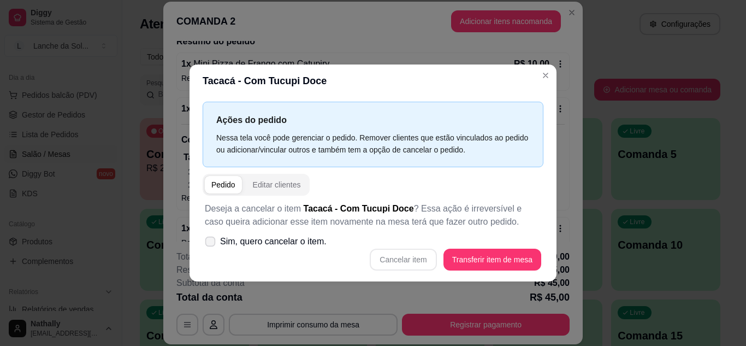
click at [215, 237] on label "Sim, quero cancelar o item." at bounding box center [265, 241] width 130 height 22
click at [211, 243] on input "Sim, quero cancelar o item." at bounding box center [207, 246] width 7 height 7
checkbox input "true"
click at [394, 259] on button "Cancelar item" at bounding box center [403, 258] width 65 height 21
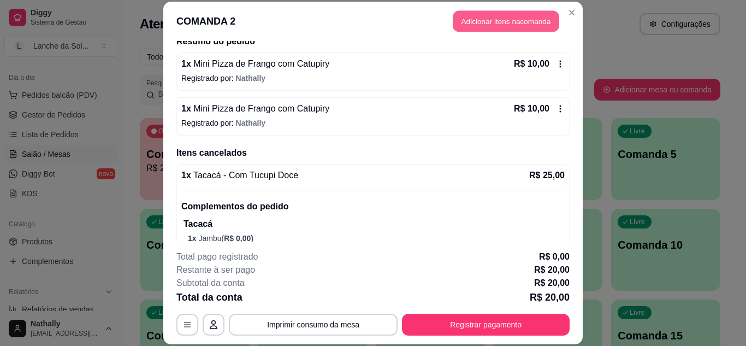
click at [508, 15] on button "Adicionar itens na comanda" at bounding box center [506, 21] width 106 height 21
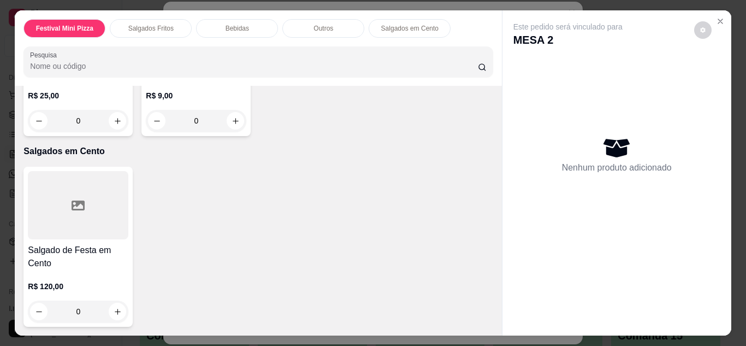
scroll to position [1267, 0]
click at [111, 132] on div "0" at bounding box center [78, 121] width 100 height 22
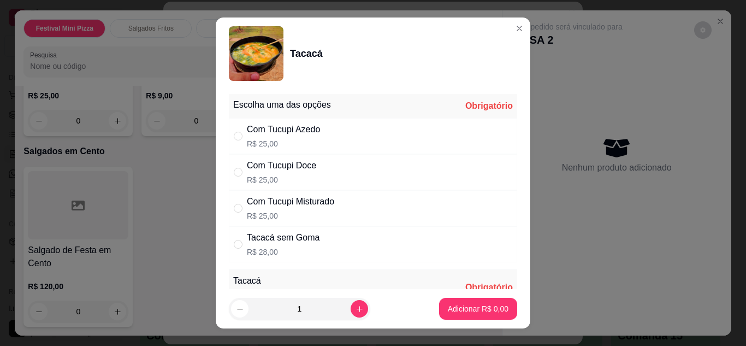
click at [358, 122] on div "Com Tucupi Azedo R$ 25,00" at bounding box center [373, 136] width 288 height 36
radio input "true"
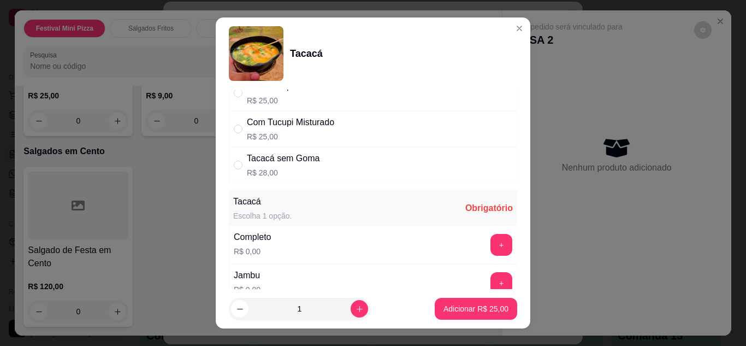
scroll to position [87, 0]
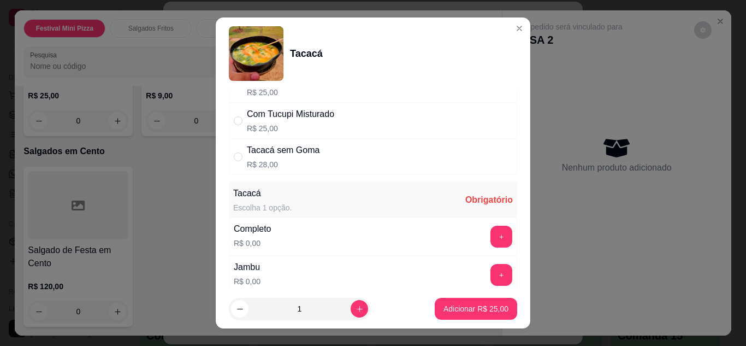
click at [514, 283] on div "Escolha uma das opções Completo Com Tucupi Azedo R$ 25,00 Com Tucupi Doce R$ 25…" at bounding box center [373, 190] width 315 height 200
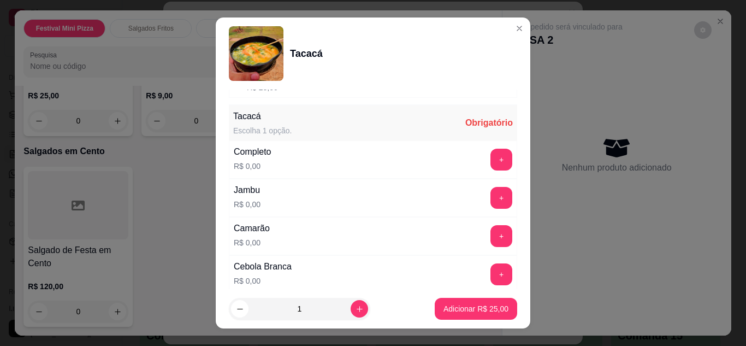
scroll to position [175, 0]
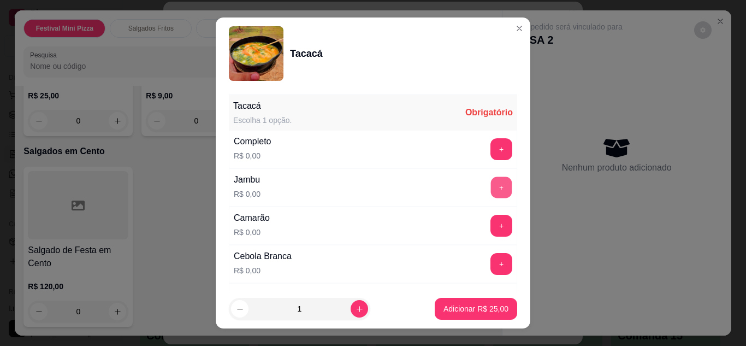
click at [491, 185] on button "+" at bounding box center [501, 186] width 21 height 21
click at [491, 234] on button "+" at bounding box center [501, 225] width 21 height 21
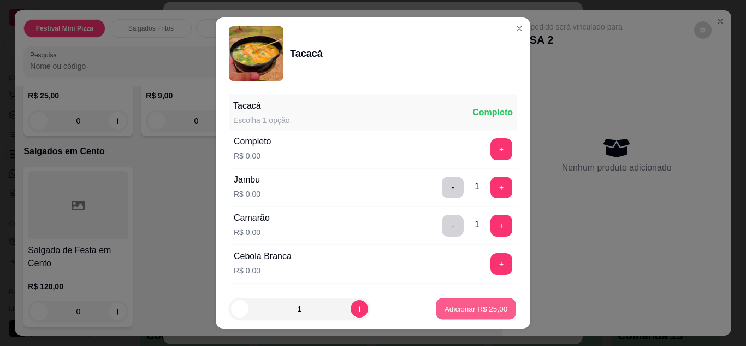
click at [453, 310] on p "Adicionar R$ 25,00" at bounding box center [475, 309] width 63 height 10
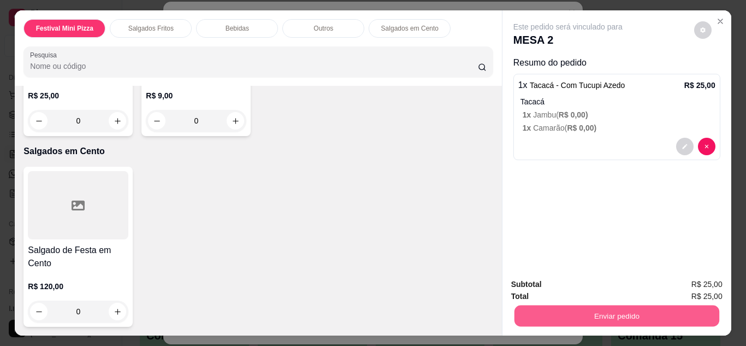
click at [517, 308] on button "Enviar pedido" at bounding box center [616, 315] width 205 height 21
click at [522, 305] on button "Enviar pedido" at bounding box center [616, 315] width 205 height 21
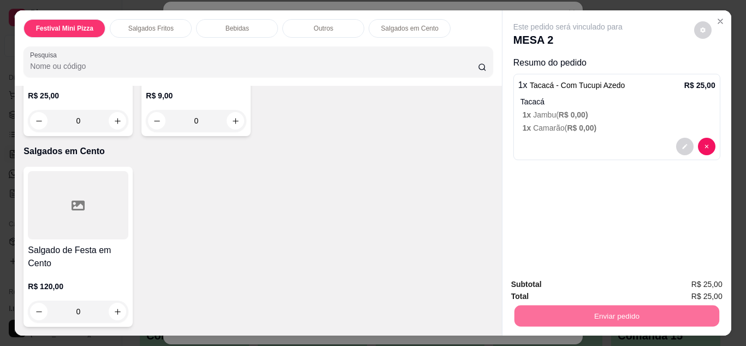
click at [540, 278] on button "Não registrar e enviar pedido" at bounding box center [580, 285] width 110 height 20
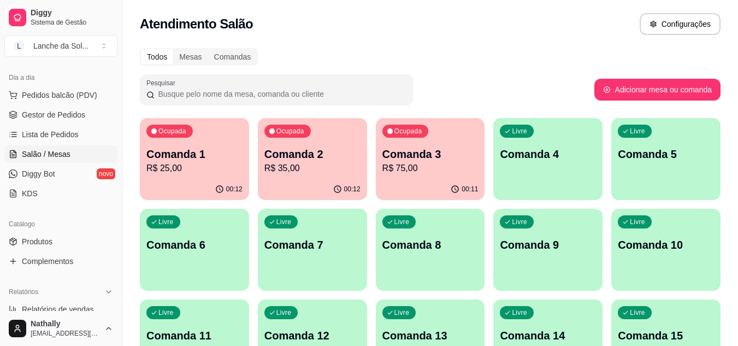
click at [69, 115] on span "Gestor de Pedidos" at bounding box center [53, 114] width 63 height 11
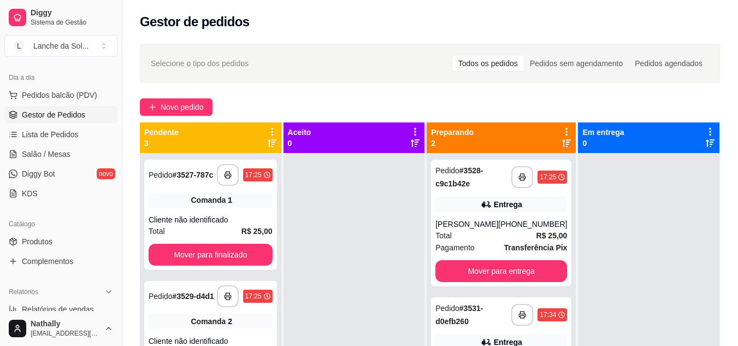
click at [559, 229] on div "[PHONE_NUMBER]" at bounding box center [532, 223] width 69 height 11
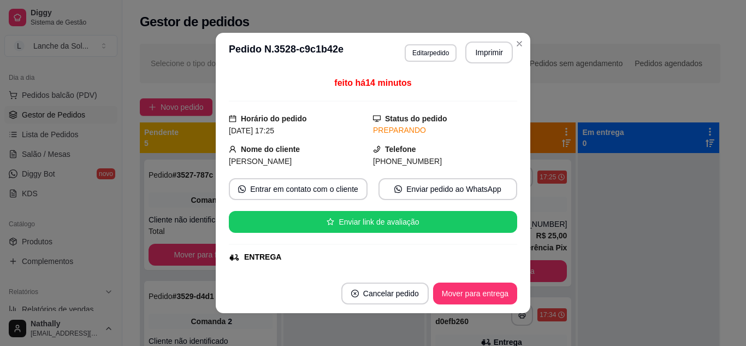
click at [511, 270] on div "feito há 14 minutos Horário do pedido [DATE] 17:25 Status do pedido PREPARANDO …" at bounding box center [373, 172] width 315 height 201
drag, startPoint x: 511, startPoint y: 270, endPoint x: 507, endPoint y: 263, distance: 7.8
click at [507, 263] on div "feito há 14 minutos Horário do pedido [DATE] 17:25 Status do pedido PREPARANDO …" at bounding box center [373, 172] width 315 height 201
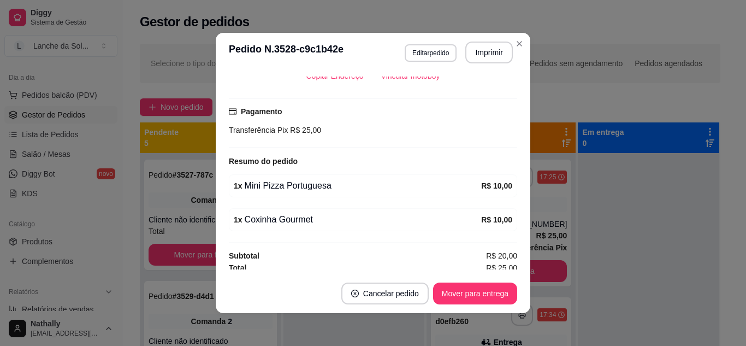
scroll to position [265, 0]
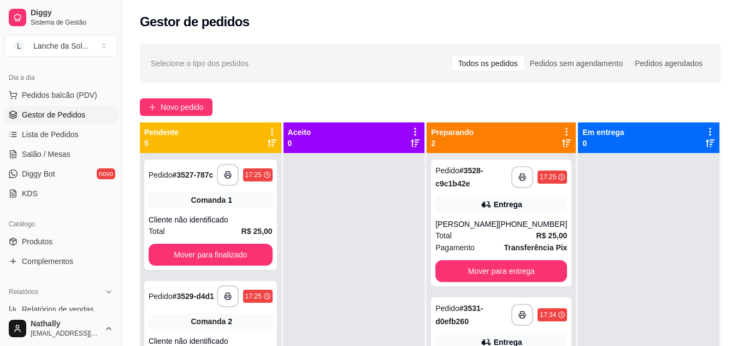
click at [57, 238] on link "Produtos" at bounding box center [60, 241] width 113 height 17
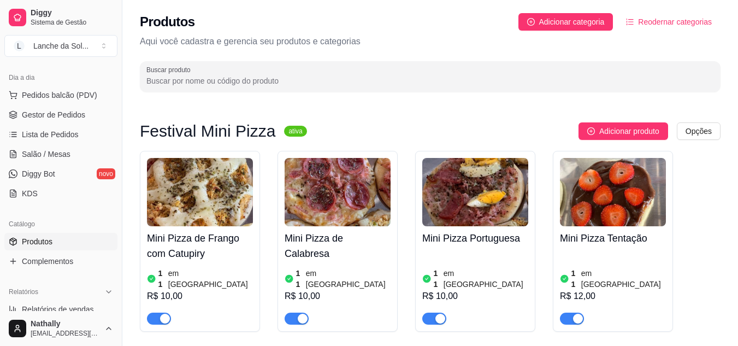
click at [56, 147] on link "Salão / Mesas" at bounding box center [60, 153] width 113 height 17
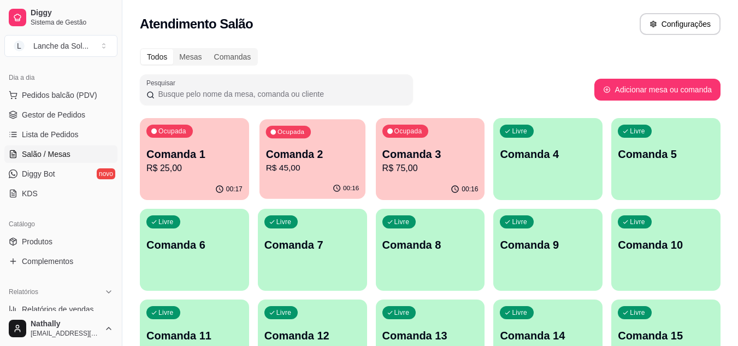
click at [342, 187] on div "00:16" at bounding box center [345, 188] width 27 height 9
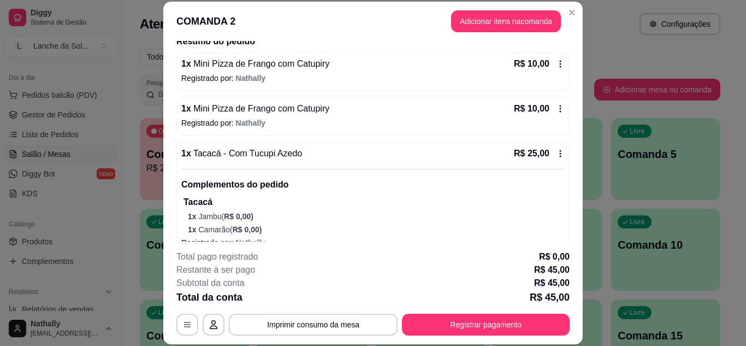
scroll to position [131, 0]
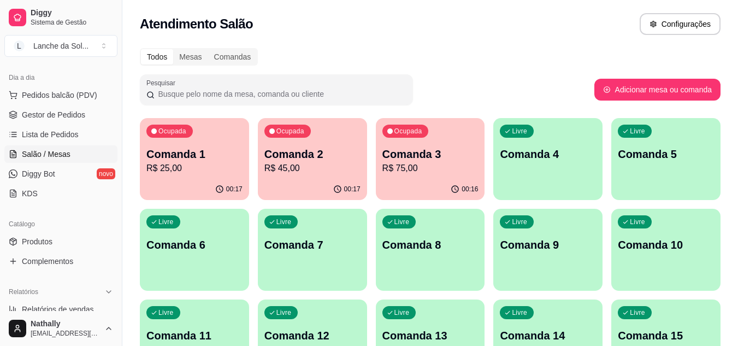
click at [60, 114] on span "Gestor de Pedidos" at bounding box center [53, 114] width 63 height 11
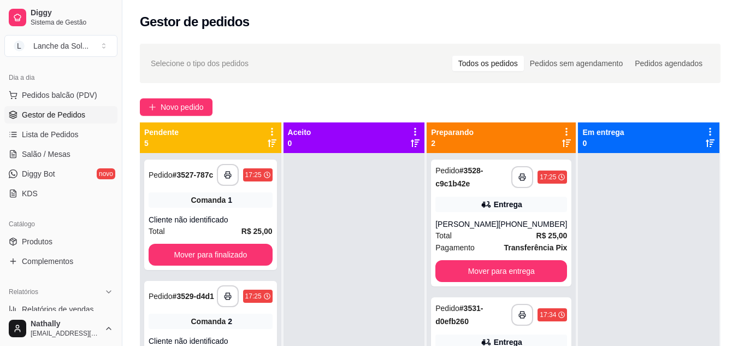
click at [468, 241] on div "Total R$ 25,00" at bounding box center [501, 235] width 132 height 12
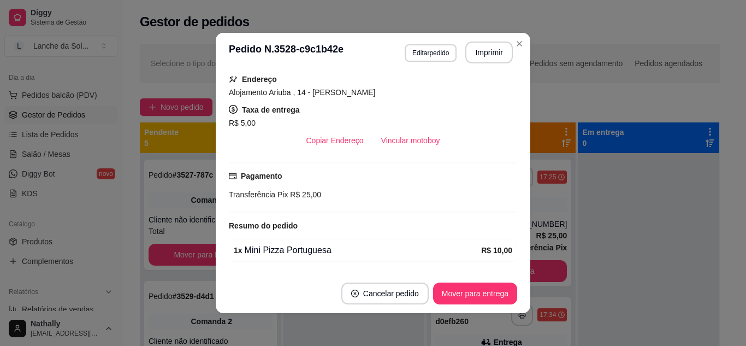
scroll to position [218, 0]
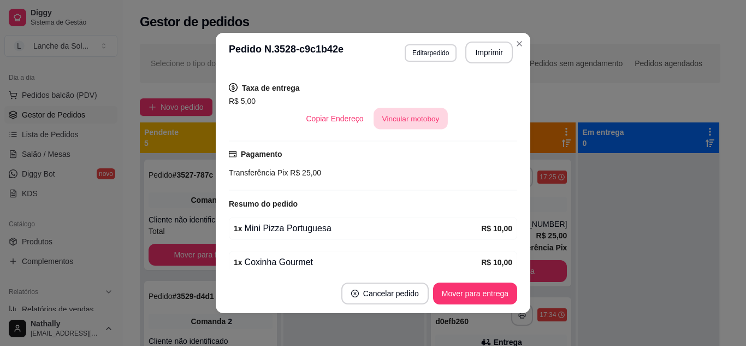
click at [414, 115] on button "Vincular motoboy" at bounding box center [410, 118] width 74 height 21
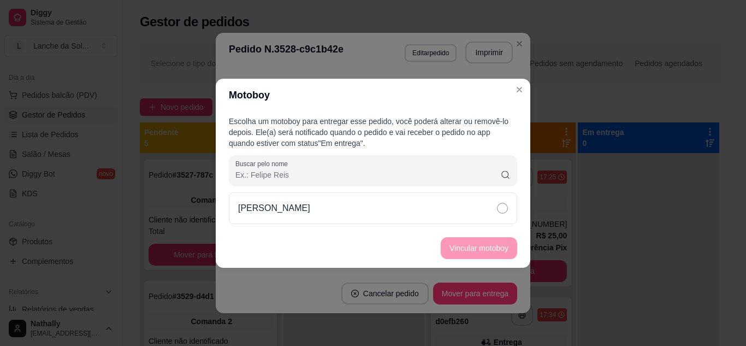
click at [488, 208] on div "[PERSON_NAME]" at bounding box center [373, 208] width 288 height 32
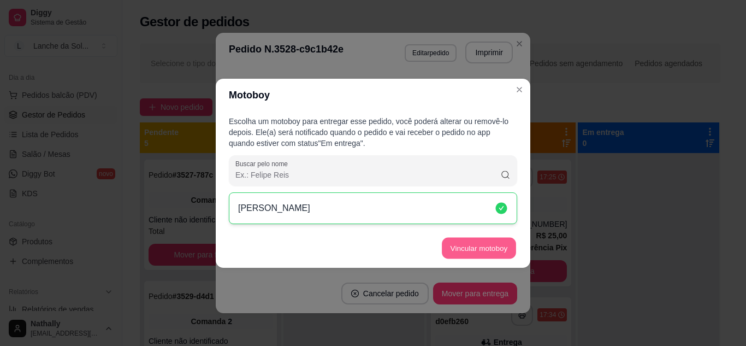
click at [480, 247] on button "Vincular motoboy" at bounding box center [479, 247] width 74 height 21
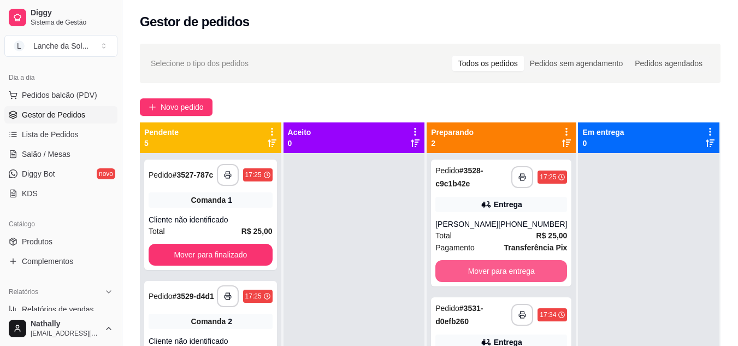
click at [550, 282] on button "Mover para entrega" at bounding box center [501, 271] width 132 height 22
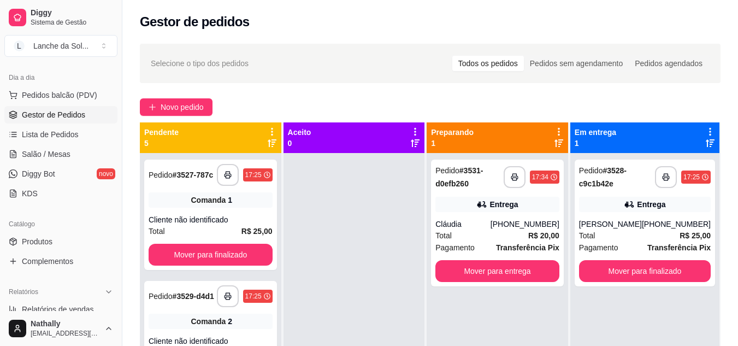
click at [520, 231] on div "Total R$ 20,00" at bounding box center [497, 235] width 124 height 12
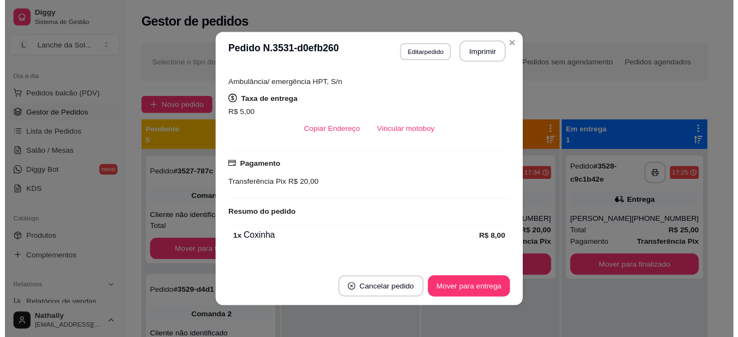
scroll to position [200, 0]
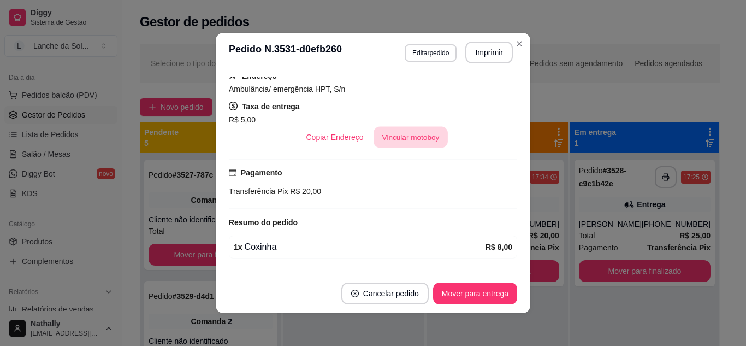
click at [415, 135] on button "Vincular motoboy" at bounding box center [410, 137] width 74 height 21
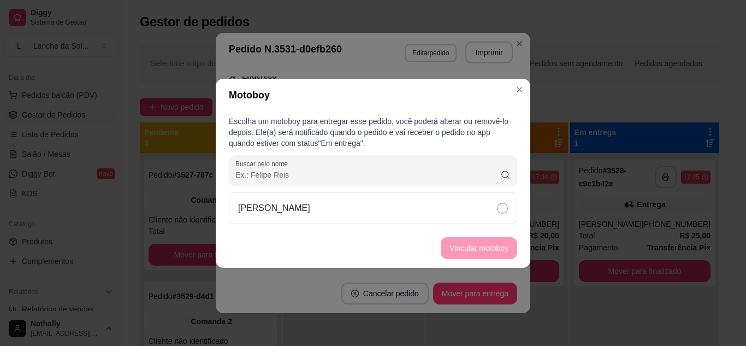
click at [473, 207] on div "[PERSON_NAME]" at bounding box center [373, 208] width 288 height 32
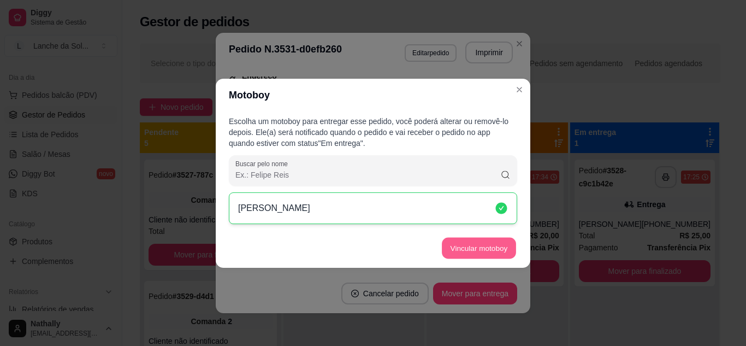
click at [474, 247] on button "Vincular motoboy" at bounding box center [479, 247] width 74 height 21
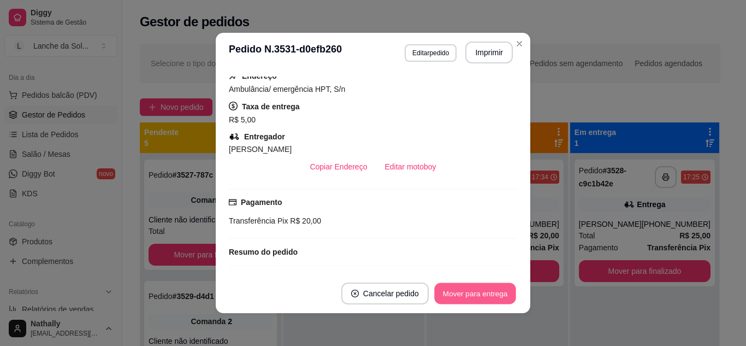
click at [488, 293] on button "Mover para entrega" at bounding box center [475, 293] width 82 height 21
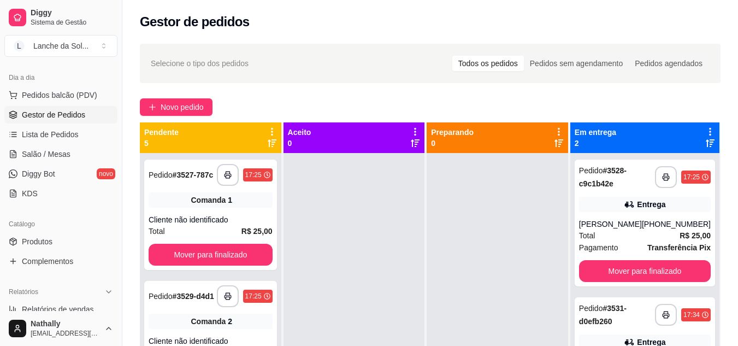
click at [84, 147] on link "Salão / Mesas" at bounding box center [60, 153] width 113 height 17
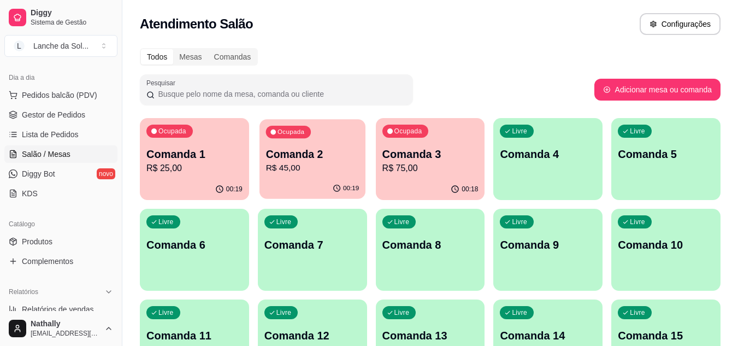
click at [321, 181] on div "00:19" at bounding box center [312, 188] width 106 height 21
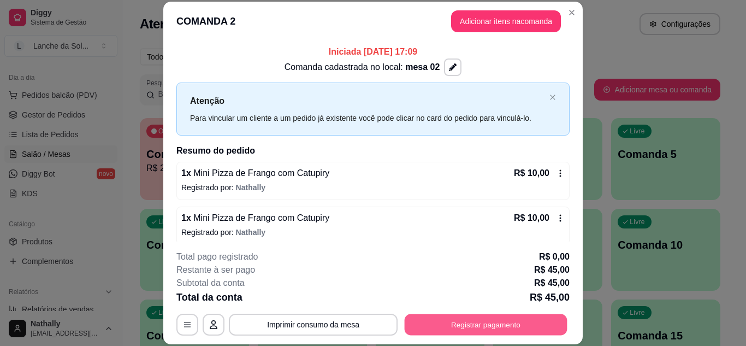
click at [491, 318] on button "Registrar pagamento" at bounding box center [486, 323] width 163 height 21
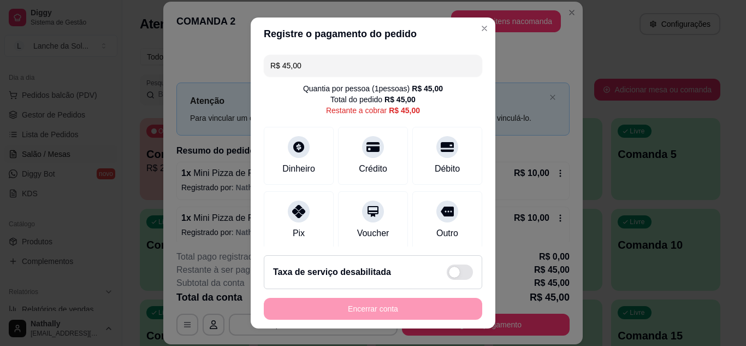
click at [289, 219] on div at bounding box center [299, 211] width 22 height 22
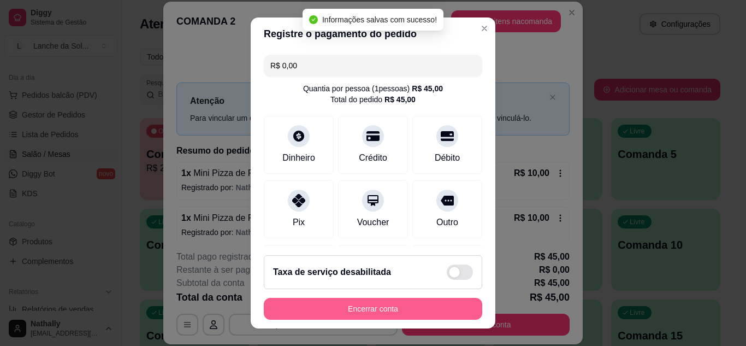
type input "R$ 0,00"
click at [359, 307] on button "Encerrar conta" at bounding box center [373, 308] width 212 height 21
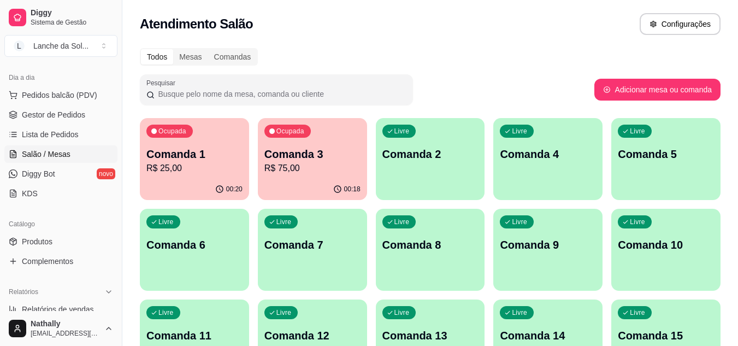
click at [81, 118] on span "Gestor de Pedidos" at bounding box center [53, 114] width 63 height 11
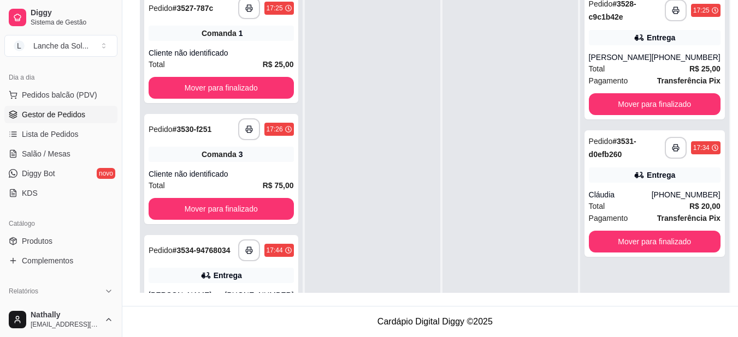
scroll to position [175, 0]
click at [259, 272] on div "Entrega" at bounding box center [221, 275] width 145 height 15
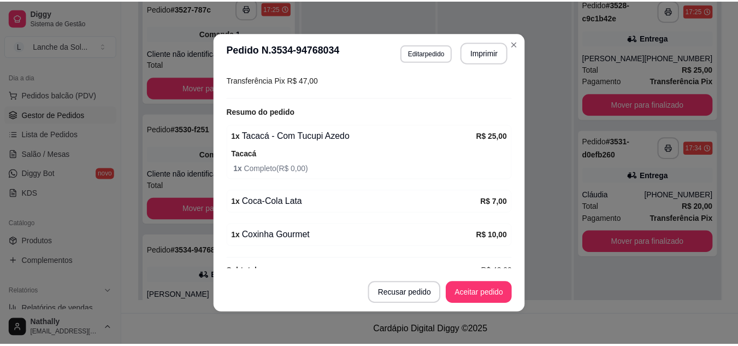
scroll to position [328, 0]
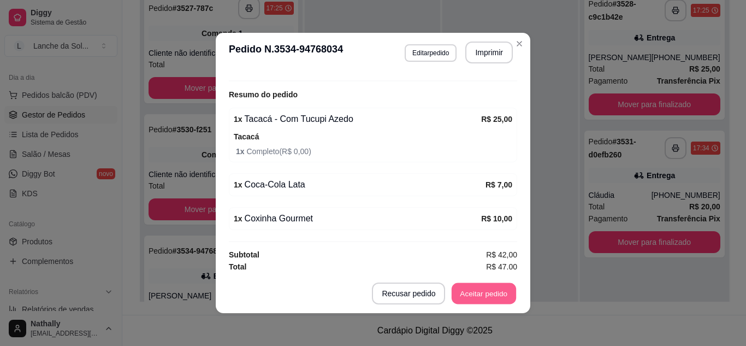
click at [489, 289] on button "Aceitar pedido" at bounding box center [484, 293] width 64 height 21
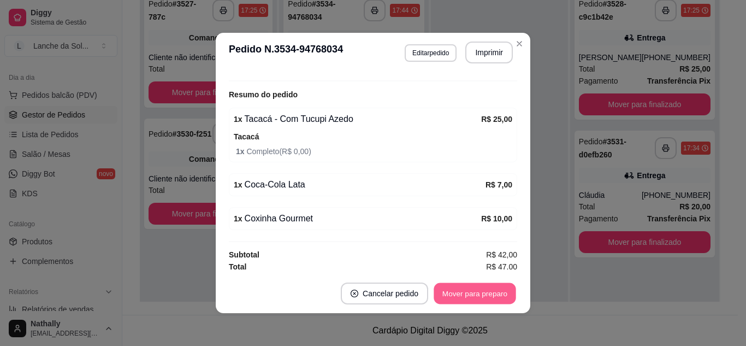
click at [483, 290] on button "Mover para preparo" at bounding box center [475, 293] width 82 height 21
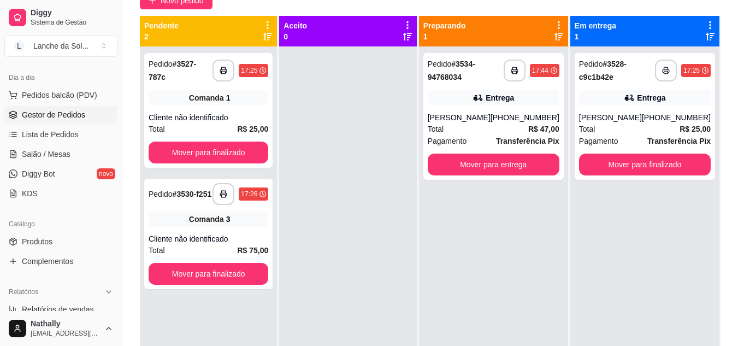
scroll to position [80, 0]
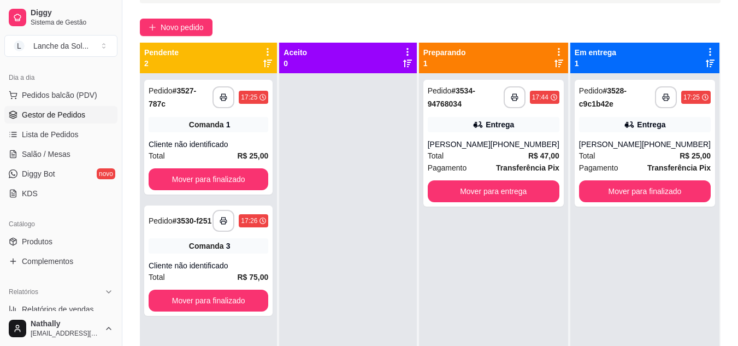
click at [45, 151] on span "Salão / Mesas" at bounding box center [46, 154] width 49 height 11
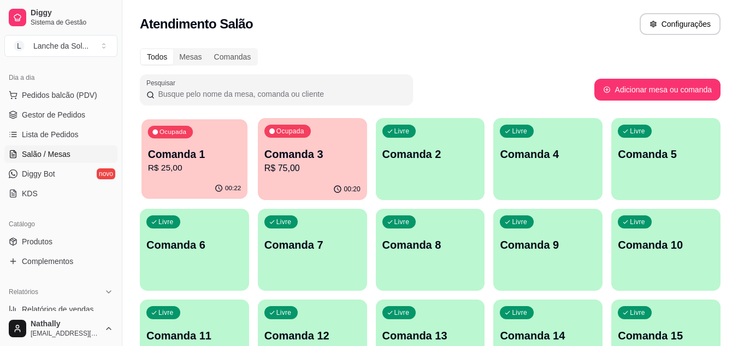
click at [206, 156] on p "Comanda 1" at bounding box center [194, 154] width 93 height 15
click at [175, 156] on p "Comanda 1" at bounding box center [194, 154] width 93 height 15
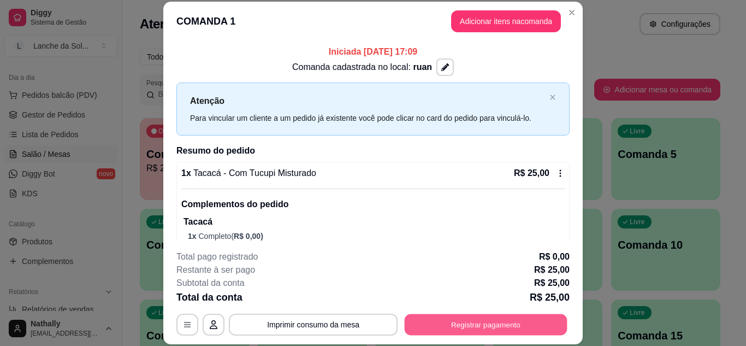
click at [449, 320] on button "Registrar pagamento" at bounding box center [486, 323] width 163 height 21
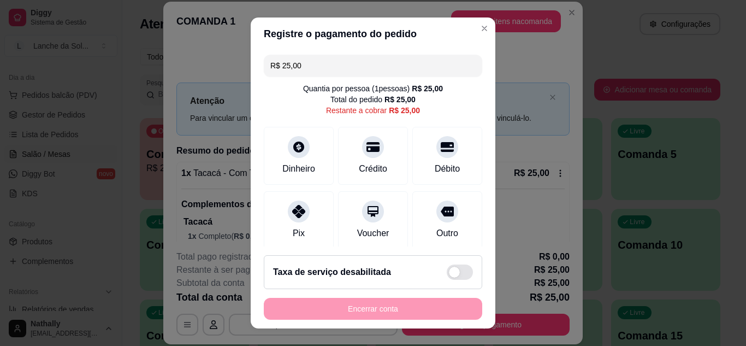
click at [307, 223] on div "Pix" at bounding box center [299, 220] width 70 height 58
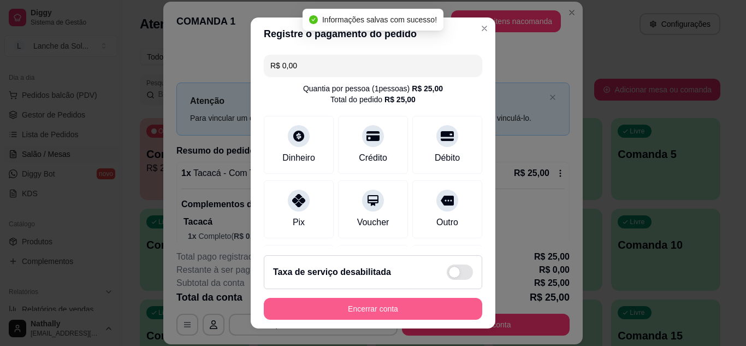
type input "R$ 0,00"
click at [312, 306] on button "Encerrar conta" at bounding box center [373, 308] width 212 height 21
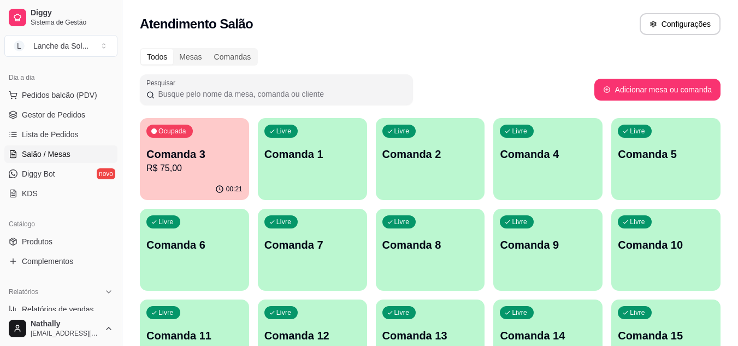
click at [75, 116] on span "Gestor de Pedidos" at bounding box center [53, 114] width 63 height 11
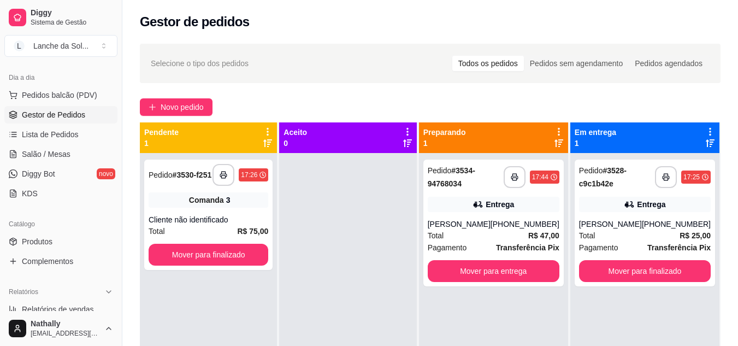
click at [86, 240] on link "Produtos" at bounding box center [60, 241] width 113 height 17
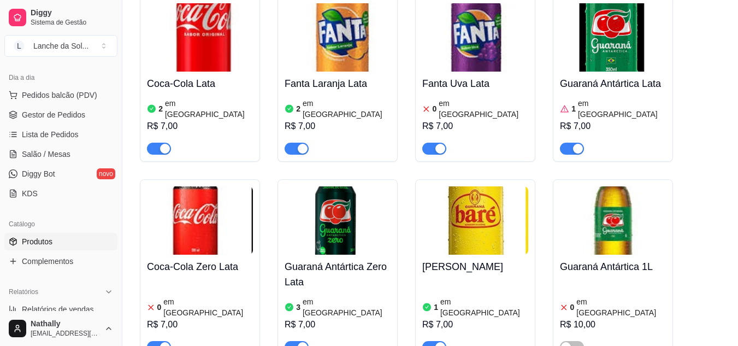
scroll to position [993, 0]
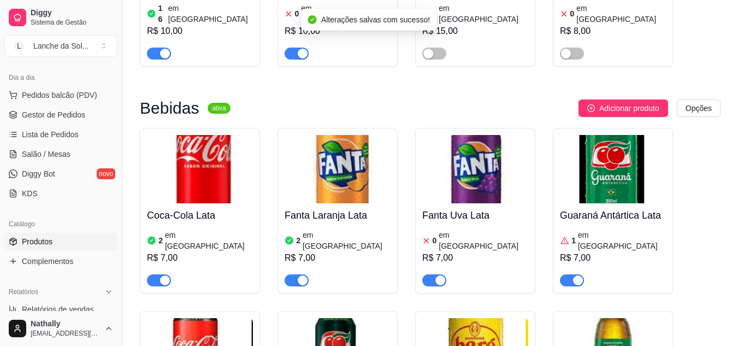
scroll to position [884, 0]
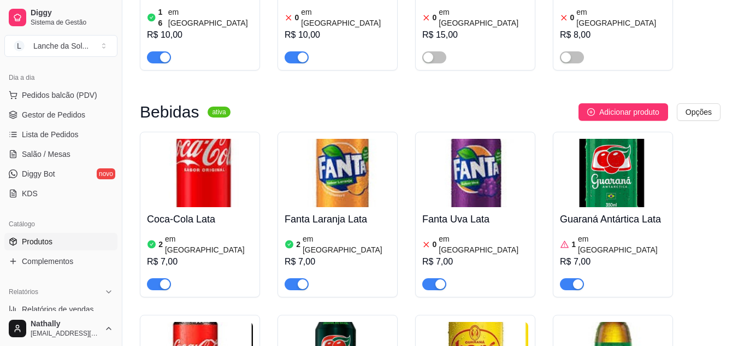
click at [434, 278] on button "button" at bounding box center [434, 284] width 24 height 12
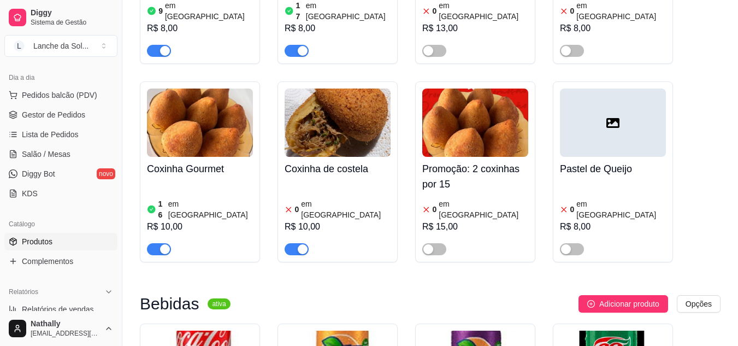
scroll to position [687, 0]
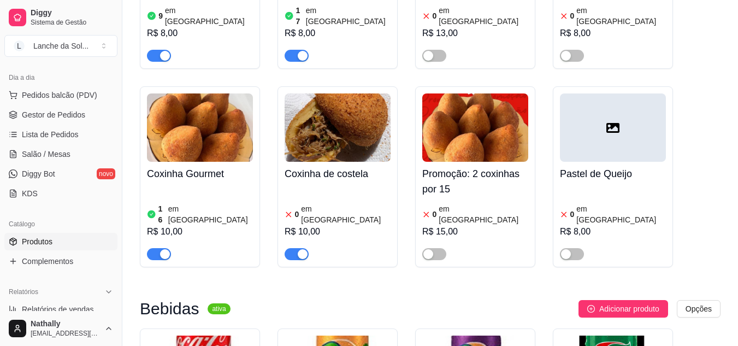
click at [298, 249] on div "button" at bounding box center [303, 254] width 10 height 10
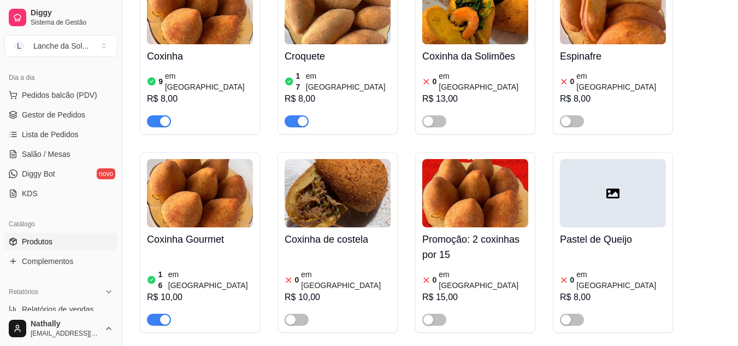
scroll to position [600, 0]
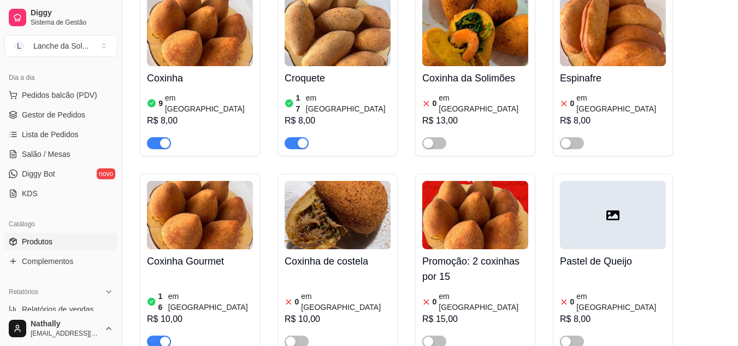
click at [78, 110] on span "Gestor de Pedidos" at bounding box center [53, 114] width 63 height 11
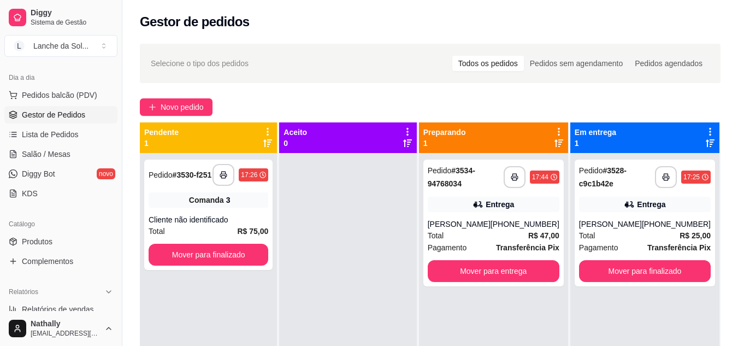
click at [620, 229] on div "[PERSON_NAME]" at bounding box center [610, 223] width 63 height 11
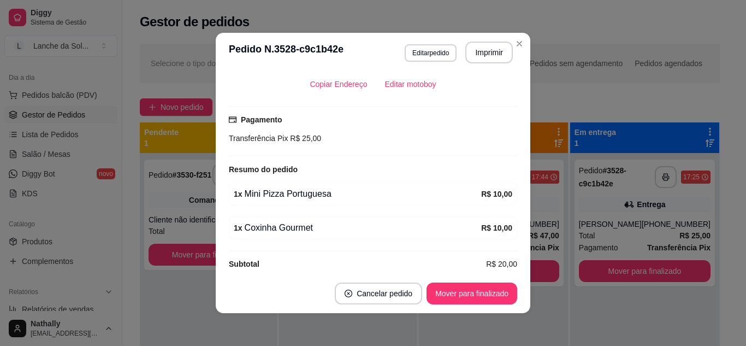
scroll to position [284, 0]
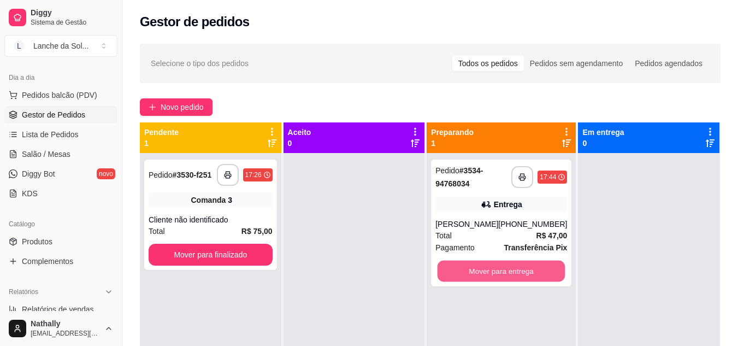
click at [542, 265] on button "Mover para entrega" at bounding box center [501, 270] width 128 height 21
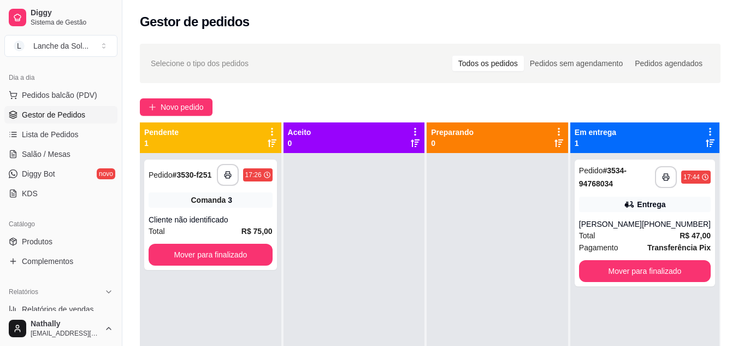
click at [629, 228] on div "[PERSON_NAME]" at bounding box center [610, 223] width 63 height 11
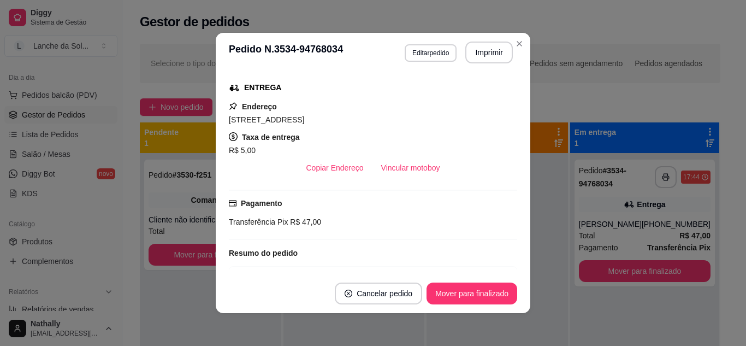
scroll to position [175, 0]
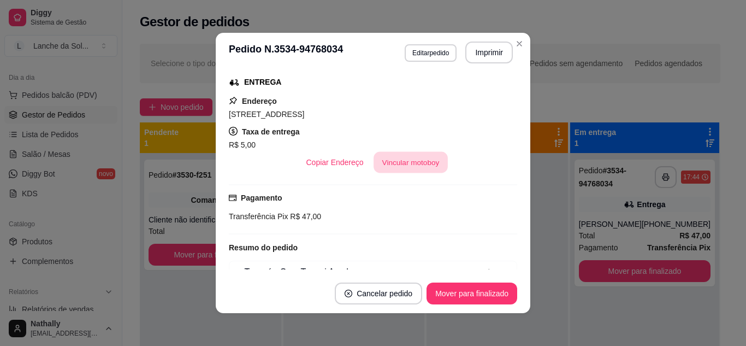
click at [424, 163] on button "Vincular motoboy" at bounding box center [410, 162] width 74 height 21
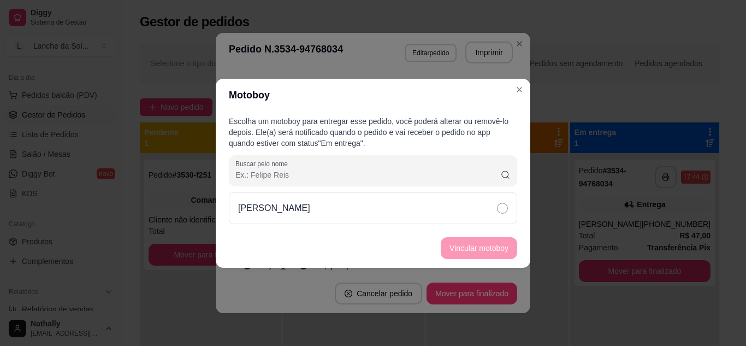
click at [486, 213] on div "[PERSON_NAME]" at bounding box center [373, 208] width 288 height 32
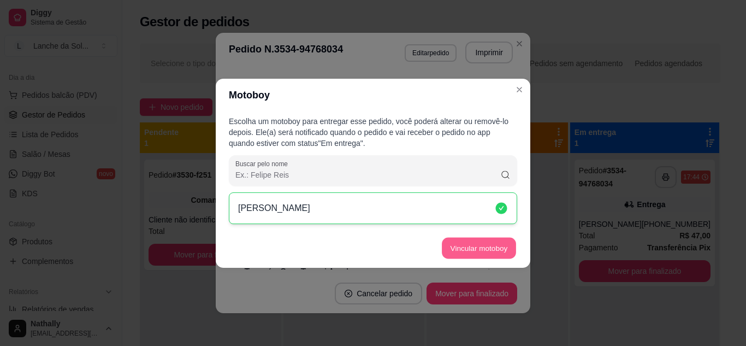
click at [494, 239] on button "Vincular motoboy" at bounding box center [479, 247] width 74 height 21
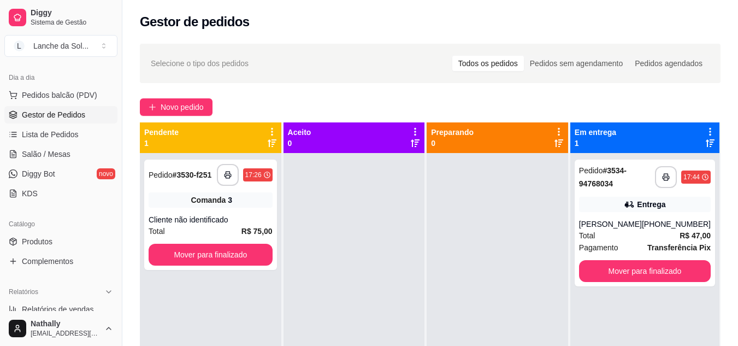
click at [79, 153] on link "Salão / Mesas" at bounding box center [60, 153] width 113 height 17
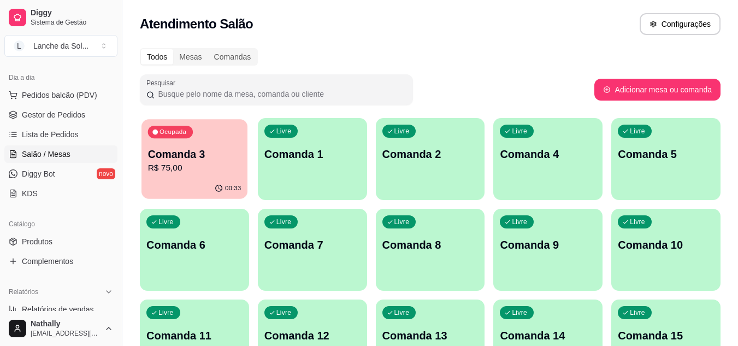
click at [212, 182] on div "00:33" at bounding box center [194, 188] width 106 height 21
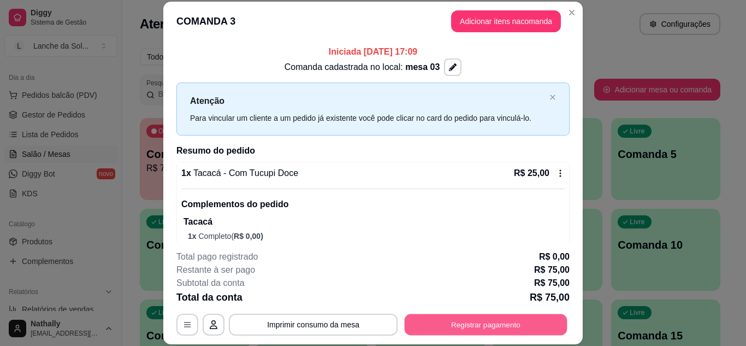
click at [493, 324] on button "Registrar pagamento" at bounding box center [486, 323] width 163 height 21
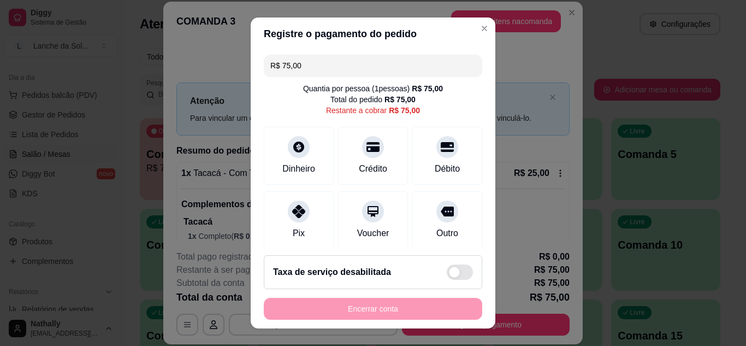
click at [282, 221] on div "Pix" at bounding box center [299, 220] width 70 height 58
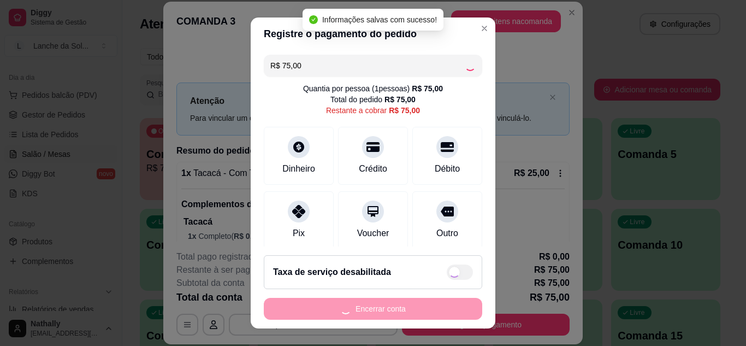
type input "R$ 0,00"
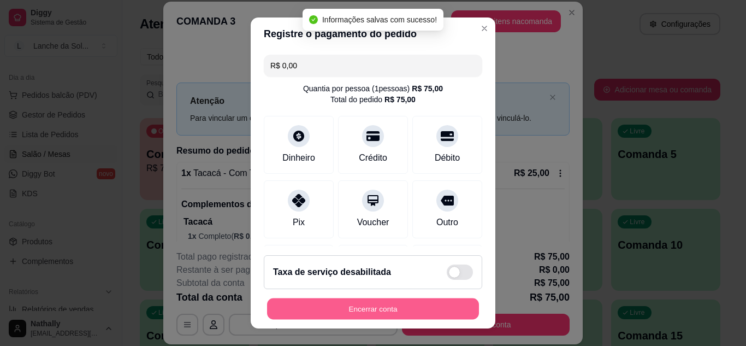
click at [353, 311] on button "Encerrar conta" at bounding box center [373, 308] width 212 height 21
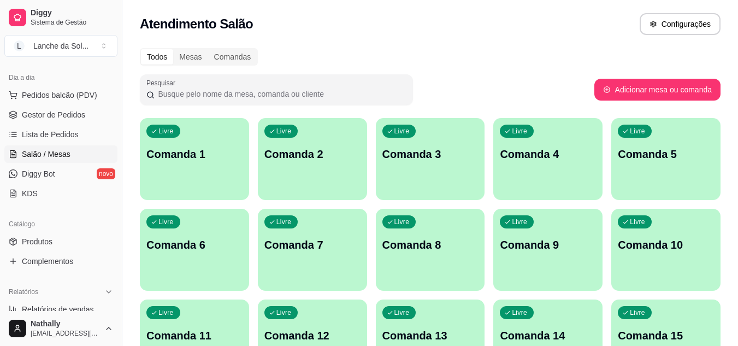
click at [69, 115] on span "Gestor de Pedidos" at bounding box center [53, 114] width 63 height 11
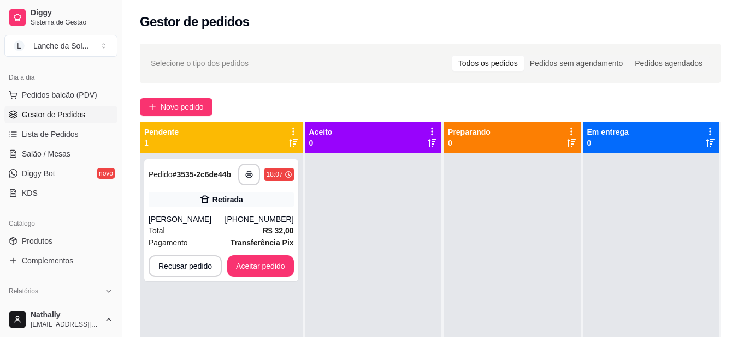
click at [268, 219] on div "[PHONE_NUMBER]" at bounding box center [259, 219] width 69 height 11
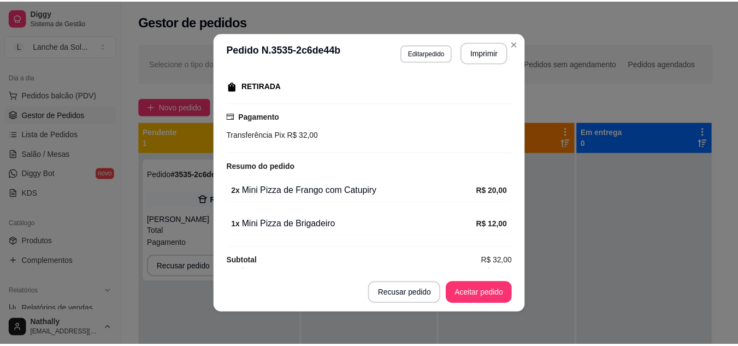
scroll to position [180, 0]
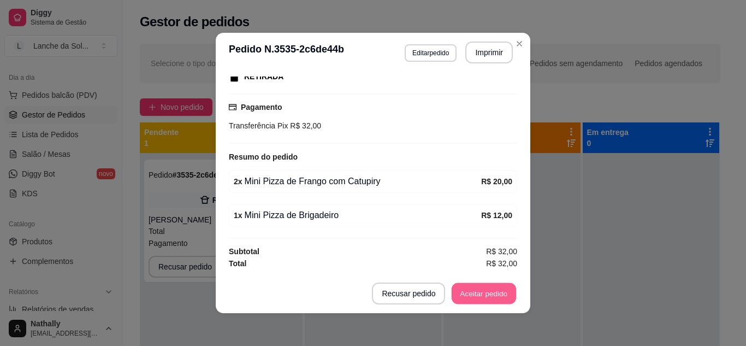
click at [484, 292] on button "Aceitar pedido" at bounding box center [484, 293] width 64 height 21
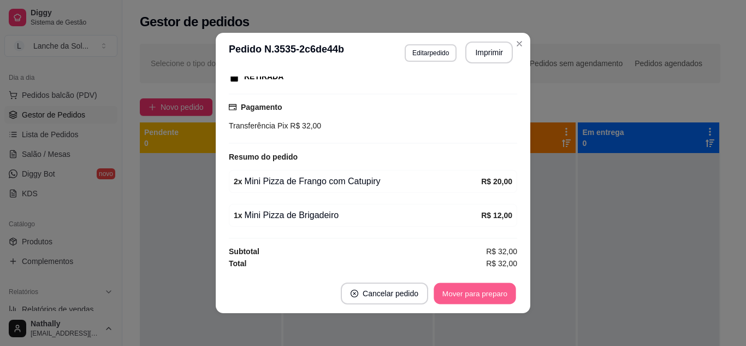
click at [484, 292] on button "Mover para preparo" at bounding box center [475, 293] width 82 height 21
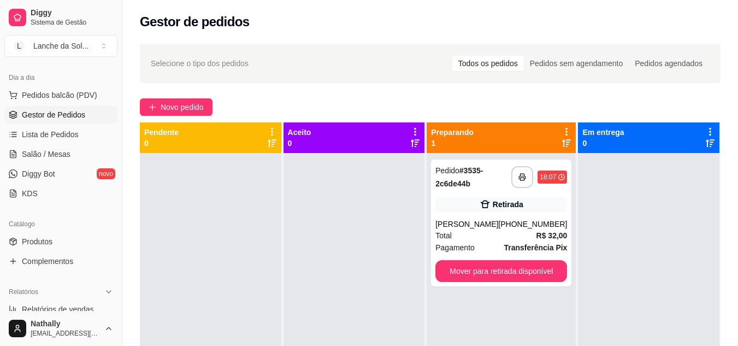
click at [48, 240] on span "Produtos" at bounding box center [37, 241] width 31 height 11
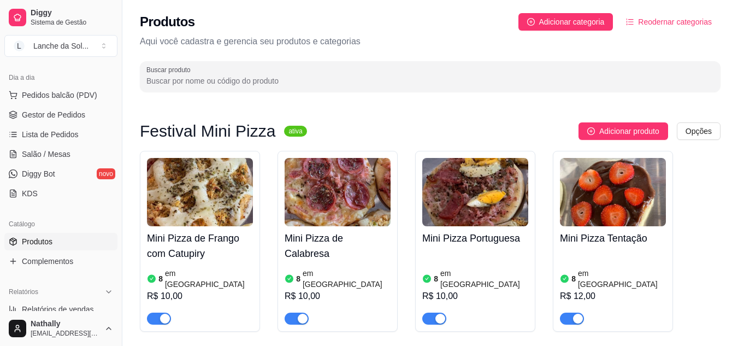
click at [573, 313] on div "button" at bounding box center [578, 318] width 10 height 10
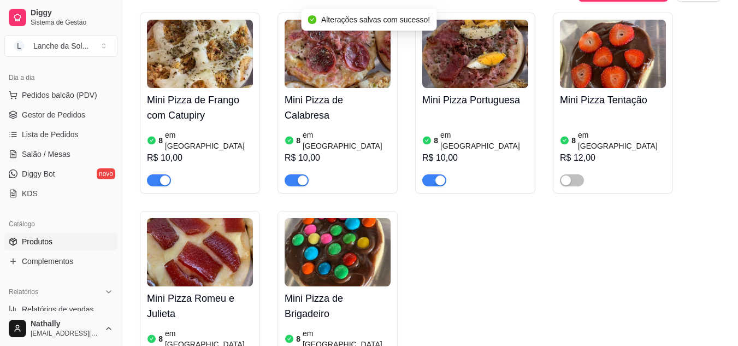
scroll to position [168, 0]
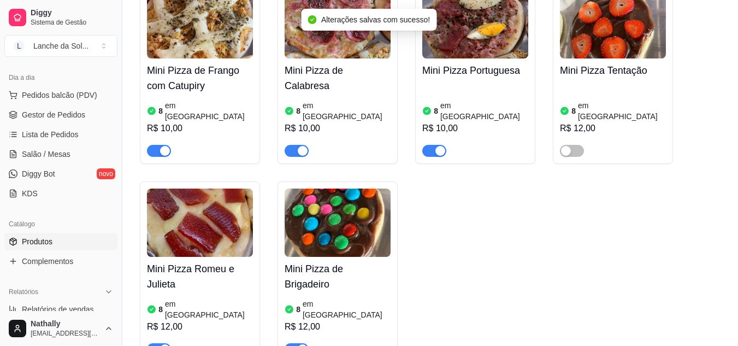
click at [297, 343] on button "button" at bounding box center [296, 349] width 24 height 12
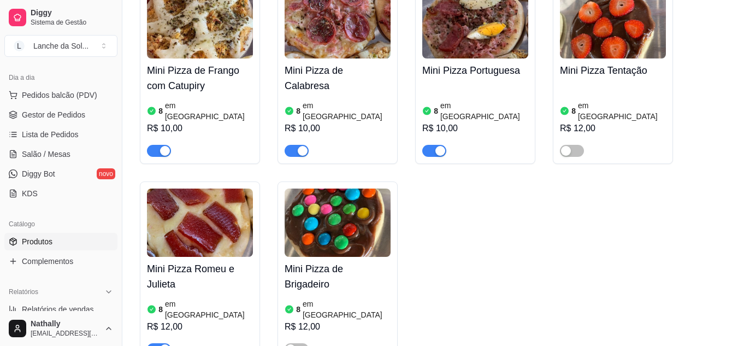
click at [53, 114] on span "Gestor de Pedidos" at bounding box center [53, 114] width 63 height 11
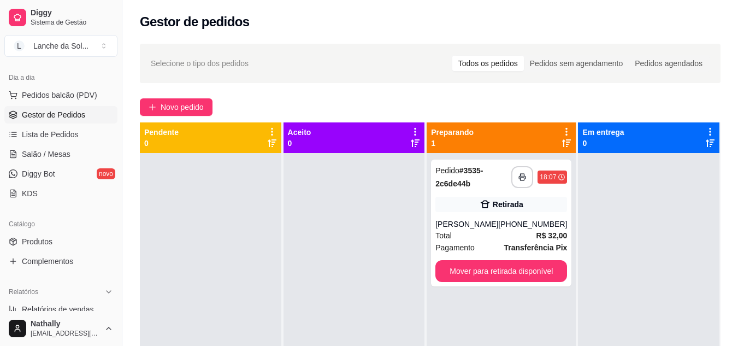
click at [81, 238] on link "Produtos" at bounding box center [60, 241] width 113 height 17
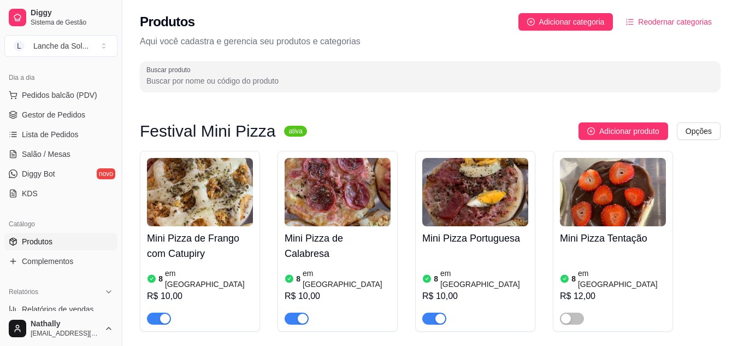
click at [330, 191] on img at bounding box center [337, 192] width 106 height 68
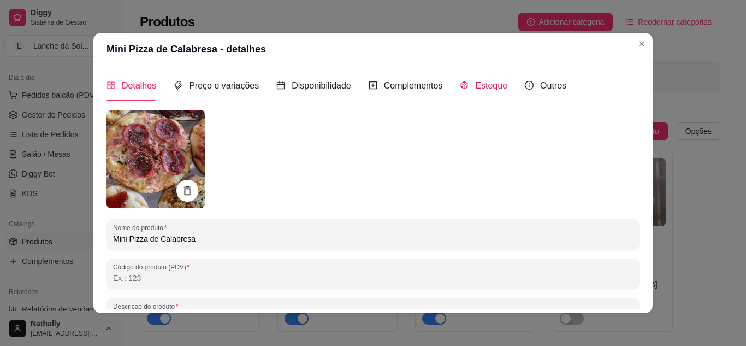
click at [475, 90] on span "Estoque" at bounding box center [491, 85] width 32 height 9
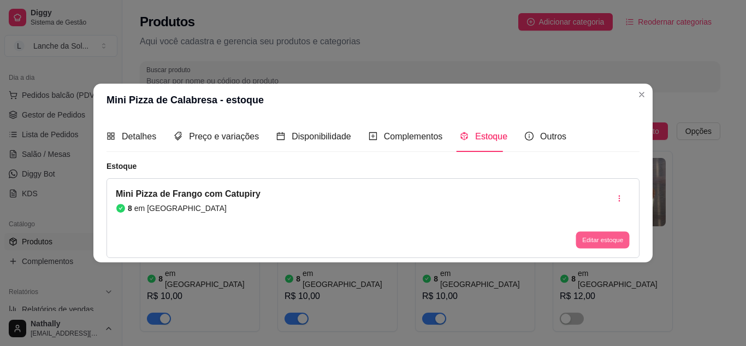
click at [605, 244] on button "Editar estoque" at bounding box center [602, 240] width 54 height 17
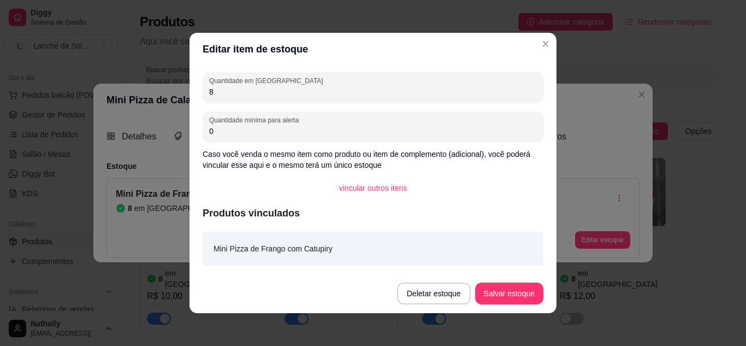
click at [551, 40] on header "Editar item de estoque" at bounding box center [372, 49] width 367 height 33
click at [645, 93] on div "Editar item de estoque Quantidade em estoque 8 Quantidade mínima para alerta 0 …" at bounding box center [373, 173] width 746 height 346
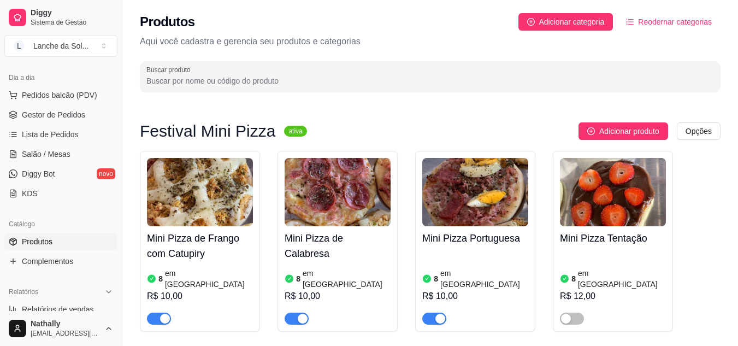
click at [369, 187] on img at bounding box center [337, 192] width 106 height 68
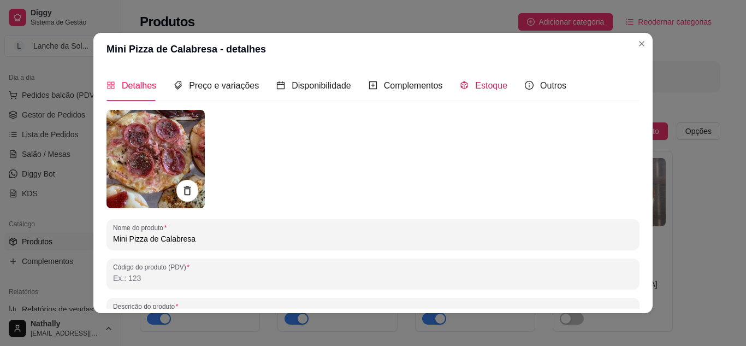
click at [460, 85] on icon "code-sandbox" at bounding box center [464, 85] width 9 height 9
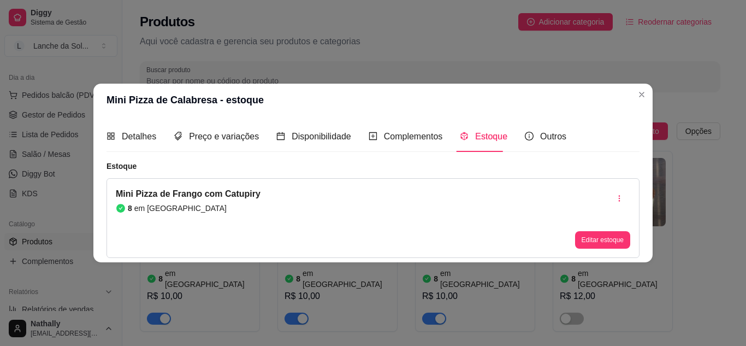
click at [456, 85] on header "Mini Pizza de Calabresa - estoque" at bounding box center [372, 100] width 559 height 33
click at [590, 242] on button "Editar estoque" at bounding box center [602, 240] width 54 height 17
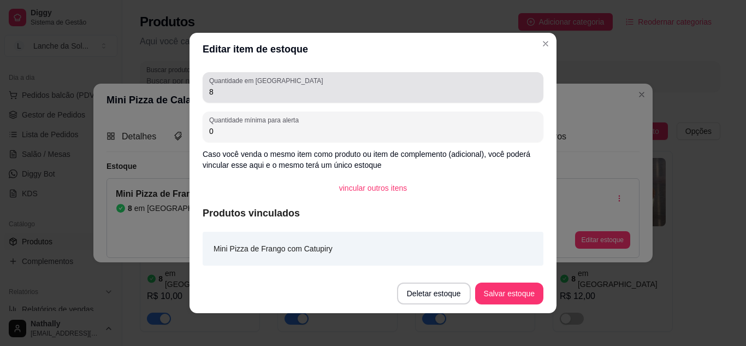
click at [450, 100] on div "Quantidade em estoque 8" at bounding box center [373, 87] width 341 height 31
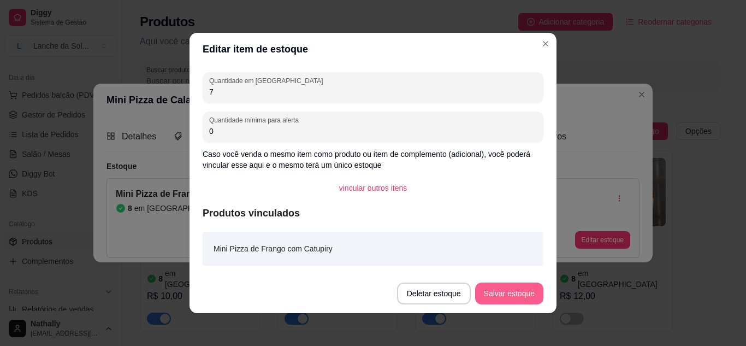
type input "7"
click at [484, 287] on button "Salvar estoque" at bounding box center [509, 293] width 67 height 21
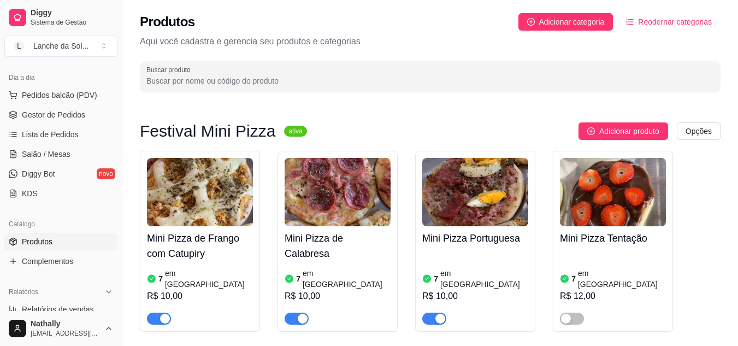
click at [80, 111] on span "Gestor de Pedidos" at bounding box center [53, 114] width 63 height 11
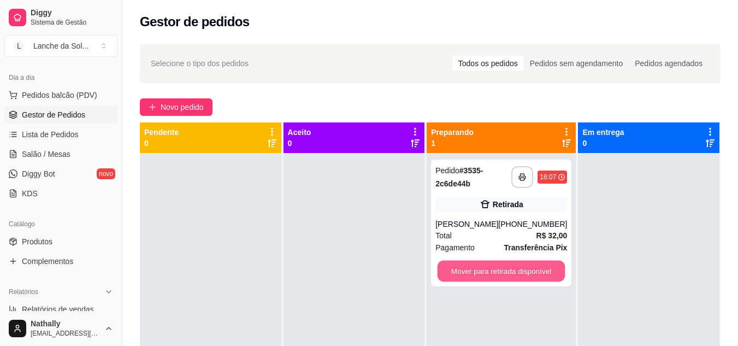
click at [477, 272] on button "Mover para retirada disponível" at bounding box center [501, 270] width 128 height 21
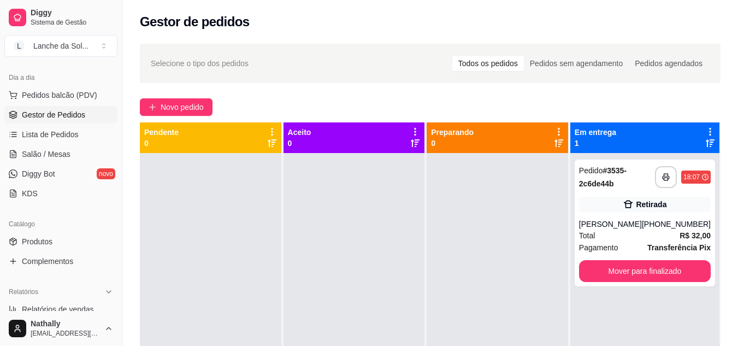
click at [46, 239] on span "Produtos" at bounding box center [37, 241] width 31 height 11
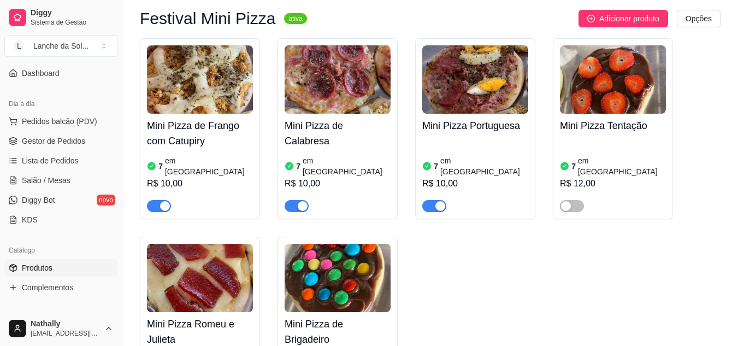
scroll to position [87, 0]
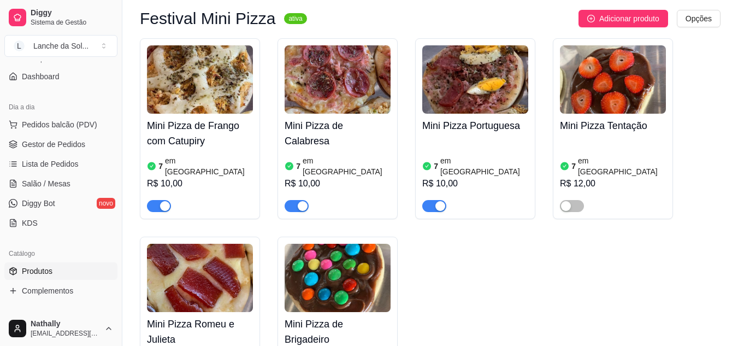
click at [153, 200] on span "button" at bounding box center [159, 206] width 24 height 12
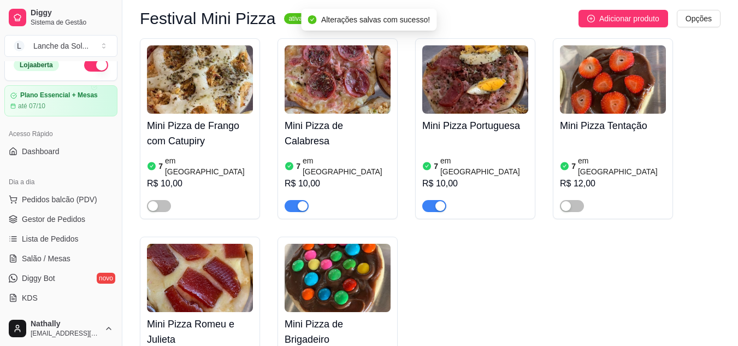
scroll to position [0, 0]
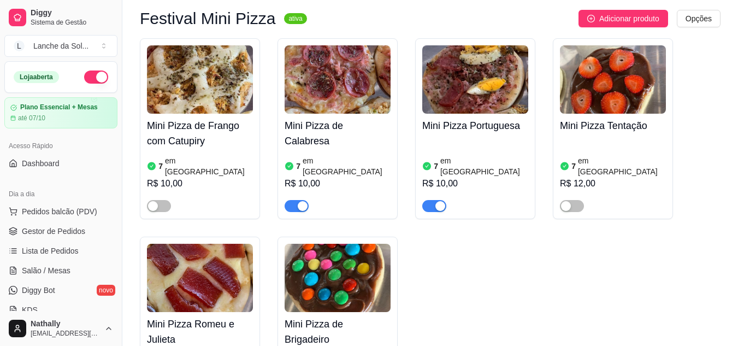
click at [69, 228] on span "Gestor de Pedidos" at bounding box center [53, 231] width 63 height 11
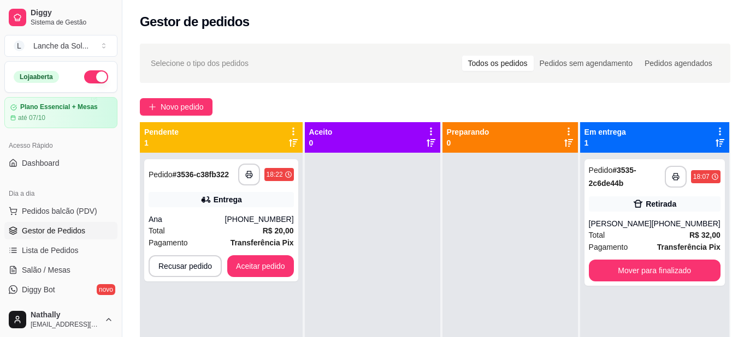
click at [178, 193] on div "Entrega" at bounding box center [221, 199] width 145 height 15
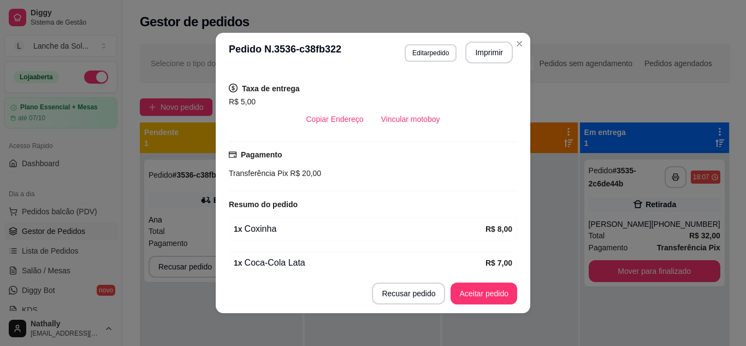
scroll to position [219, 0]
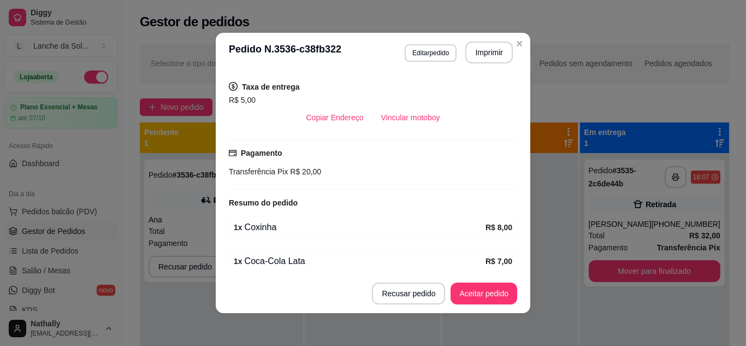
click at [515, 194] on div "feito há 0 minutos Horário do pedido [DATE] 18:22 Status do pedido ESPERANDO AC…" at bounding box center [373, 172] width 315 height 201
click at [484, 294] on button "Aceitar pedido" at bounding box center [484, 293] width 64 height 21
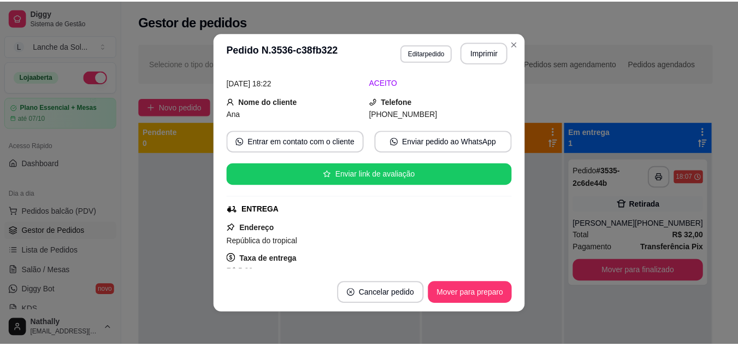
scroll to position [36, 0]
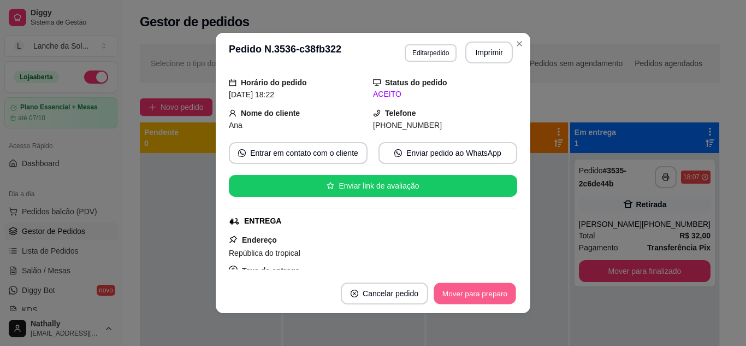
click at [461, 285] on button "Mover para preparo" at bounding box center [475, 293] width 82 height 21
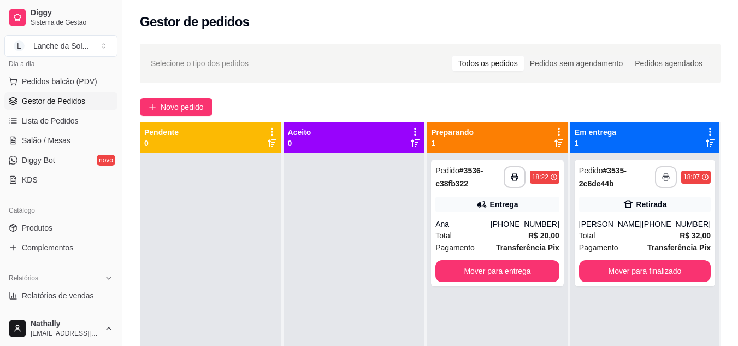
scroll to position [131, 0]
click at [64, 226] on link "Produtos" at bounding box center [60, 226] width 113 height 17
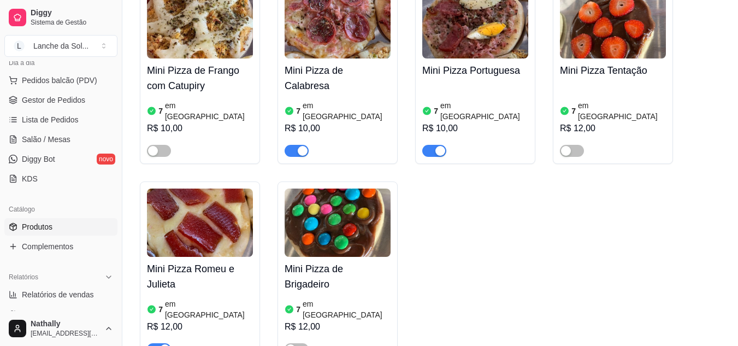
scroll to position [175, 0]
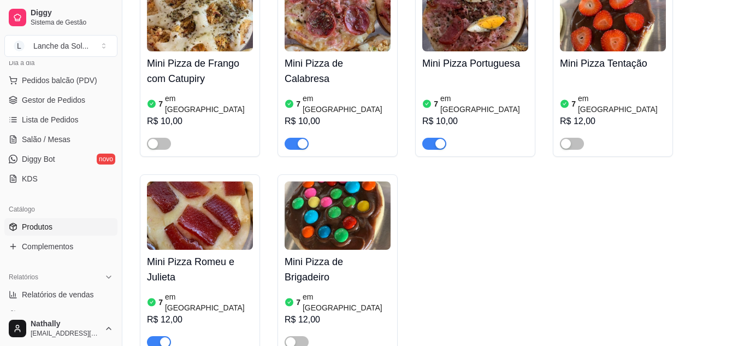
click at [73, 98] on span "Gestor de Pedidos" at bounding box center [53, 99] width 63 height 11
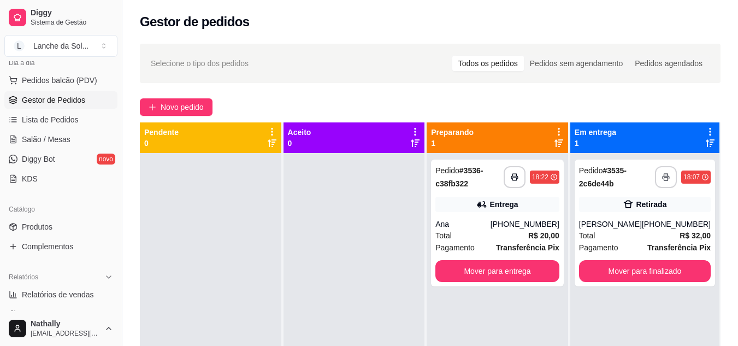
click at [57, 116] on span "Lista de Pedidos" at bounding box center [50, 119] width 57 height 11
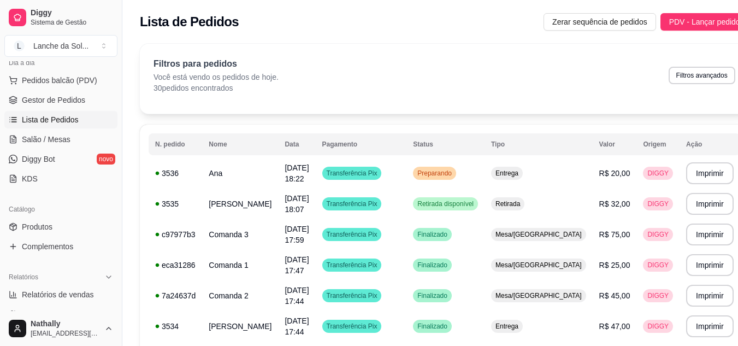
click at [54, 134] on span "Salão / Mesas" at bounding box center [46, 139] width 49 height 11
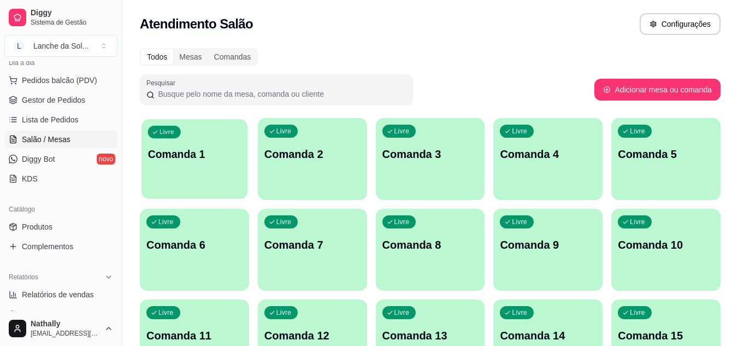
click at [200, 151] on p "Comanda 1" at bounding box center [194, 154] width 93 height 15
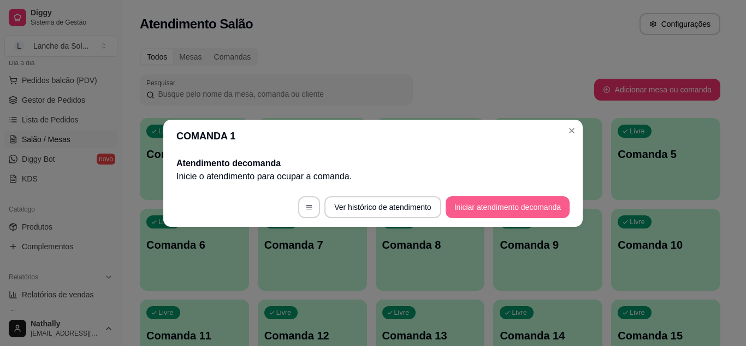
click at [468, 208] on button "Iniciar atendimento de comanda" at bounding box center [508, 207] width 124 height 22
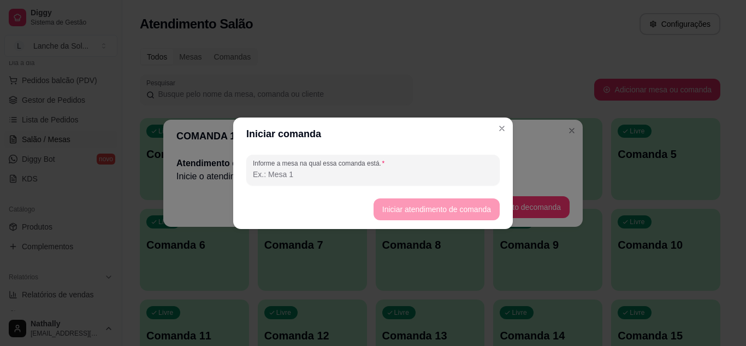
click at [373, 174] on input "Informe a mesa na qual essa comanda está." at bounding box center [373, 174] width 240 height 11
type input "01"
click at [406, 203] on button "Iniciar atendimento de comanda" at bounding box center [436, 209] width 126 height 22
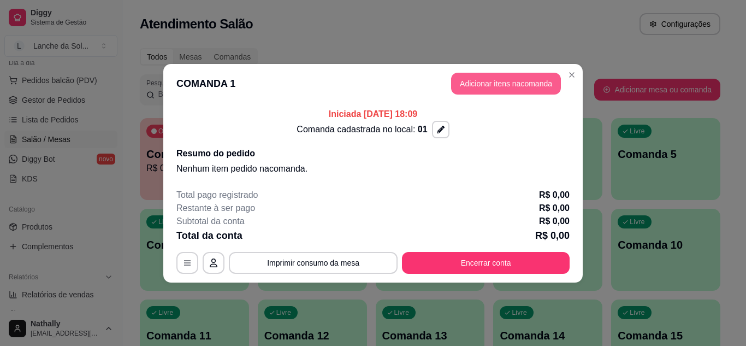
click at [505, 84] on button "Adicionar itens na comanda" at bounding box center [506, 84] width 110 height 22
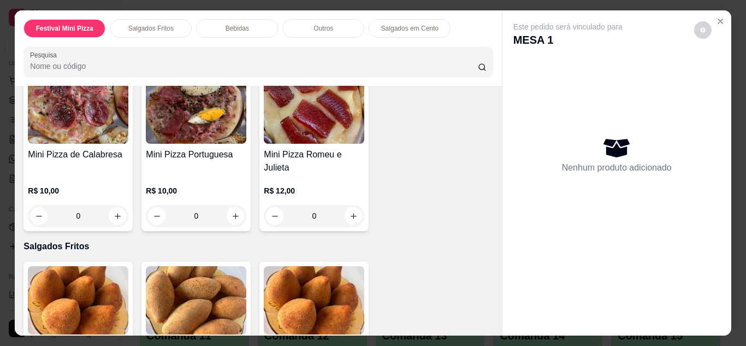
scroll to position [82, 0]
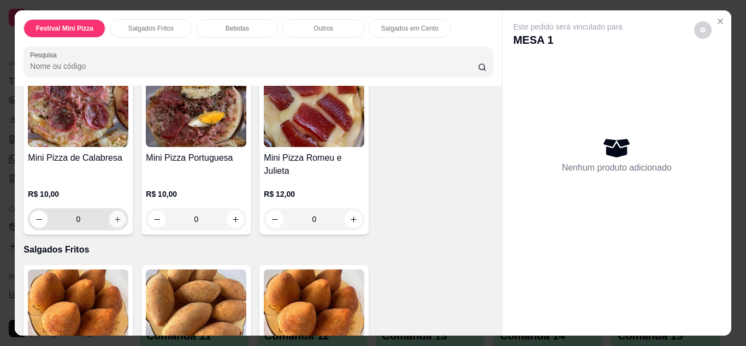
click at [114, 215] on icon "increase-product-quantity" at bounding box center [118, 219] width 8 height 8
type input "1"
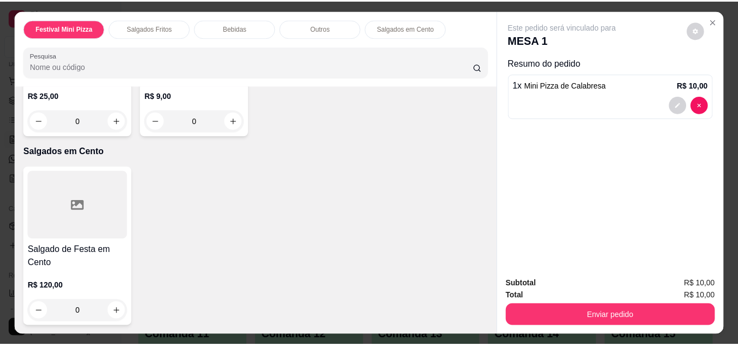
scroll to position [924, 0]
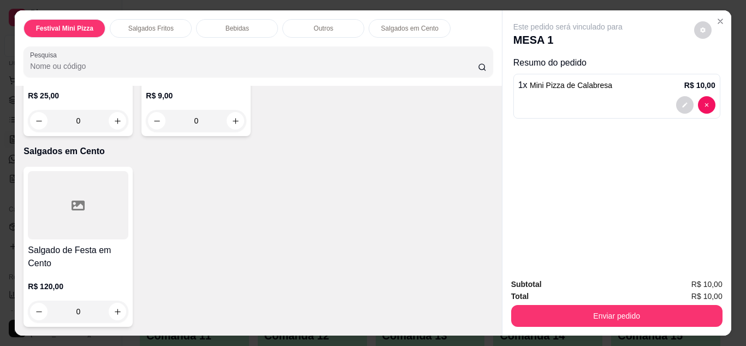
click at [232, 132] on div "0" at bounding box center [196, 121] width 100 height 22
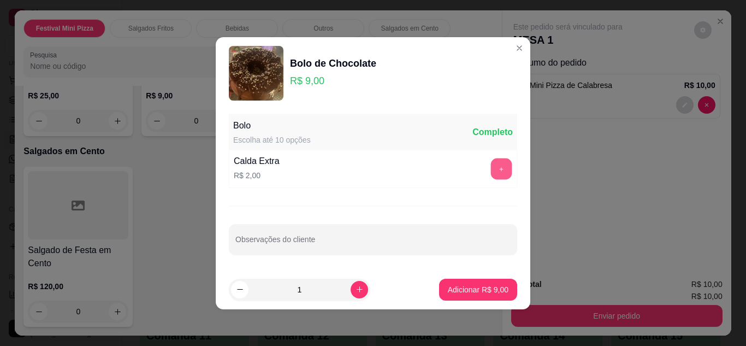
click at [499, 175] on button "+" at bounding box center [501, 168] width 21 height 21
click at [446, 166] on button "-" at bounding box center [452, 168] width 21 height 21
click at [460, 284] on p "Adicionar R$ 9,00" at bounding box center [477, 289] width 59 height 10
type input "1"
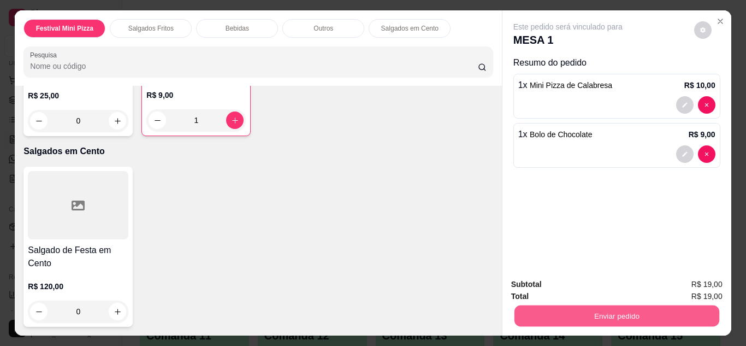
click at [617, 305] on button "Enviar pedido" at bounding box center [616, 315] width 205 height 21
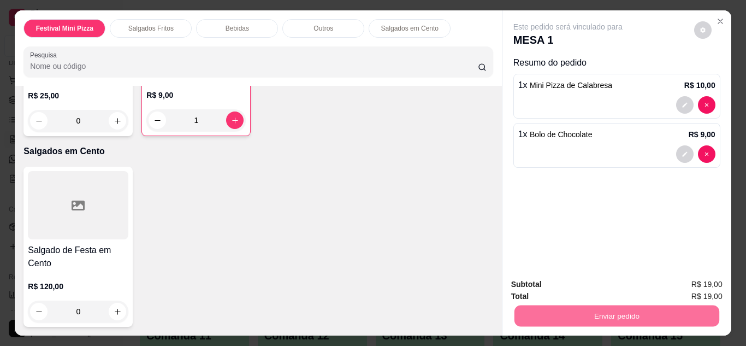
click at [603, 277] on button "Não registrar e enviar pedido" at bounding box center [581, 285] width 114 height 21
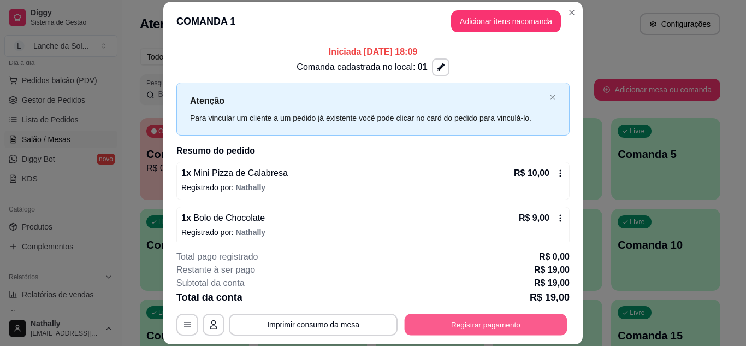
click at [476, 321] on button "Registrar pagamento" at bounding box center [486, 323] width 163 height 21
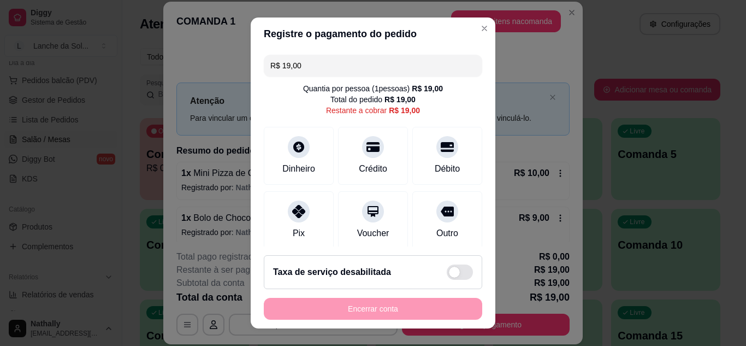
click at [295, 211] on icon at bounding box center [298, 211] width 13 height 13
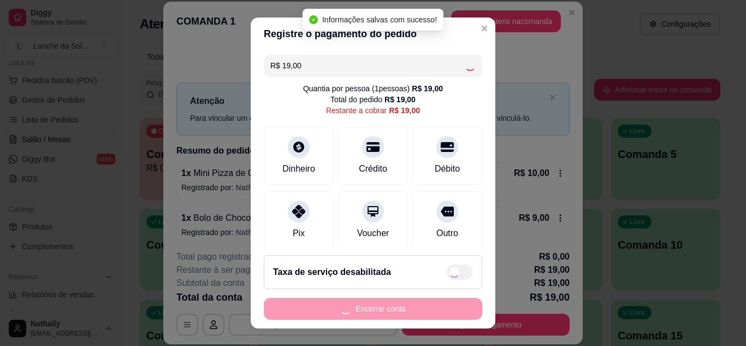
type input "R$ 0,00"
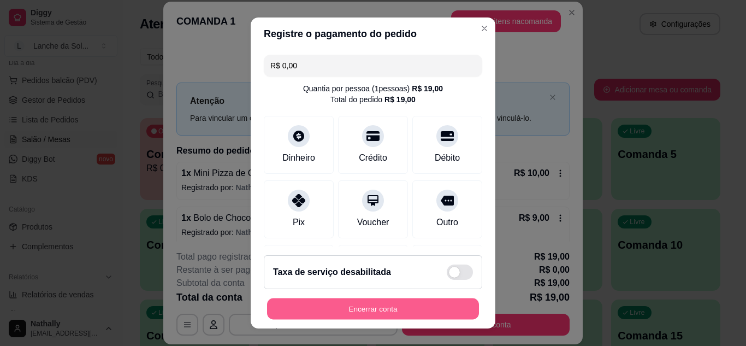
click at [365, 308] on button "Encerrar conta" at bounding box center [373, 308] width 212 height 21
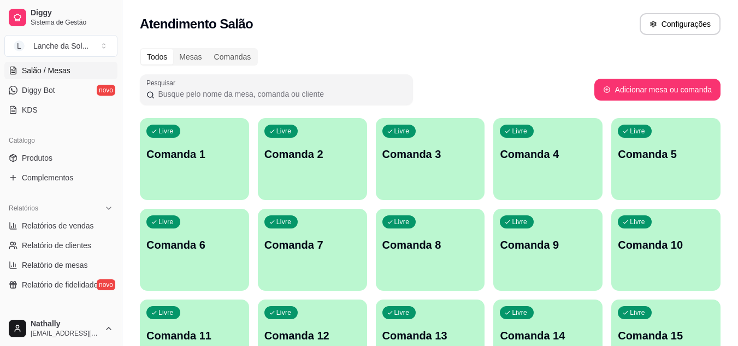
scroll to position [201, 0]
click at [70, 221] on span "Relatórios de vendas" at bounding box center [58, 223] width 72 height 11
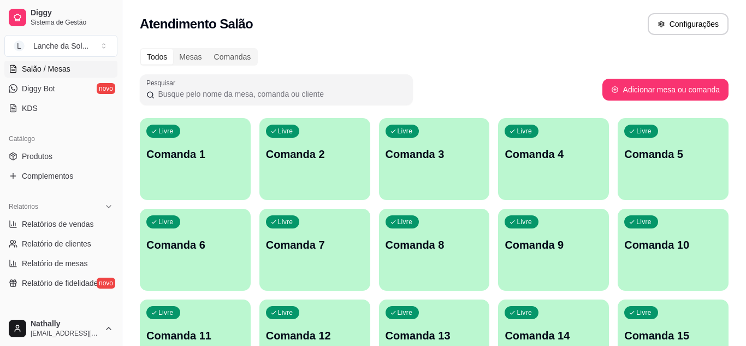
select select "ALL"
select select "0"
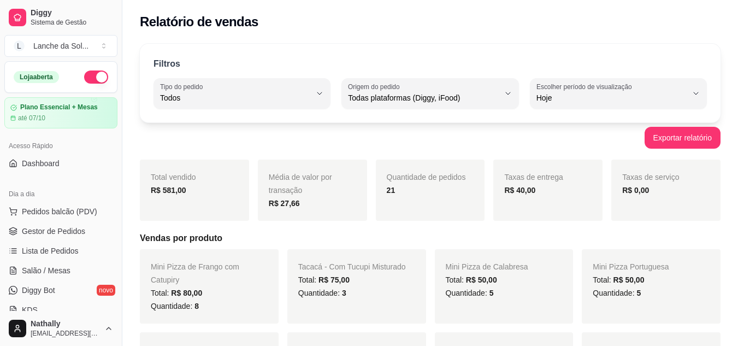
click at [67, 229] on span "Gestor de Pedidos" at bounding box center [53, 231] width 63 height 11
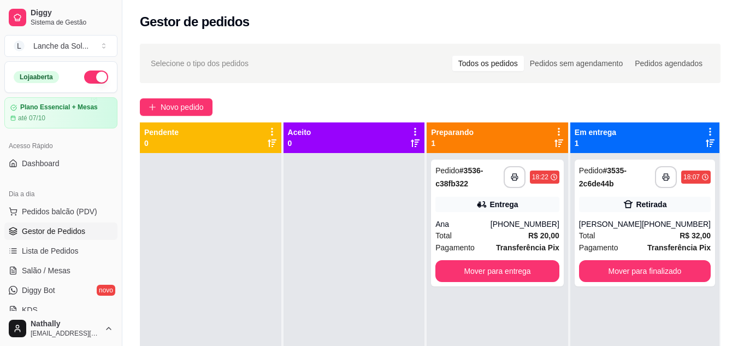
click at [470, 217] on div "**********" at bounding box center [497, 222] width 133 height 127
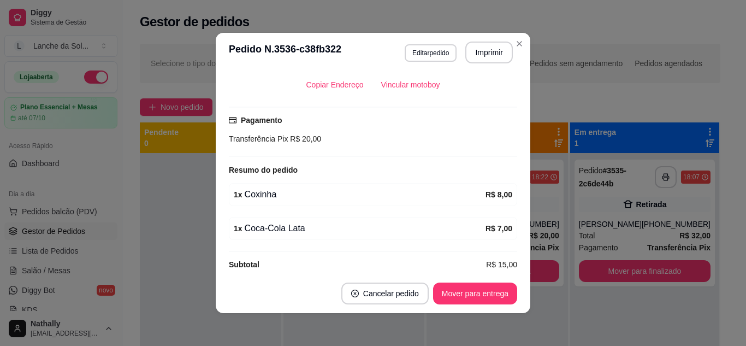
scroll to position [265, 0]
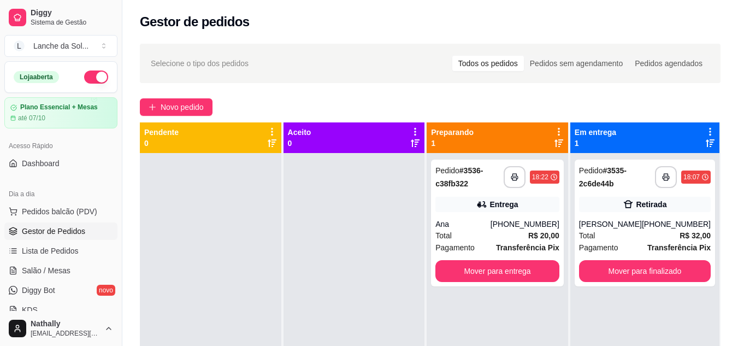
click at [596, 186] on strong "# 3535-2c6de44b" at bounding box center [603, 177] width 48 height 22
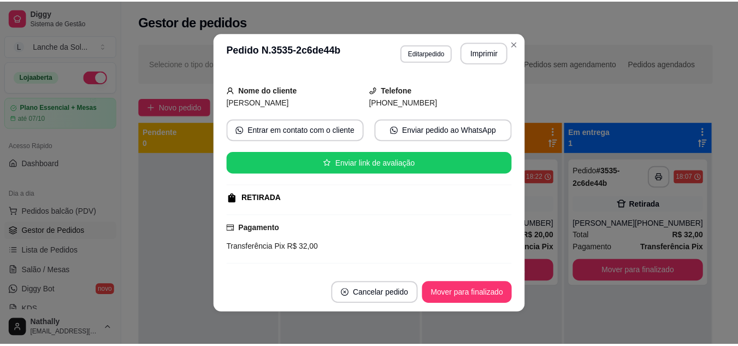
scroll to position [0, 0]
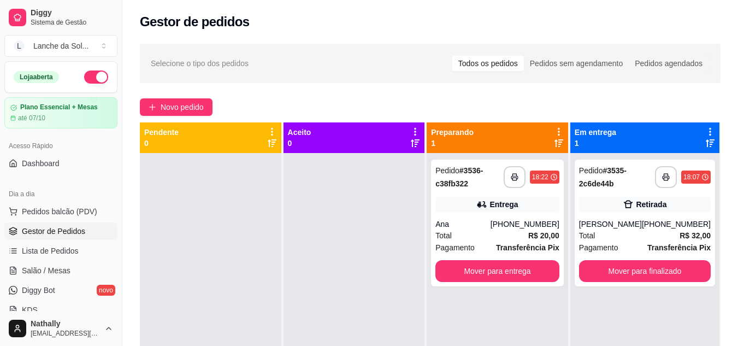
click at [104, 46] on button "L Lanche da Sol ..." at bounding box center [60, 46] width 113 height 22
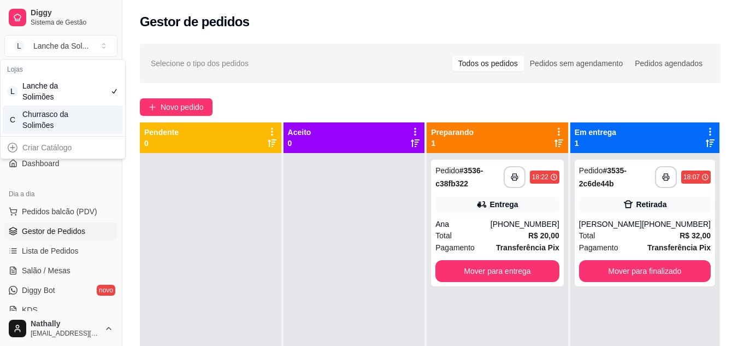
click at [46, 120] on div "Churrasco da Solimões" at bounding box center [46, 120] width 49 height 22
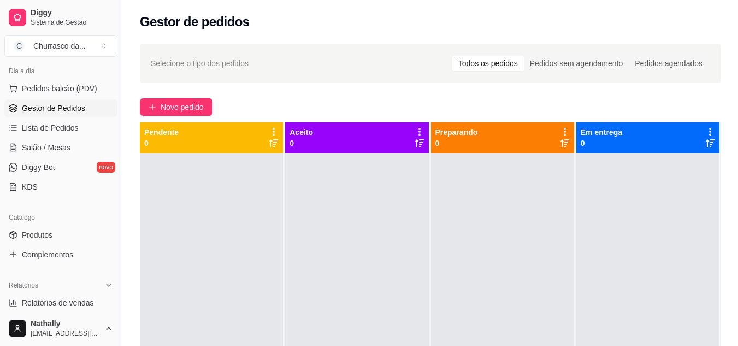
scroll to position [129, 0]
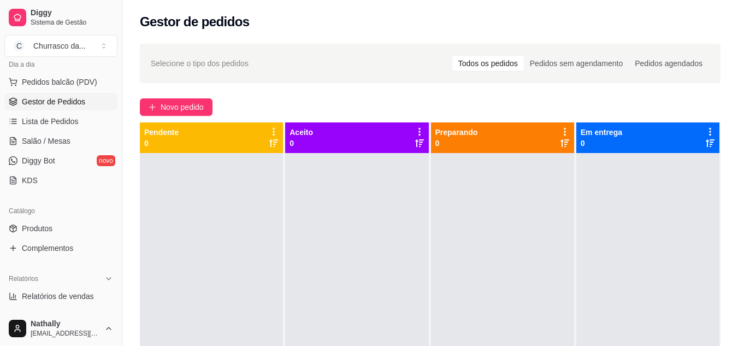
click at [42, 226] on span "Produtos" at bounding box center [37, 228] width 31 height 11
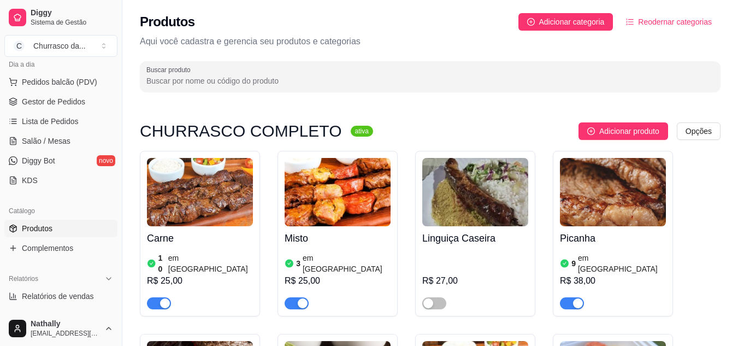
click at [197, 200] on img at bounding box center [200, 192] width 106 height 68
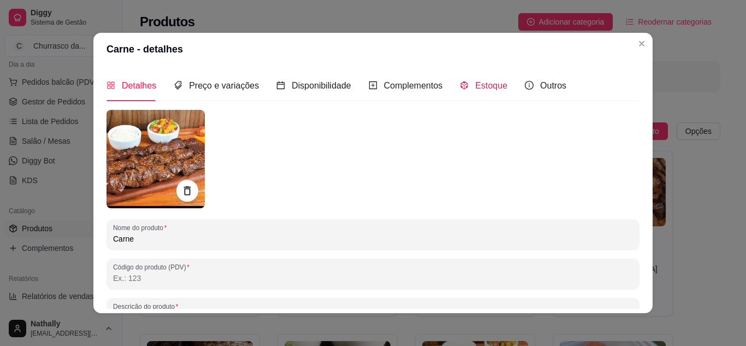
click at [483, 85] on span "Estoque" at bounding box center [491, 85] width 32 height 9
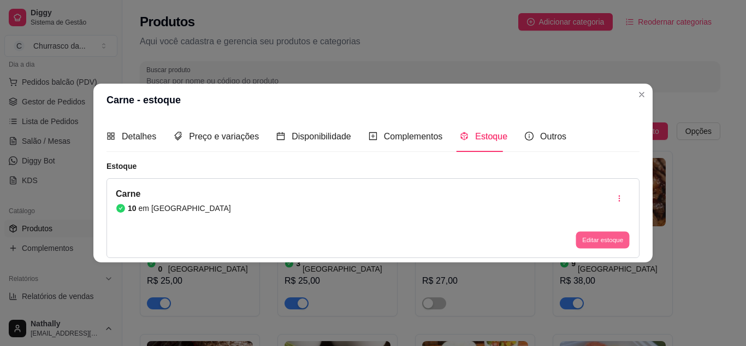
click at [601, 240] on button "Editar estoque" at bounding box center [602, 240] width 54 height 17
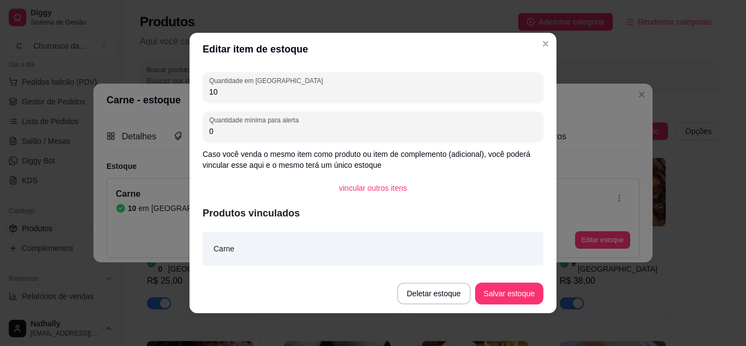
drag, startPoint x: 227, startPoint y: 98, endPoint x: 184, endPoint y: 98, distance: 43.1
click at [178, 98] on div "Editar item de estoque Quantidade em estoque 10 Quantidade mínima para alerta 0…" at bounding box center [373, 173] width 746 height 346
drag, startPoint x: 229, startPoint y: 89, endPoint x: 136, endPoint y: 98, distance: 93.8
click at [136, 98] on div "Editar item de estoque Quantidade em estoque 10 Quantidade mínima para alerta 0…" at bounding box center [373, 173] width 746 height 346
type input "20"
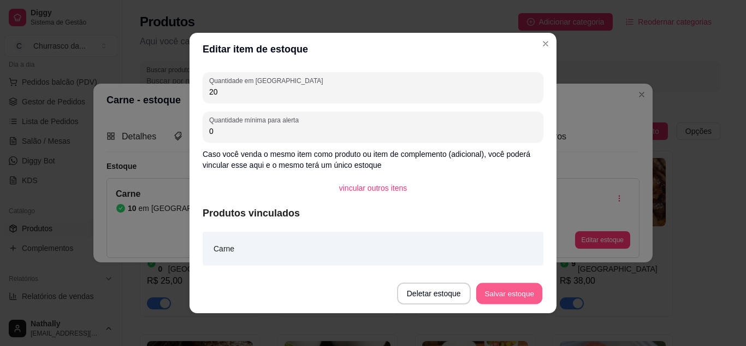
click at [512, 293] on button "Salvar estoque" at bounding box center [509, 293] width 67 height 21
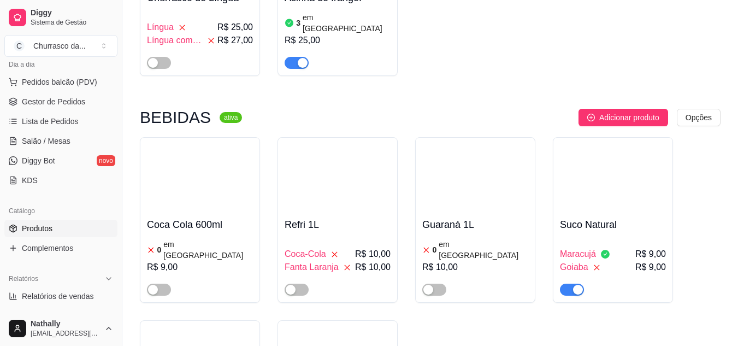
scroll to position [625, 0]
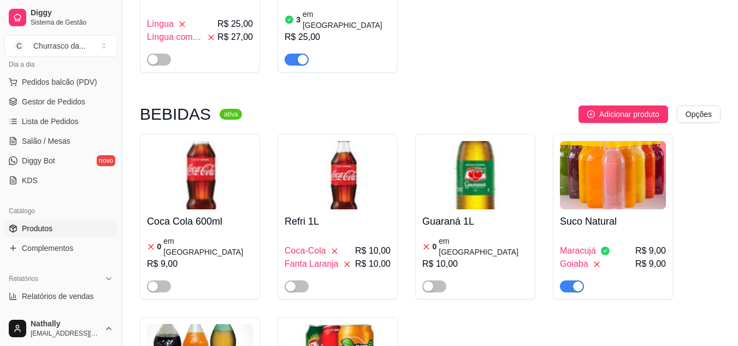
click at [610, 173] on img at bounding box center [613, 175] width 106 height 68
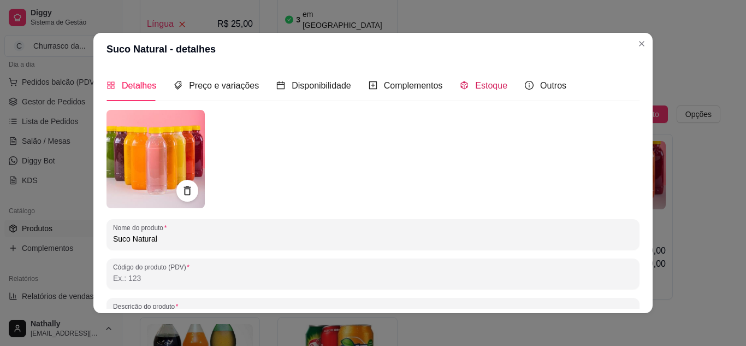
click at [476, 84] on span "Estoque" at bounding box center [491, 85] width 32 height 9
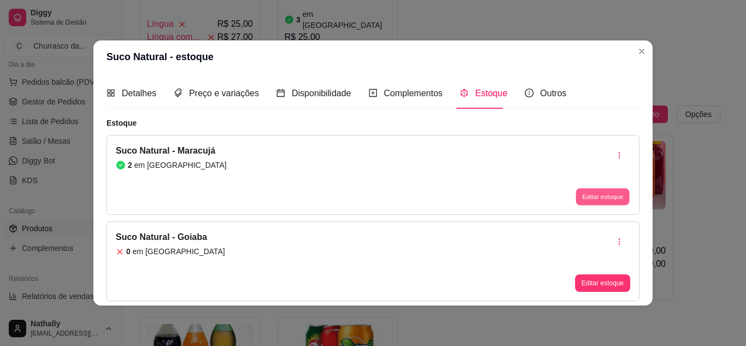
click at [610, 194] on button "Editar estoque" at bounding box center [602, 196] width 54 height 17
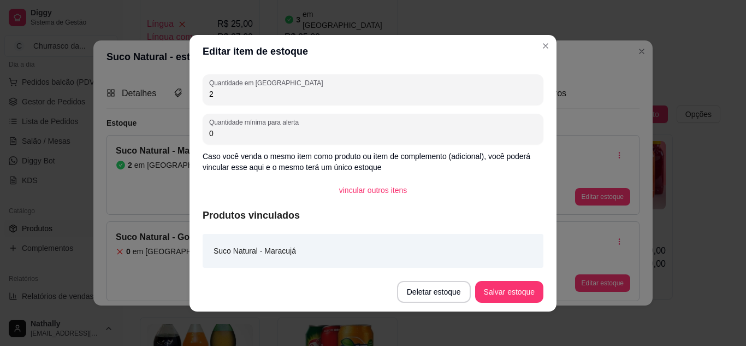
drag, startPoint x: 225, startPoint y: 93, endPoint x: 174, endPoint y: 91, distance: 50.8
click at [174, 91] on div "Editar item de estoque Quantidade em estoque 2 Quantidade mínima para alerta 0 …" at bounding box center [373, 173] width 746 height 346
type input "0"
click at [505, 292] on button "Salvar estoque" at bounding box center [509, 291] width 67 height 21
click at [495, 293] on button "Salvar estoque" at bounding box center [509, 292] width 68 height 22
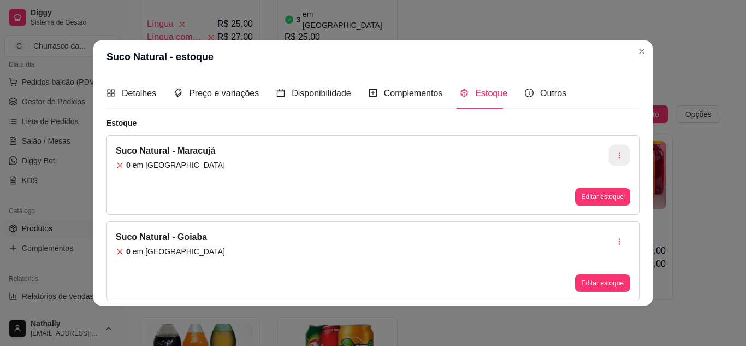
click at [616, 153] on icon "button" at bounding box center [619, 155] width 8 height 8
click at [527, 149] on div "Suco Natural - Maracujá 0 em estoque Editar estoque" at bounding box center [372, 175] width 533 height 80
click at [416, 91] on span "Complementos" at bounding box center [413, 92] width 59 height 9
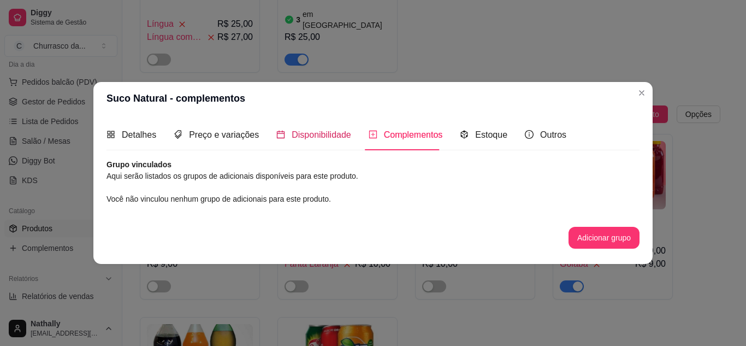
click at [307, 131] on span "Disponibilidade" at bounding box center [322, 134] width 60 height 9
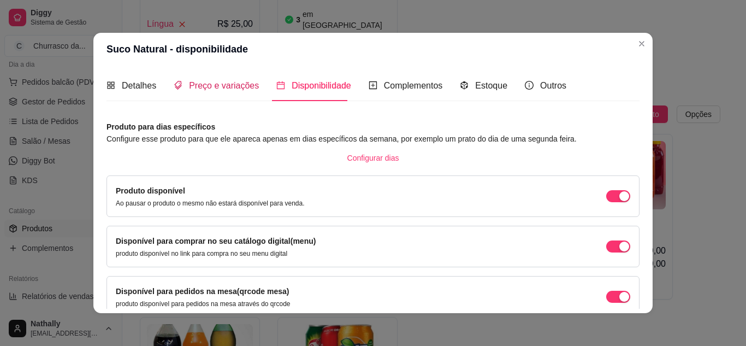
click at [227, 85] on span "Preço e variações" at bounding box center [224, 85] width 70 height 9
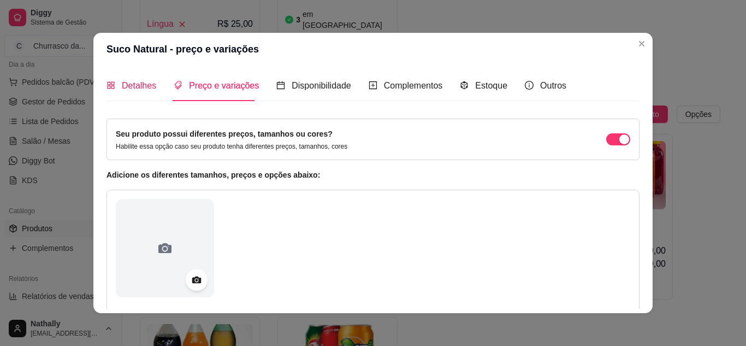
click at [141, 81] on span "Detalhes" at bounding box center [139, 85] width 34 height 9
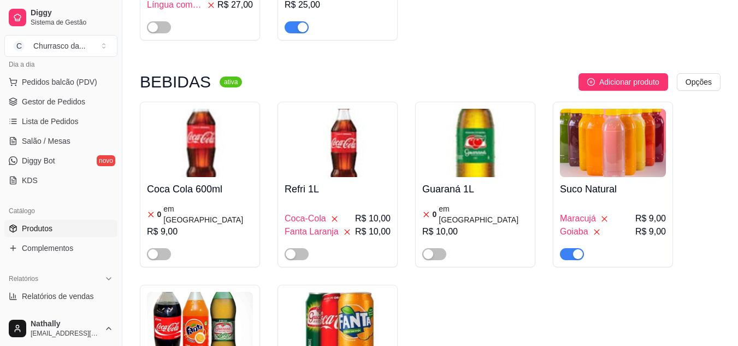
scroll to position [692, 0]
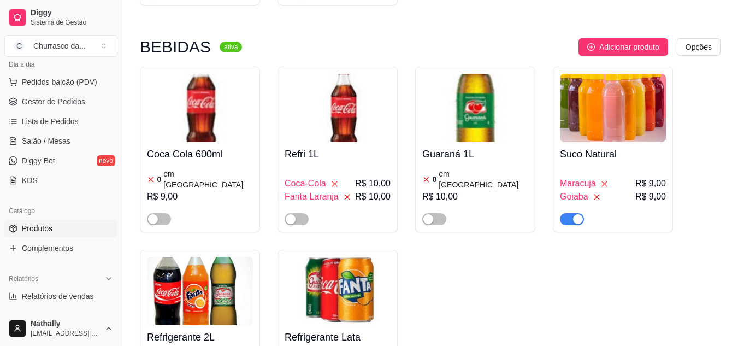
click at [606, 96] on img at bounding box center [613, 108] width 106 height 68
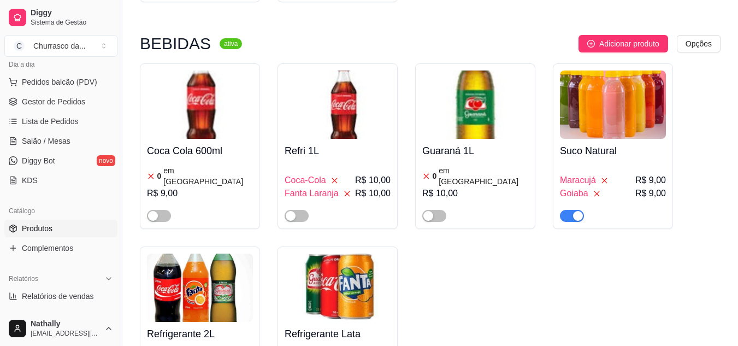
scroll to position [709, 0]
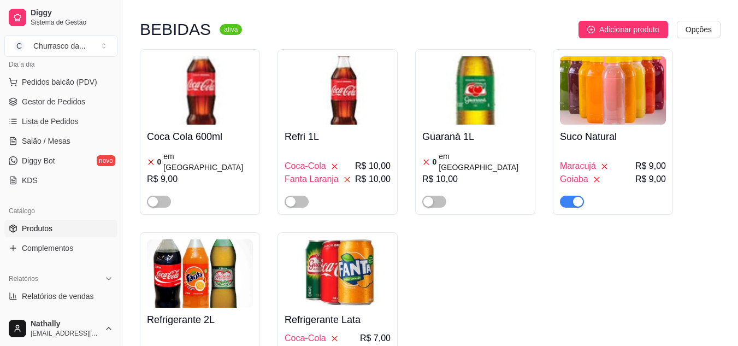
click at [601, 56] on img at bounding box center [613, 90] width 106 height 68
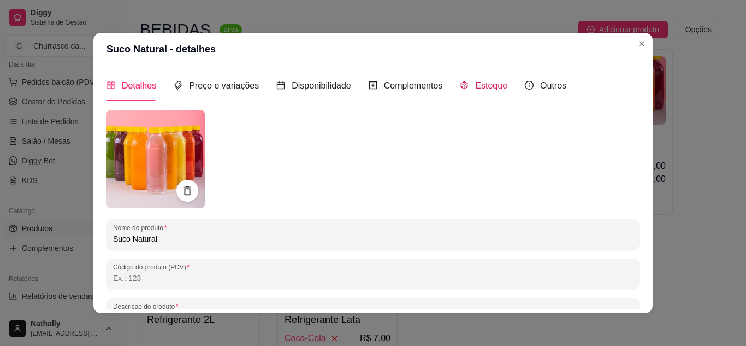
click at [483, 83] on span "Estoque" at bounding box center [491, 85] width 32 height 9
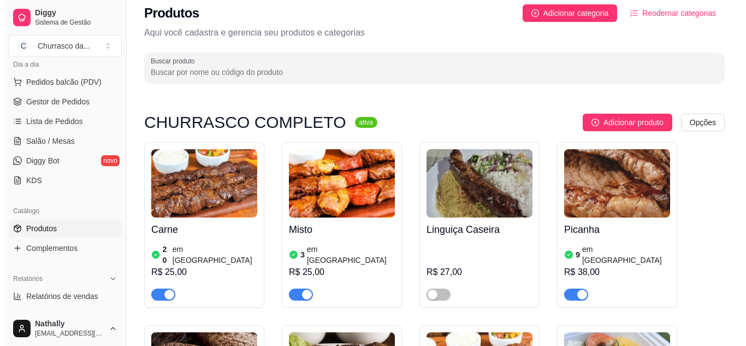
scroll to position [0, 0]
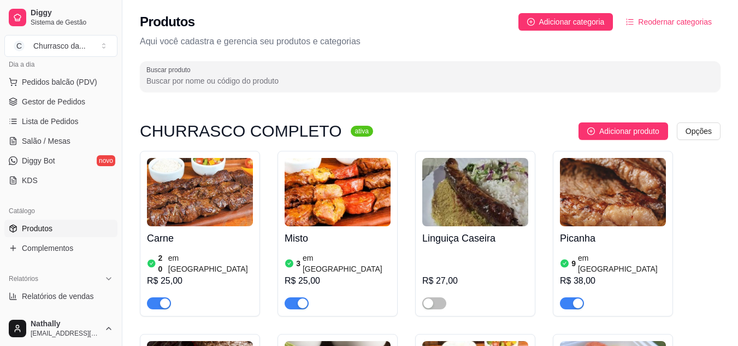
click at [56, 136] on span "Salão / Mesas" at bounding box center [46, 140] width 49 height 11
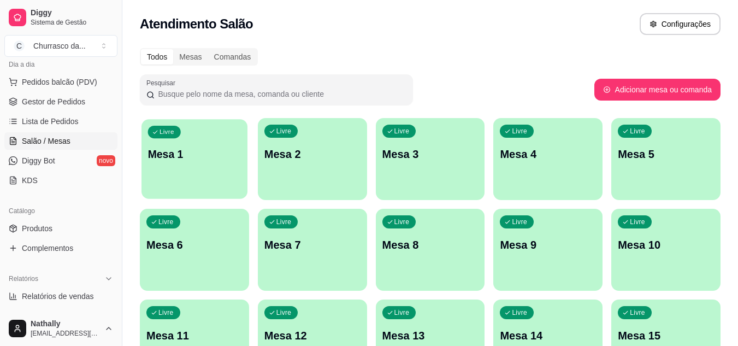
click at [197, 158] on p "Mesa 1" at bounding box center [194, 154] width 93 height 15
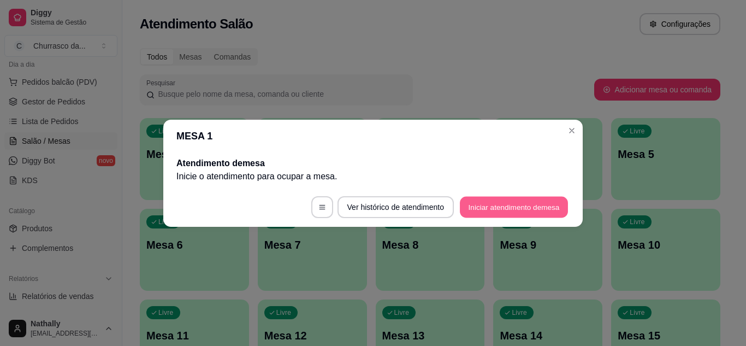
click at [505, 206] on button "Iniciar atendimento de mesa" at bounding box center [514, 206] width 108 height 21
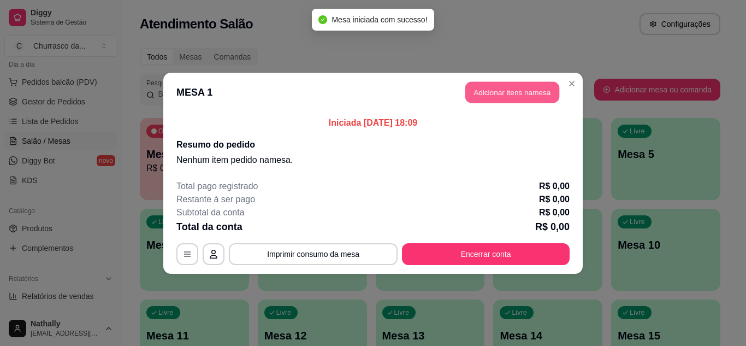
click at [526, 98] on button "Adicionar itens na mesa" at bounding box center [512, 91] width 94 height 21
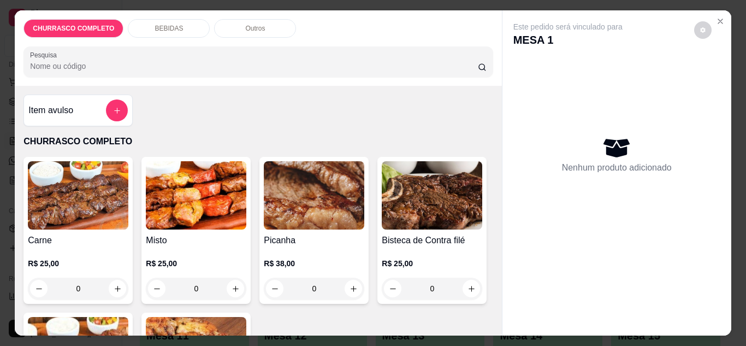
click at [719, 17] on icon "Close" at bounding box center [720, 21] width 9 height 9
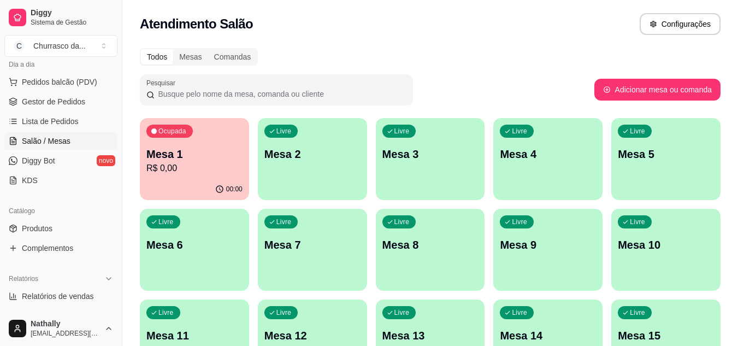
click at [210, 152] on p "Mesa 1" at bounding box center [194, 153] width 96 height 15
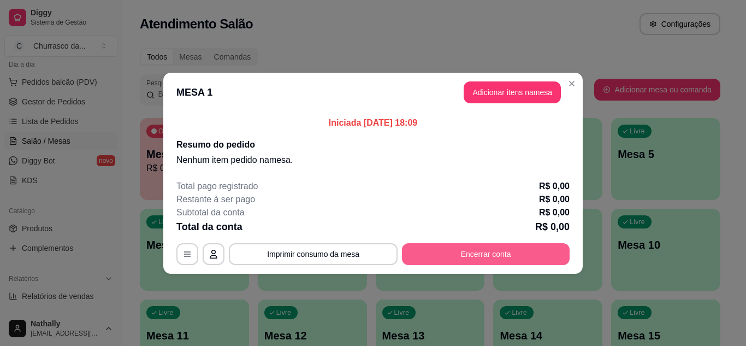
click at [465, 248] on button "Encerrar conta" at bounding box center [486, 254] width 168 height 22
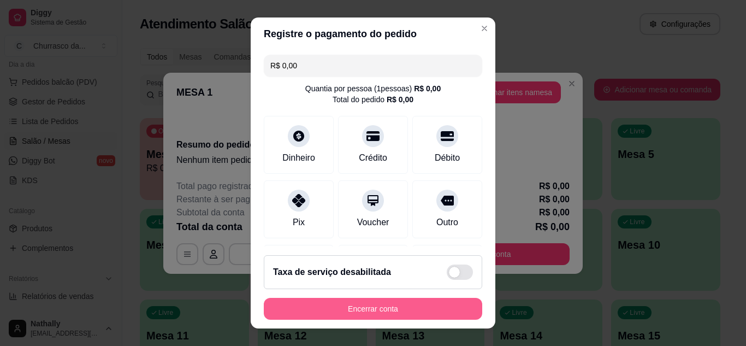
click at [390, 306] on button "Encerrar conta" at bounding box center [373, 309] width 218 height 22
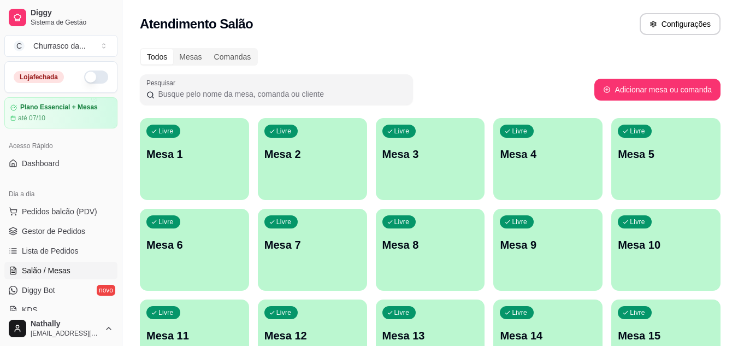
click at [101, 46] on button "C Churrasco da ..." at bounding box center [60, 46] width 113 height 22
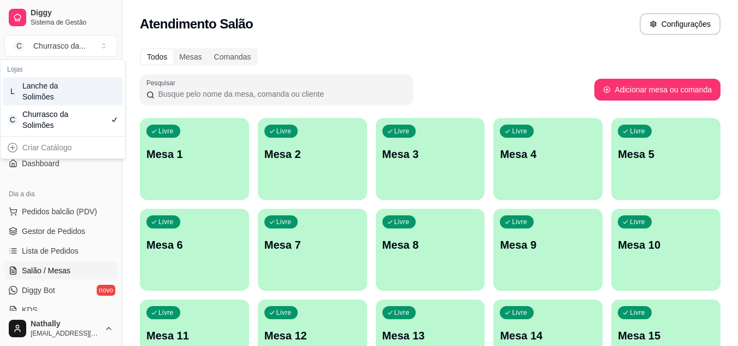
click at [58, 91] on div "Lanche da Solimões" at bounding box center [46, 91] width 49 height 22
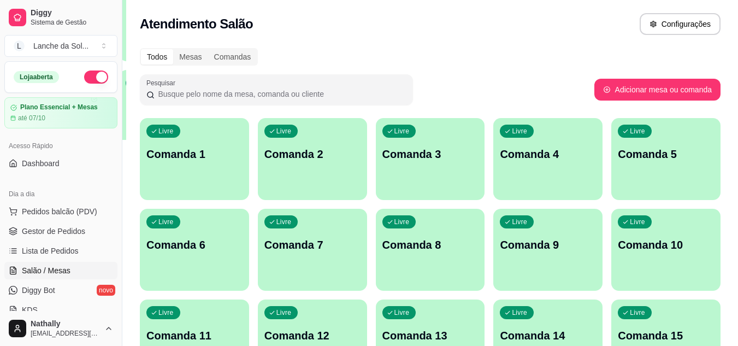
click at [188, 155] on p "Comanda 1" at bounding box center [194, 153] width 96 height 15
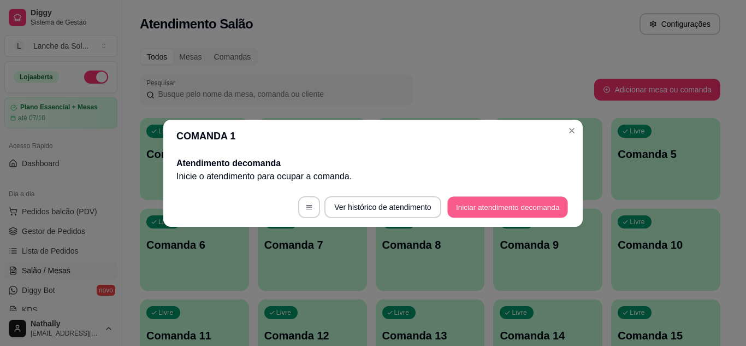
click at [466, 208] on button "Iniciar atendimento de comanda" at bounding box center [507, 206] width 121 height 21
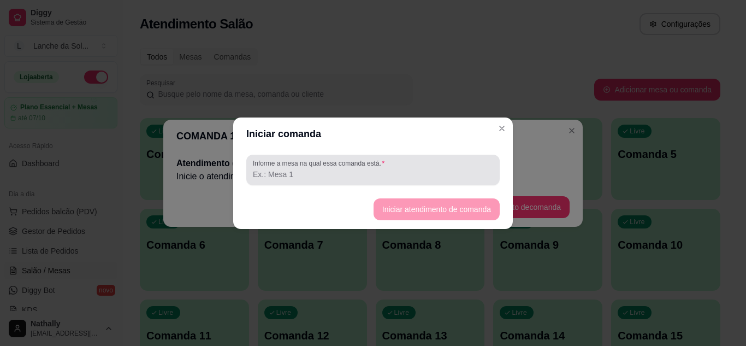
click at [435, 168] on div at bounding box center [373, 170] width 240 height 22
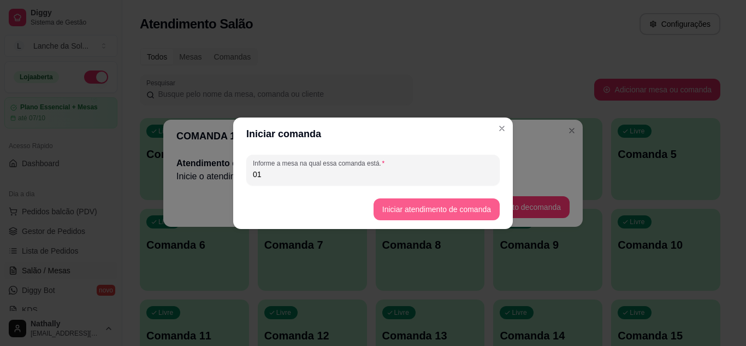
type input "01"
click at [418, 209] on button "Iniciar atendimento de comanda" at bounding box center [436, 209] width 126 height 22
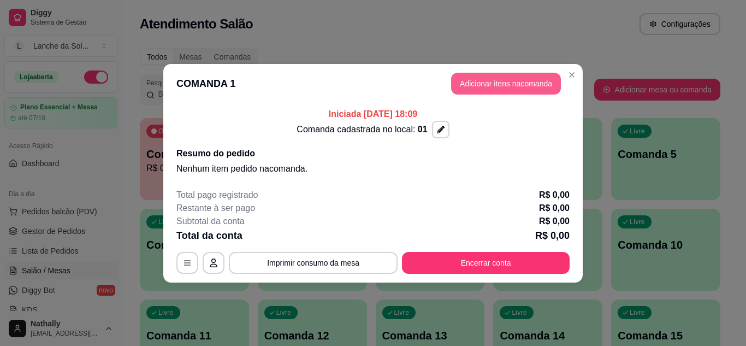
click at [473, 83] on button "Adicionar itens na comanda" at bounding box center [506, 84] width 110 height 22
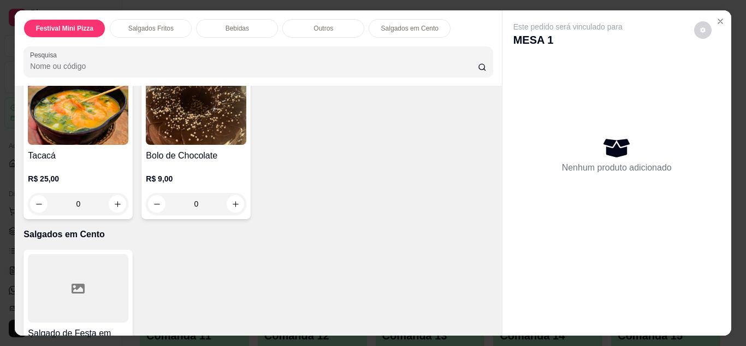
scroll to position [885, 0]
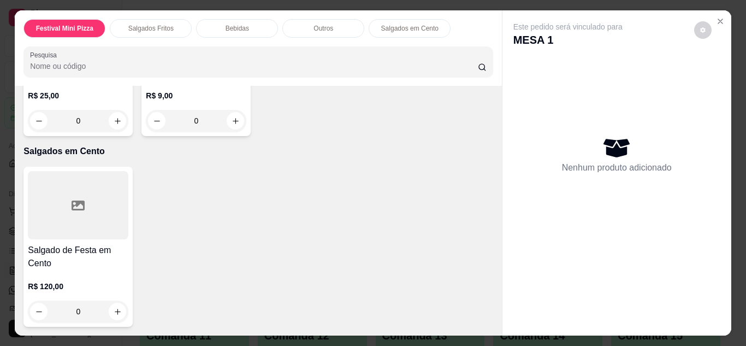
click at [230, 132] on div "0" at bounding box center [196, 121] width 100 height 22
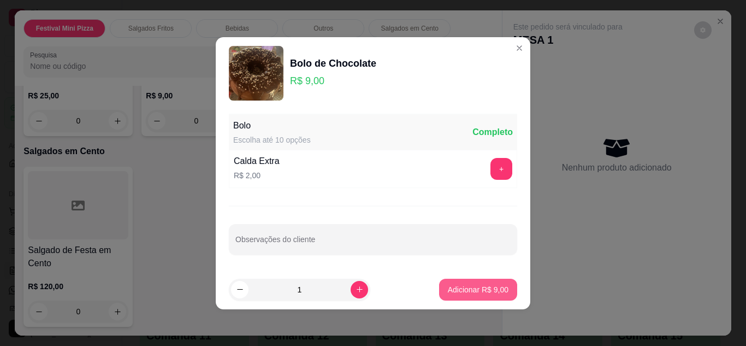
click at [454, 288] on p "Adicionar R$ 9,00" at bounding box center [478, 289] width 61 height 11
type input "1"
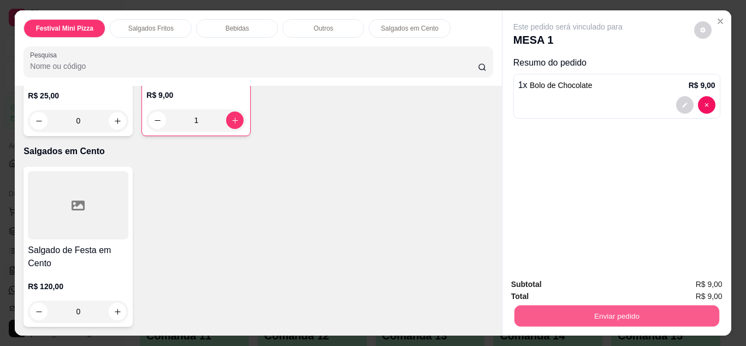
click at [574, 310] on button "Enviar pedido" at bounding box center [616, 315] width 205 height 21
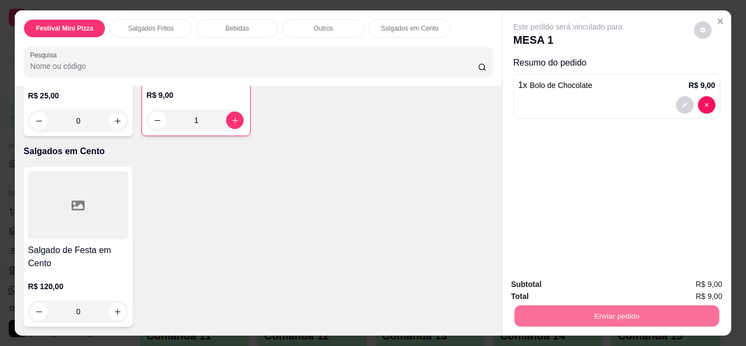
click at [584, 288] on button "Não registrar e enviar pedido" at bounding box center [580, 285] width 110 height 20
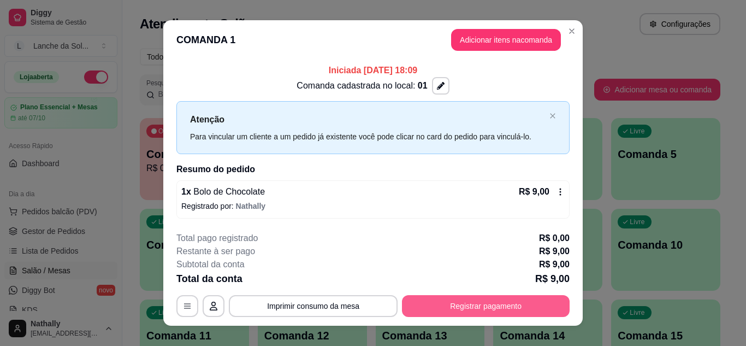
click at [480, 306] on button "Registrar pagamento" at bounding box center [486, 306] width 168 height 22
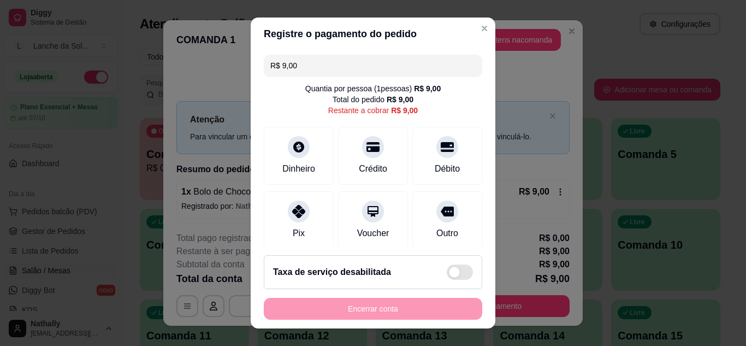
click at [292, 209] on icon at bounding box center [298, 211] width 13 height 13
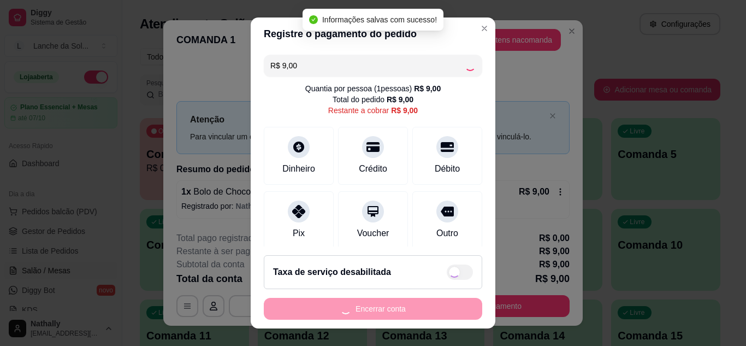
type input "R$ 0,00"
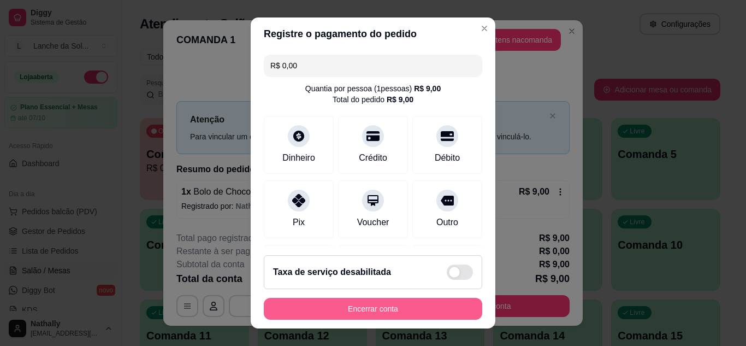
click at [367, 302] on button "Encerrar conta" at bounding box center [373, 309] width 218 height 22
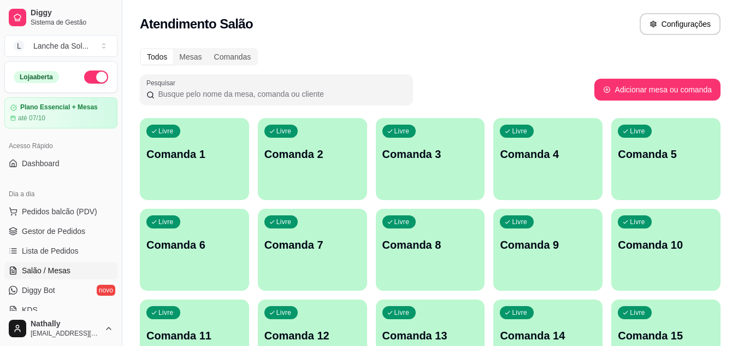
click at [45, 230] on span "Gestor de Pedidos" at bounding box center [53, 231] width 63 height 11
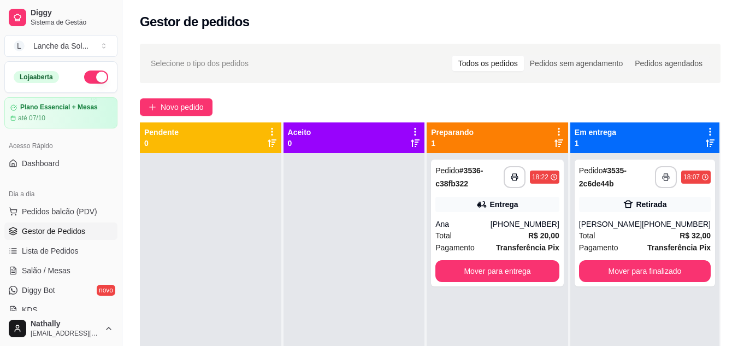
click at [483, 221] on div "Ana" at bounding box center [462, 223] width 55 height 11
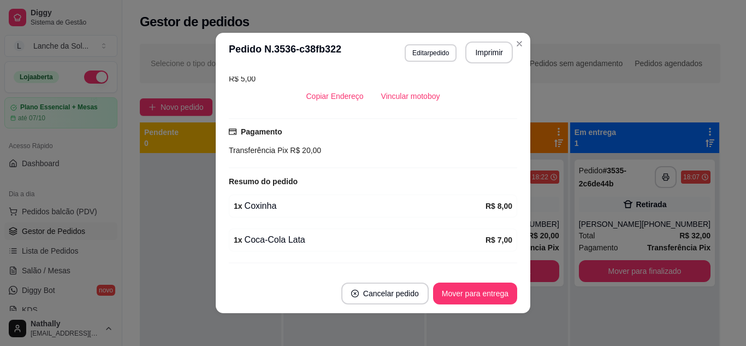
scroll to position [236, 0]
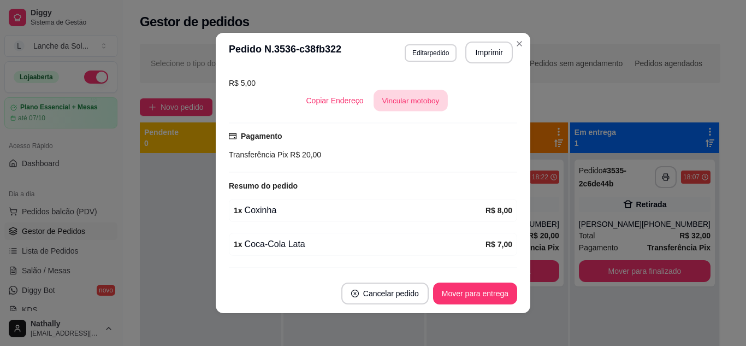
click at [411, 100] on button "Vincular motoboy" at bounding box center [410, 100] width 74 height 21
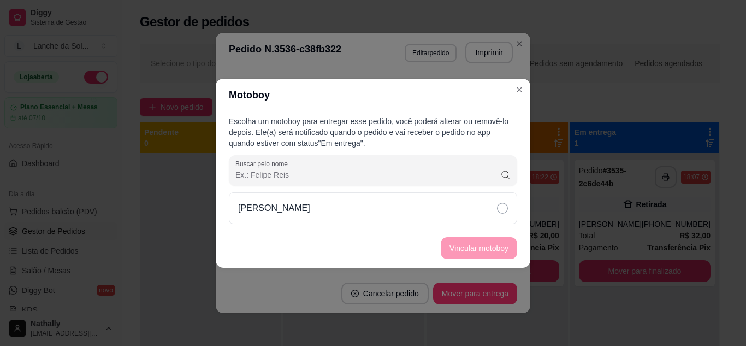
click at [497, 210] on icon at bounding box center [502, 208] width 11 height 11
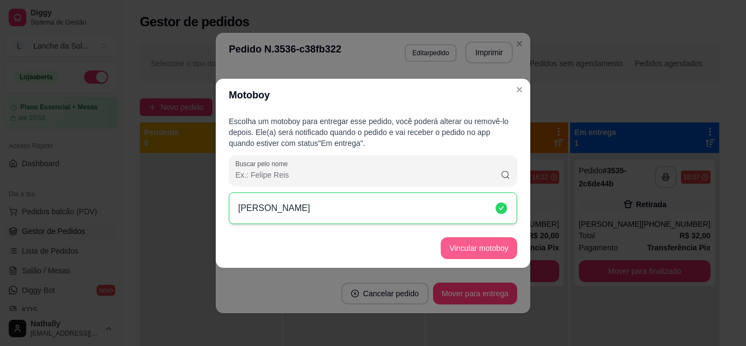
click at [481, 241] on button "Vincular motoboy" at bounding box center [479, 248] width 76 height 22
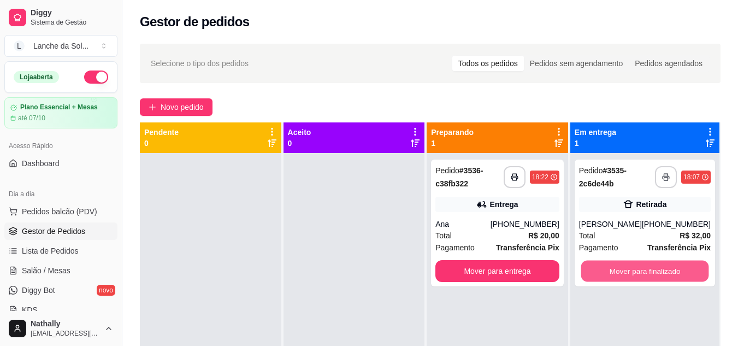
click at [629, 270] on button "Mover para finalizado" at bounding box center [644, 270] width 128 height 21
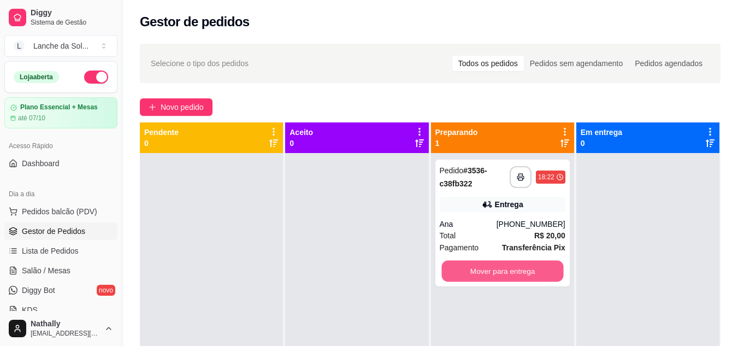
click at [545, 277] on button "Mover para entrega" at bounding box center [502, 270] width 122 height 21
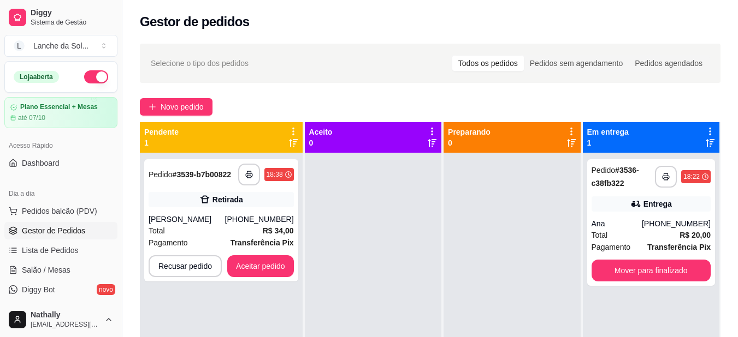
click at [225, 222] on div "[PERSON_NAME]" at bounding box center [187, 219] width 76 height 11
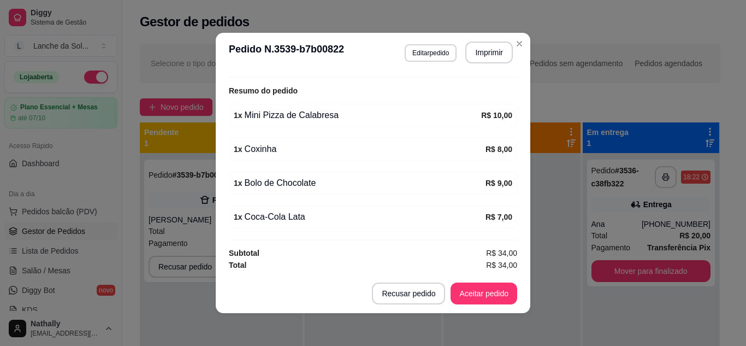
scroll to position [248, 0]
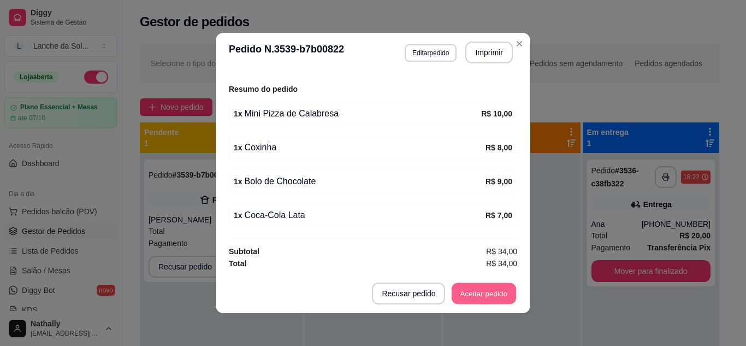
click at [490, 293] on button "Aceitar pedido" at bounding box center [484, 293] width 64 height 21
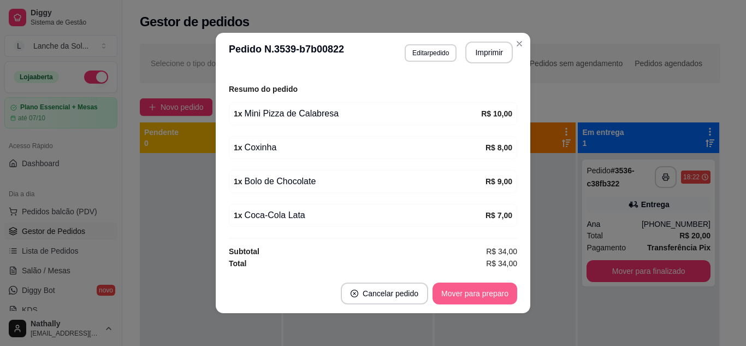
click at [490, 293] on button "Mover para preparo" at bounding box center [474, 293] width 85 height 22
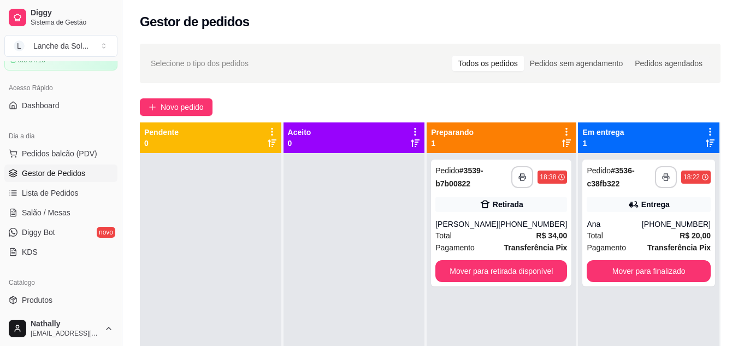
scroll to position [66, 0]
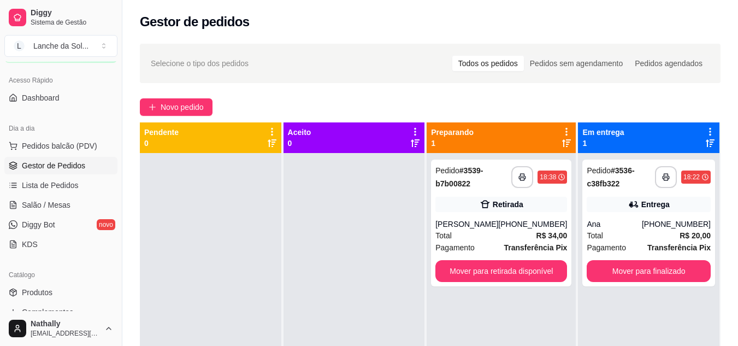
click at [49, 289] on span "Produtos" at bounding box center [37, 292] width 31 height 11
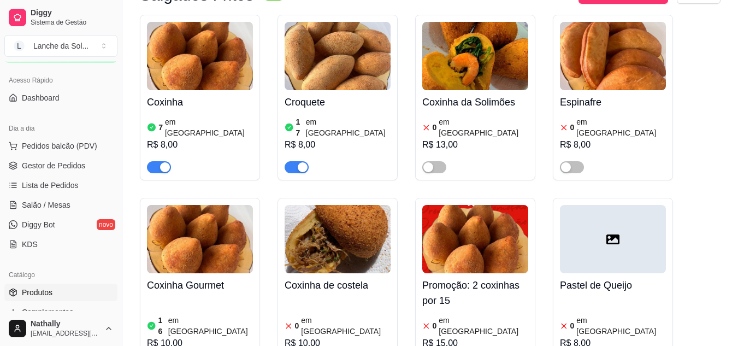
scroll to position [582, 0]
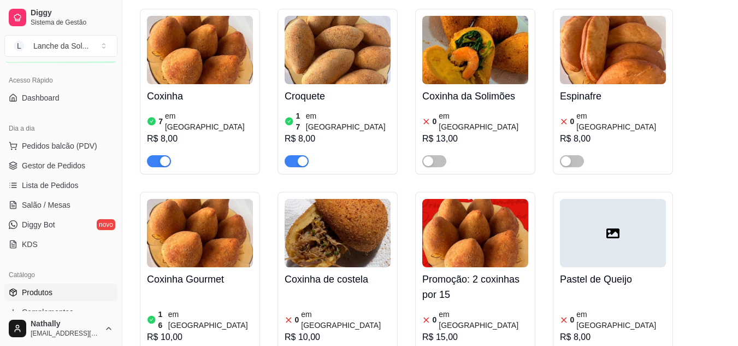
click at [67, 163] on span "Gestor de Pedidos" at bounding box center [53, 165] width 63 height 11
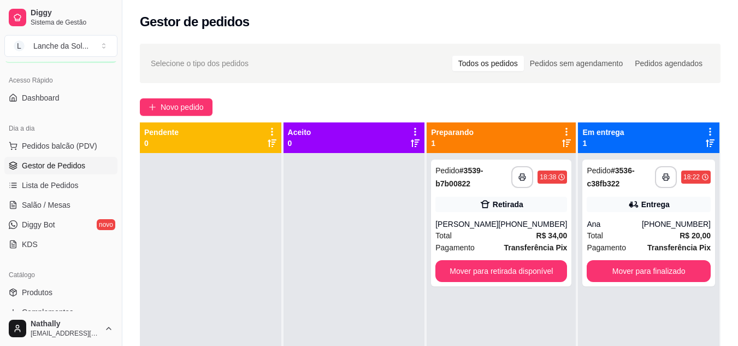
click at [50, 198] on link "Salão / Mesas" at bounding box center [60, 204] width 113 height 17
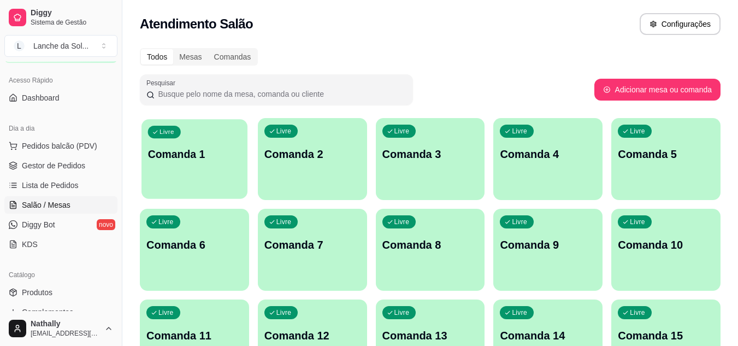
click at [206, 177] on div "Livre Comanda 1" at bounding box center [194, 152] width 106 height 67
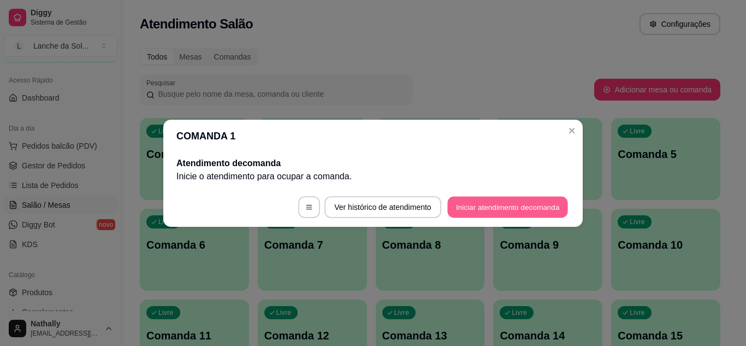
click at [466, 208] on button "Iniciar atendimento de comanda" at bounding box center [507, 206] width 121 height 21
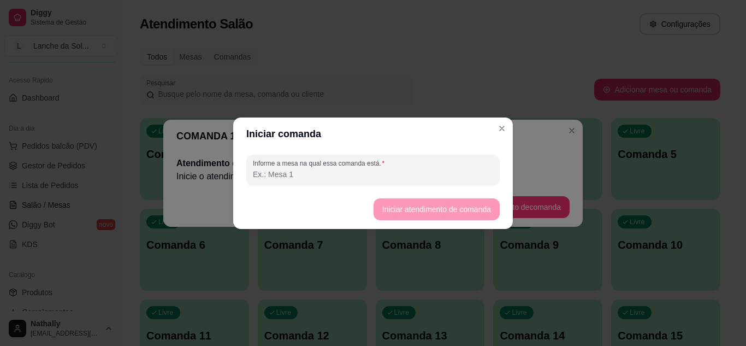
click at [396, 177] on input "Informe a mesa na qual essa comanda está." at bounding box center [373, 174] width 240 height 11
type input "mesa 01"
click at [402, 211] on button "Iniciar atendimento de comanda" at bounding box center [436, 208] width 122 height 21
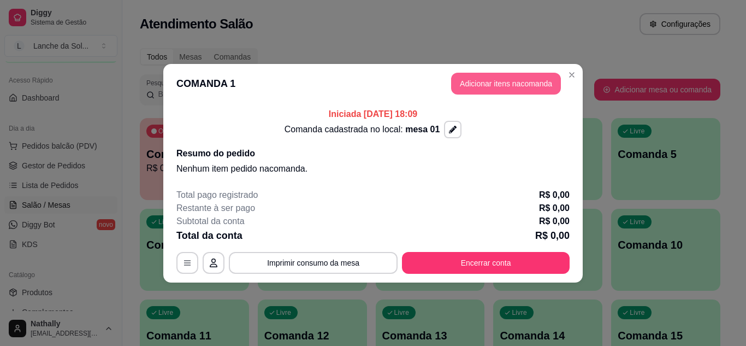
click at [471, 79] on button "Adicionar itens na comanda" at bounding box center [506, 84] width 110 height 22
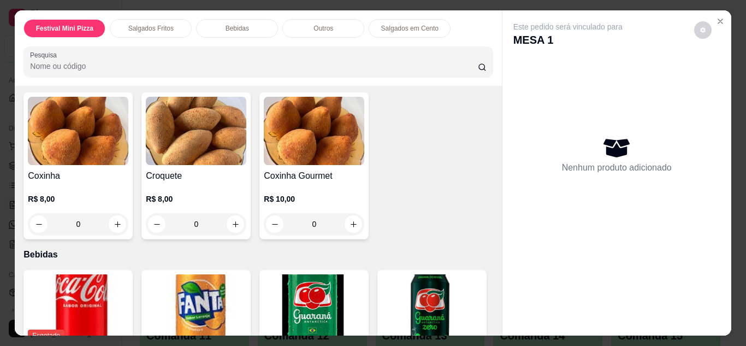
scroll to position [262, 0]
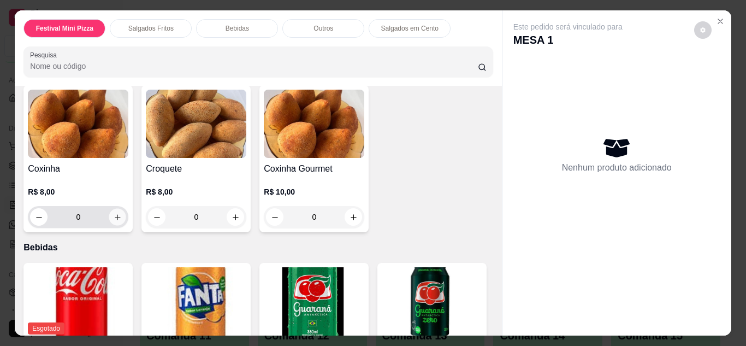
click at [114, 213] on icon "increase-product-quantity" at bounding box center [118, 217] width 8 height 8
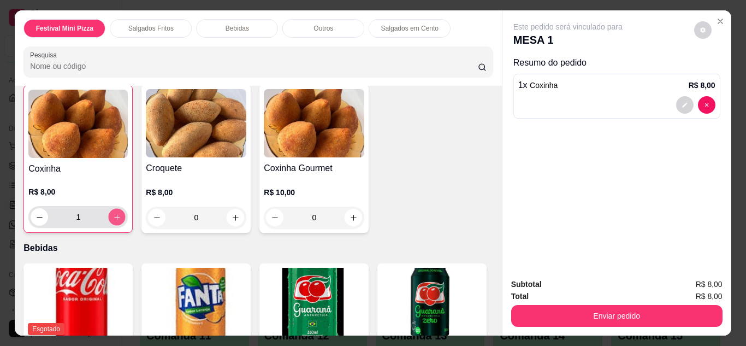
click at [114, 213] on icon "increase-product-quantity" at bounding box center [117, 217] width 8 height 8
type input "2"
click at [235, 215] on icon "increase-product-quantity" at bounding box center [236, 217] width 8 height 8
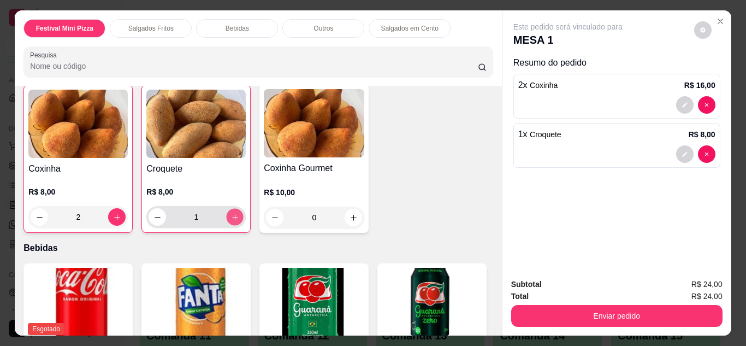
click at [235, 215] on icon "increase-product-quantity" at bounding box center [235, 217] width 8 height 8
type input "2"
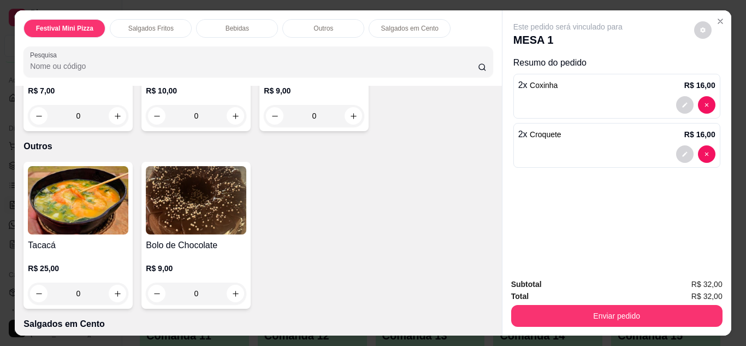
scroll to position [721, 0]
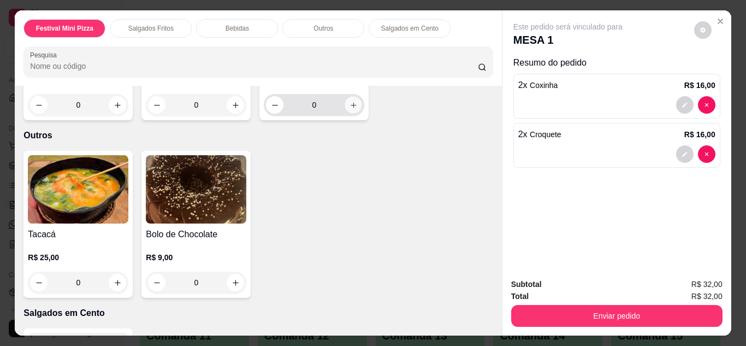
click at [351, 108] on icon "increase-product-quantity" at bounding box center [353, 104] width 5 height 5
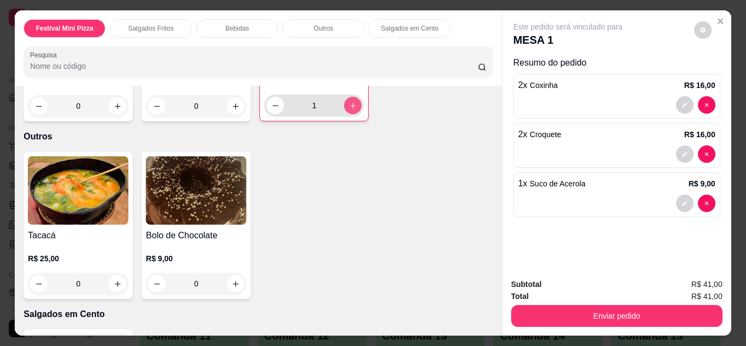
click at [349, 110] on icon "increase-product-quantity" at bounding box center [353, 106] width 8 height 8
type input "2"
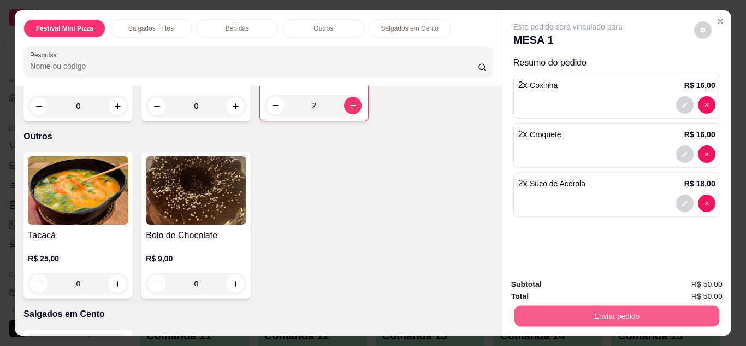
click at [560, 308] on button "Enviar pedido" at bounding box center [616, 315] width 205 height 21
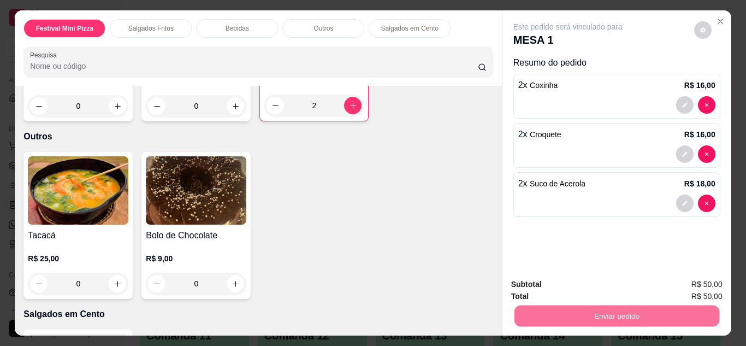
click at [573, 280] on button "Não registrar e enviar pedido" at bounding box center [580, 285] width 110 height 20
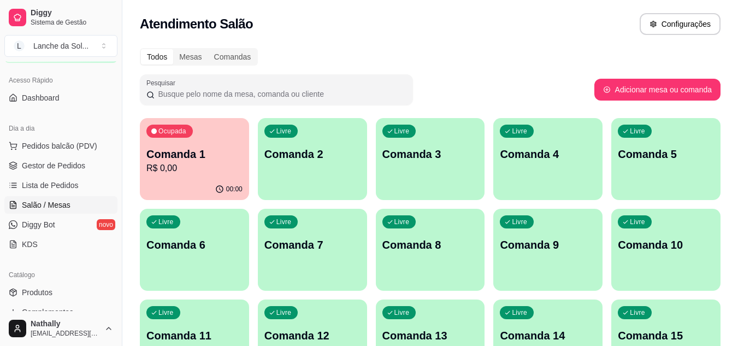
click at [74, 165] on span "Gestor de Pedidos" at bounding box center [53, 165] width 63 height 11
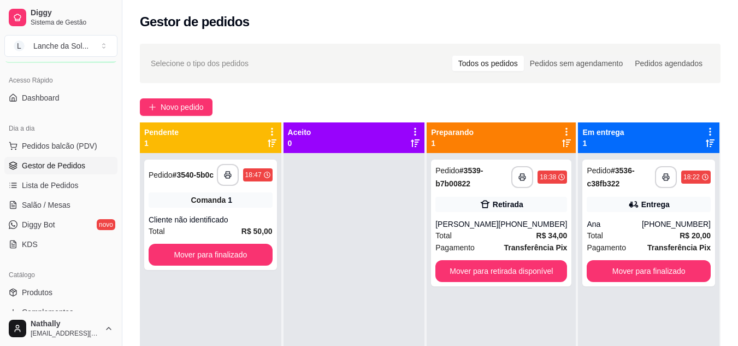
click at [505, 232] on div "Total R$ 34,00" at bounding box center [501, 235] width 132 height 12
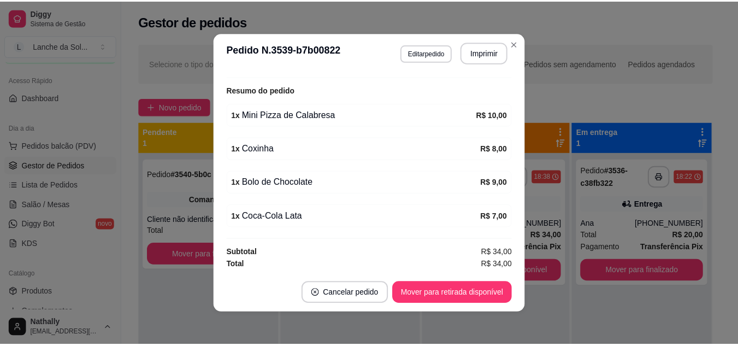
scroll to position [248, 0]
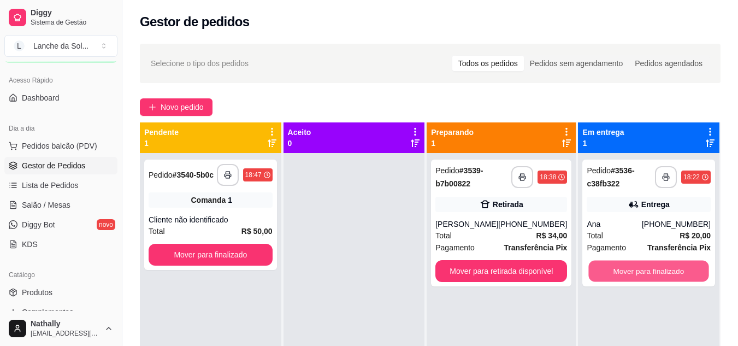
click at [654, 269] on button "Mover para finalizado" at bounding box center [649, 270] width 120 height 21
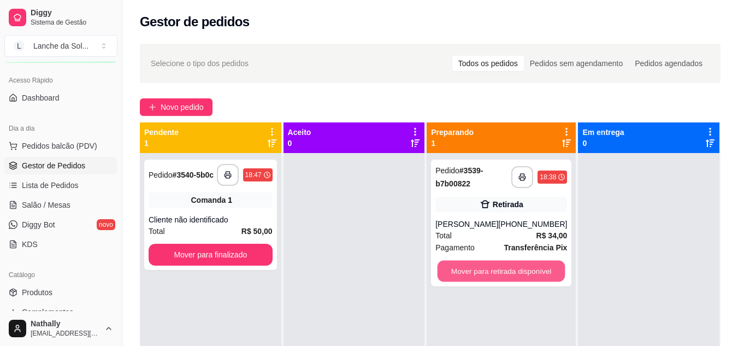
click at [476, 268] on button "Mover para retirada disponível" at bounding box center [501, 270] width 128 height 21
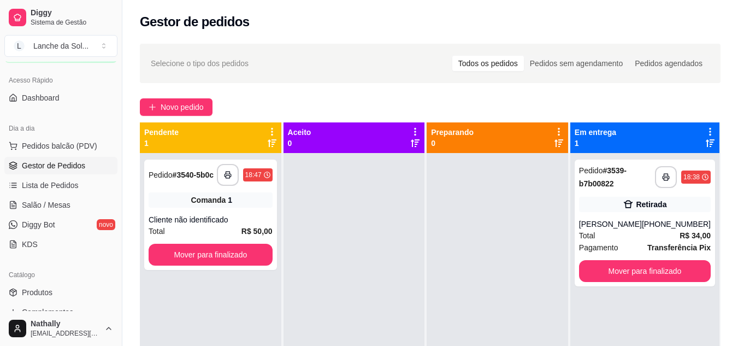
click at [56, 203] on span "Salão / Mesas" at bounding box center [46, 204] width 49 height 11
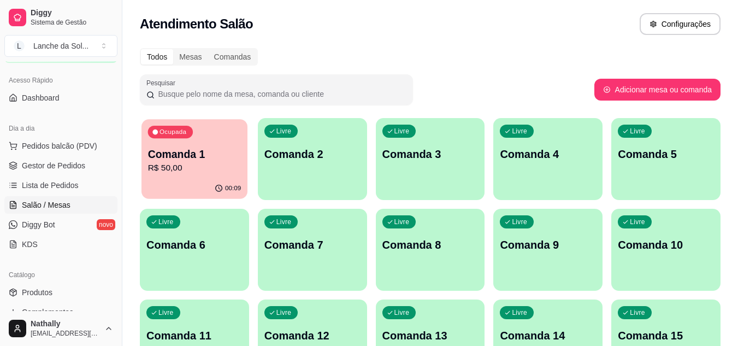
click at [235, 147] on p "Comanda 1" at bounding box center [194, 154] width 93 height 15
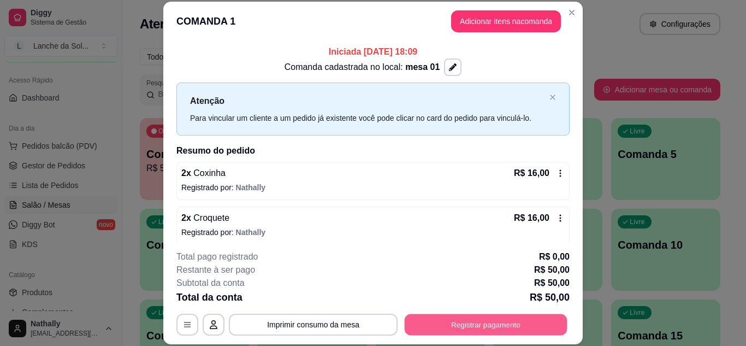
click at [452, 315] on button "Registrar pagamento" at bounding box center [486, 323] width 163 height 21
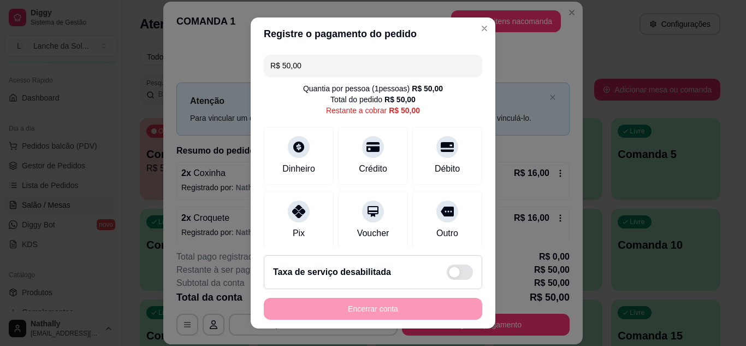
click at [292, 210] on icon at bounding box center [298, 211] width 13 height 13
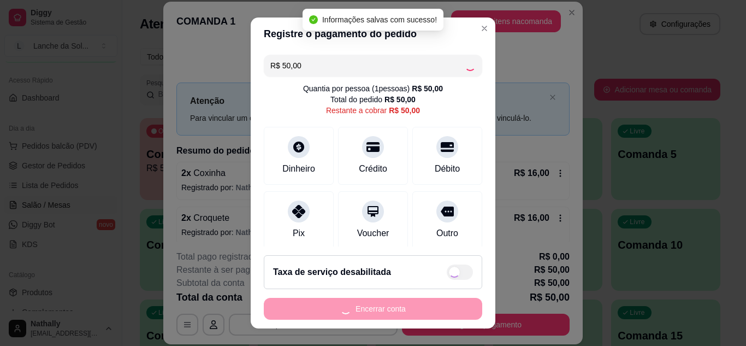
type input "R$ 0,00"
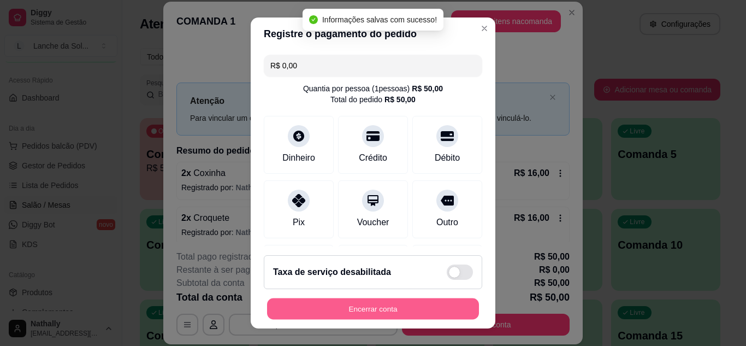
click at [317, 306] on button "Encerrar conta" at bounding box center [373, 308] width 212 height 21
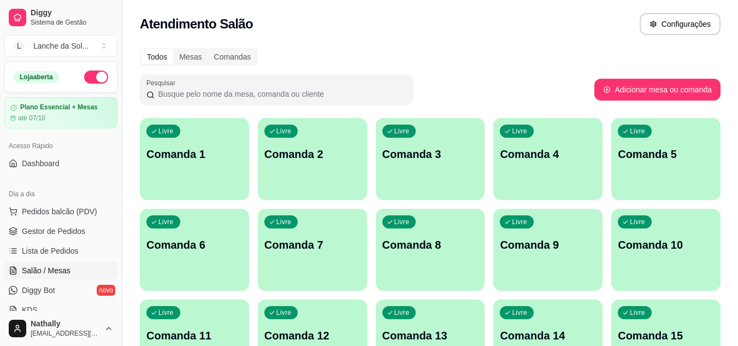
click at [93, 76] on button "button" at bounding box center [96, 76] width 24 height 13
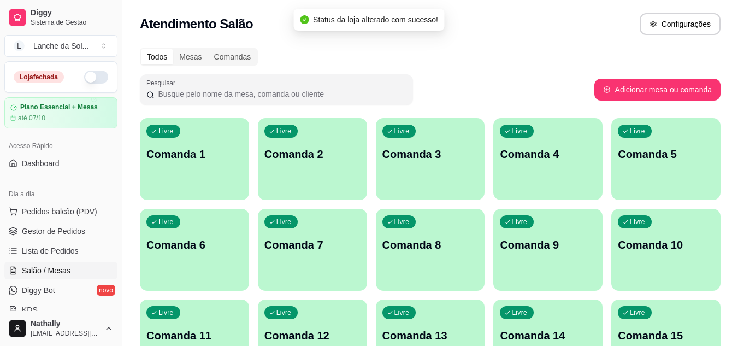
click at [86, 50] on div "Lanche da Sol ..." at bounding box center [60, 45] width 55 height 11
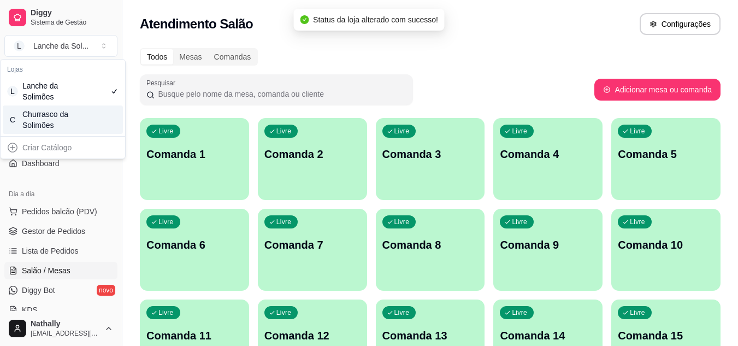
click at [82, 117] on div "C Churrasco da Solimões" at bounding box center [63, 119] width 120 height 28
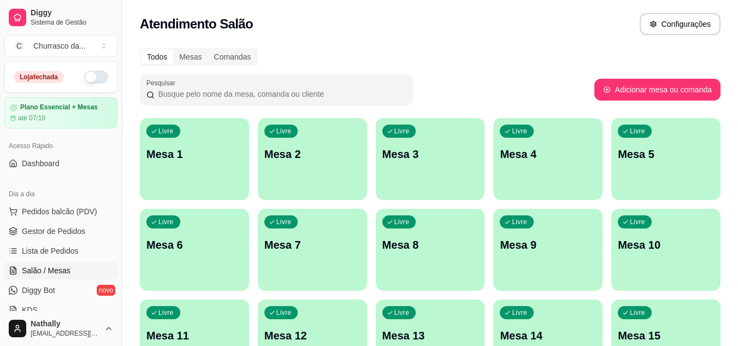
click at [52, 232] on span "Gestor de Pedidos" at bounding box center [53, 231] width 63 height 11
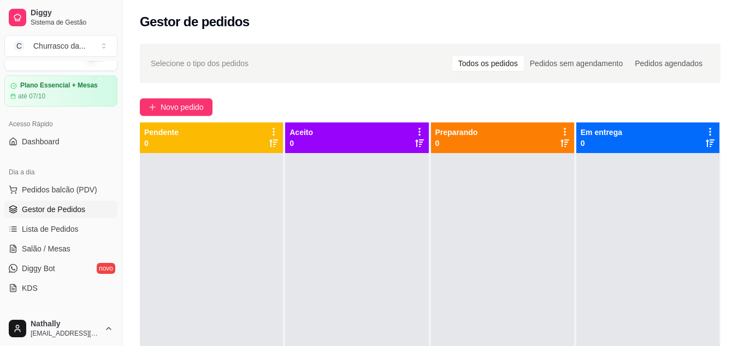
scroll to position [109, 0]
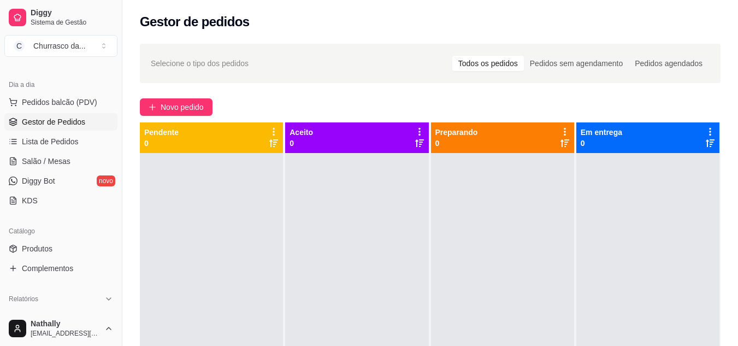
click at [63, 251] on link "Produtos" at bounding box center [60, 248] width 113 height 17
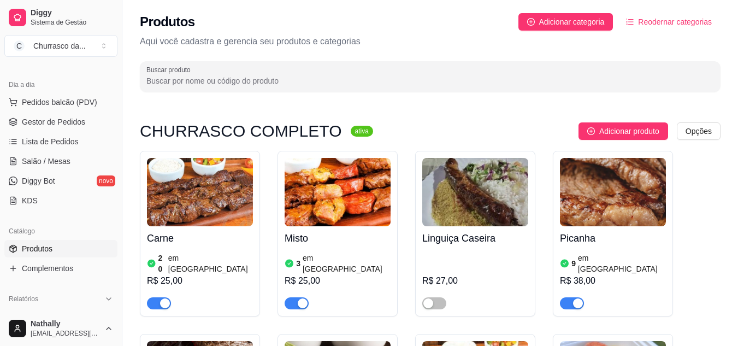
click at [574, 298] on div "button" at bounding box center [578, 303] width 10 height 10
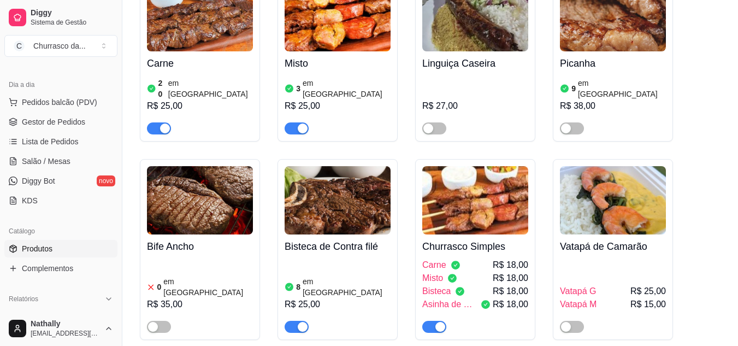
scroll to position [182, 0]
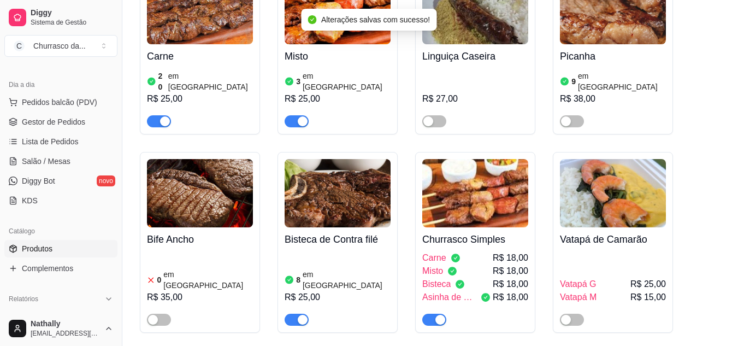
click at [302, 315] on div "button" at bounding box center [303, 320] width 10 height 10
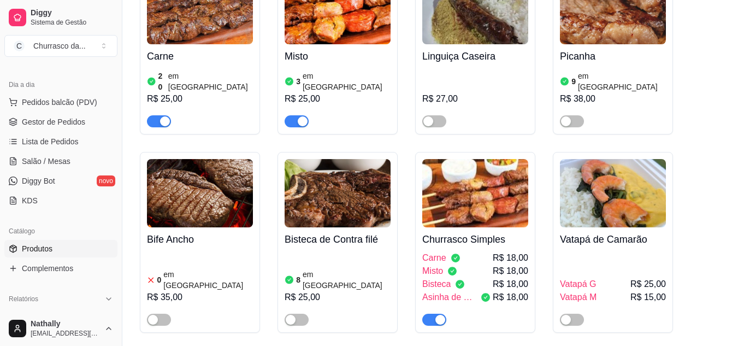
click at [350, 60] on h4 "Misto" at bounding box center [337, 56] width 106 height 15
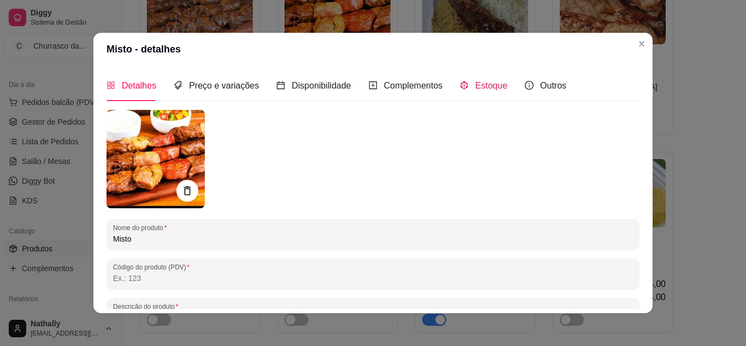
click at [475, 86] on span "Estoque" at bounding box center [491, 85] width 32 height 9
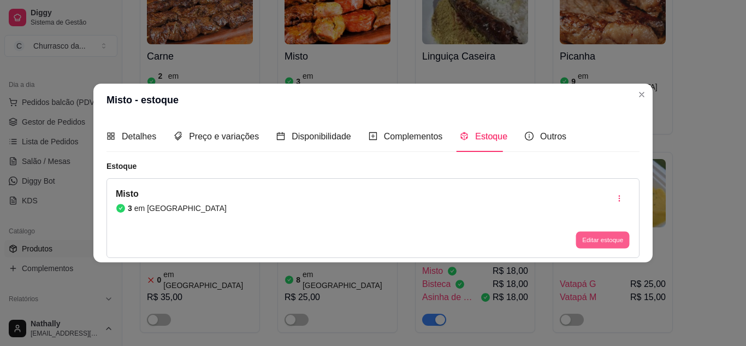
click at [587, 236] on button "Editar estoque" at bounding box center [602, 240] width 54 height 17
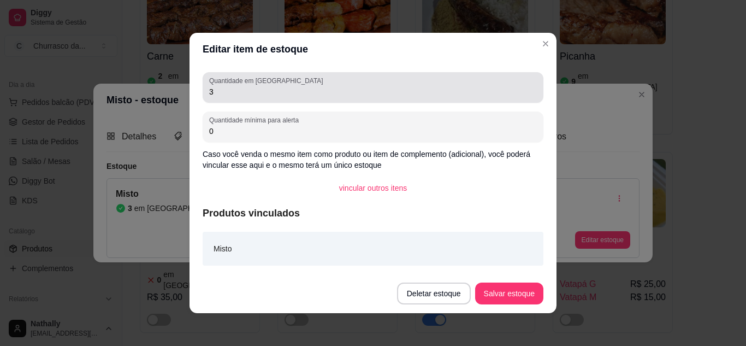
click at [477, 100] on div "Quantidade em estoque 3" at bounding box center [373, 87] width 341 height 31
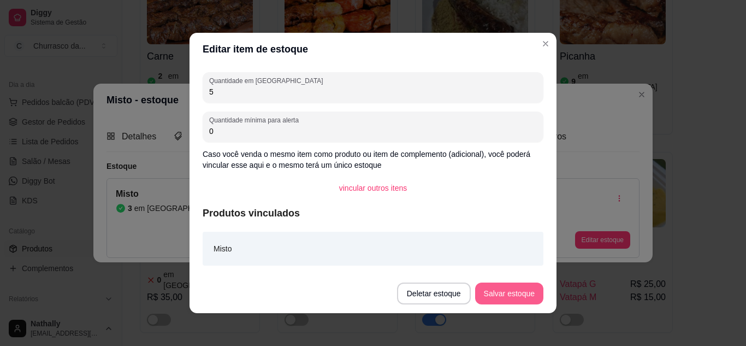
type input "5"
click at [488, 295] on button "Salvar estoque" at bounding box center [509, 293] width 67 height 21
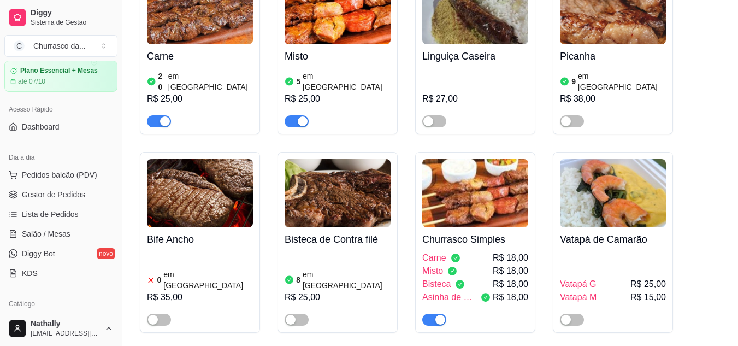
scroll to position [0, 0]
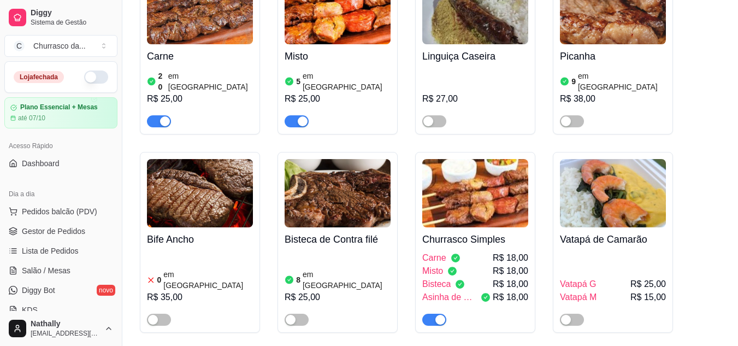
click at [86, 77] on button "button" at bounding box center [96, 76] width 24 height 13
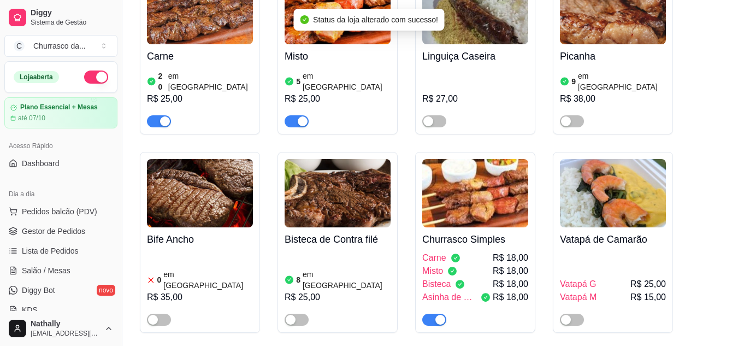
click at [75, 225] on link "Gestor de Pedidos" at bounding box center [60, 230] width 113 height 17
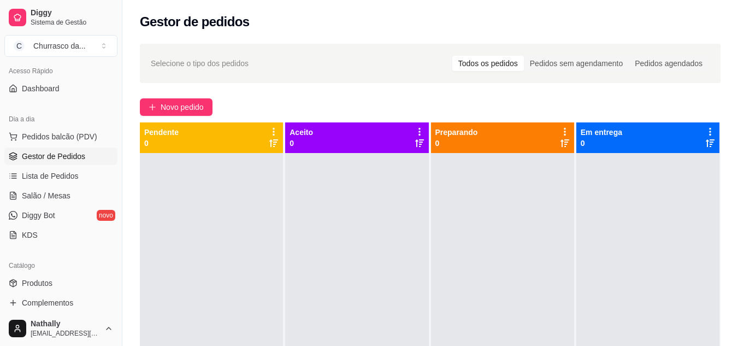
scroll to position [87, 0]
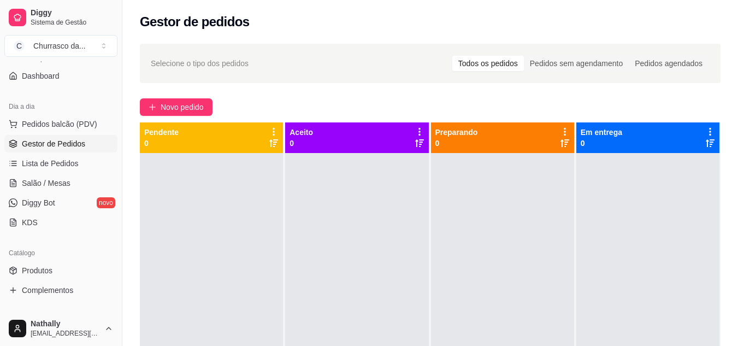
click at [85, 268] on link "Produtos" at bounding box center [60, 270] width 113 height 17
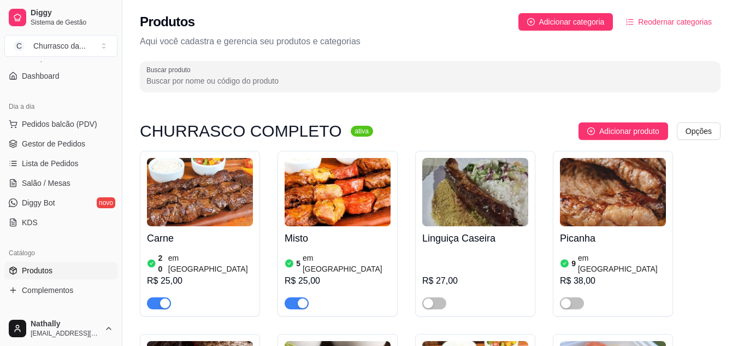
click at [317, 246] on div "Misto 5 em estoque R$ 25,00" at bounding box center [337, 267] width 106 height 83
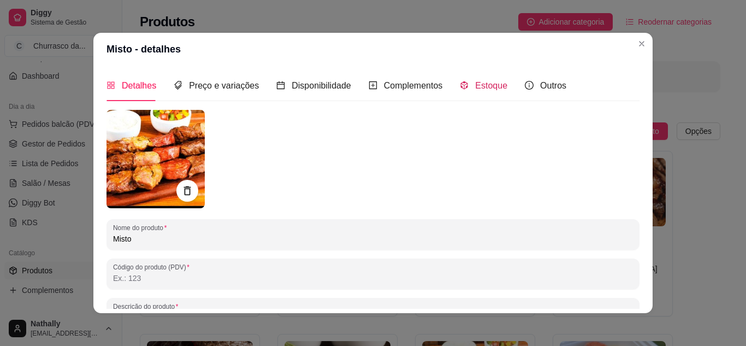
click at [481, 86] on span "Estoque" at bounding box center [491, 85] width 32 height 9
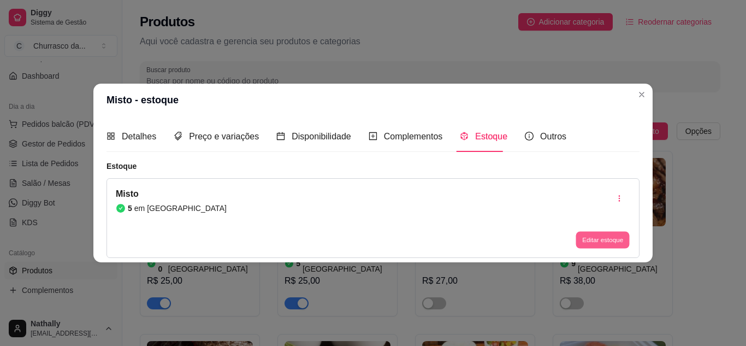
click at [592, 235] on button "Editar estoque" at bounding box center [602, 240] width 54 height 17
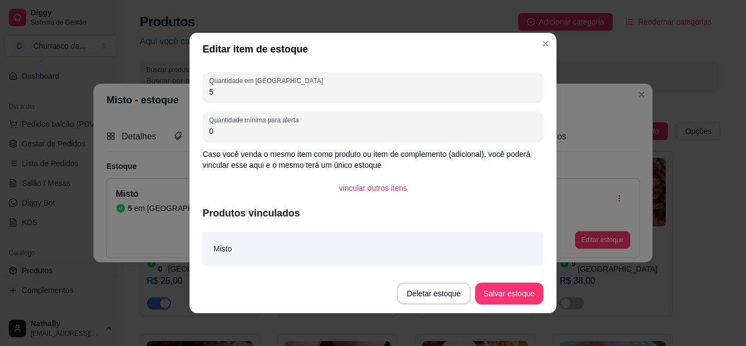
click at [502, 95] on input "5" at bounding box center [373, 91] width 328 height 11
click at [494, 300] on div "Editar item de estoque Quantidade em estoque 3 Quantidade mínima para alerta 0 …" at bounding box center [373, 173] width 746 height 346
type input "3"
click at [494, 300] on button "Salvar estoque" at bounding box center [509, 293] width 67 height 21
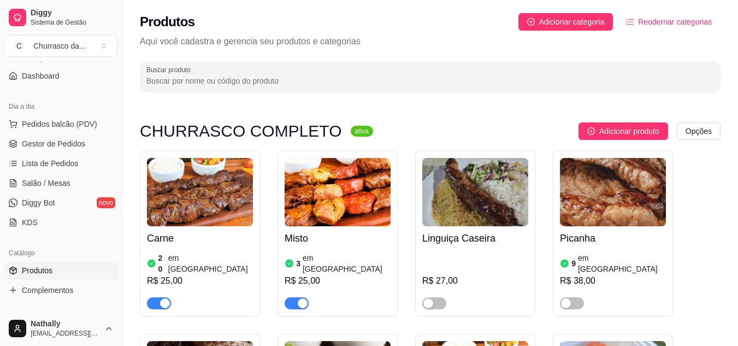
click at [89, 140] on link "Gestor de Pedidos" at bounding box center [60, 143] width 113 height 17
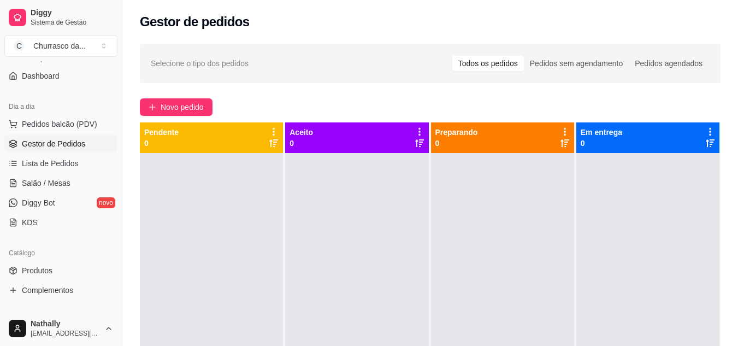
click at [68, 272] on link "Produtos" at bounding box center [60, 270] width 113 height 17
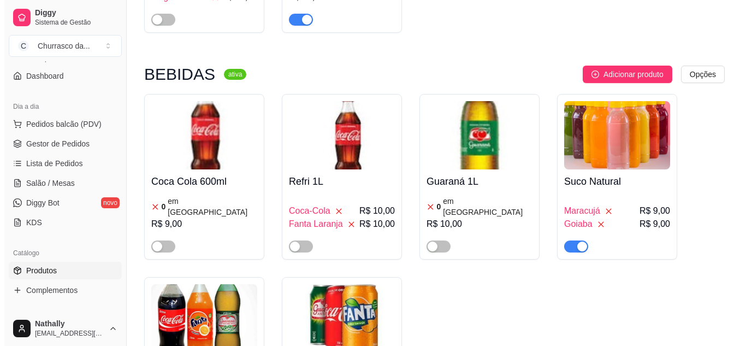
scroll to position [670, 0]
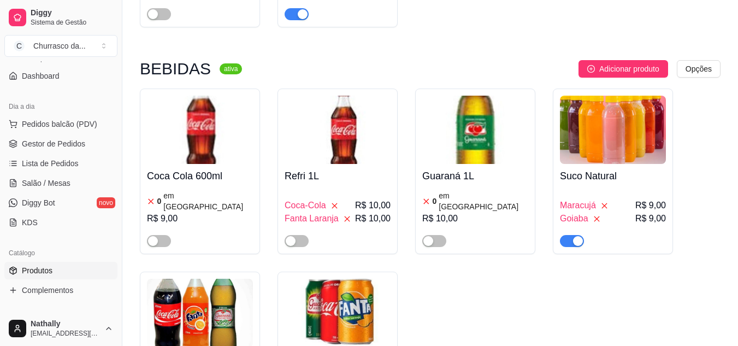
click at [632, 168] on h4 "Suco Natural" at bounding box center [613, 175] width 106 height 15
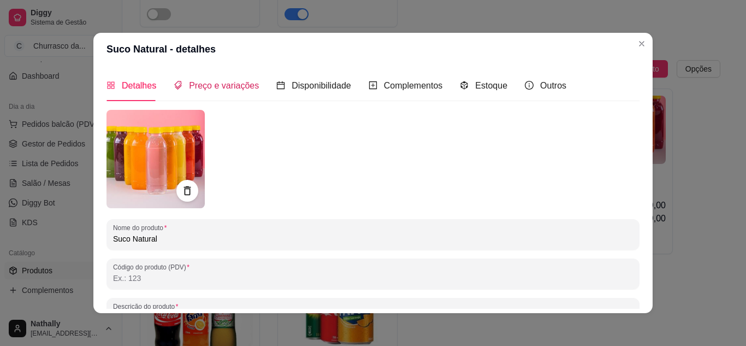
click at [241, 85] on span "Preço e variações" at bounding box center [224, 85] width 70 height 9
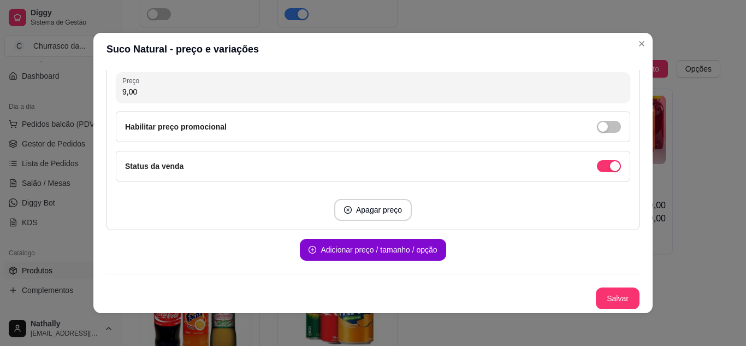
scroll to position [624, 0]
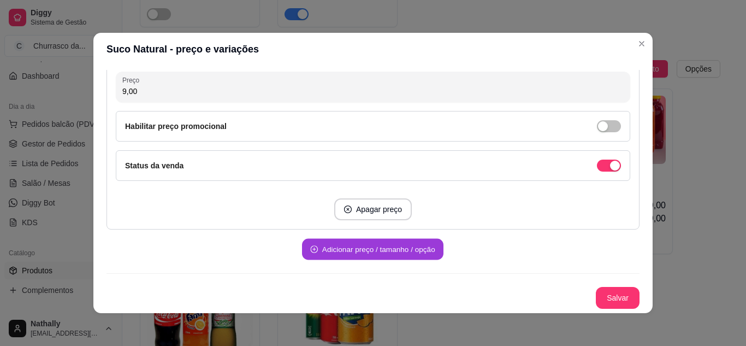
click at [399, 248] on button "Adicionar preço / tamanho / opção" at bounding box center [372, 249] width 141 height 21
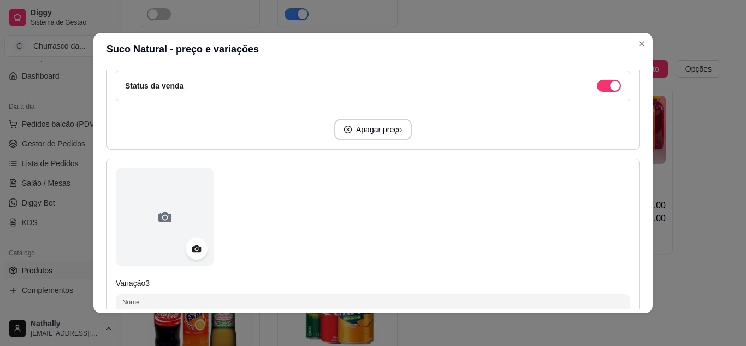
scroll to position [755, 0]
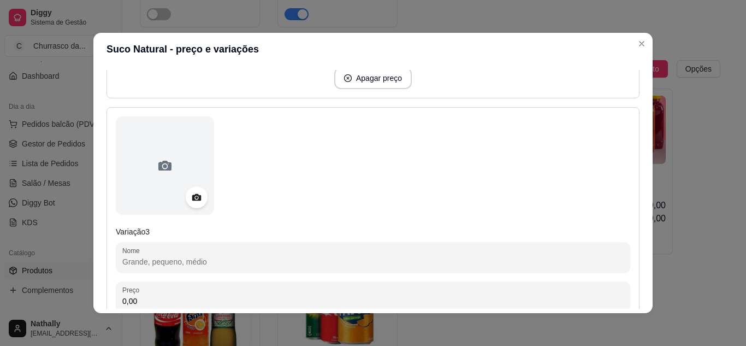
click at [370, 259] on input "Nome" at bounding box center [372, 261] width 501 height 11
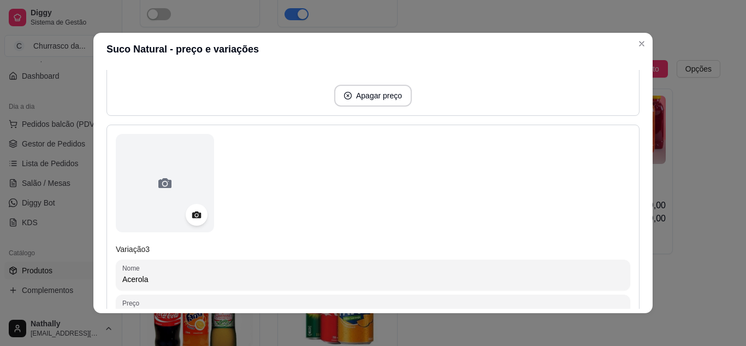
type input "Acerola"
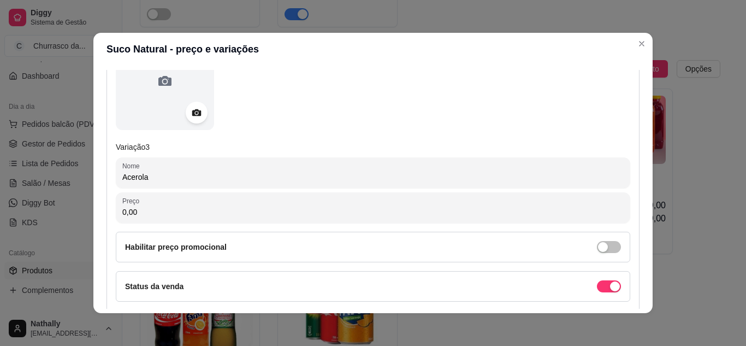
scroll to position [847, 0]
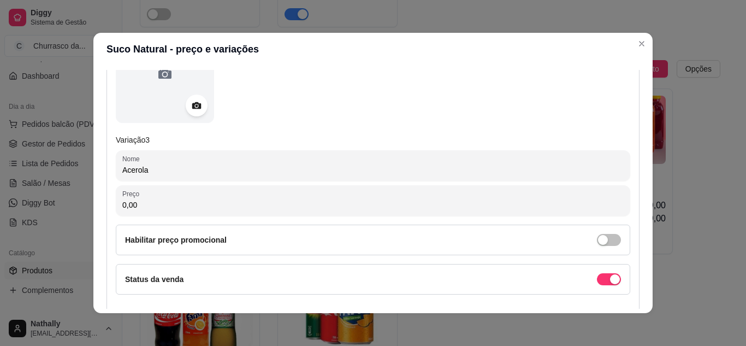
click at [406, 209] on input "0,00" at bounding box center [372, 204] width 501 height 11
type input "9,00"
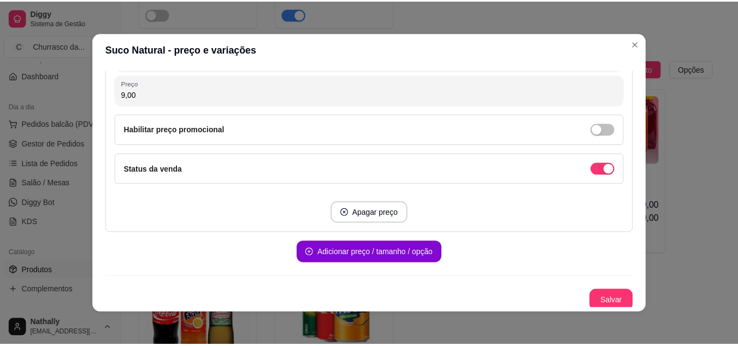
scroll to position [960, 0]
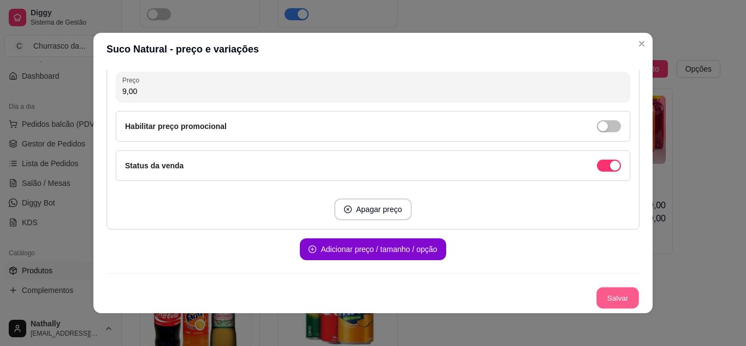
click at [596, 297] on button "Salvar" at bounding box center [617, 297] width 43 height 21
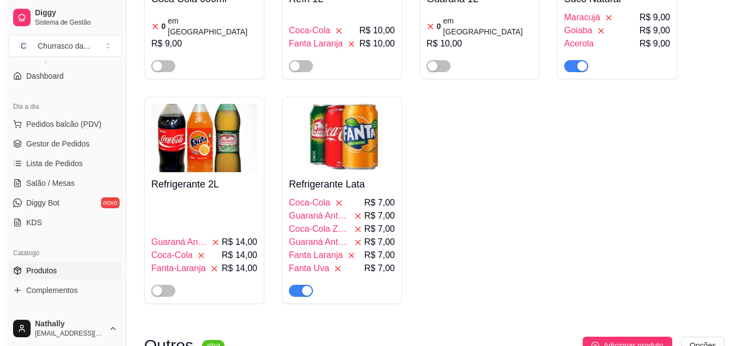
scroll to position [852, 0]
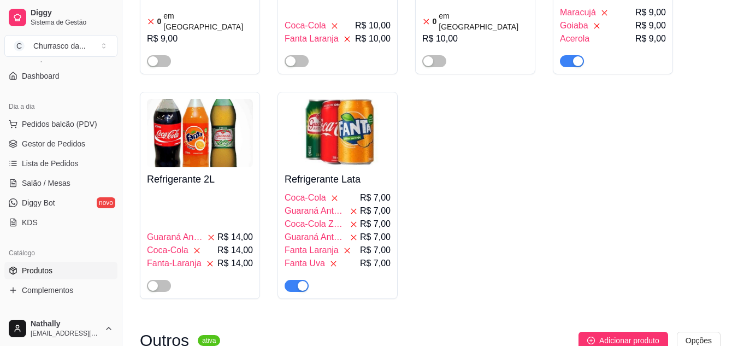
click at [334, 217] on span "Coca-Cola Zero" at bounding box center [314, 223] width 61 height 13
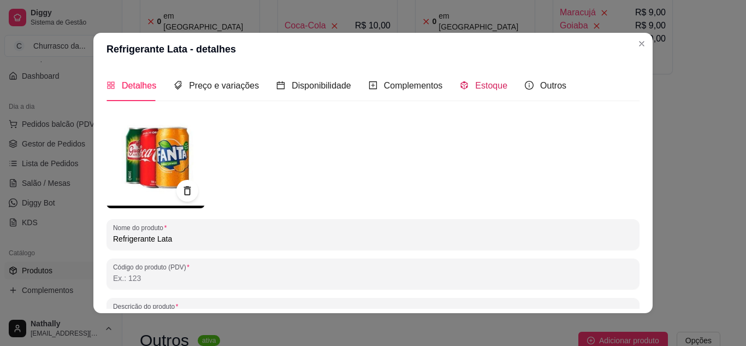
click at [479, 92] on div "Estoque" at bounding box center [484, 86] width 48 height 14
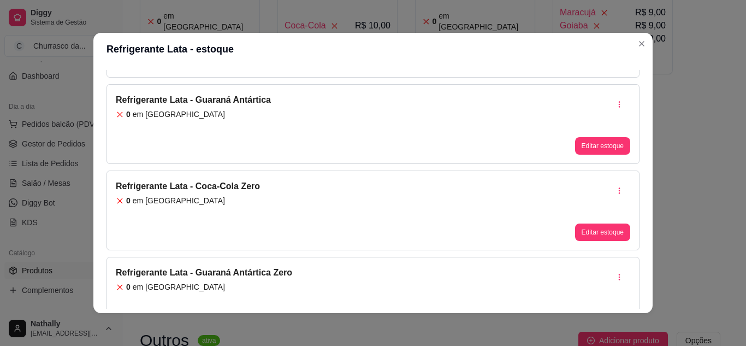
scroll to position [131, 0]
click at [588, 148] on button "Editar estoque" at bounding box center [602, 144] width 54 height 17
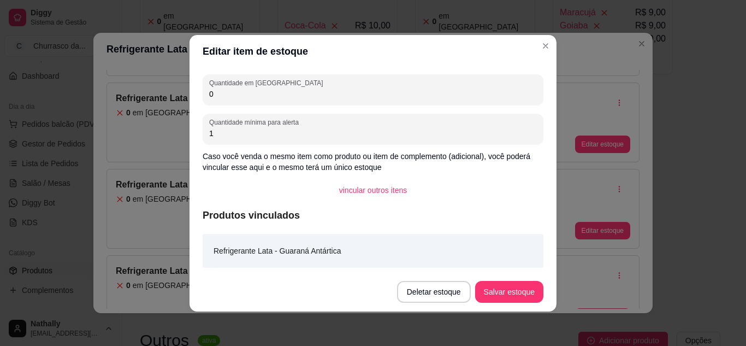
click at [486, 98] on input "0" at bounding box center [373, 93] width 328 height 11
type input "1"
click at [502, 295] on button "Salvar estoque" at bounding box center [509, 291] width 67 height 21
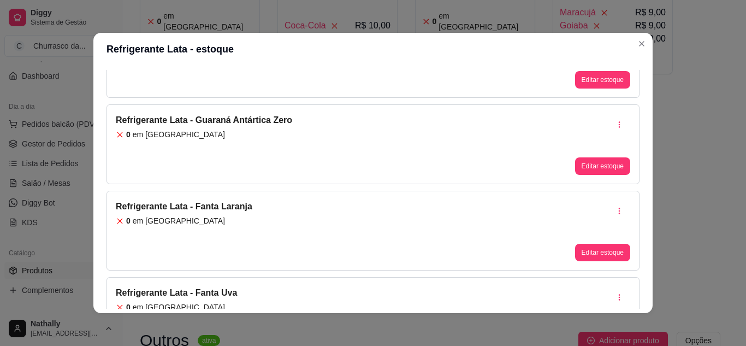
scroll to position [284, 0]
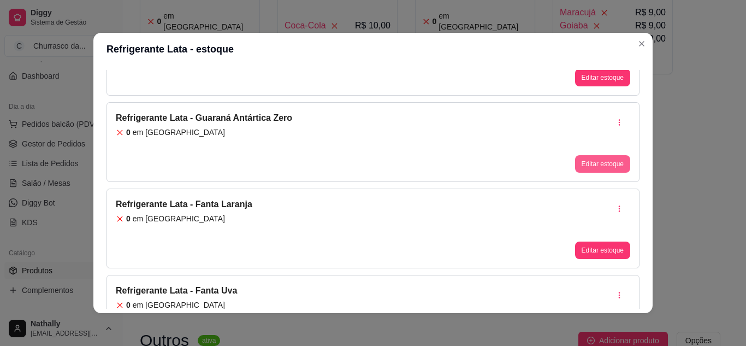
click at [584, 156] on button "Editar estoque" at bounding box center [602, 163] width 55 height 17
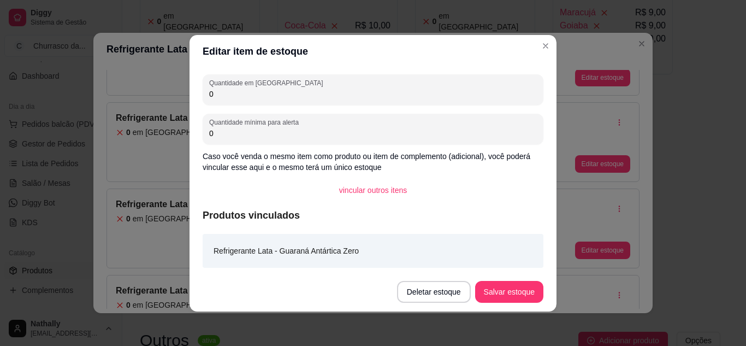
click at [487, 95] on input "0" at bounding box center [373, 93] width 328 height 11
type input "3"
click at [494, 286] on button "Salvar estoque" at bounding box center [509, 291] width 67 height 21
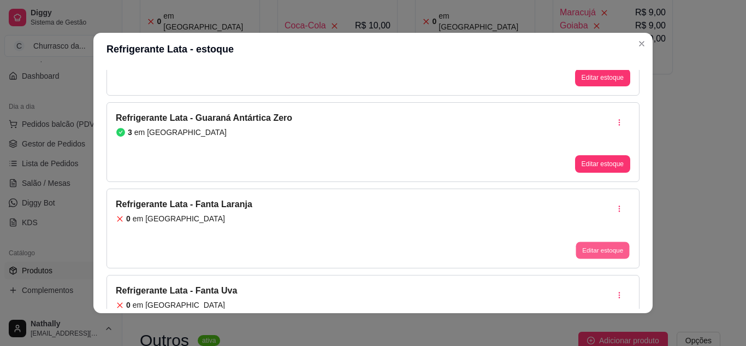
click at [590, 242] on button "Editar estoque" at bounding box center [602, 250] width 54 height 17
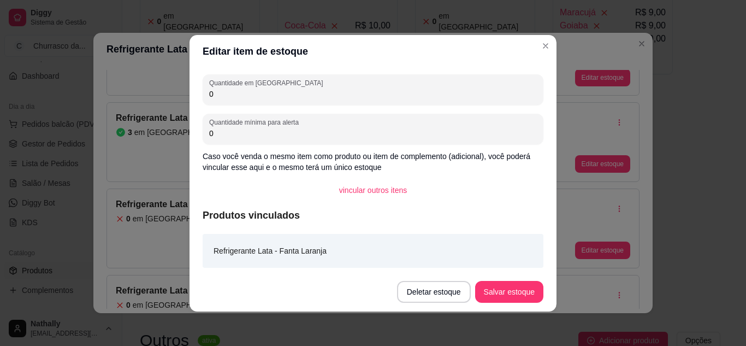
click at [499, 92] on input "0" at bounding box center [373, 93] width 328 height 11
type input "2"
click at [496, 287] on button "Salvar estoque" at bounding box center [509, 291] width 67 height 21
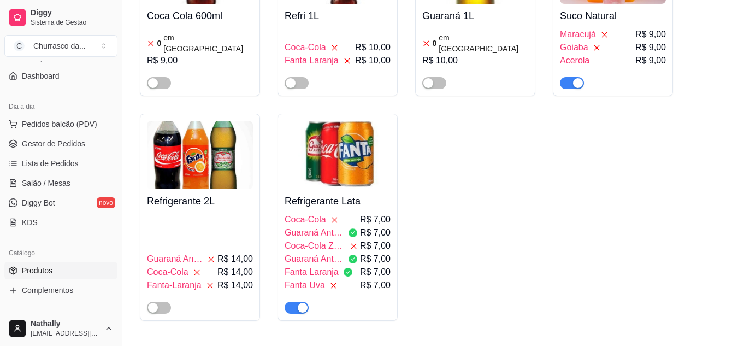
scroll to position [750, 0]
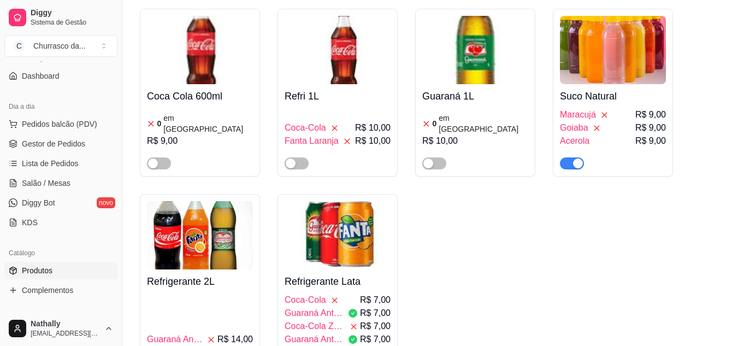
click at [335, 134] on span "Fanta Laranja" at bounding box center [311, 140] width 54 height 13
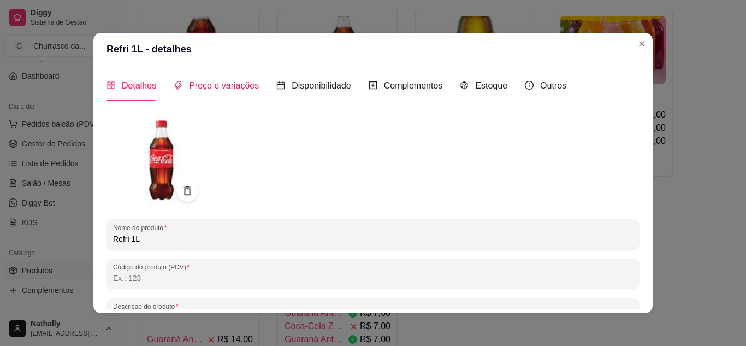
click at [228, 89] on span "Preço e variações" at bounding box center [224, 85] width 70 height 9
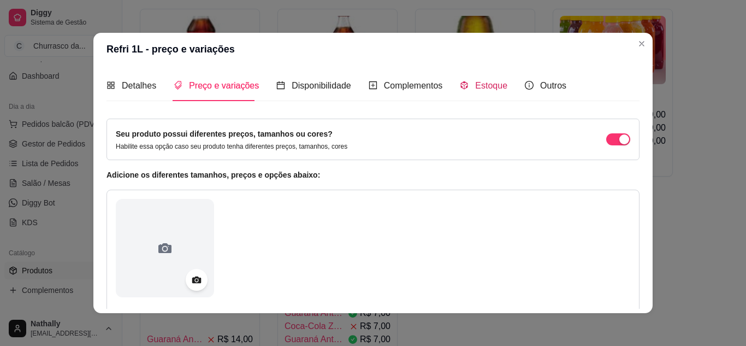
click at [475, 88] on span "Estoque" at bounding box center [491, 85] width 32 height 9
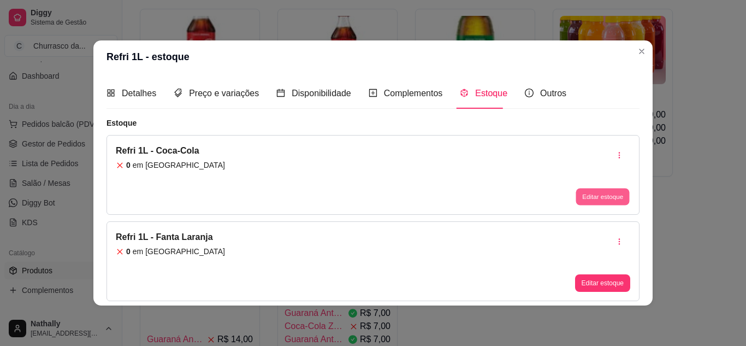
click at [595, 203] on button "Editar estoque" at bounding box center [602, 196] width 54 height 17
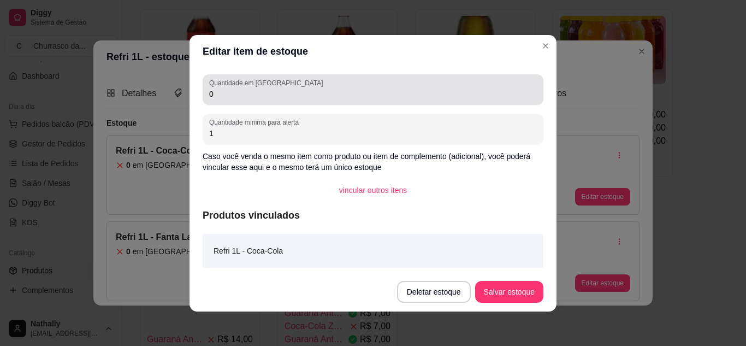
click at [488, 80] on div "0" at bounding box center [373, 90] width 328 height 22
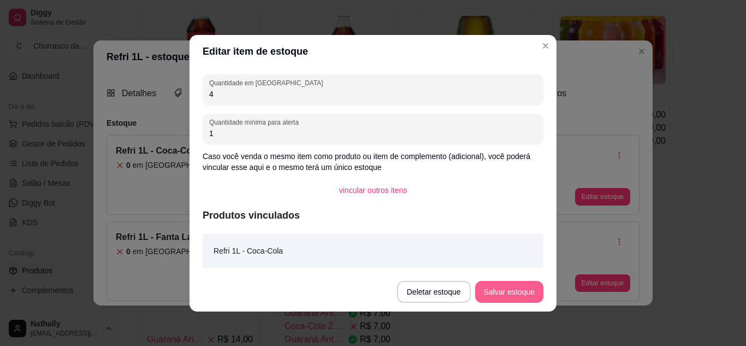
type input "4"
click at [508, 292] on button "Salvar estoque" at bounding box center [509, 291] width 67 height 21
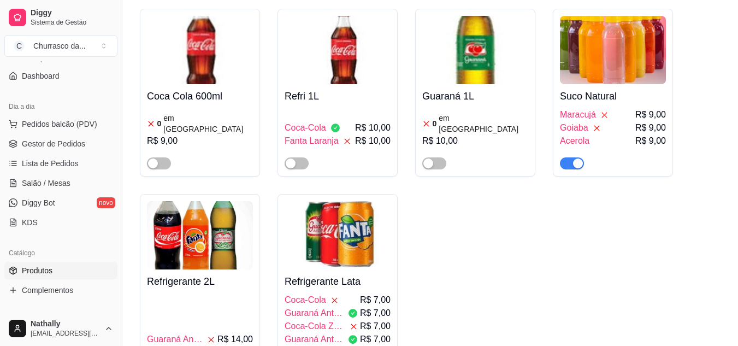
click at [300, 157] on span "button" at bounding box center [296, 163] width 24 height 12
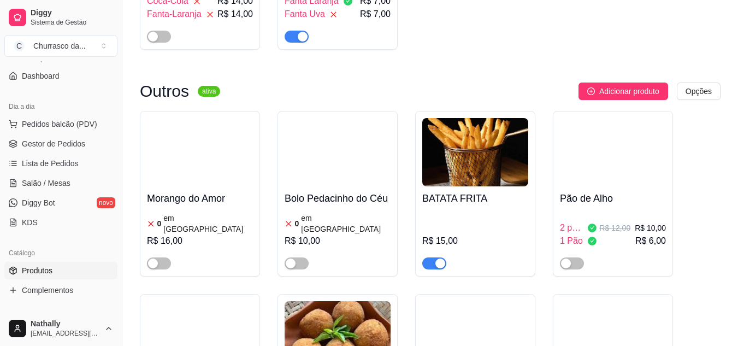
scroll to position [1403, 0]
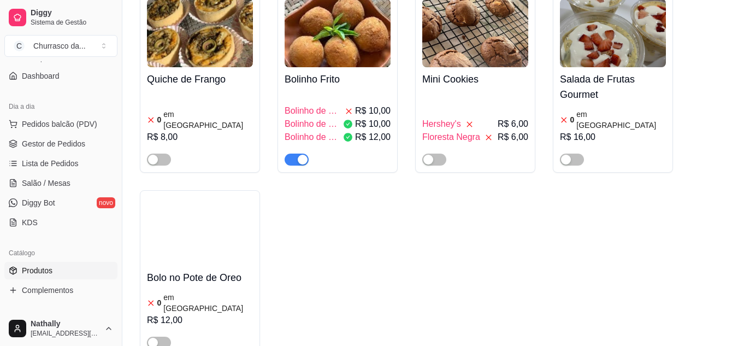
click at [644, 73] on div "Salada de Frutas Gourmet 0 em estoque R$ 16,00" at bounding box center [613, 116] width 106 height 98
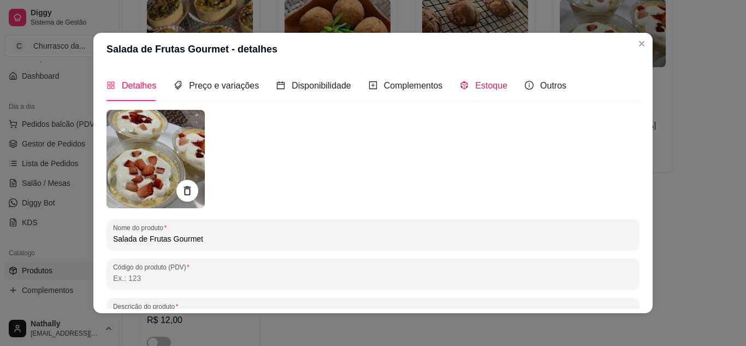
click at [480, 90] on span "Estoque" at bounding box center [491, 85] width 32 height 9
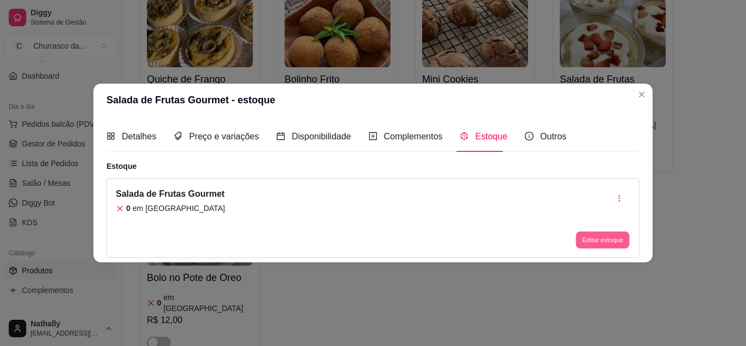
click at [584, 239] on button "Editar estoque" at bounding box center [602, 240] width 54 height 17
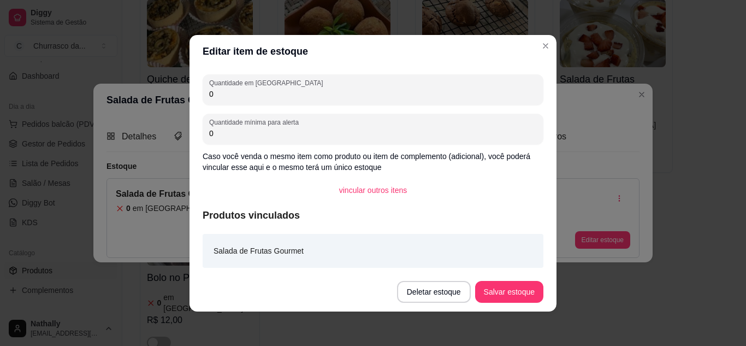
click at [483, 97] on input "0" at bounding box center [373, 93] width 328 height 11
type input "11"
click at [487, 297] on button "Salvar estoque" at bounding box center [509, 291] width 67 height 21
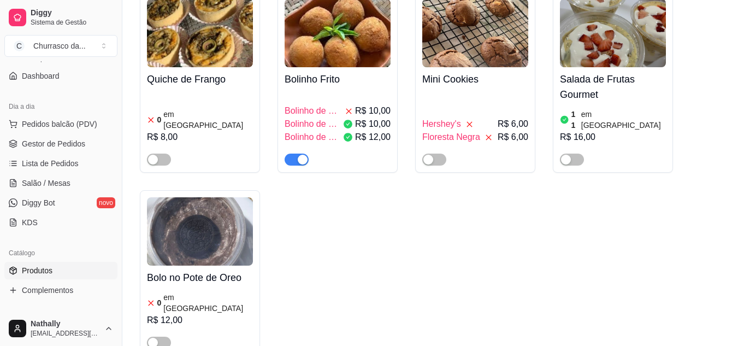
click at [568, 155] on div "button" at bounding box center [566, 160] width 10 height 10
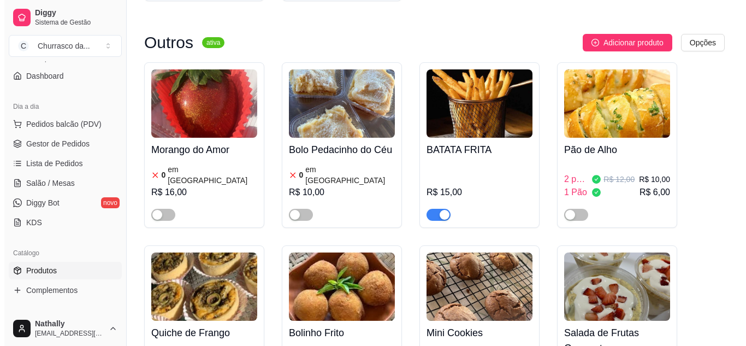
scroll to position [1119, 0]
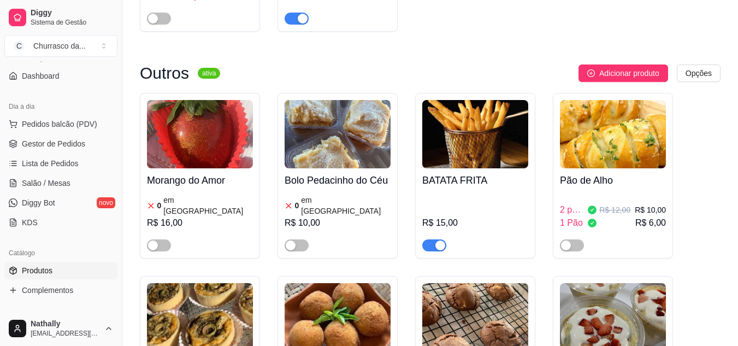
click at [627, 67] on span "Adicionar produto" at bounding box center [629, 73] width 60 height 12
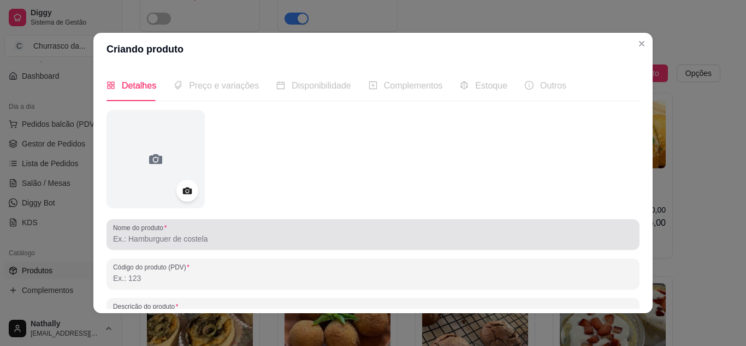
click at [268, 244] on input "Nome do produto" at bounding box center [373, 238] width 520 height 11
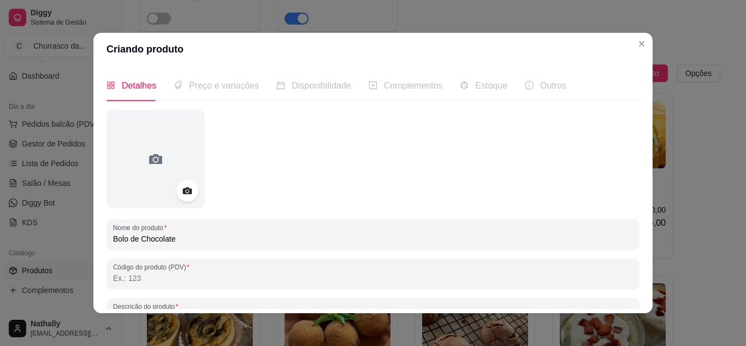
type input "Bolo de Chocolate"
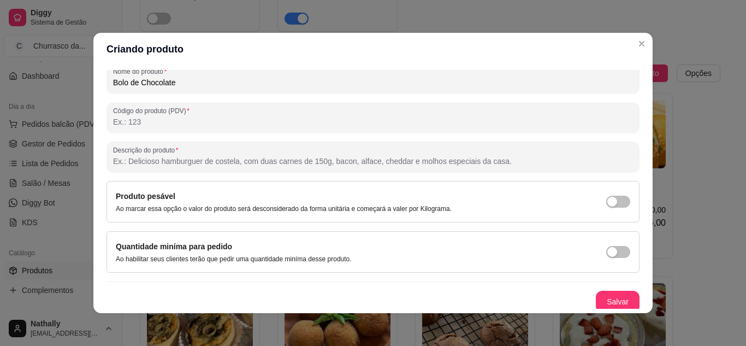
scroll to position [160, 0]
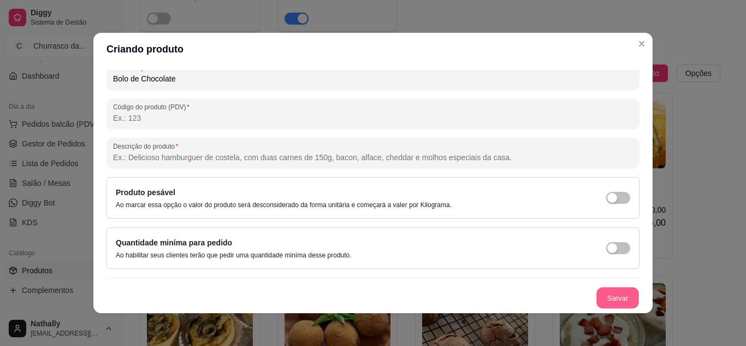
click at [596, 293] on button "Salvar" at bounding box center [617, 297] width 43 height 21
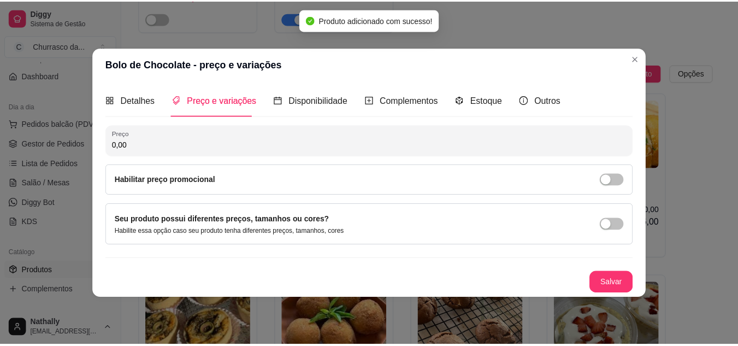
scroll to position [0, 0]
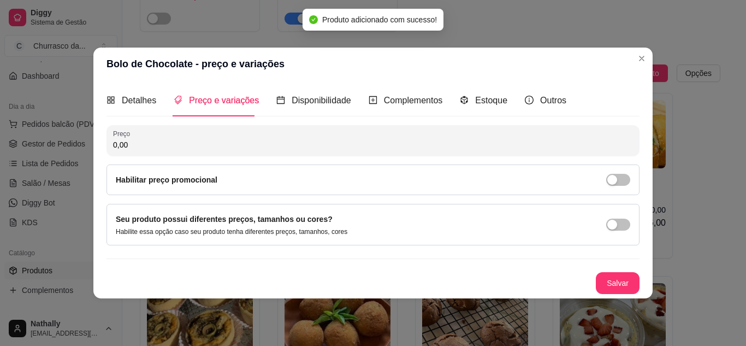
click at [362, 140] on input "0,00" at bounding box center [373, 144] width 520 height 11
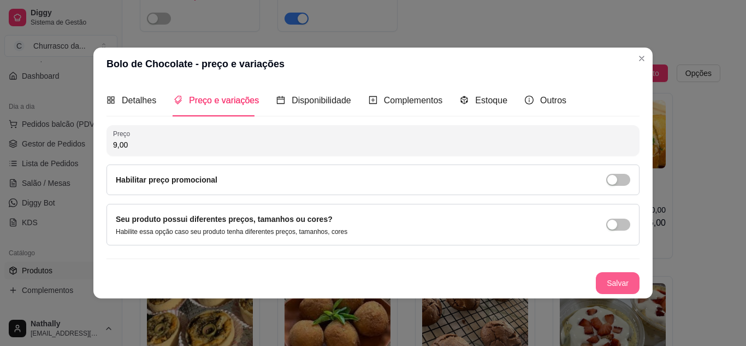
type input "9,00"
click at [625, 280] on button "Salvar" at bounding box center [617, 282] width 43 height 21
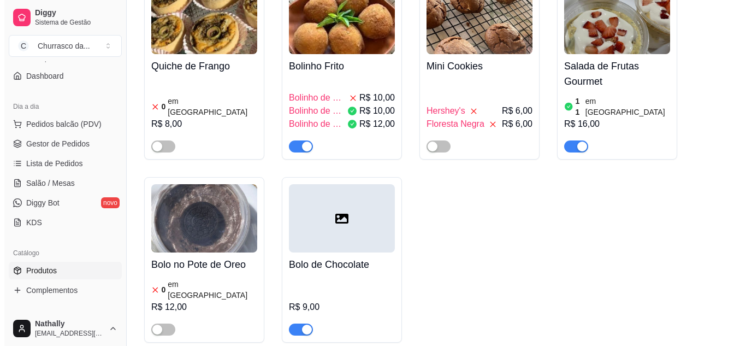
scroll to position [1417, 0]
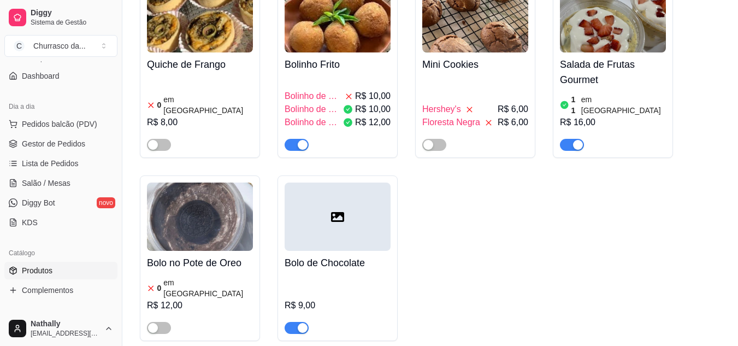
click at [361, 90] on span "R$ 10,00" at bounding box center [372, 96] width 35 height 13
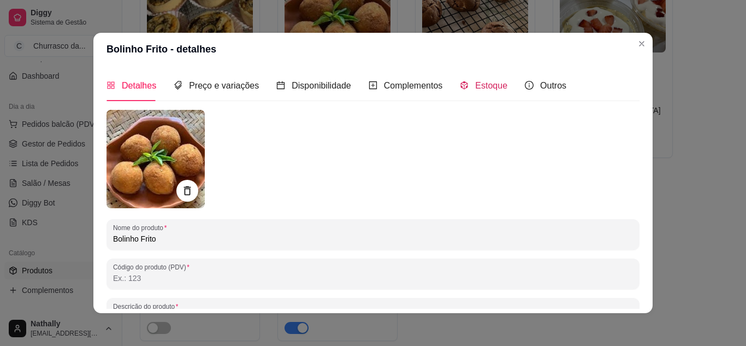
click at [475, 83] on span "Estoque" at bounding box center [491, 85] width 32 height 9
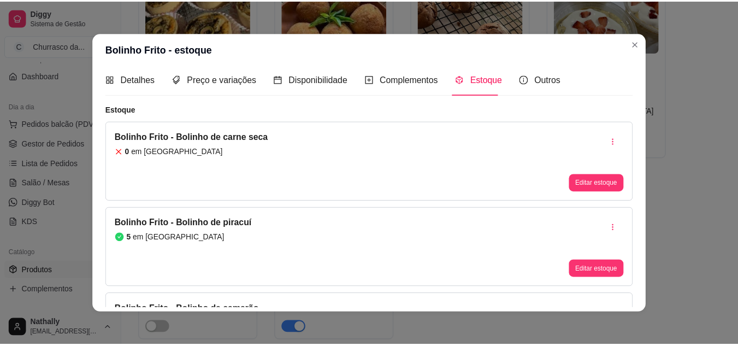
scroll to position [0, 0]
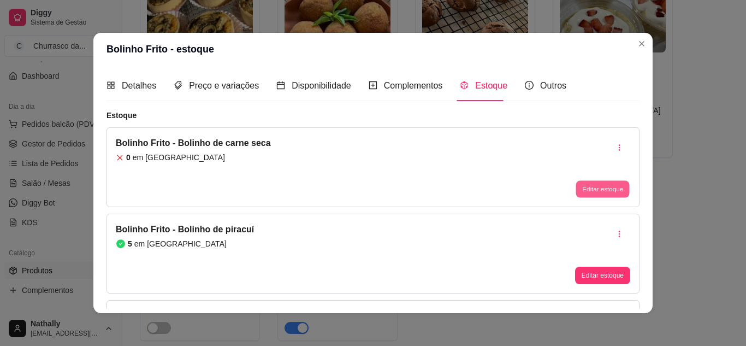
click at [579, 189] on button "Editar estoque" at bounding box center [602, 189] width 54 height 17
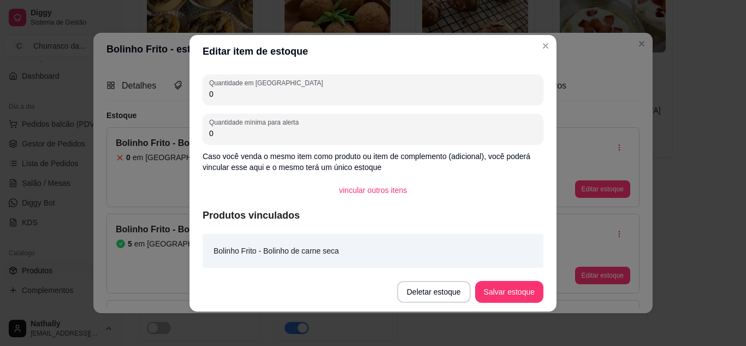
click at [464, 90] on input "0" at bounding box center [373, 93] width 328 height 11
type input "2"
click at [483, 288] on button "Salvar estoque" at bounding box center [509, 292] width 68 height 22
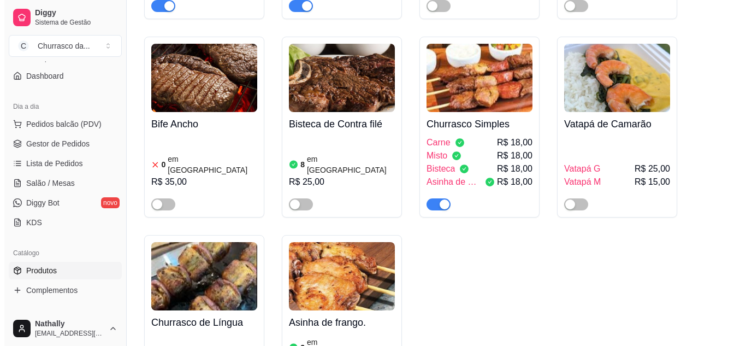
scroll to position [296, 0]
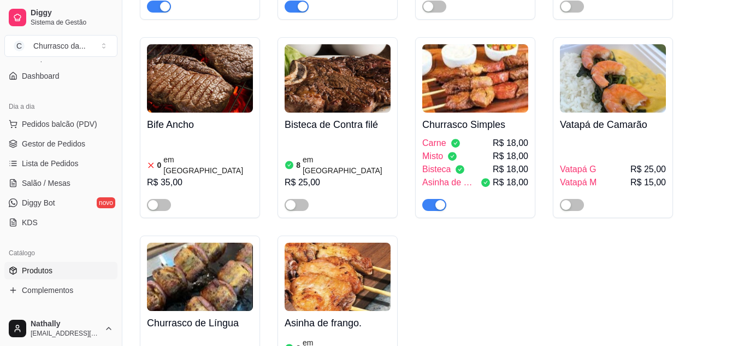
click at [457, 95] on img at bounding box center [475, 78] width 106 height 68
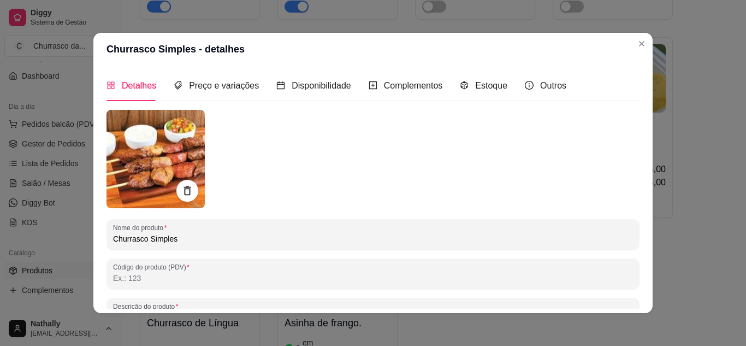
click at [460, 93] on div "Estoque" at bounding box center [484, 85] width 48 height 31
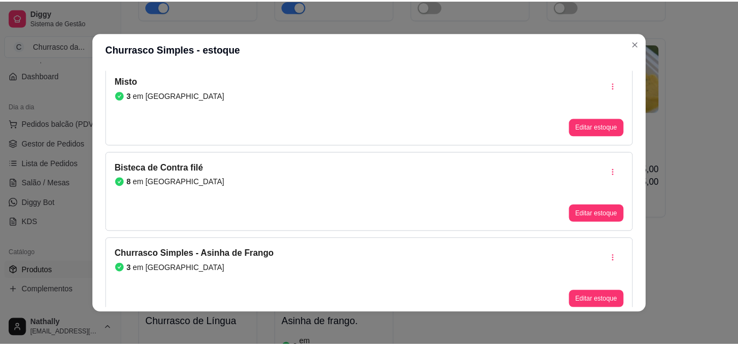
scroll to position [157, 0]
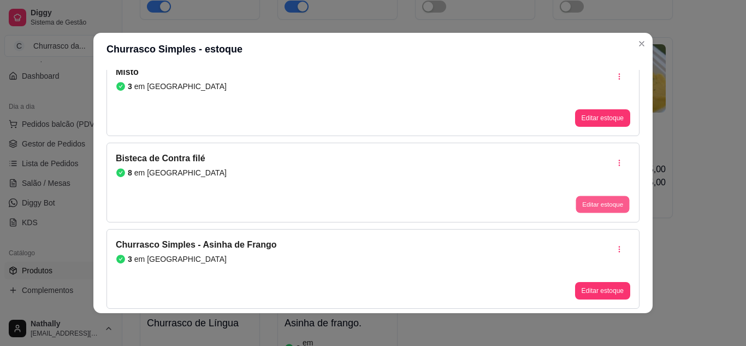
click at [588, 203] on button "Editar estoque" at bounding box center [602, 204] width 54 height 17
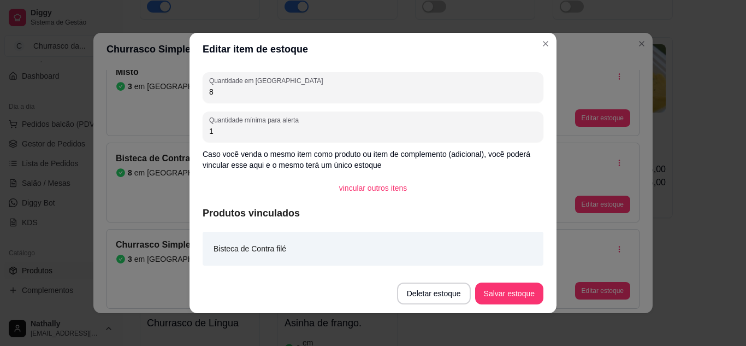
click at [505, 88] on input "8" at bounding box center [373, 91] width 328 height 11
type input "0"
click at [499, 289] on button "Salvar estoque" at bounding box center [509, 293] width 67 height 21
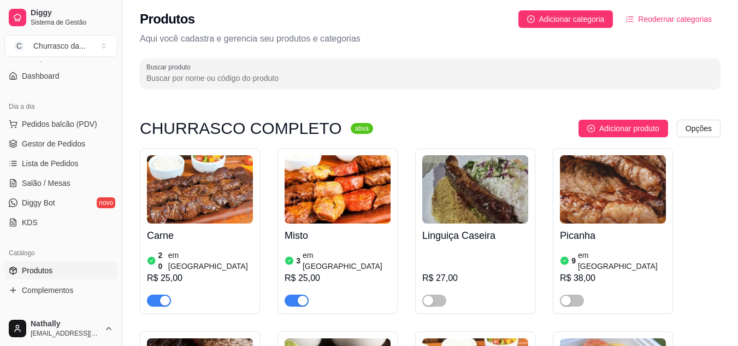
scroll to position [0, 0]
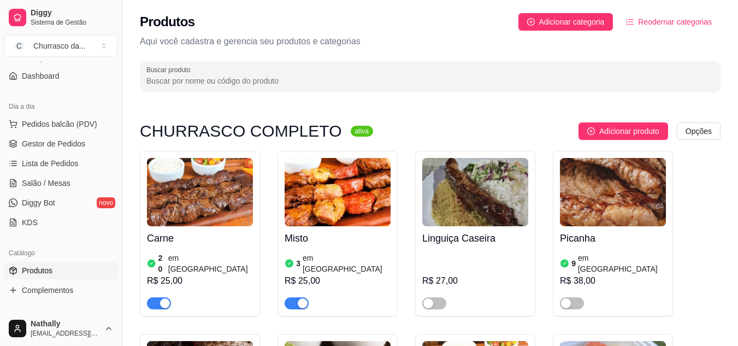
click at [624, 234] on h4 "Picanha" at bounding box center [613, 237] width 106 height 15
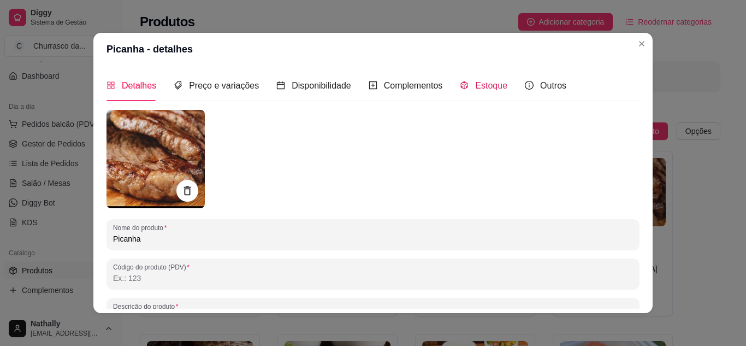
click at [492, 92] on div "Estoque" at bounding box center [484, 86] width 48 height 14
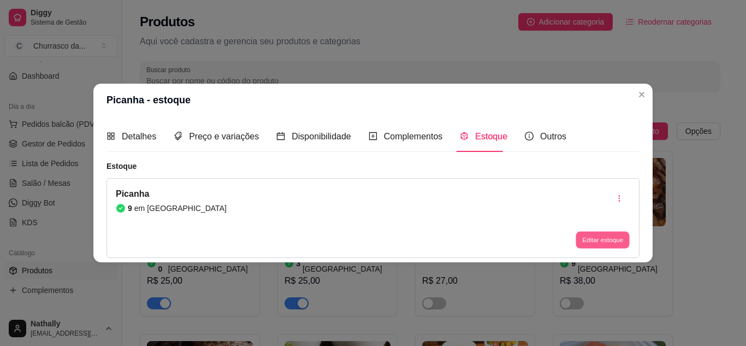
click at [589, 235] on button "Editar estoque" at bounding box center [602, 240] width 54 height 17
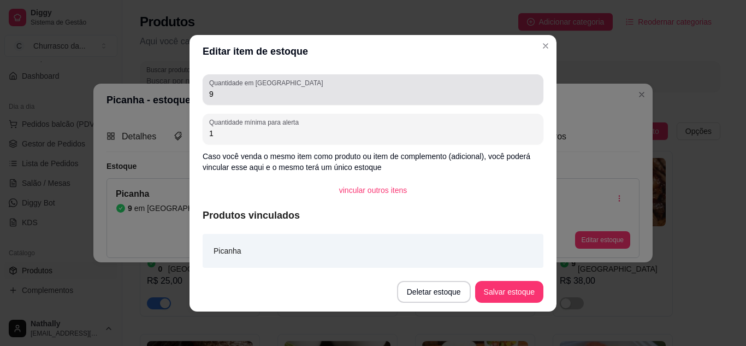
click at [510, 87] on div "9" at bounding box center [373, 90] width 328 height 22
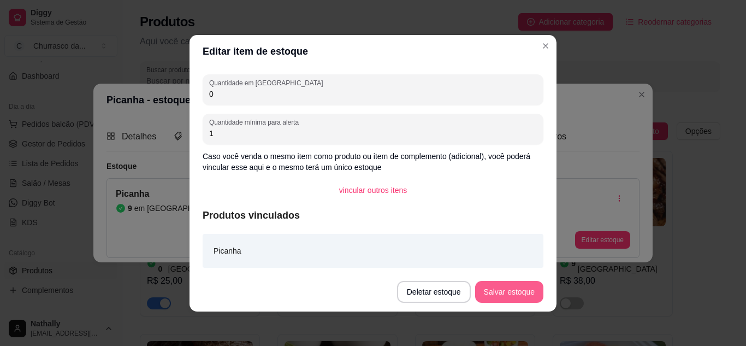
type input "0"
click at [485, 292] on button "Salvar estoque" at bounding box center [509, 292] width 68 height 22
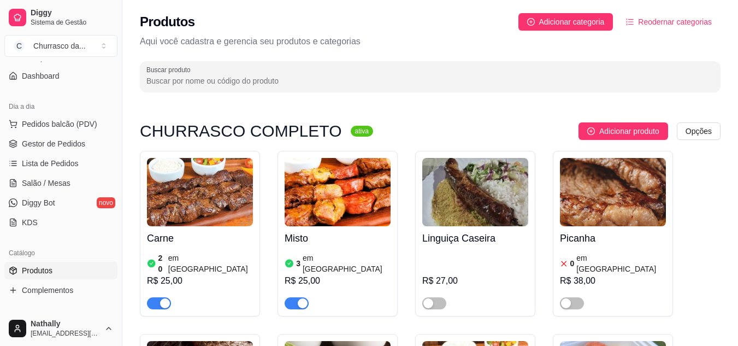
click at [639, 206] on img at bounding box center [613, 192] width 106 height 68
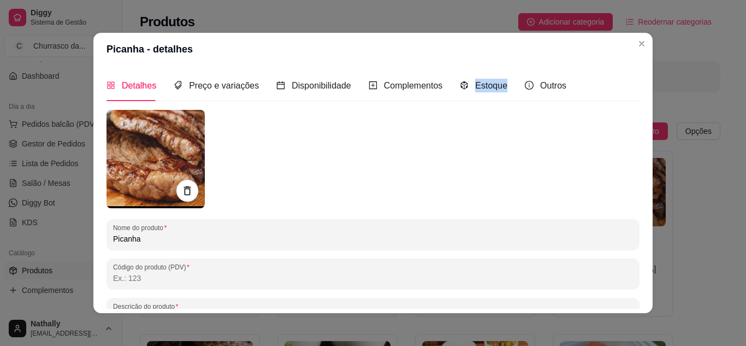
drag, startPoint x: 499, startPoint y: 81, endPoint x: 467, endPoint y: 85, distance: 31.8
click at [467, 85] on div "Detalhes Preço e variações Disponibilidade Complementos Estoque Outros" at bounding box center [336, 85] width 460 height 31
click at [475, 85] on span "Estoque" at bounding box center [491, 85] width 32 height 9
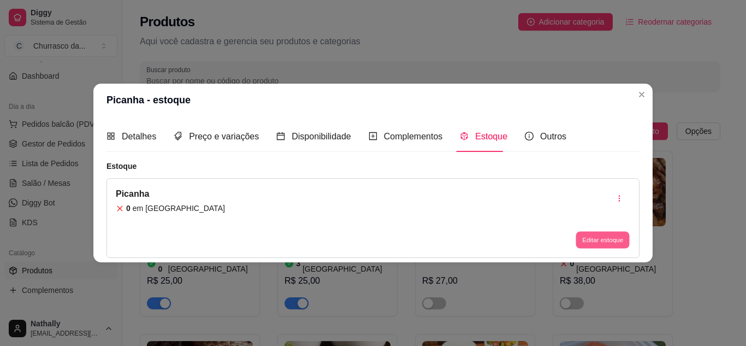
click at [585, 235] on button "Editar estoque" at bounding box center [602, 240] width 54 height 17
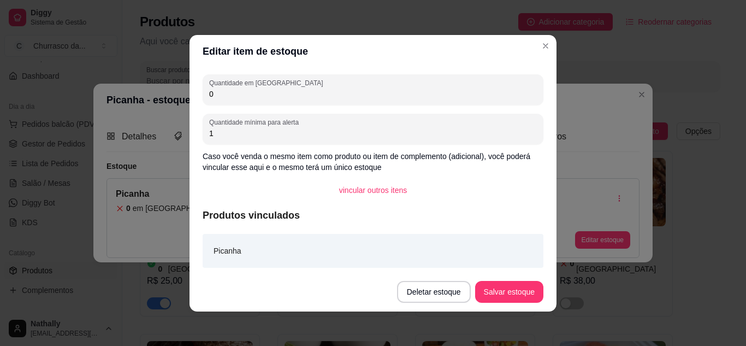
click at [509, 97] on input "0" at bounding box center [373, 93] width 328 height 11
type input "9"
click at [503, 295] on button "Salvar estoque" at bounding box center [509, 291] width 67 height 21
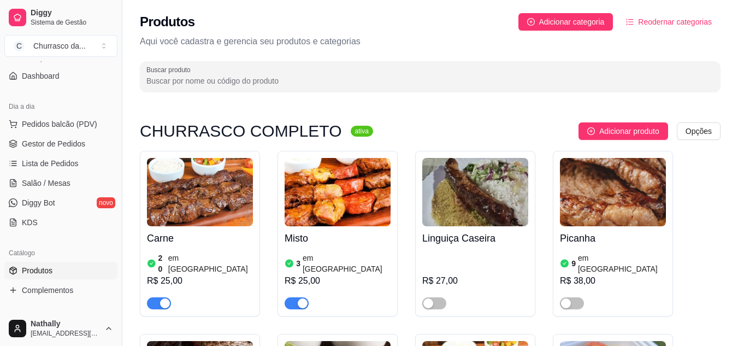
click at [573, 297] on button "button" at bounding box center [572, 303] width 24 height 12
click at [73, 141] on span "Gestor de Pedidos" at bounding box center [53, 143] width 63 height 11
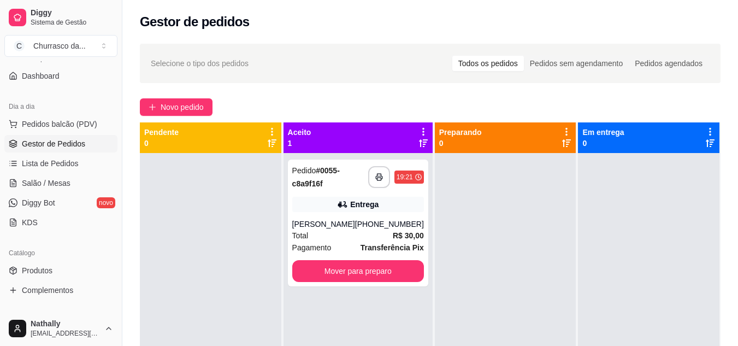
click at [327, 224] on div "[PERSON_NAME]" at bounding box center [323, 223] width 63 height 11
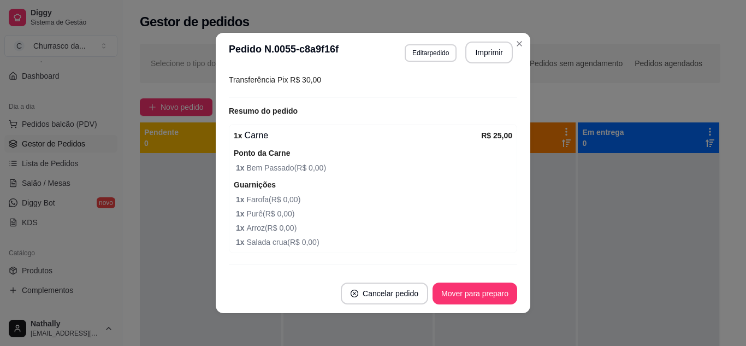
scroll to position [328, 0]
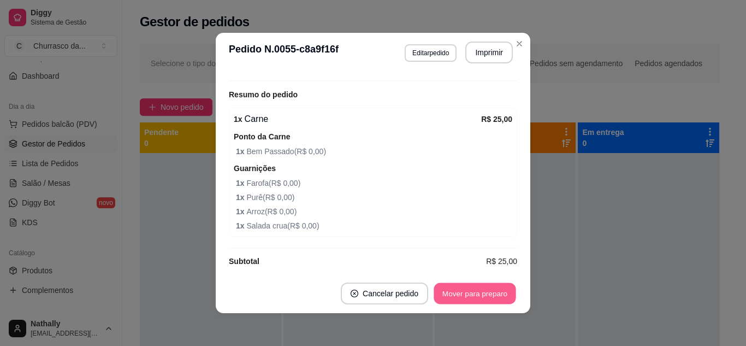
click at [474, 290] on button "Mover para preparo" at bounding box center [475, 293] width 82 height 21
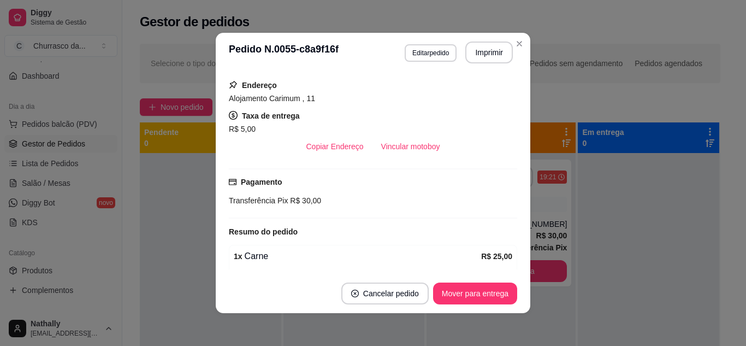
scroll to position [337, 0]
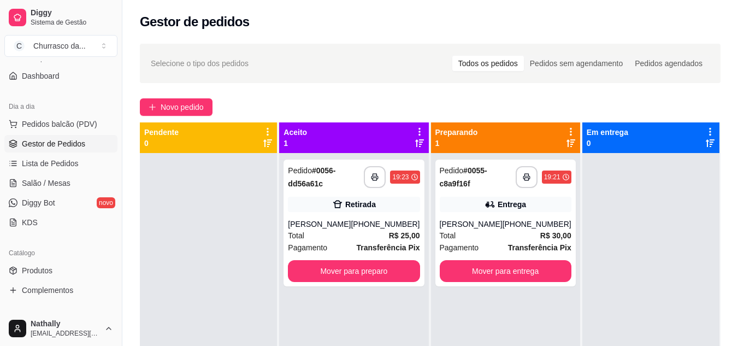
click at [323, 226] on div "[PERSON_NAME]" at bounding box center [319, 223] width 63 height 11
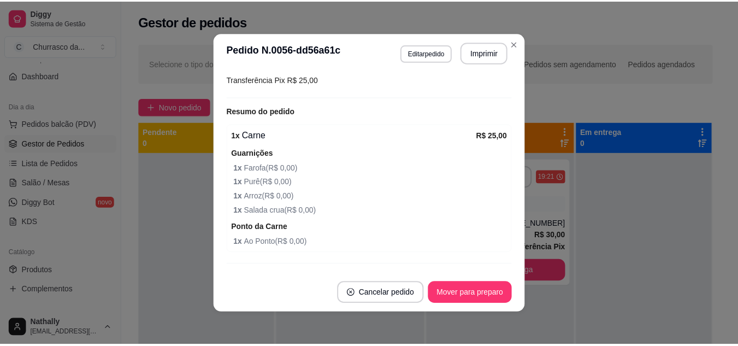
scroll to position [240, 0]
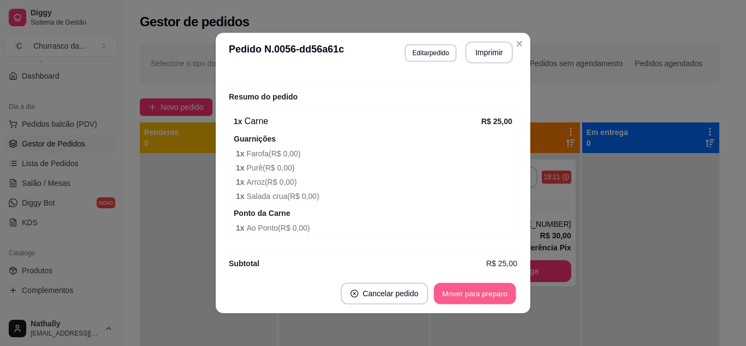
click at [488, 291] on button "Mover para preparo" at bounding box center [475, 293] width 82 height 21
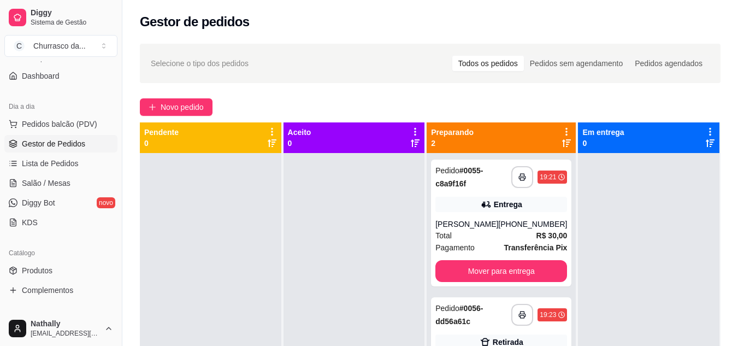
click at [82, 268] on link "Produtos" at bounding box center [60, 270] width 113 height 17
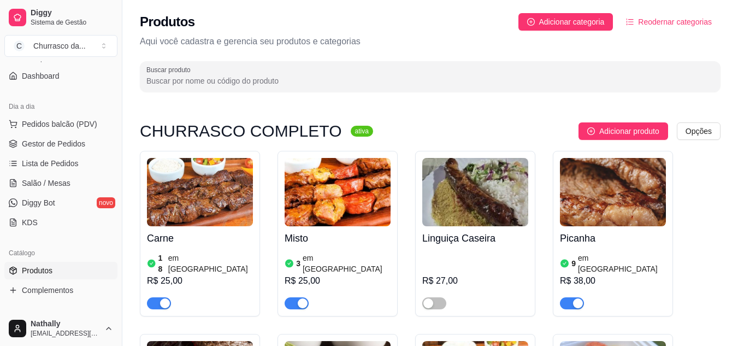
click at [71, 135] on link "Gestor de Pedidos" at bounding box center [60, 143] width 113 height 17
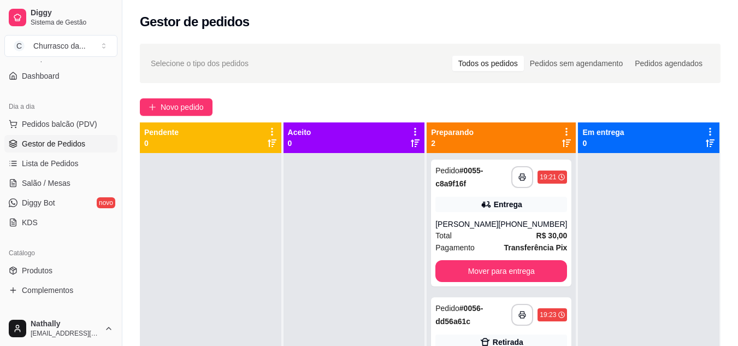
click at [48, 269] on span "Produtos" at bounding box center [37, 270] width 31 height 11
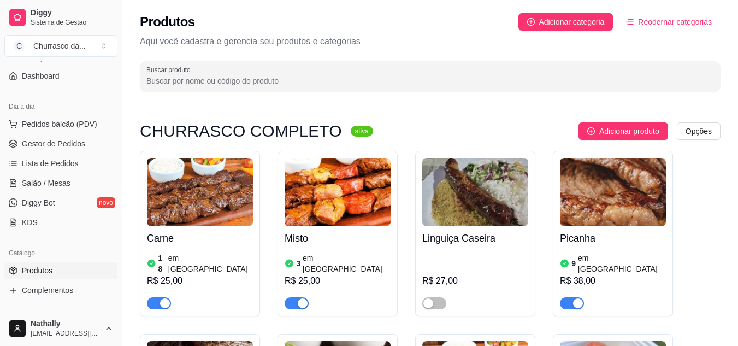
click at [298, 298] on div "button" at bounding box center [303, 303] width 10 height 10
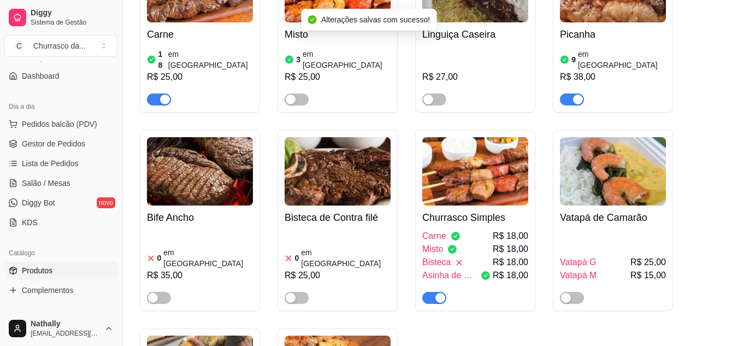
scroll to position [226, 0]
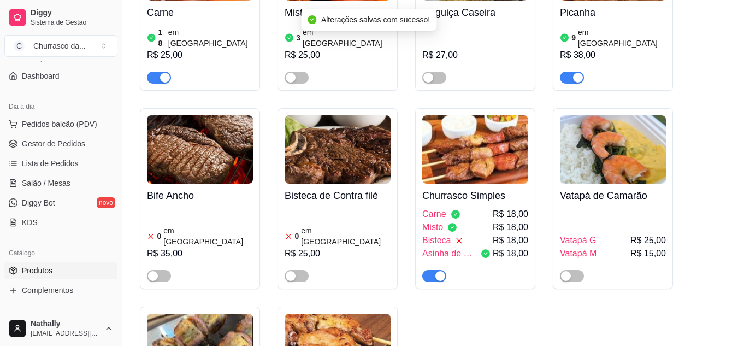
click at [443, 260] on div at bounding box center [475, 271] width 106 height 22
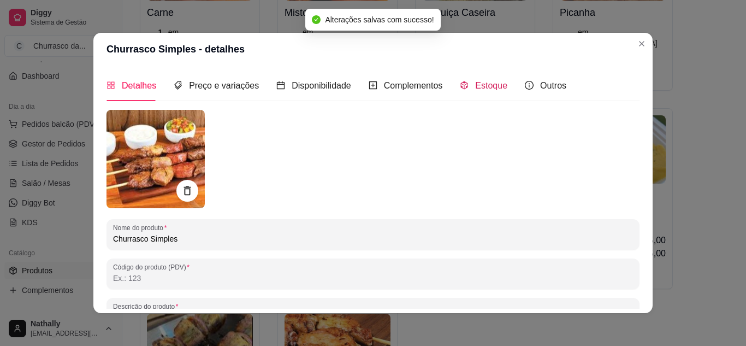
click at [460, 87] on icon "code-sandbox" at bounding box center [464, 85] width 9 height 9
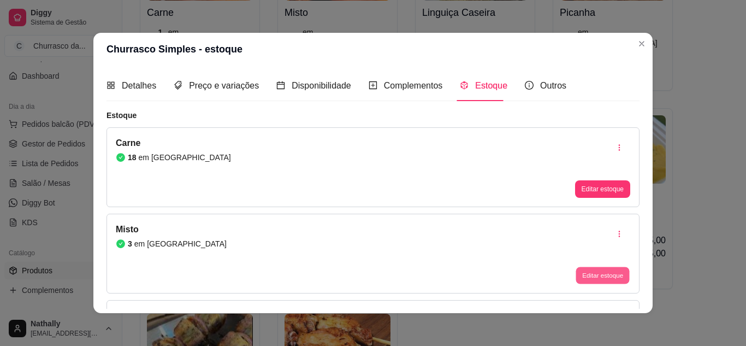
click at [584, 270] on button "Editar estoque" at bounding box center [602, 275] width 54 height 17
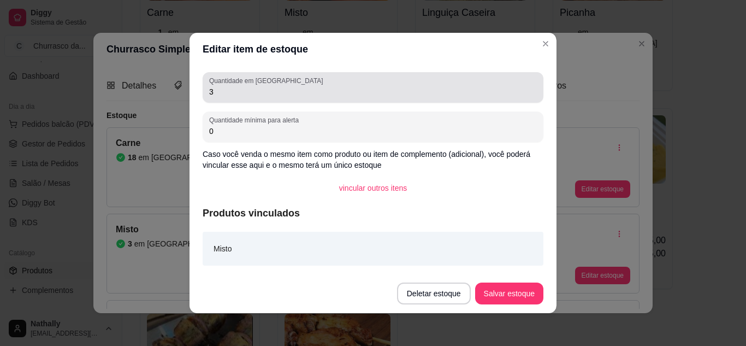
click at [478, 100] on div "Quantidade em estoque 3" at bounding box center [373, 87] width 341 height 31
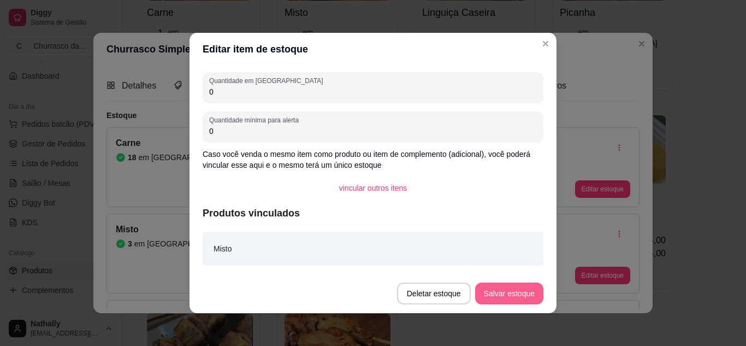
type input "0"
click at [490, 291] on button "Salvar estoque" at bounding box center [509, 293] width 67 height 21
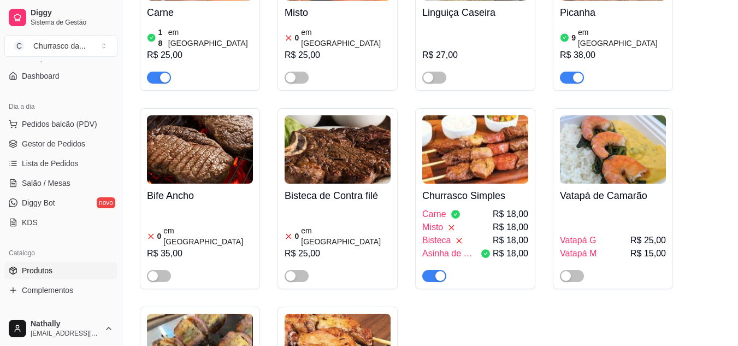
click at [84, 146] on link "Gestor de Pedidos" at bounding box center [60, 143] width 113 height 17
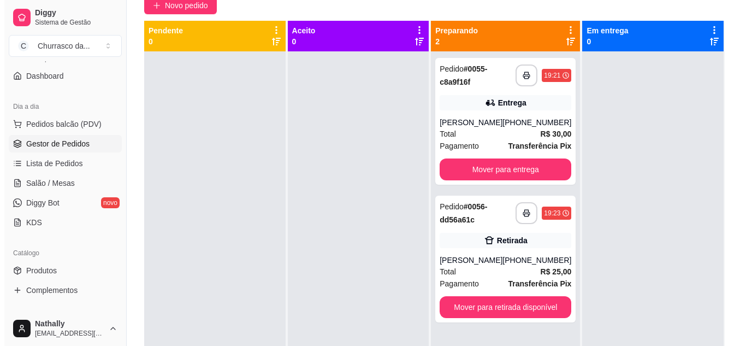
scroll to position [109, 0]
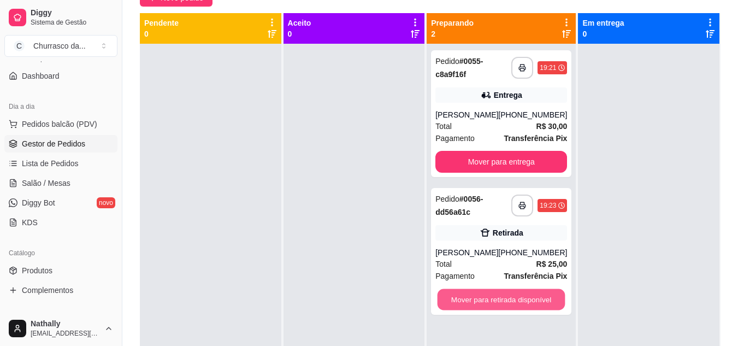
click at [448, 310] on button "Mover para retirada disponível" at bounding box center [501, 299] width 128 height 21
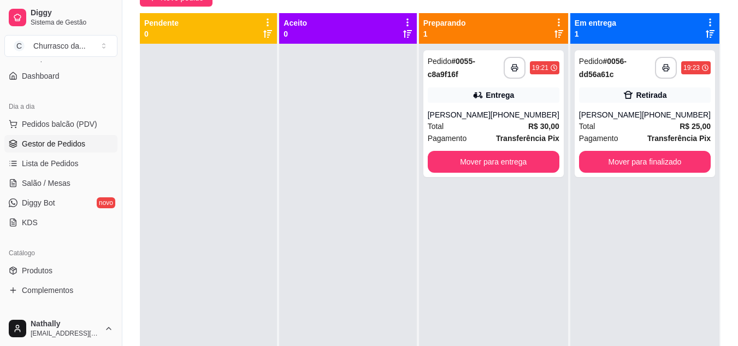
click at [581, 117] on div "[PERSON_NAME]" at bounding box center [610, 114] width 63 height 11
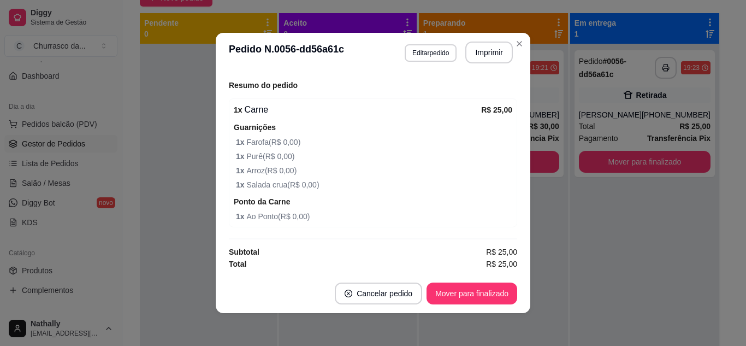
scroll to position [252, 0]
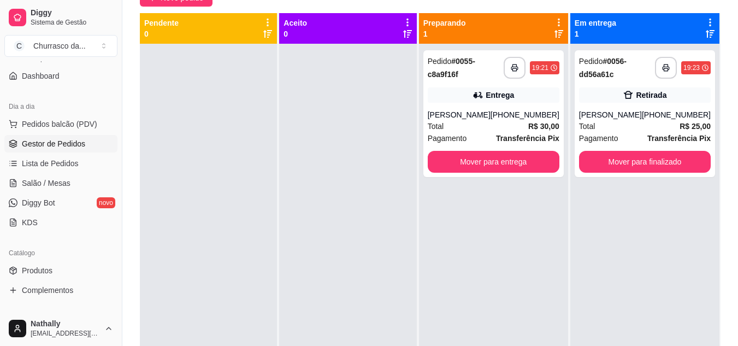
click at [465, 120] on div "[PERSON_NAME]" at bounding box center [459, 114] width 63 height 11
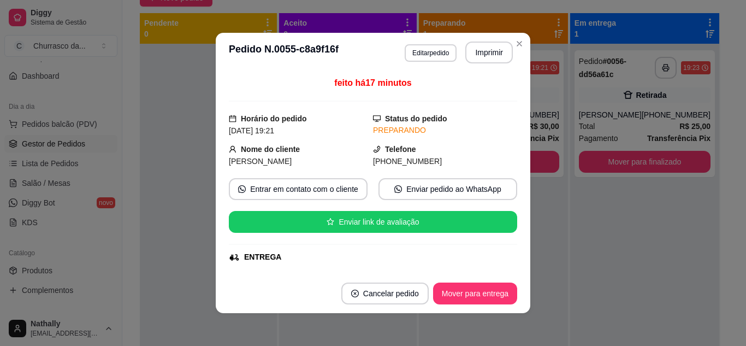
click at [504, 262] on div "ENTREGA" at bounding box center [373, 256] width 288 height 11
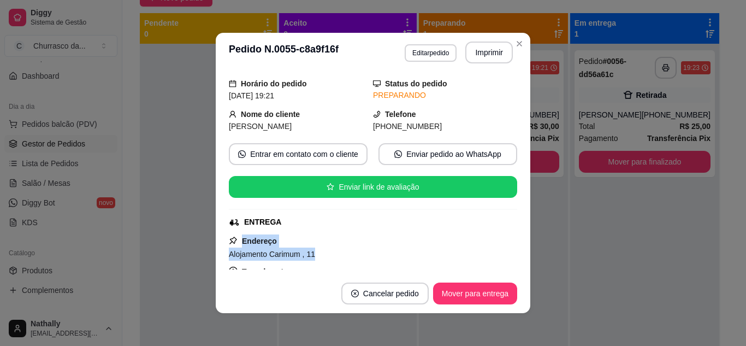
click at [504, 262] on div "feito há 17 minutos Horário do pedido [DATE] 19:21 Status do pedido PREPARANDO …" at bounding box center [373, 172] width 288 height 193
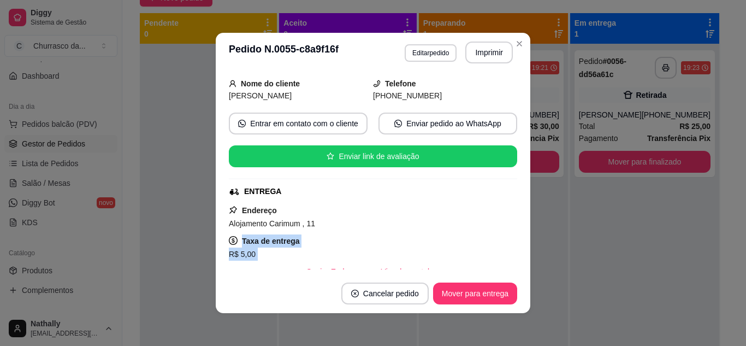
click at [504, 262] on div "Endereço Alojamento Carimum , 11 Taxa de entrega R$ 5,00 Copiar Endereço Vincul…" at bounding box center [373, 243] width 288 height 79
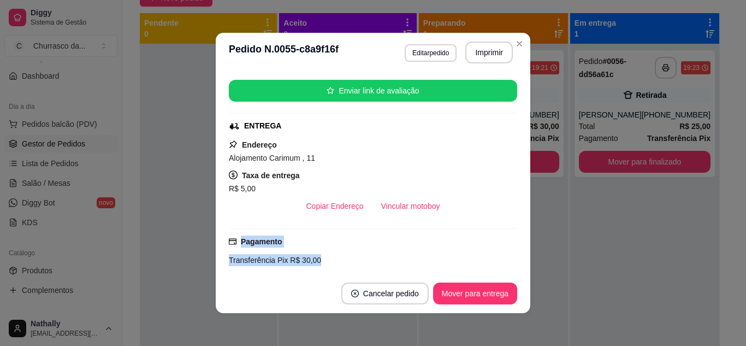
click at [504, 262] on div "feito há 17 minutos Horário do pedido [DATE] 19:21 Status do pedido PREPARANDO …" at bounding box center [373, 172] width 288 height 193
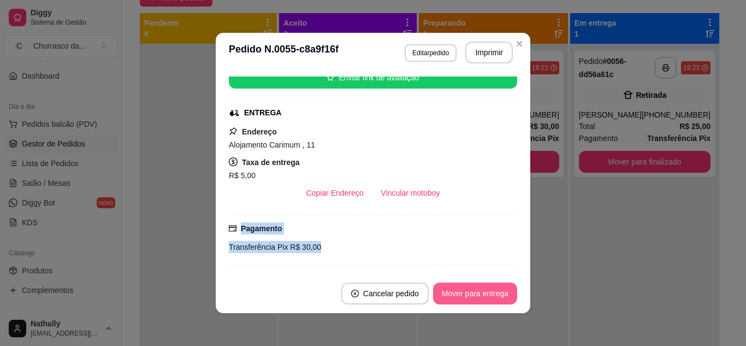
click at [461, 293] on button "Mover para entrega" at bounding box center [475, 293] width 84 height 22
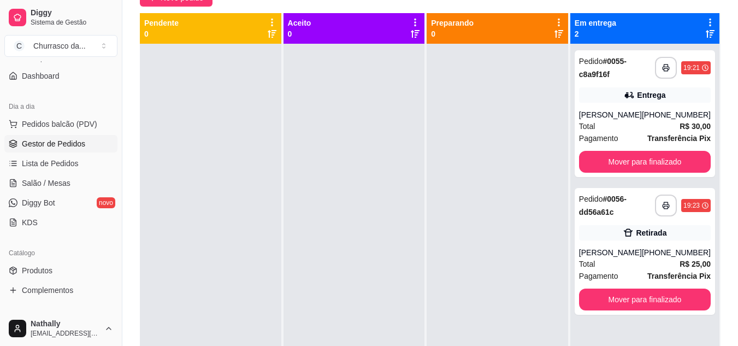
click at [520, 45] on div at bounding box center [496, 217] width 141 height 346
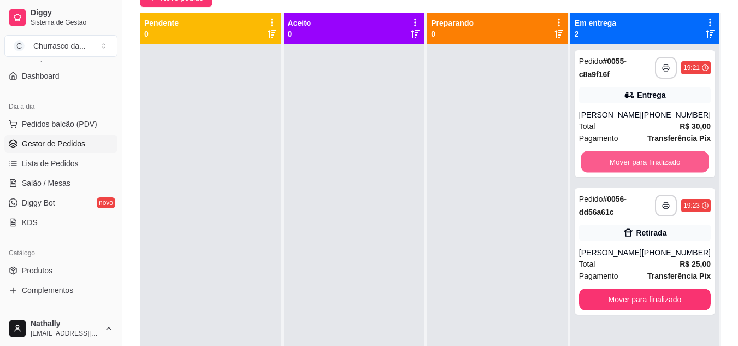
click at [597, 173] on button "Mover para finalizado" at bounding box center [644, 161] width 128 height 21
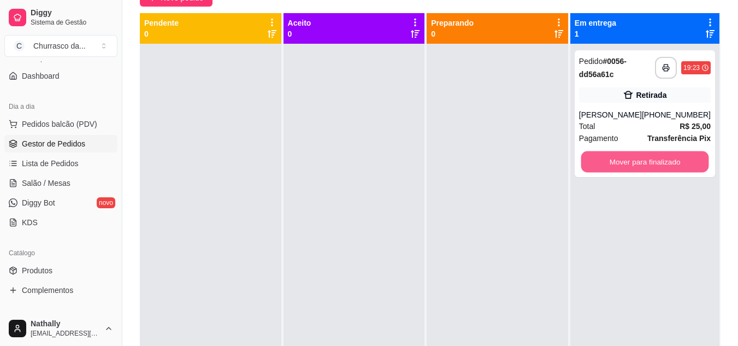
click at [602, 158] on button "Mover para finalizado" at bounding box center [644, 161] width 128 height 21
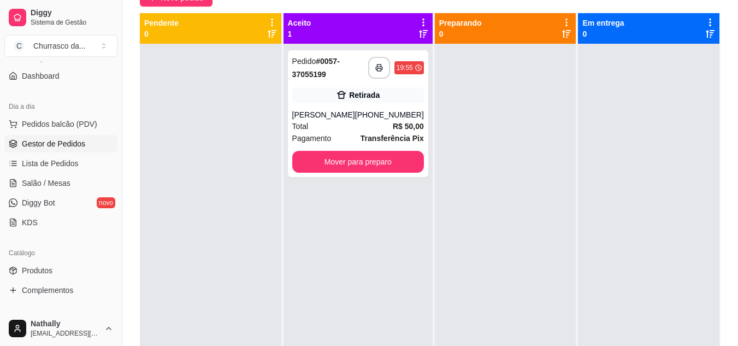
click at [318, 123] on div "Total R$ 50,00" at bounding box center [358, 126] width 132 height 12
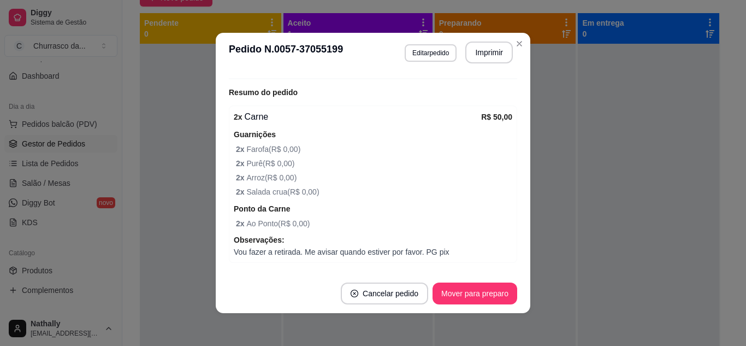
scroll to position [262, 0]
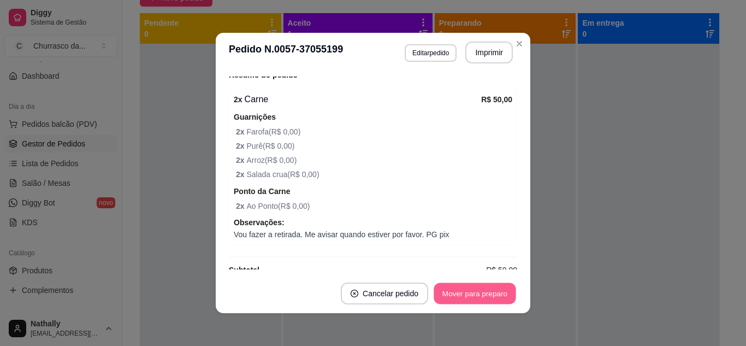
click at [465, 290] on button "Mover para preparo" at bounding box center [475, 293] width 82 height 21
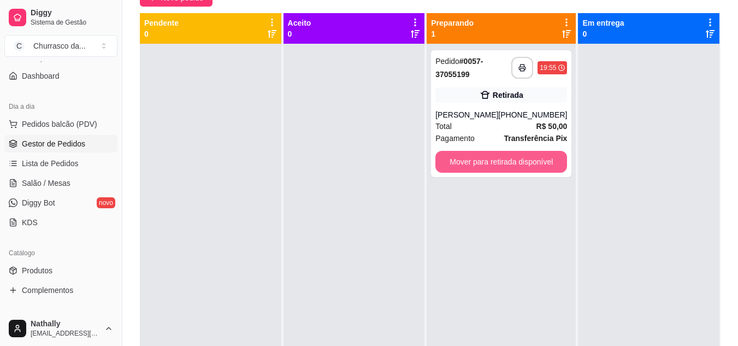
click at [516, 159] on button "Mover para retirada disponível" at bounding box center [501, 162] width 132 height 22
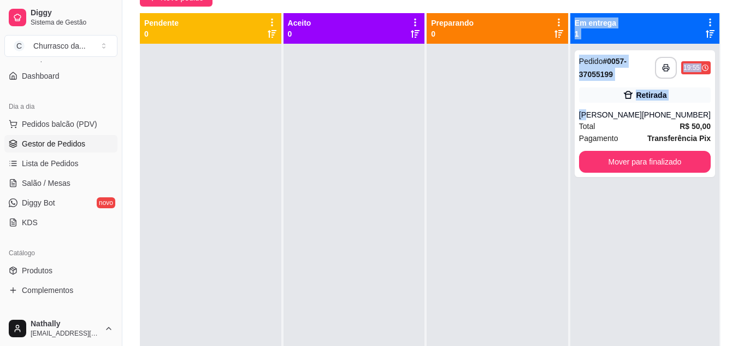
drag, startPoint x: 586, startPoint y: 111, endPoint x: 475, endPoint y: 265, distance: 190.0
click at [475, 265] on div "**********" at bounding box center [430, 186] width 580 height 346
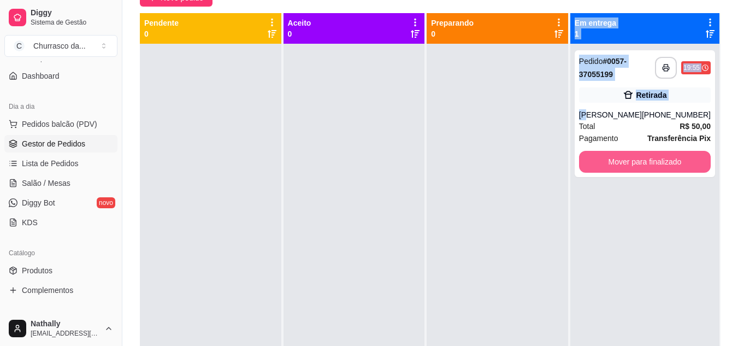
click at [619, 159] on button "Mover para finalizado" at bounding box center [645, 162] width 132 height 22
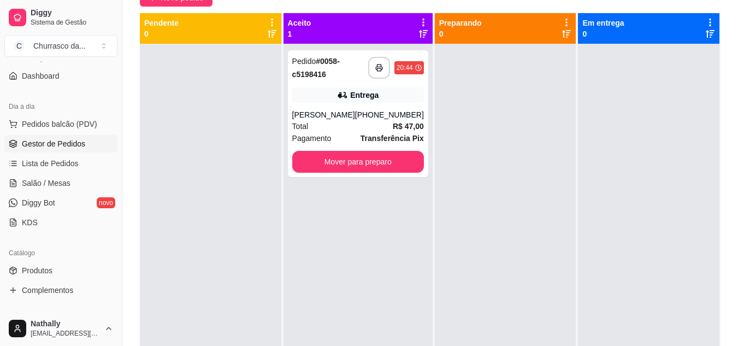
click at [393, 122] on strong "R$ 47,00" at bounding box center [408, 126] width 31 height 9
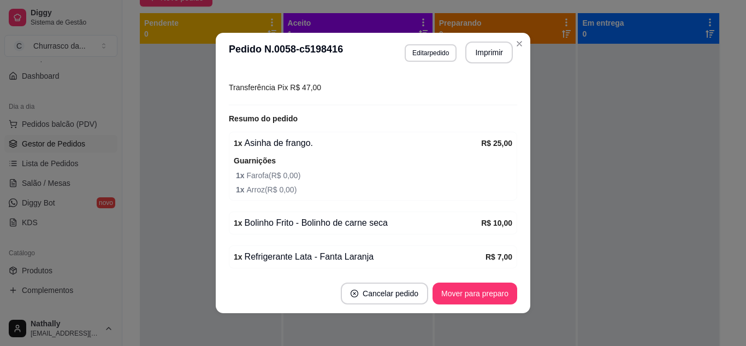
scroll to position [328, 0]
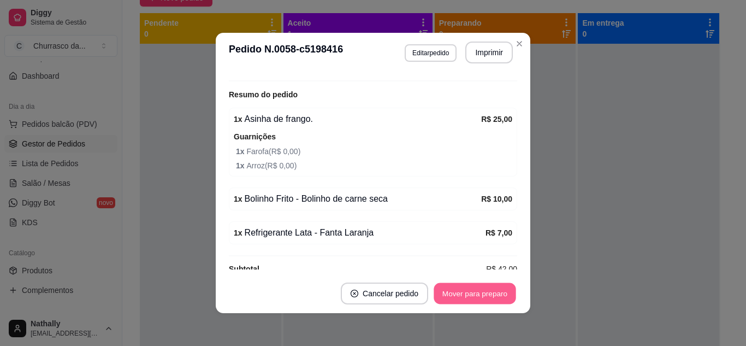
click at [491, 299] on button "Mover para preparo" at bounding box center [475, 293] width 82 height 21
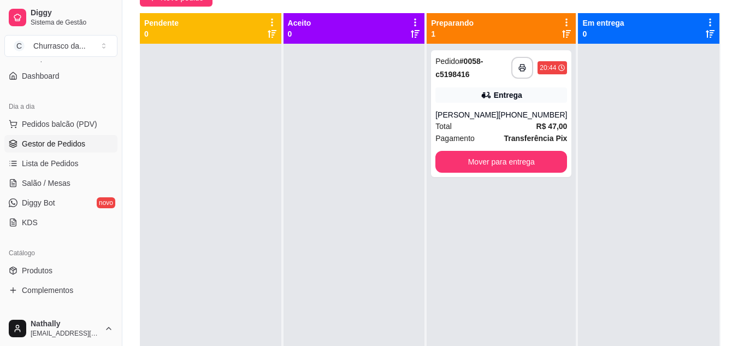
click at [352, 219] on div at bounding box center [353, 217] width 141 height 346
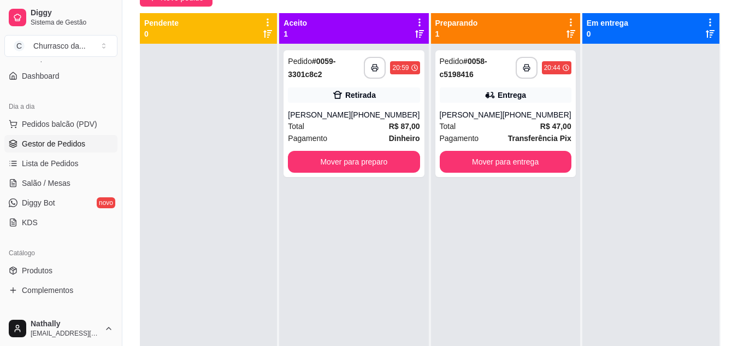
click at [335, 110] on div "[PERSON_NAME]" at bounding box center [319, 114] width 63 height 11
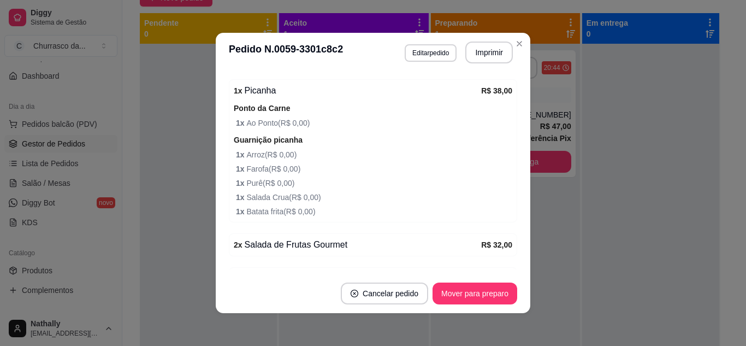
scroll to position [249, 0]
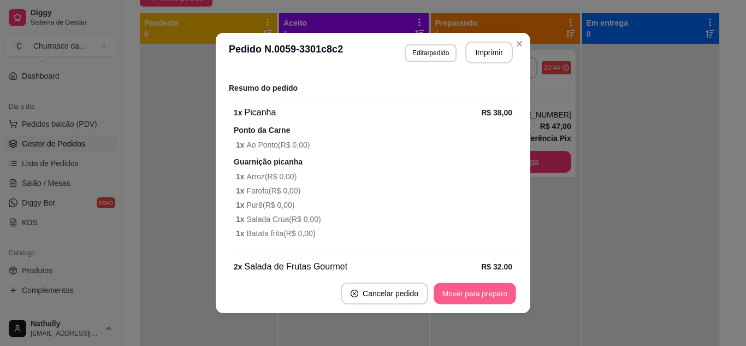
click at [479, 293] on button "Mover para preparo" at bounding box center [475, 293] width 82 height 21
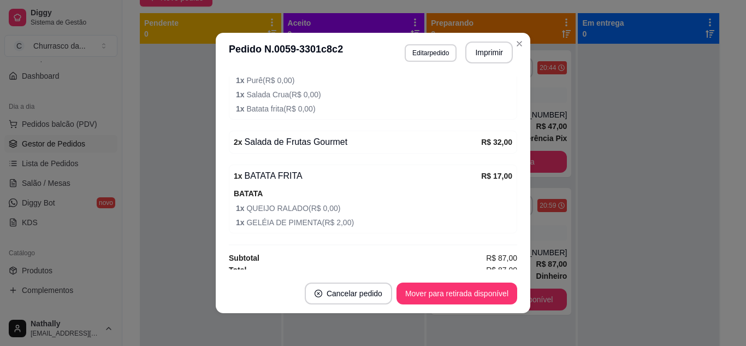
scroll to position [380, 0]
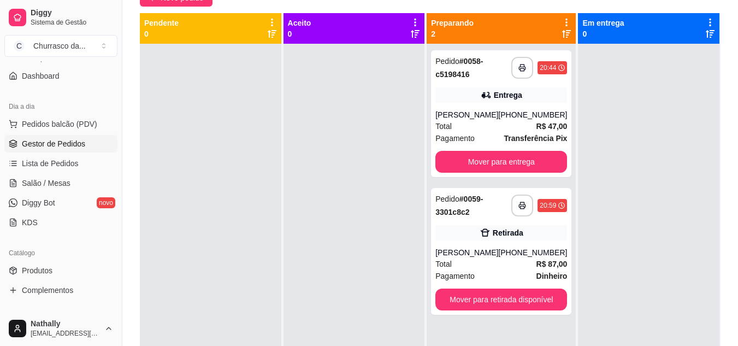
click at [494, 112] on div "[PERSON_NAME]" at bounding box center [466, 114] width 63 height 11
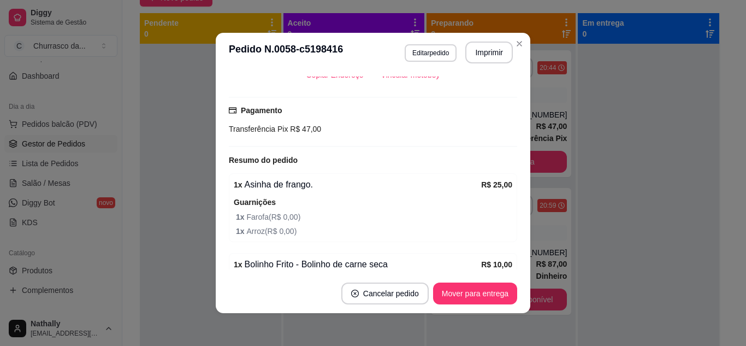
scroll to position [284, 0]
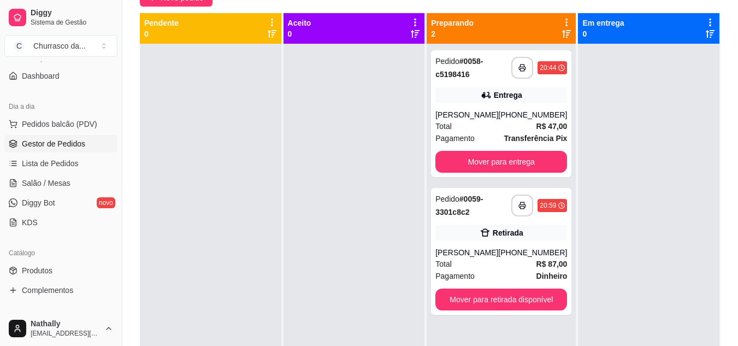
click at [536, 127] on strong "R$ 47,00" at bounding box center [551, 126] width 31 height 9
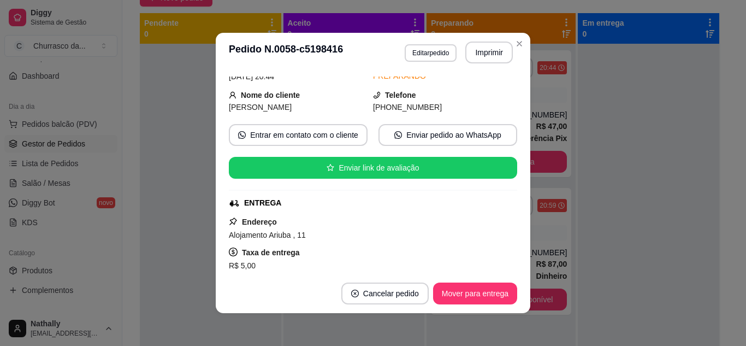
scroll to position [66, 0]
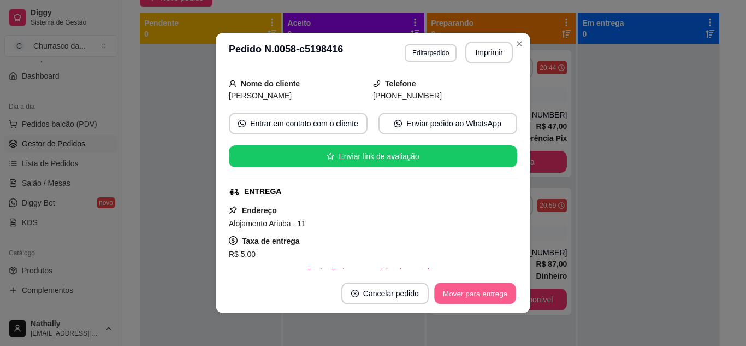
click at [496, 286] on button "Mover para entrega" at bounding box center [475, 293] width 82 height 21
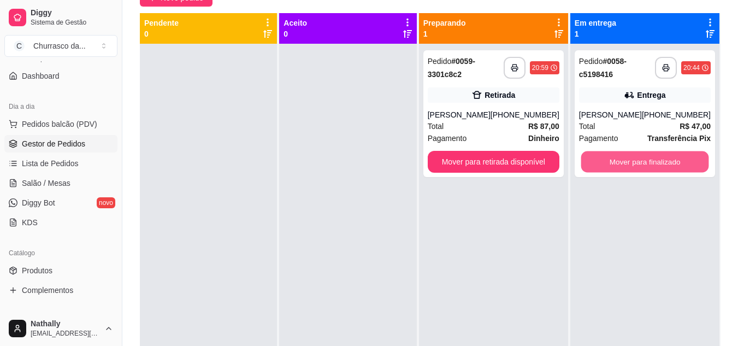
click at [658, 156] on button "Mover para finalizado" at bounding box center [644, 161] width 128 height 21
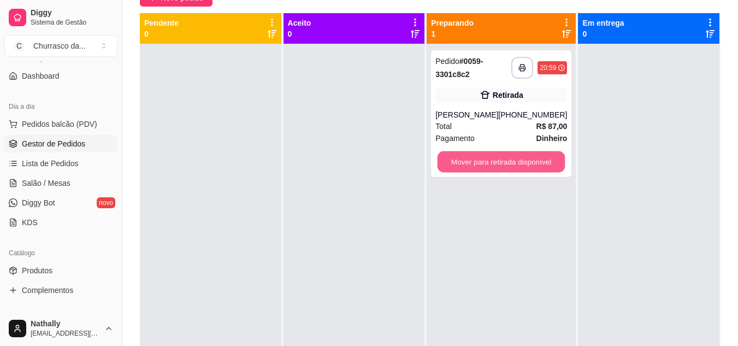
click at [532, 170] on button "Mover para retirada disponível" at bounding box center [501, 161] width 128 height 21
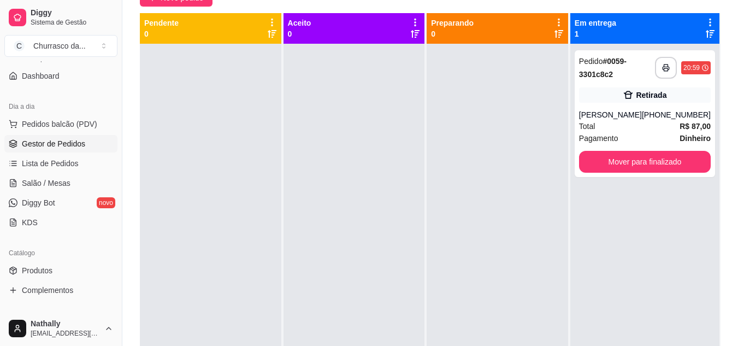
click at [632, 139] on div "Pagamento Dinheiro" at bounding box center [645, 138] width 132 height 12
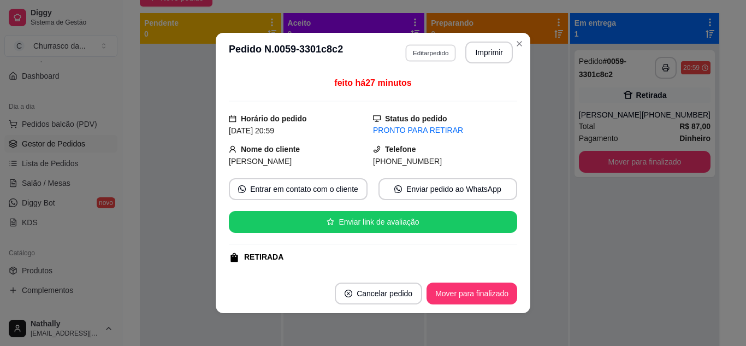
click at [424, 56] on button "Editar pedido" at bounding box center [430, 52] width 51 height 17
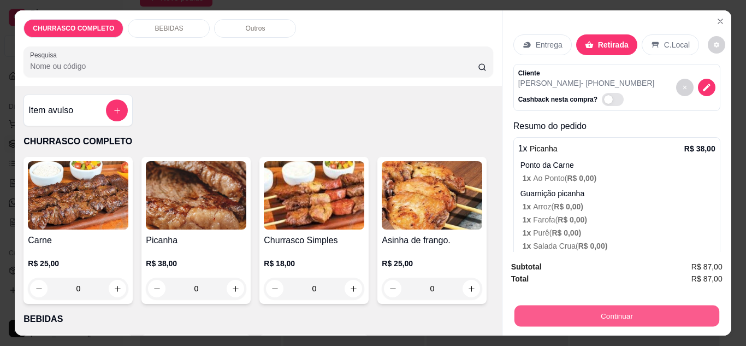
click at [550, 315] on button "Continuar" at bounding box center [616, 315] width 205 height 21
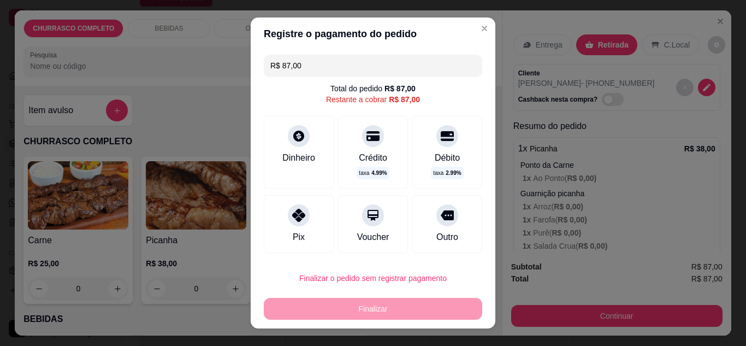
click at [308, 229] on div "Pix" at bounding box center [299, 224] width 70 height 58
type input "R$ 0,00"
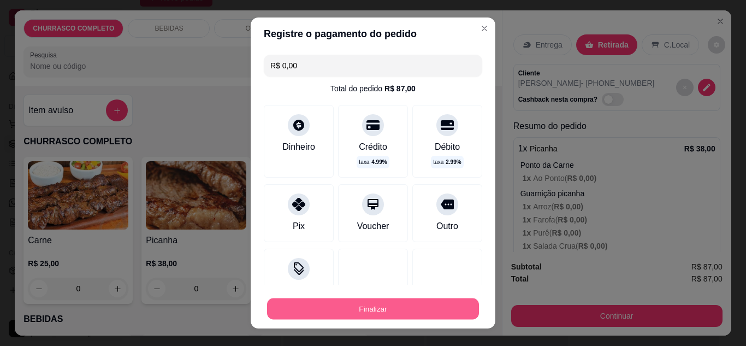
click at [349, 301] on button "Finalizar" at bounding box center [373, 308] width 212 height 21
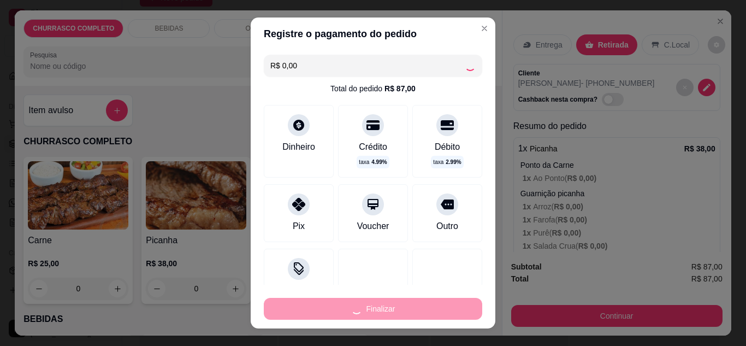
type input "0"
type input "-R$ 87,00"
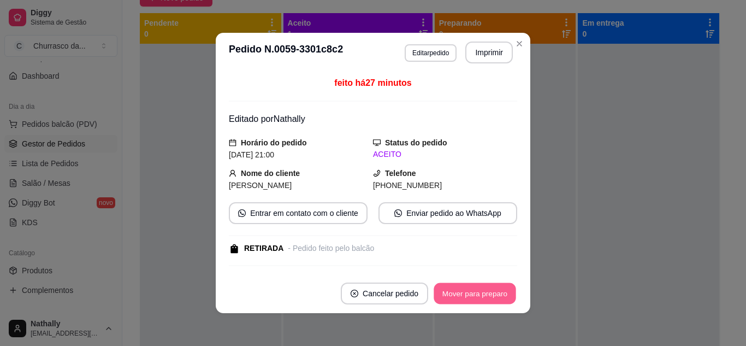
click at [447, 288] on button "Mover para preparo" at bounding box center [475, 293] width 82 height 21
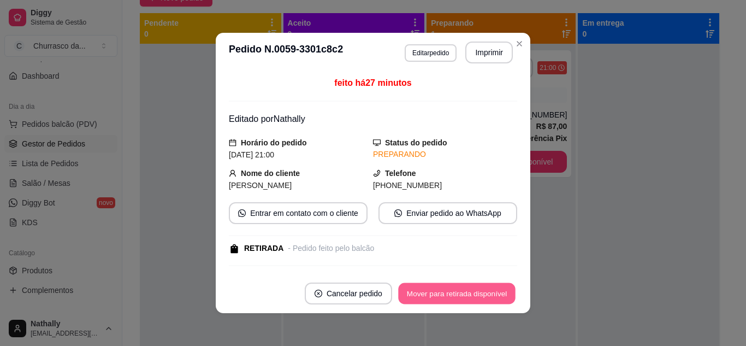
click at [447, 288] on button "Mover para retirada disponível" at bounding box center [456, 293] width 117 height 21
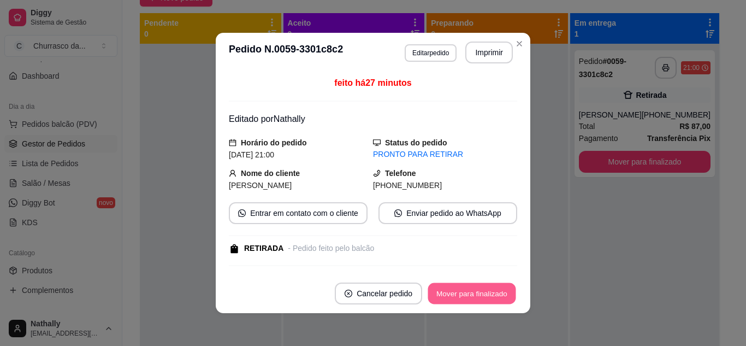
click at [447, 288] on button "Mover para finalizado" at bounding box center [472, 293] width 88 height 21
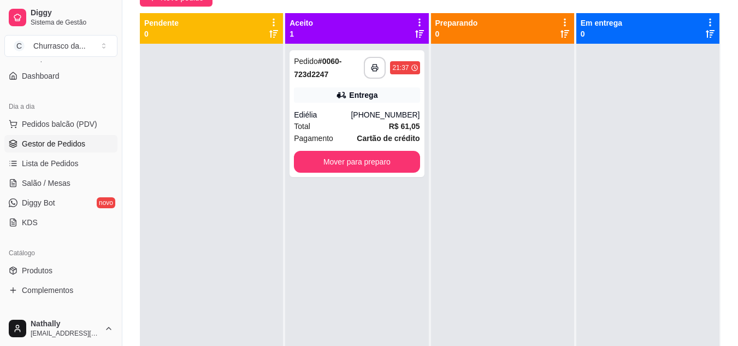
click at [406, 130] on strong "R$ 61,05" at bounding box center [404, 126] width 31 height 9
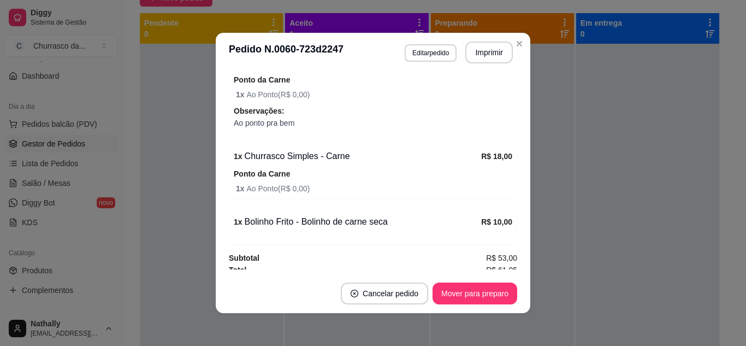
scroll to position [465, 0]
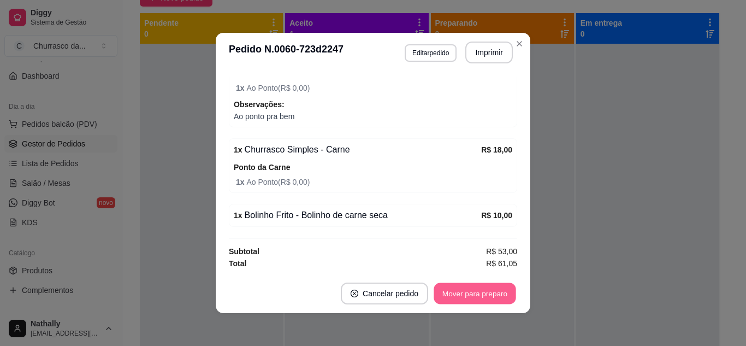
click at [485, 294] on button "Mover para preparo" at bounding box center [475, 293] width 82 height 21
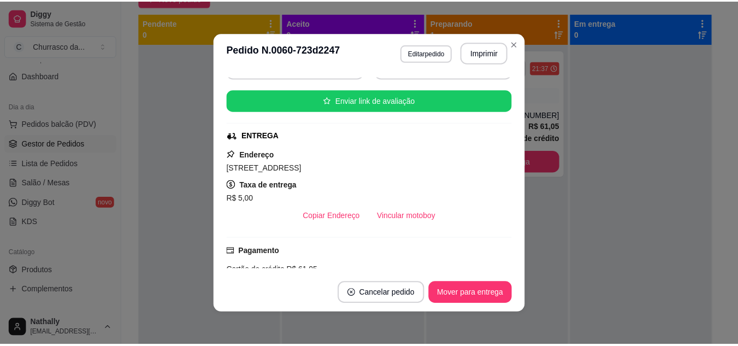
scroll to position [116, 0]
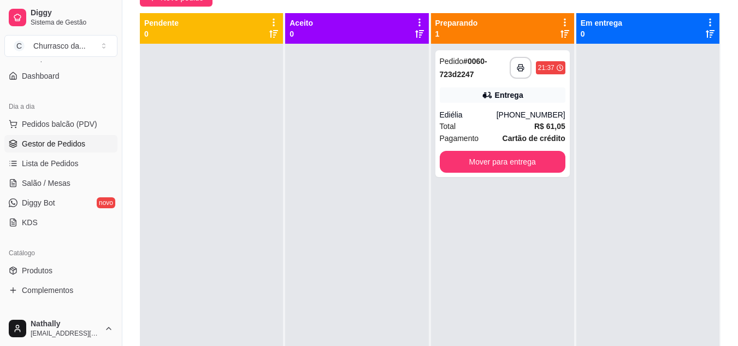
click at [112, 305] on div "Loja aberta Plano Essencial + Mesas até 07/10 Acesso Rápido Dashboard Dia a dia…" at bounding box center [61, 186] width 122 height 250
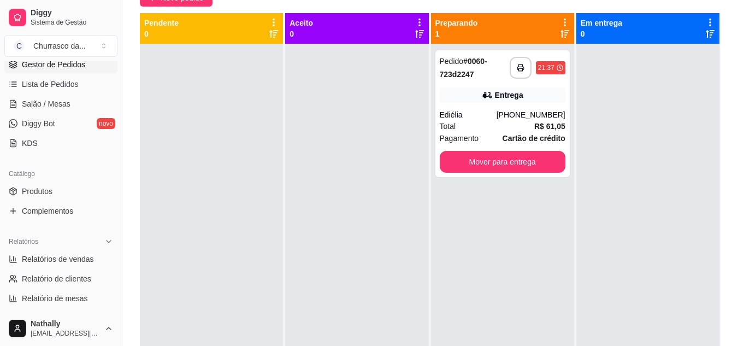
scroll to position [175, 0]
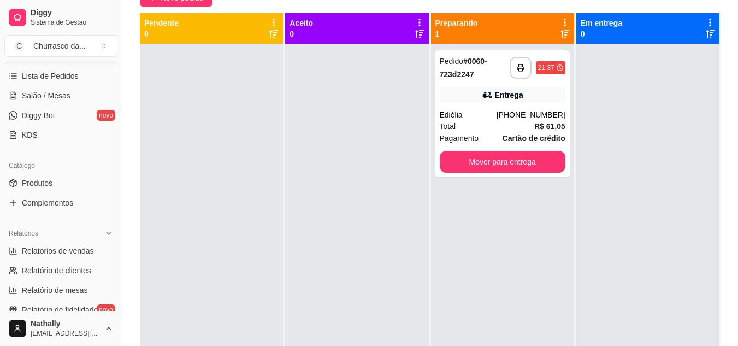
click at [69, 252] on span "Relatórios de vendas" at bounding box center [58, 250] width 72 height 11
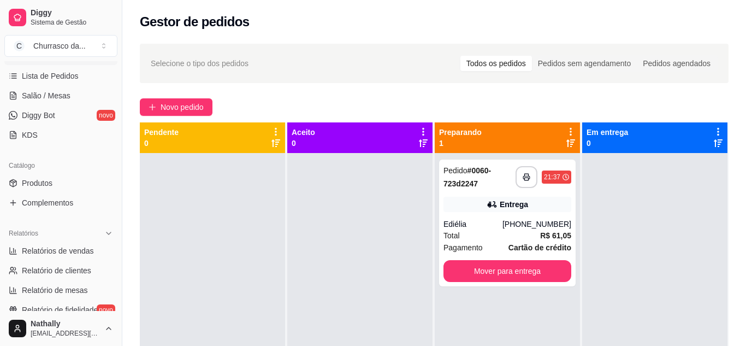
select select "ALL"
select select "0"
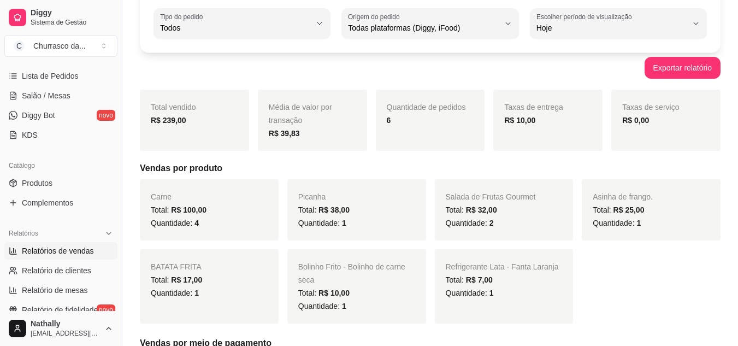
scroll to position [87, 0]
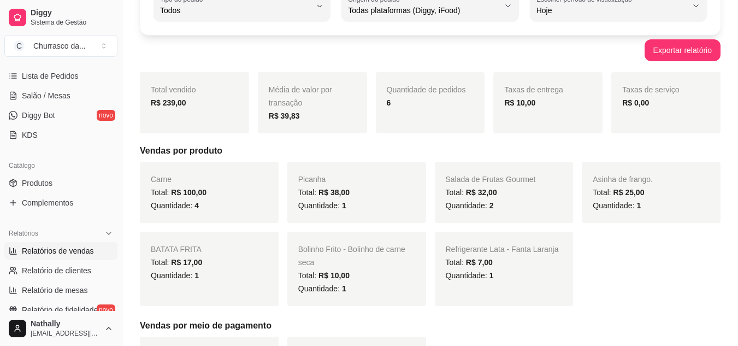
drag, startPoint x: 738, startPoint y: 340, endPoint x: 482, endPoint y: 326, distance: 257.0
click at [482, 326] on h5 "Vendas por meio de pagamento" at bounding box center [430, 325] width 580 height 13
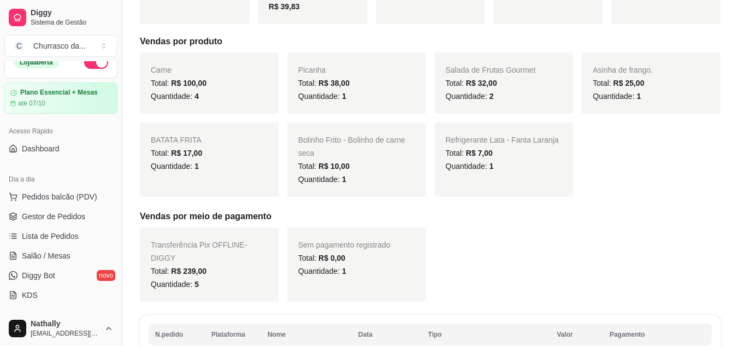
scroll to position [0, 0]
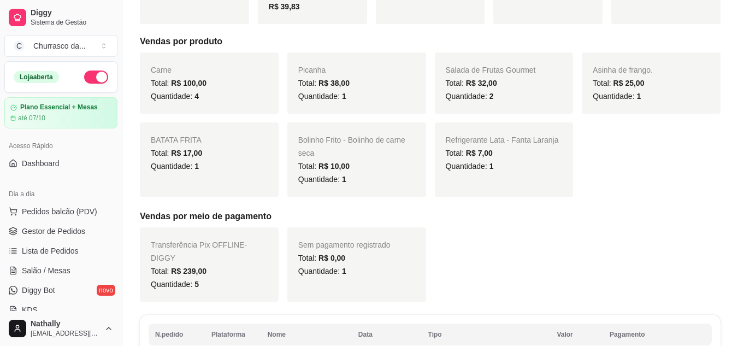
click at [38, 235] on span "Gestor de Pedidos" at bounding box center [53, 231] width 63 height 11
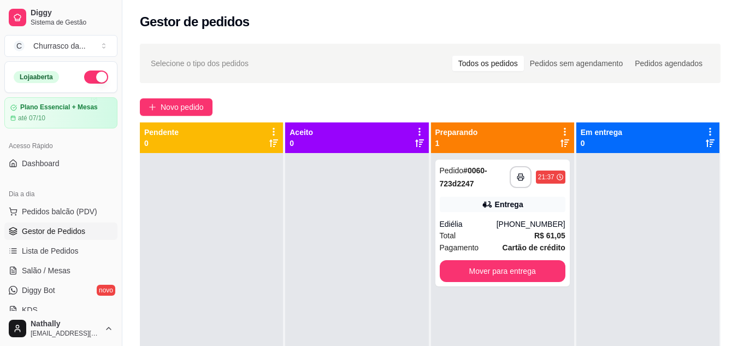
click at [523, 228] on div "[PHONE_NUMBER]" at bounding box center [530, 223] width 69 height 11
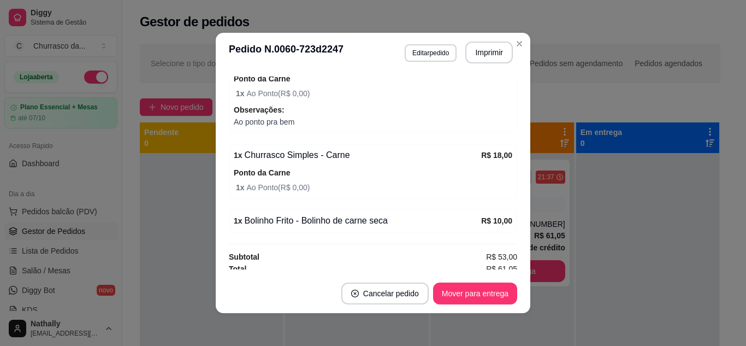
scroll to position [465, 0]
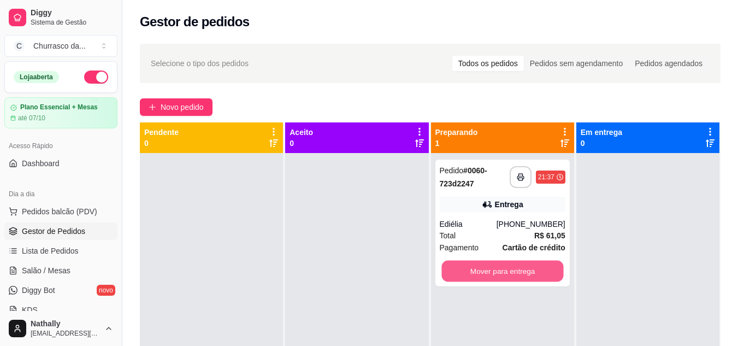
click at [536, 275] on button "Mover para entrega" at bounding box center [502, 270] width 122 height 21
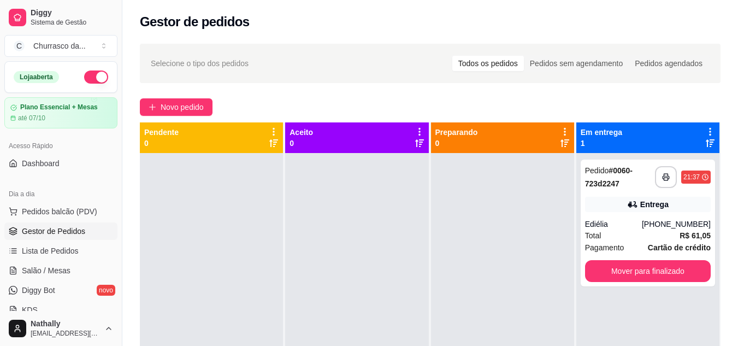
click at [649, 220] on div "[PHONE_NUMBER]" at bounding box center [676, 223] width 69 height 11
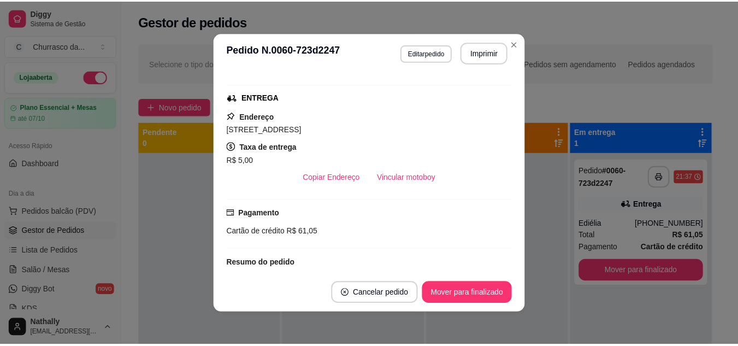
scroll to position [138, 0]
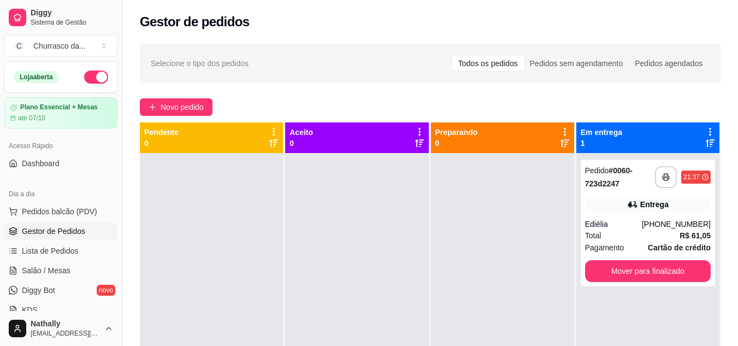
click at [86, 79] on button "button" at bounding box center [96, 76] width 24 height 13
